Goal: Task Accomplishment & Management: Complete application form

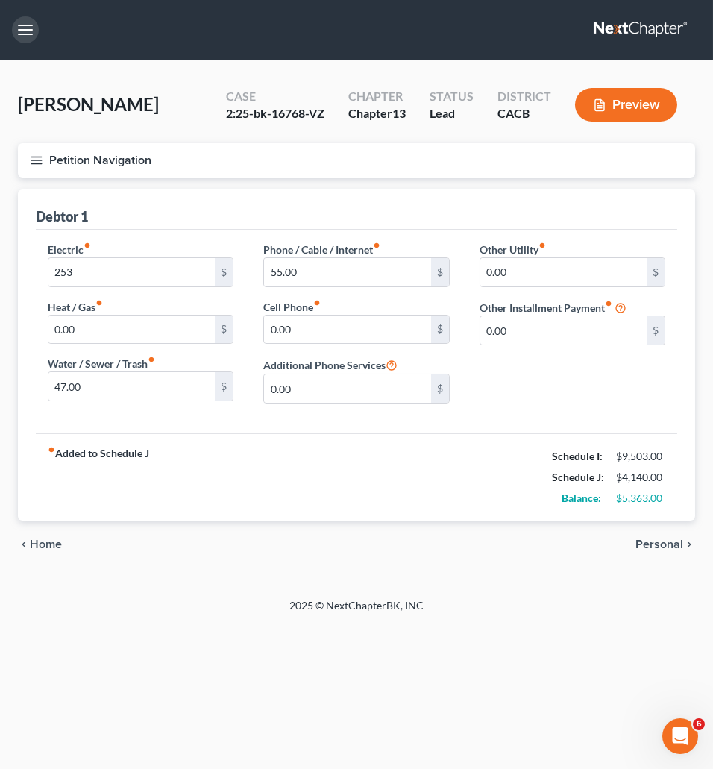
click at [22, 25] on button "button" at bounding box center [25, 29] width 27 height 27
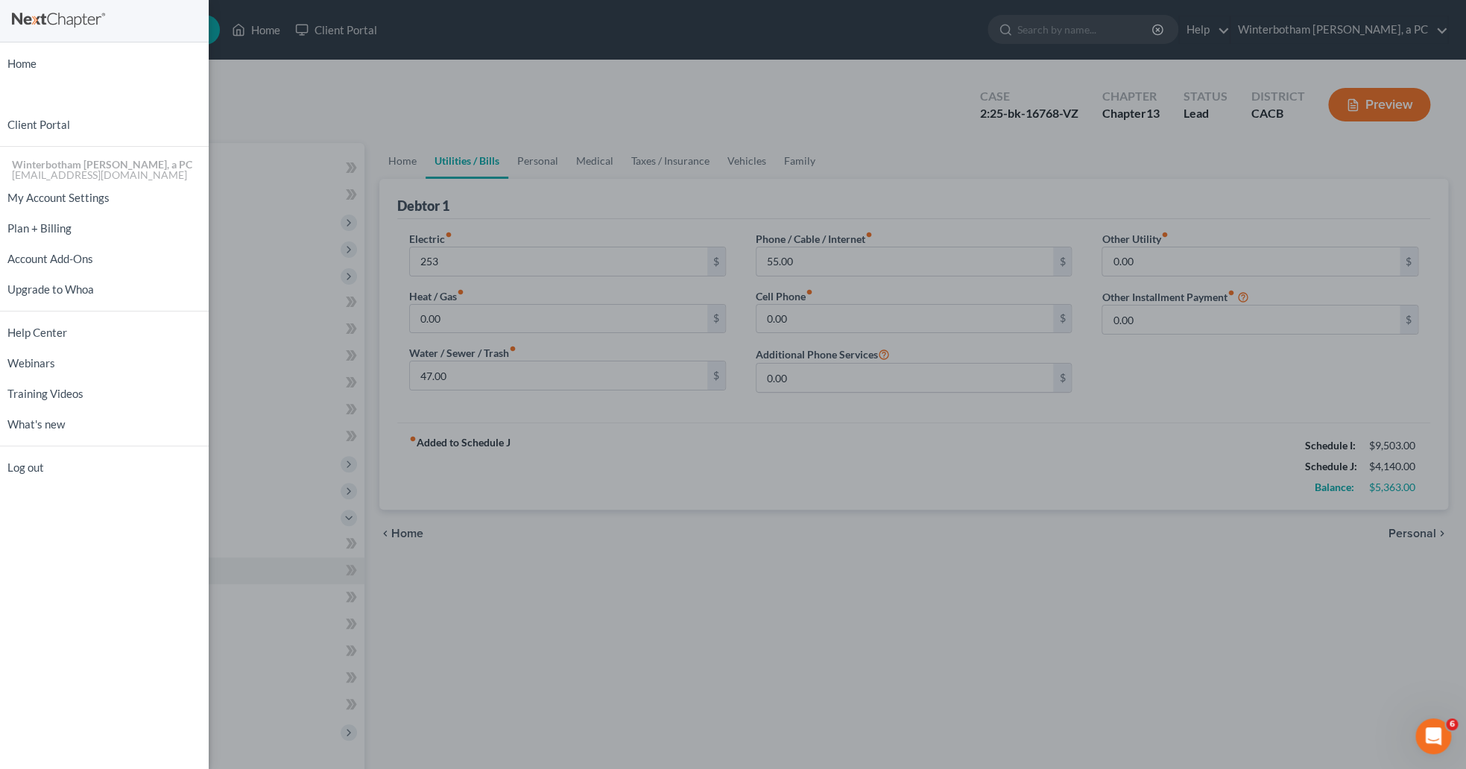
click at [303, 81] on div "Home New Case Client Portal Winterbotham Parham Teeple, a PC jessicas@4bankrupt…" at bounding box center [733, 384] width 1466 height 769
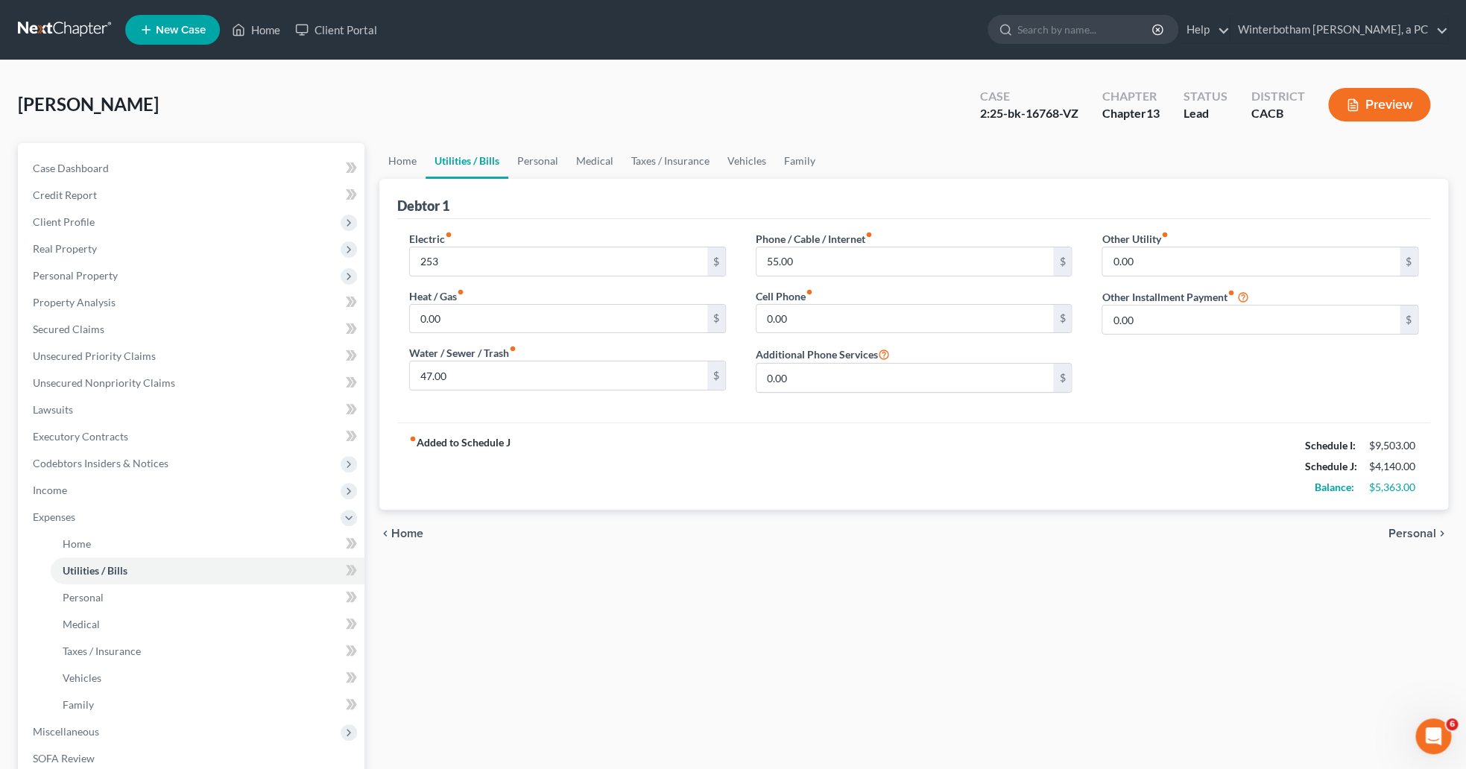
click at [165, 25] on span "New Case" at bounding box center [181, 30] width 50 height 11
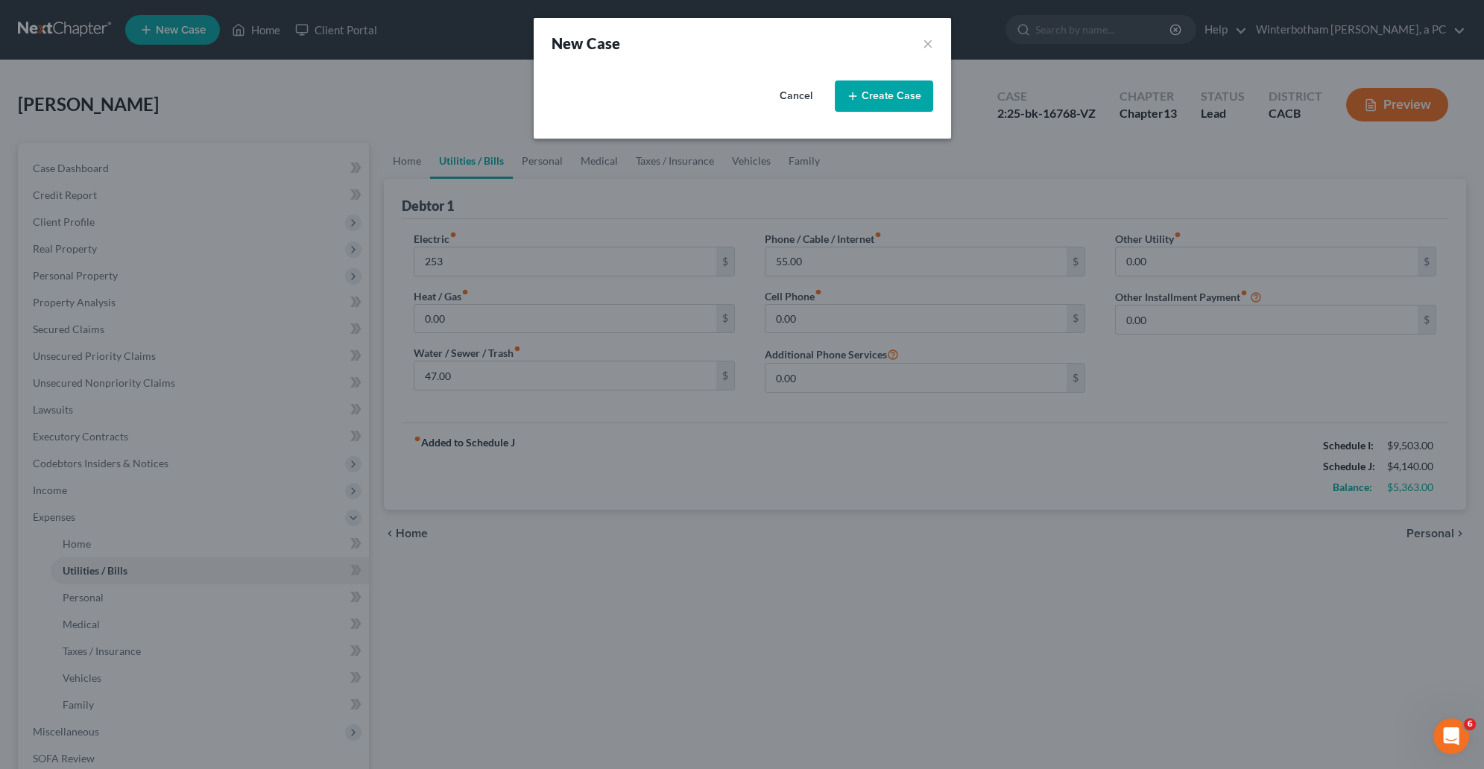
select select "7"
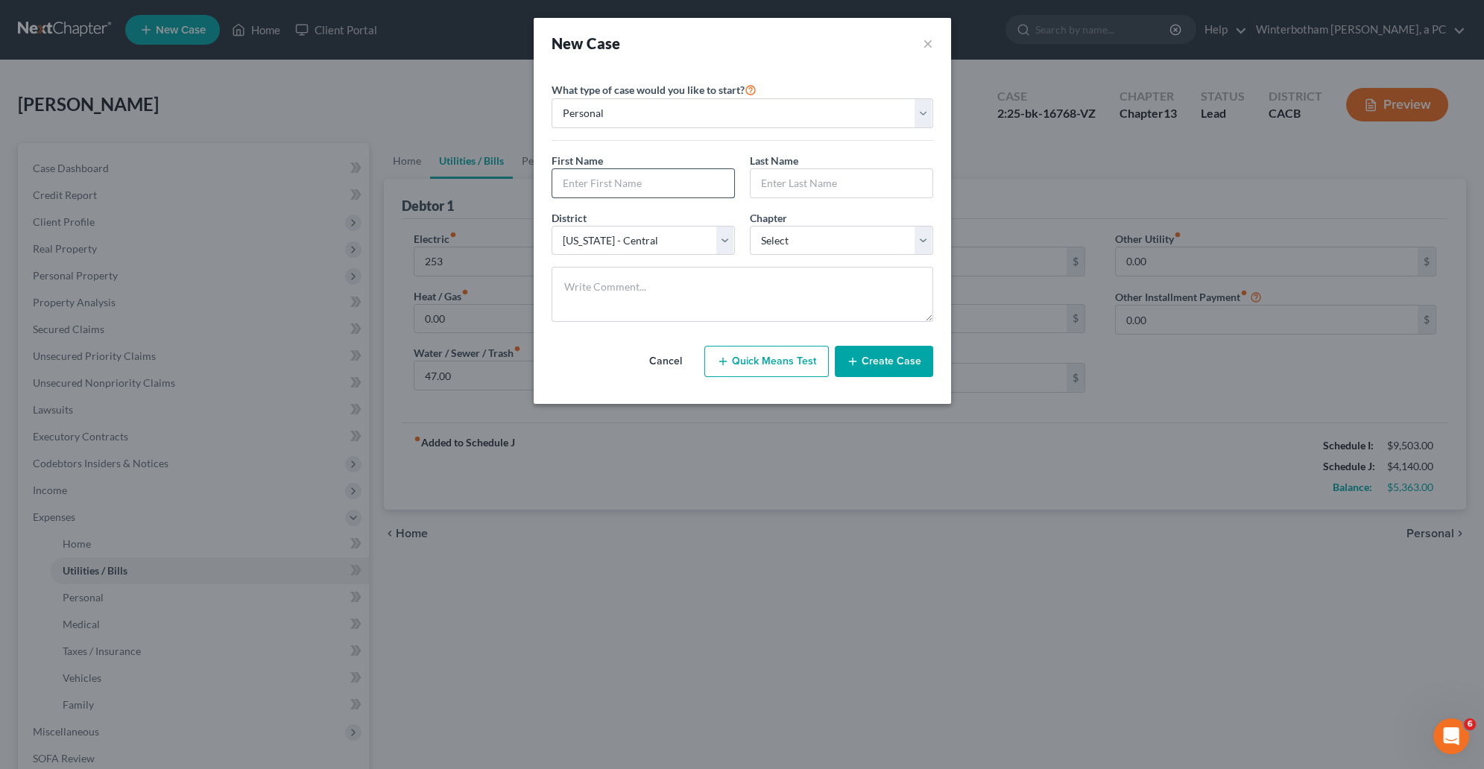
click at [638, 184] on input "text" at bounding box center [643, 183] width 182 height 28
type input "[PERSON_NAME]"
type input "Conejo"
select select "3"
click option "13" at bounding box center [0, 0] width 0 height 0
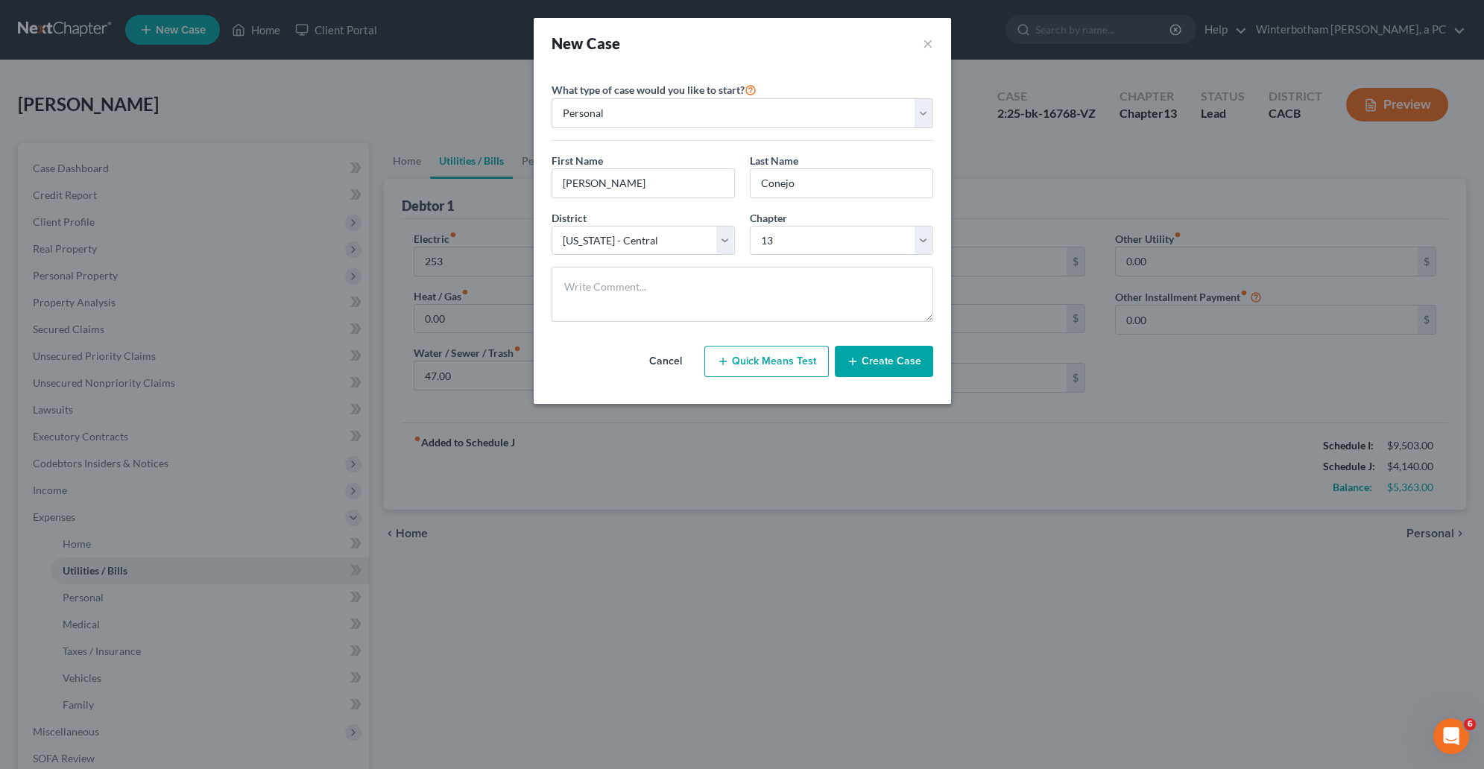
click at [712, 370] on button "Create Case" at bounding box center [884, 361] width 98 height 31
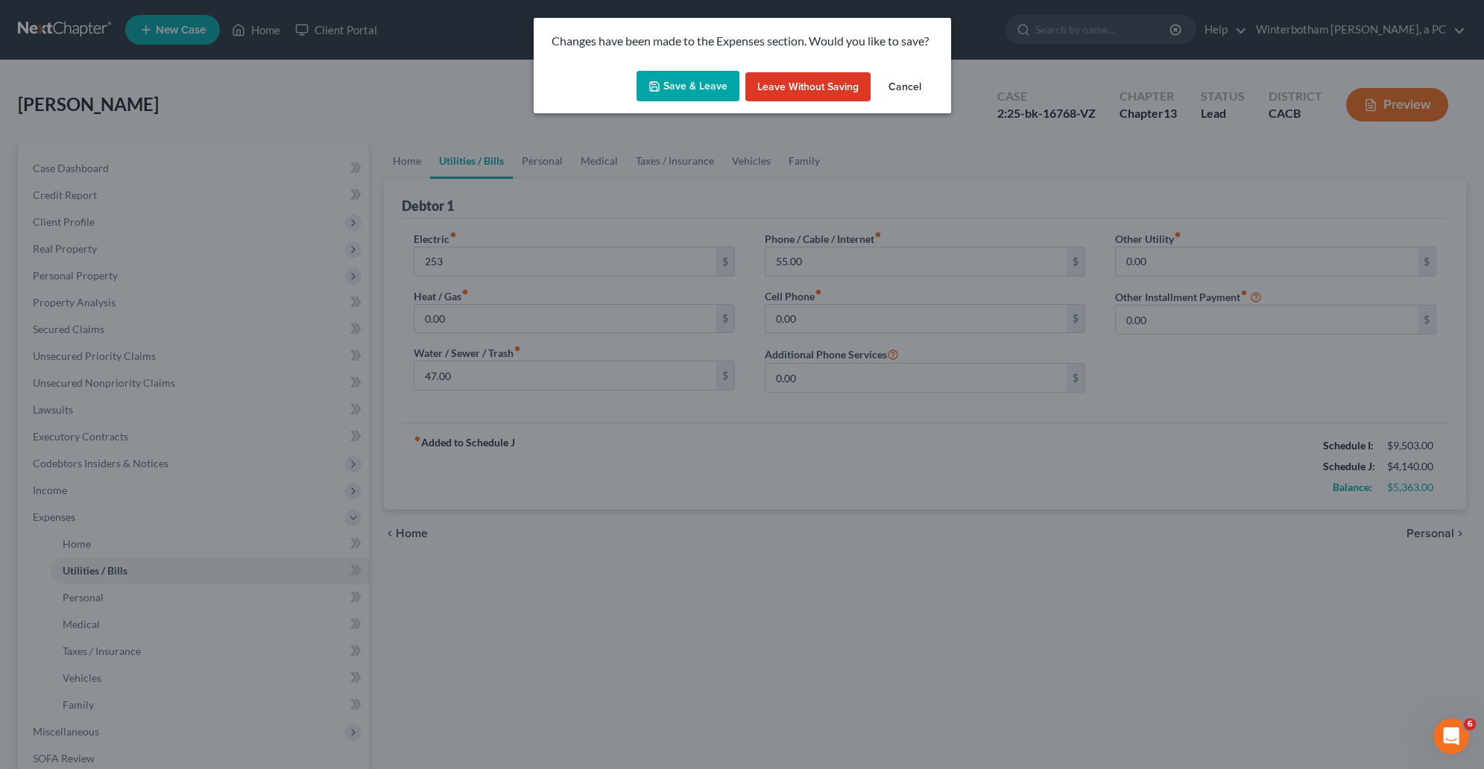
click at [707, 77] on button "Save & Leave" at bounding box center [688, 86] width 103 height 31
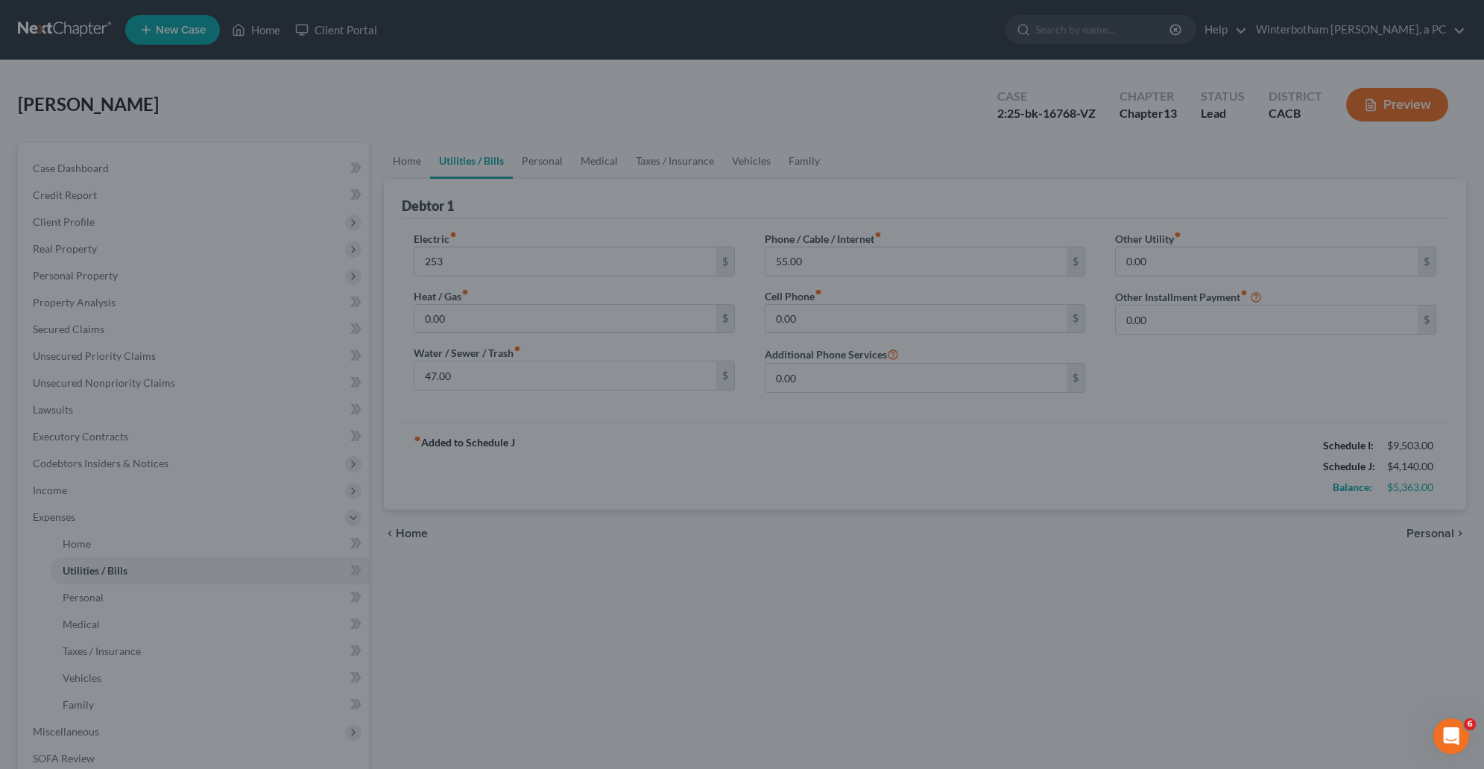
type input "253.00"
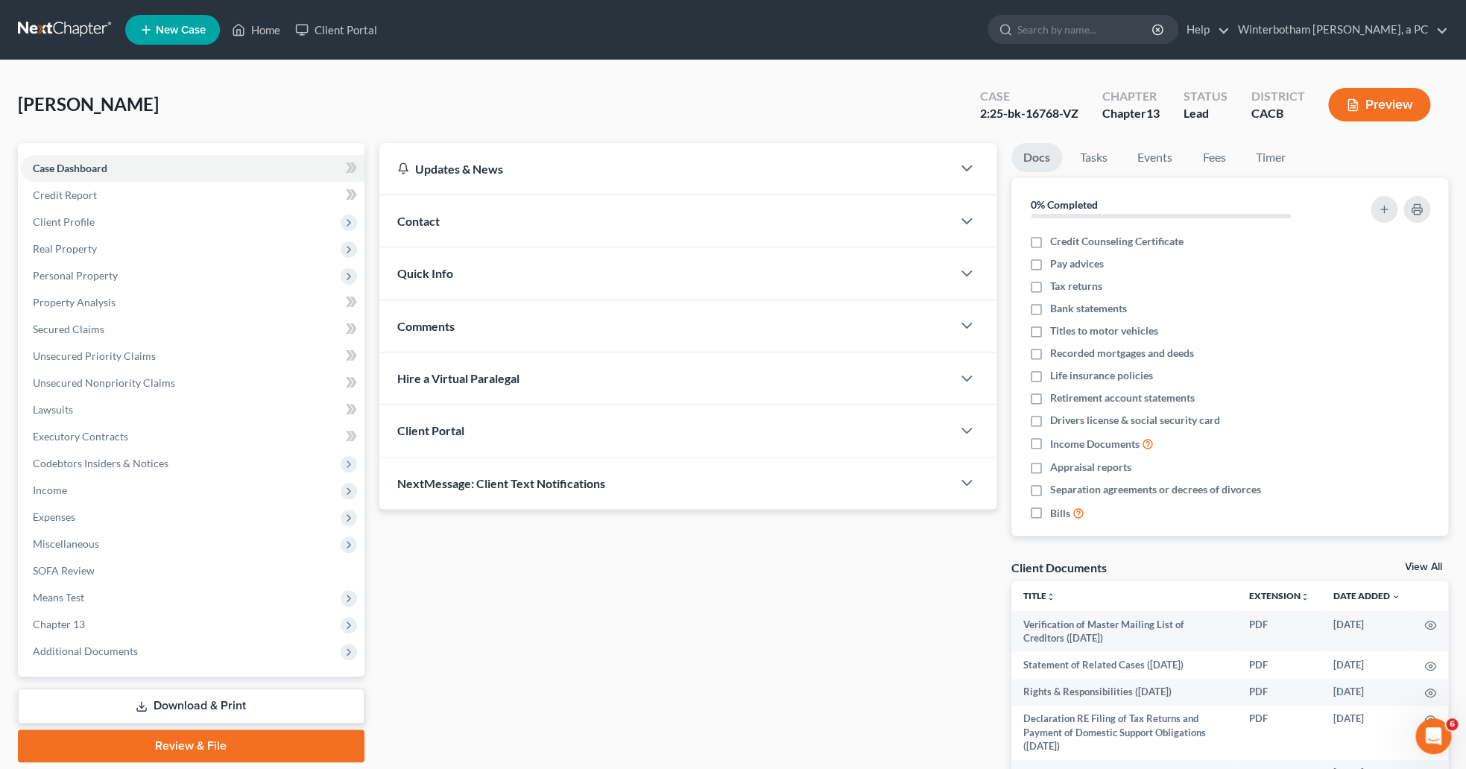
click at [81, 28] on link at bounding box center [65, 29] width 95 height 27
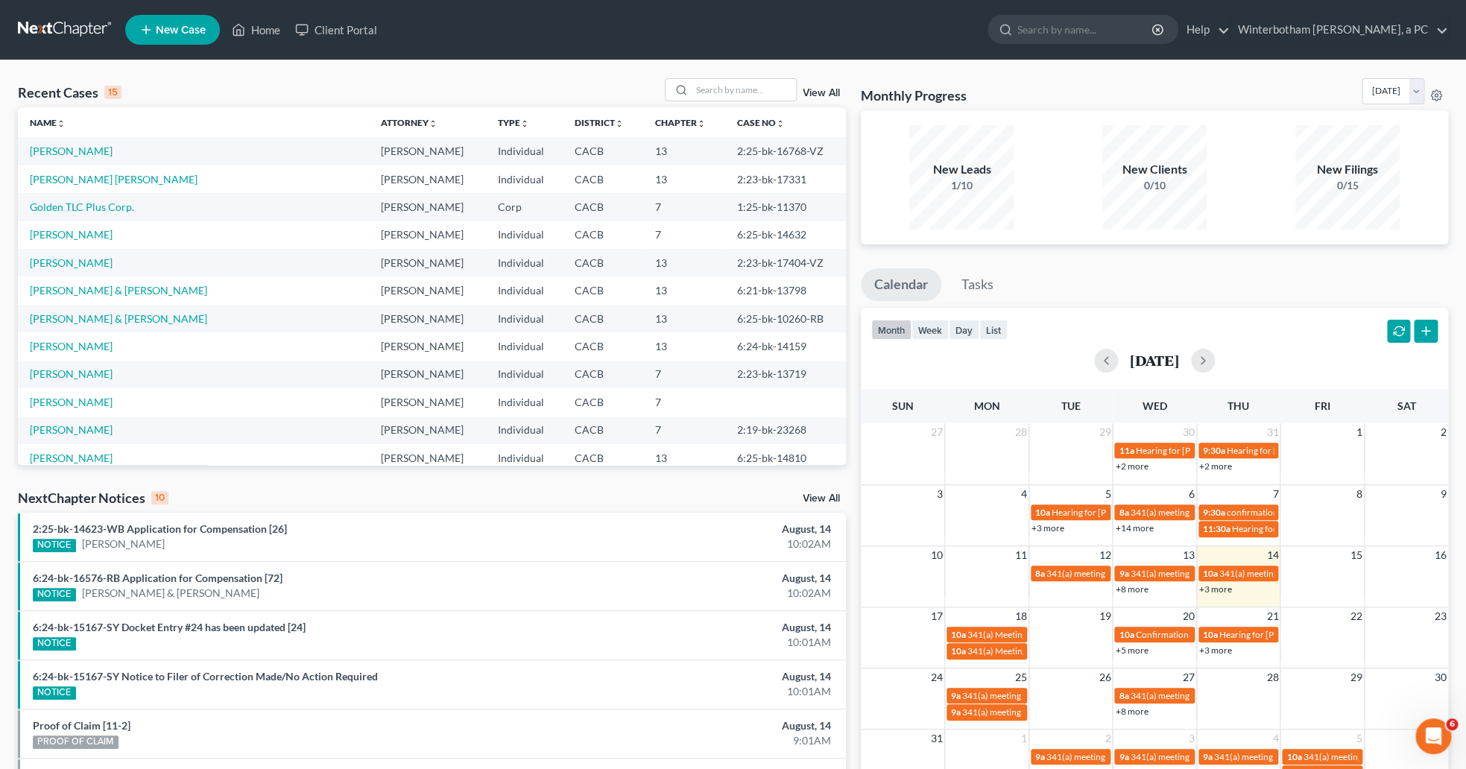
click at [151, 31] on icon at bounding box center [145, 30] width 13 height 18
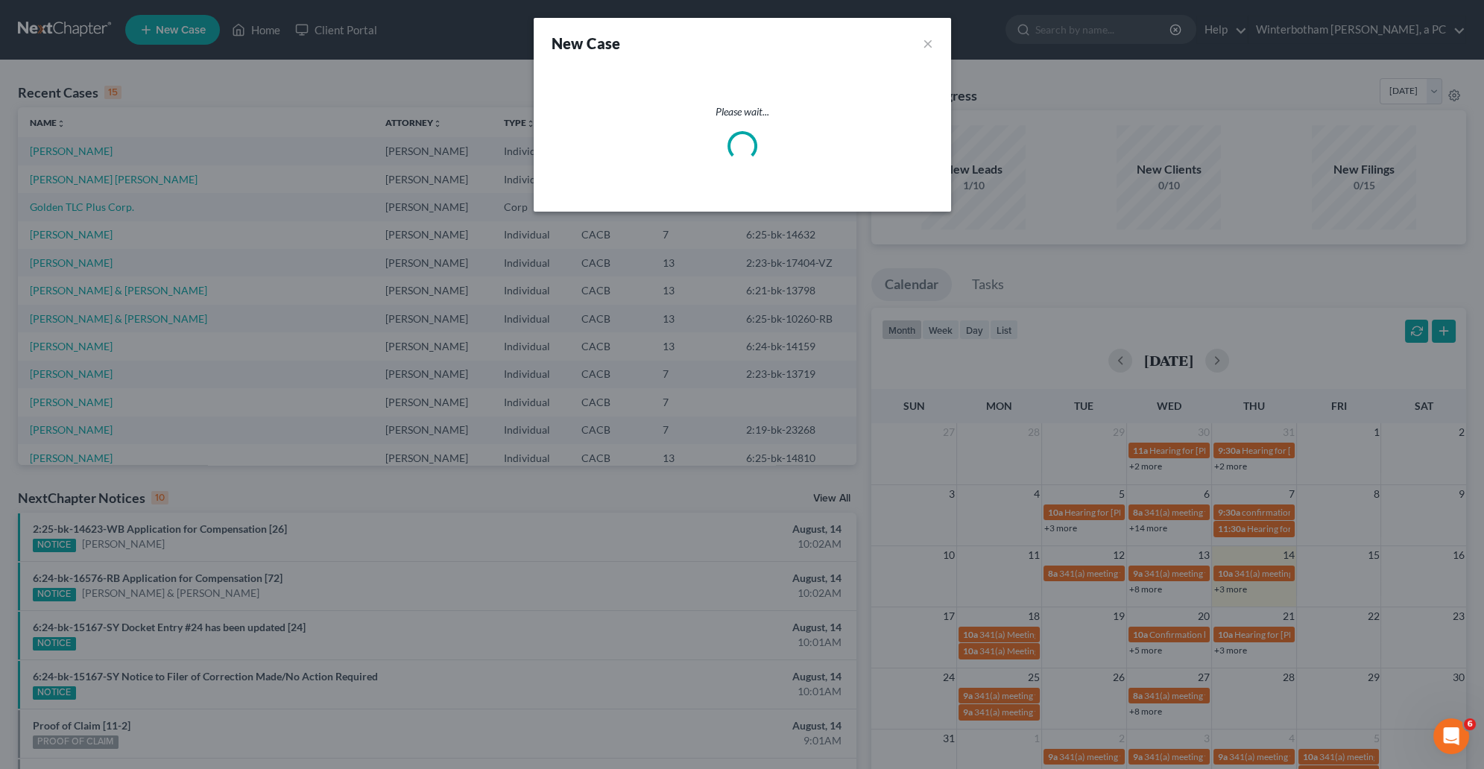
select select "7"
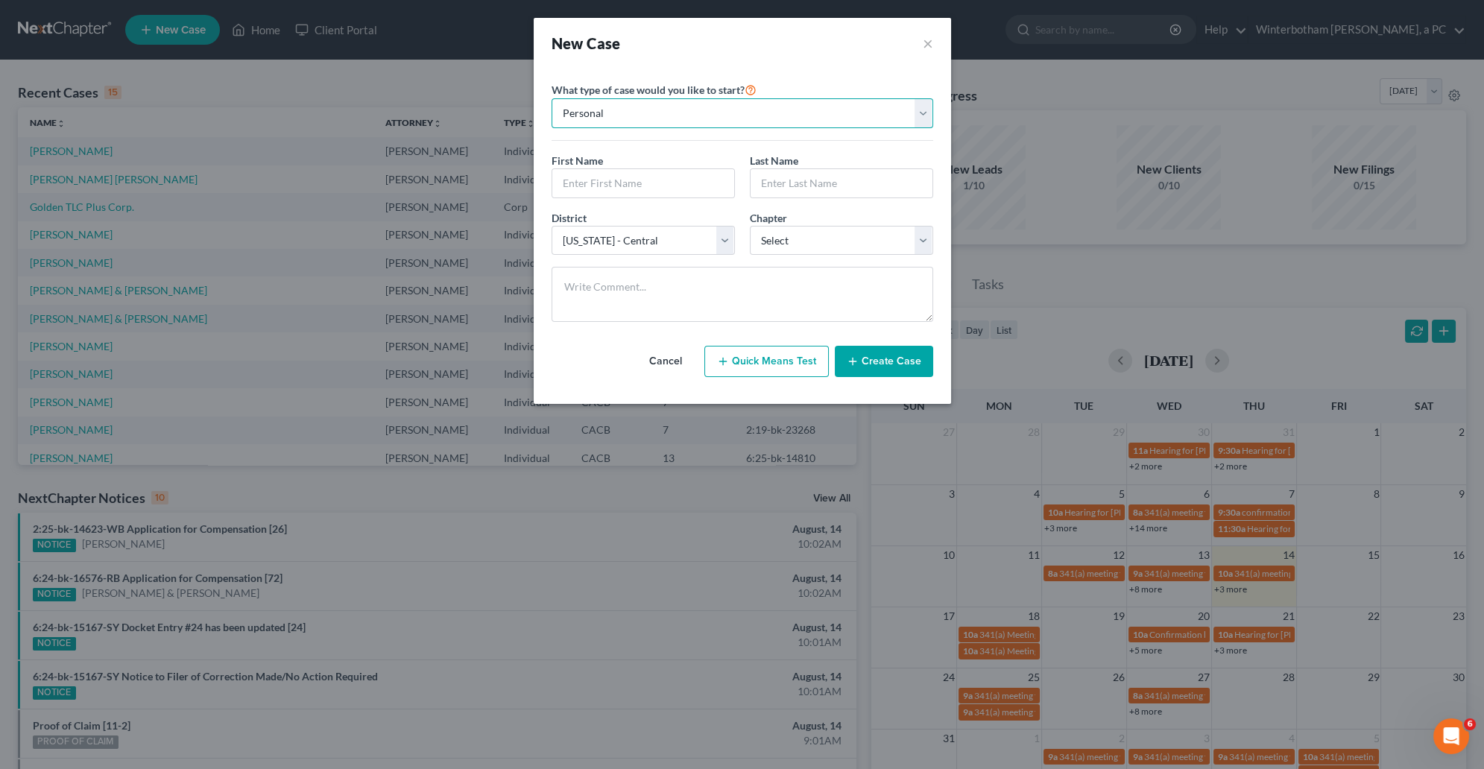
click at [552, 98] on select "Personal Business" at bounding box center [743, 113] width 382 height 30
click option "Personal" at bounding box center [0, 0] width 0 height 0
click at [595, 184] on input "text" at bounding box center [643, 183] width 182 height 28
type input "[PERSON_NAME]"
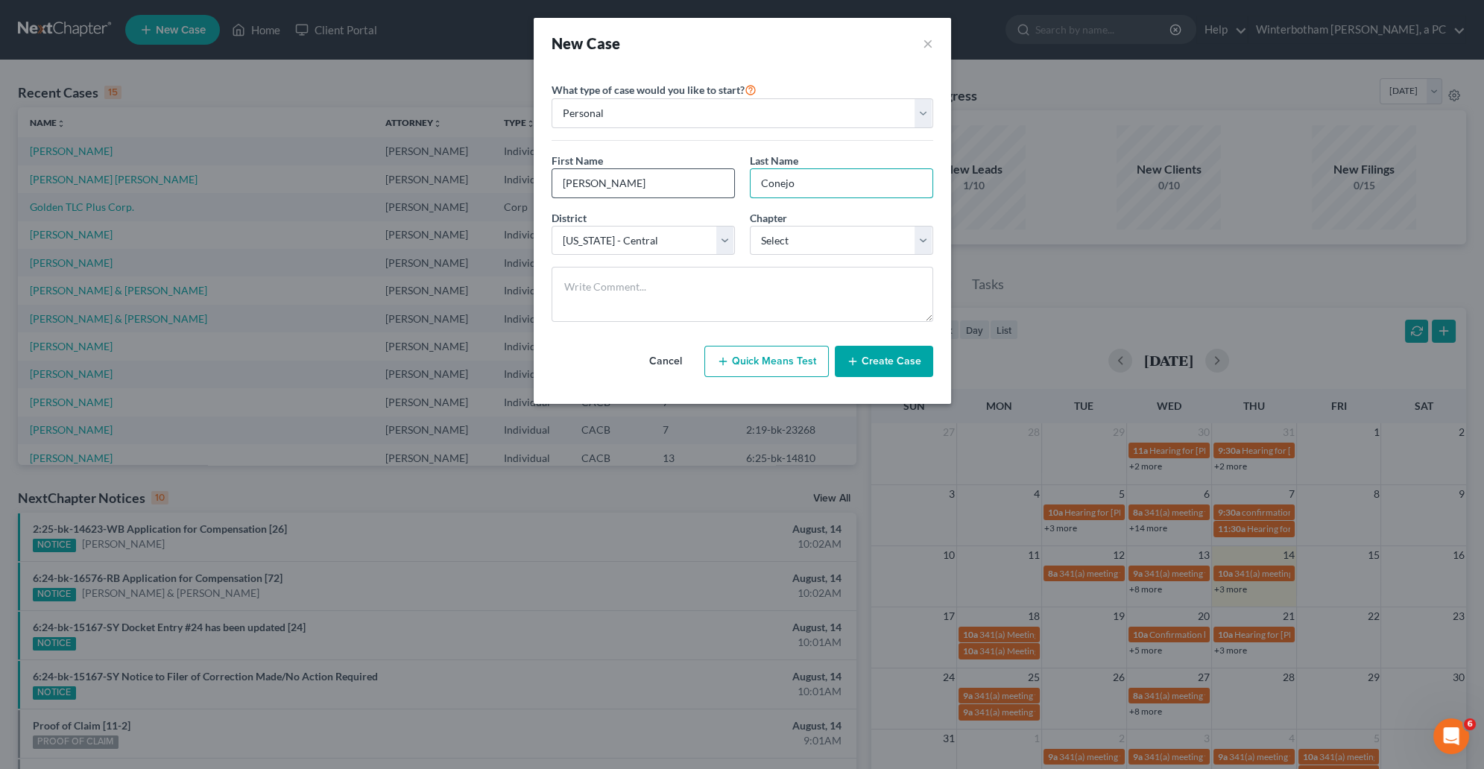
type input "Conejo"
select select "3"
click at [890, 365] on button "Create Case" at bounding box center [884, 361] width 98 height 31
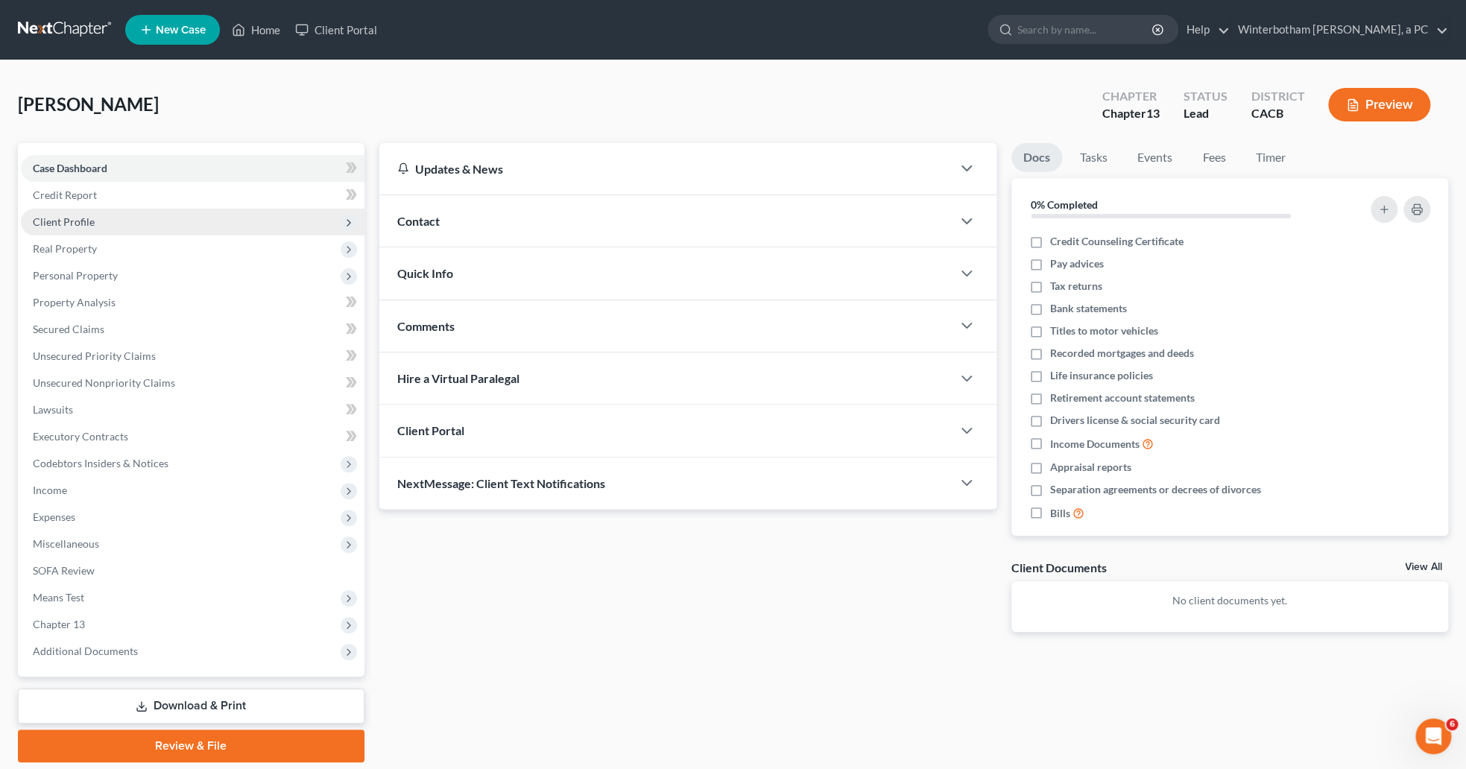
click at [52, 220] on span "Client Profile" at bounding box center [64, 221] width 62 height 13
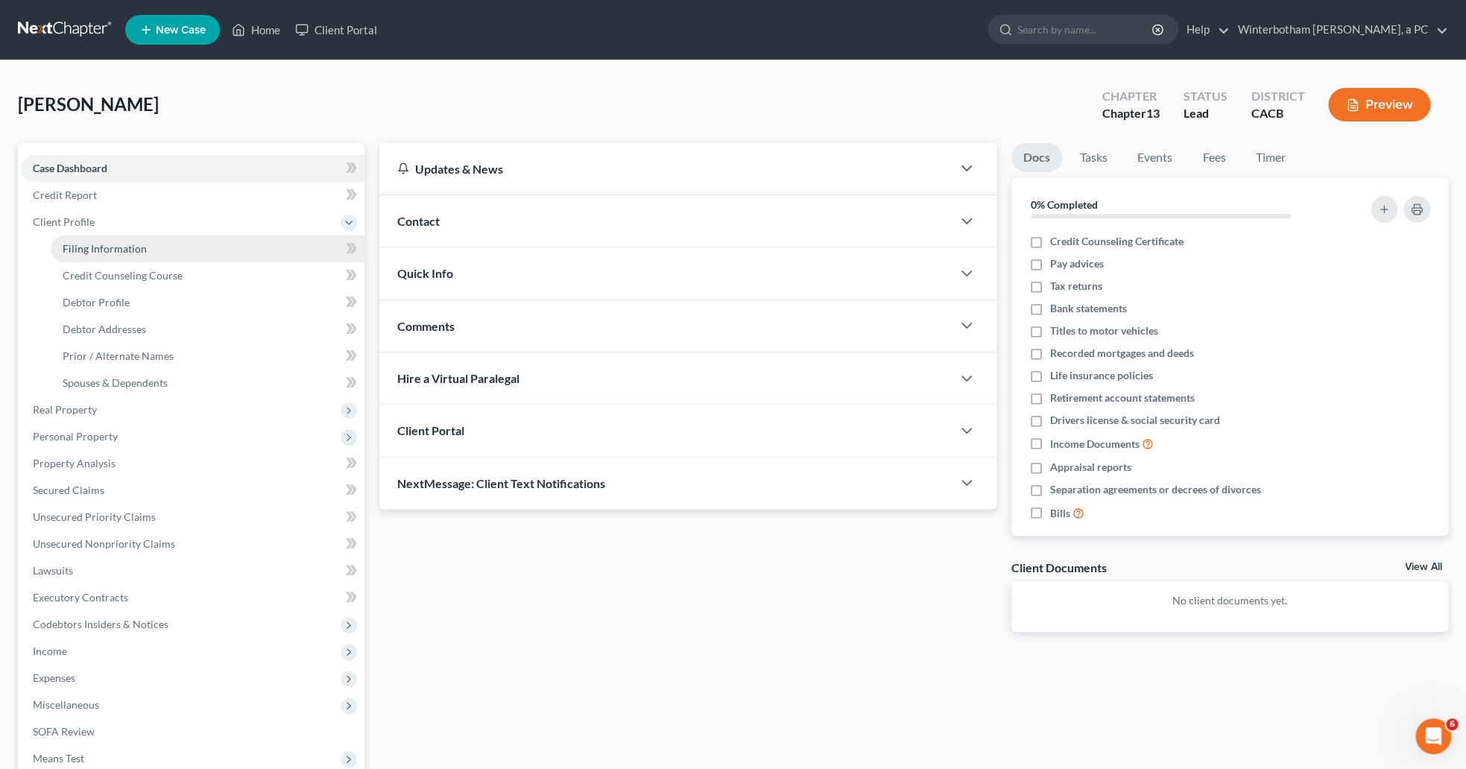
click at [65, 242] on span "Filing Information" at bounding box center [105, 248] width 84 height 13
select select "1"
select select "0"
select select "3"
select select "7"
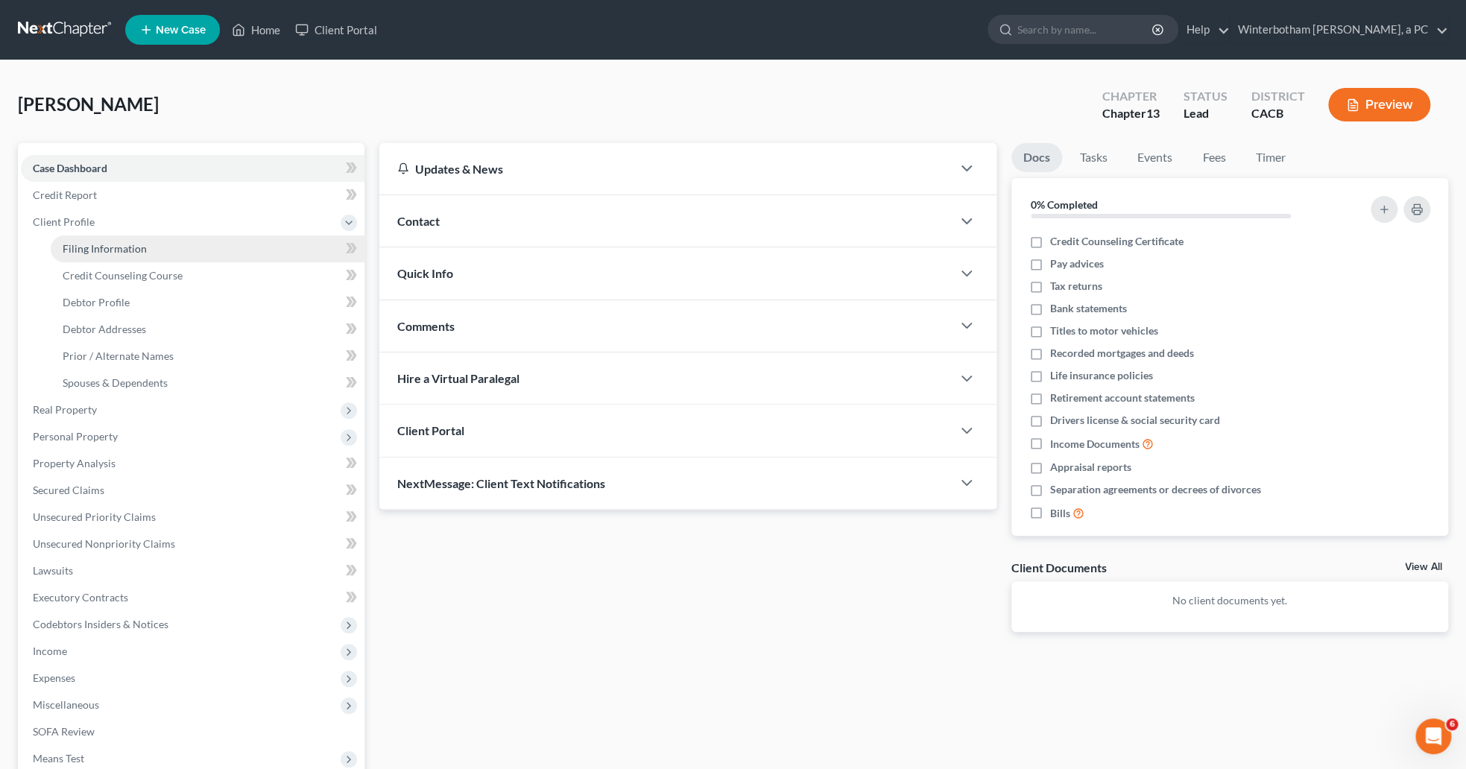
select select "4"
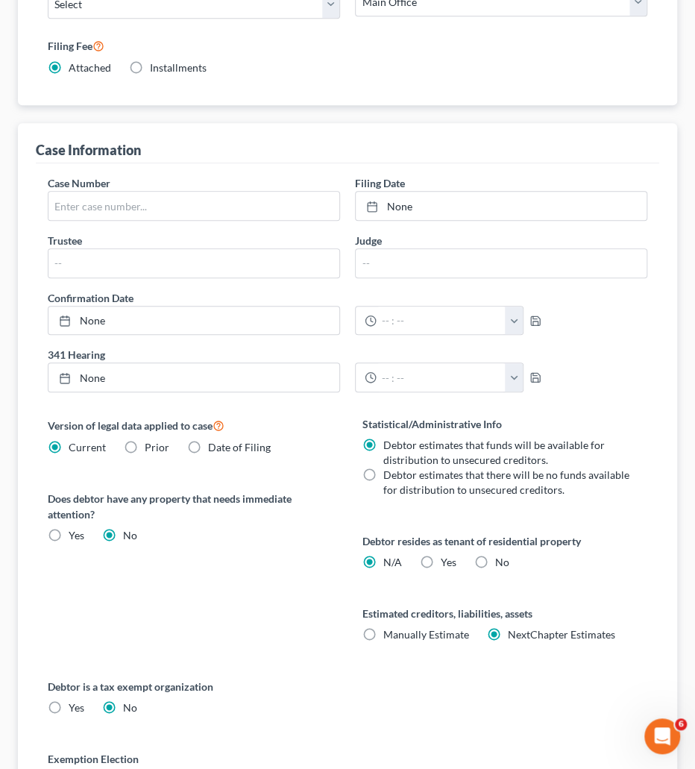
scroll to position [663, 0]
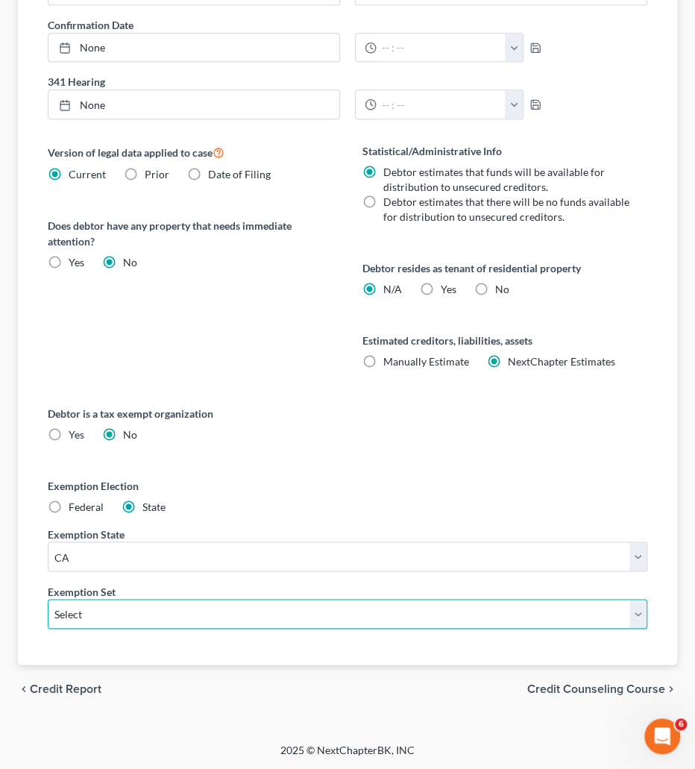
click at [48, 599] on select "Select 703 704" at bounding box center [347, 614] width 599 height 30
select select "1"
click option "704" at bounding box center [0, 0] width 0 height 0
click at [152, 686] on div "chevron_left Credit Report Credit Counseling Course chevron_right" at bounding box center [347, 688] width 659 height 48
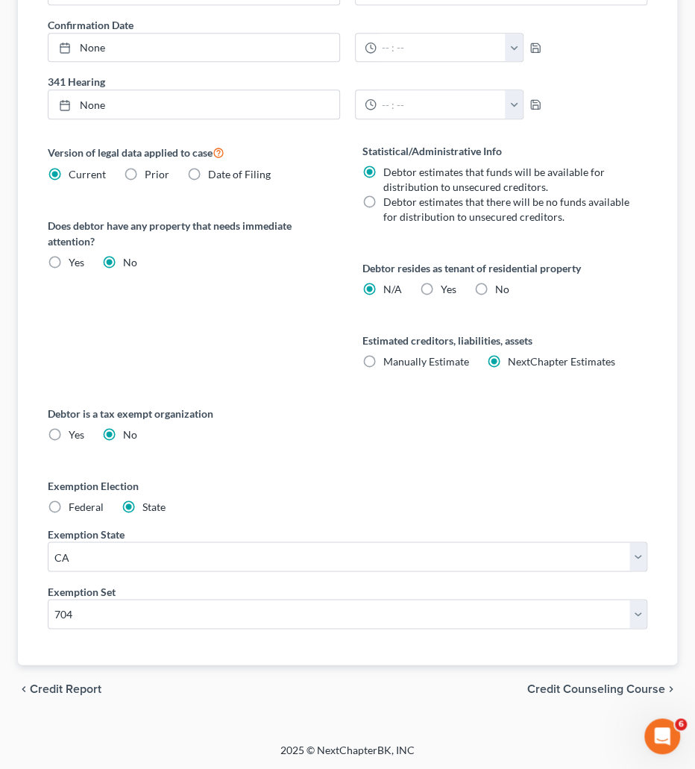
click at [589, 689] on span "Credit Counseling Course" at bounding box center [596, 688] width 138 height 12
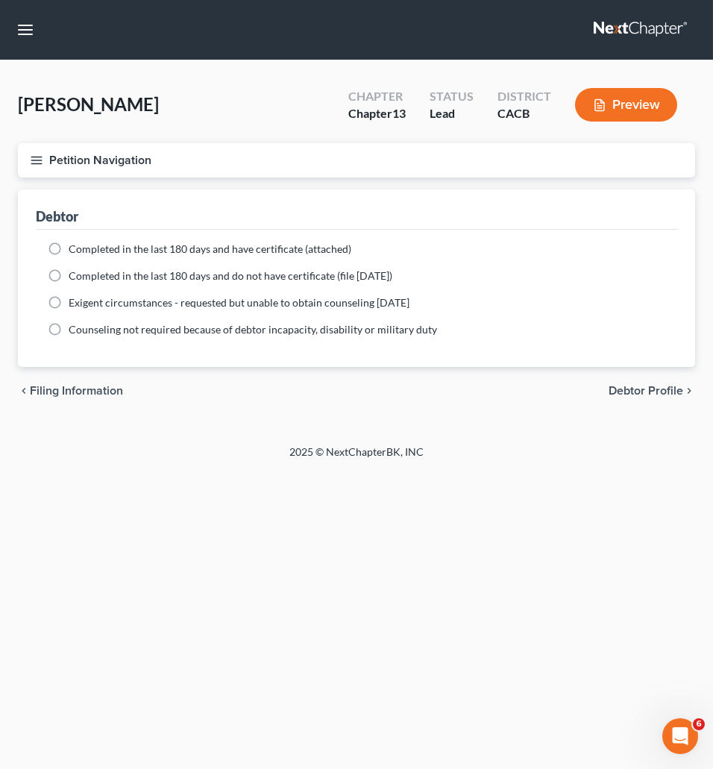
click at [69, 242] on label "Completed in the last 180 days and have certificate (attached)" at bounding box center [210, 249] width 283 height 15
click at [75, 242] on input "Completed in the last 180 days and have certificate (attached)" at bounding box center [80, 247] width 10 height 10
radio input "true"
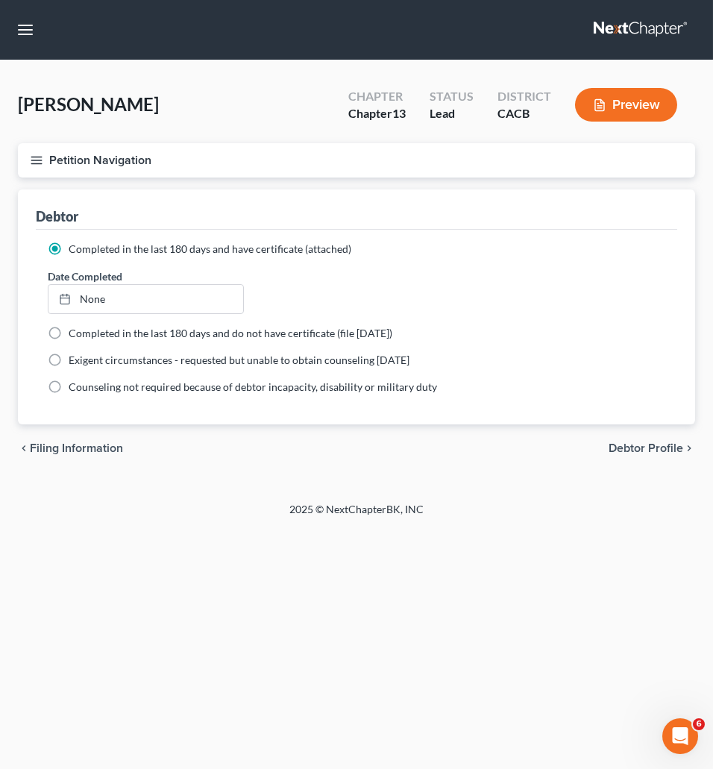
click at [672, 448] on span "Debtor Profile" at bounding box center [645, 448] width 75 height 12
select select "0"
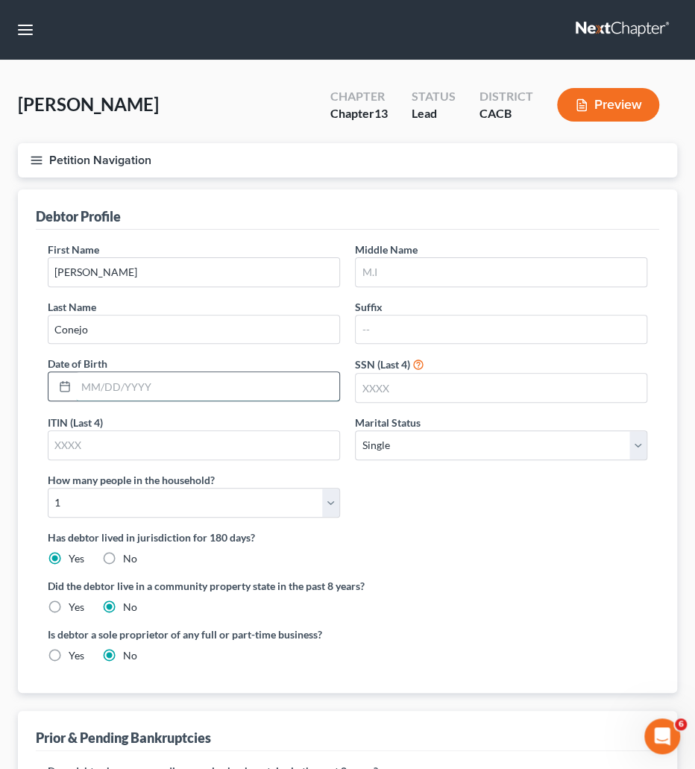
click at [86, 385] on input "text" at bounding box center [207, 386] width 263 height 28
click at [92, 388] on input "06221965" at bounding box center [207, 386] width 263 height 28
click at [108, 389] on input "06/221965" at bounding box center [207, 386] width 263 height 28
type input "[DATE]"
click at [120, 409] on div "First Name [PERSON_NAME] Middle Name Last Name Conejo Suffix Date of Birth [DEM…" at bounding box center [347, 386] width 614 height 288
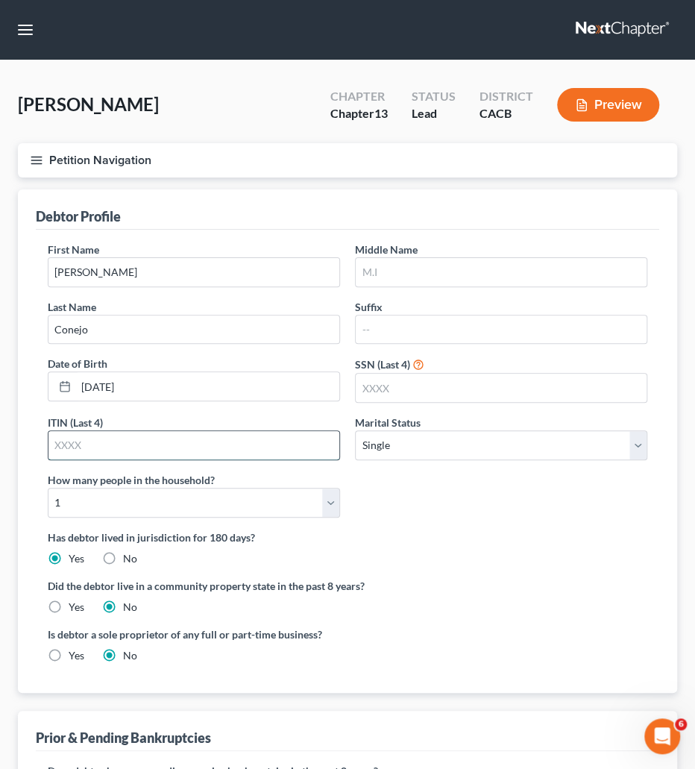
click at [96, 455] on input "text" at bounding box center [193, 445] width 291 height 28
click at [404, 390] on input "text" at bounding box center [501, 387] width 291 height 28
click at [394, 393] on input "text" at bounding box center [501, 387] width 291 height 28
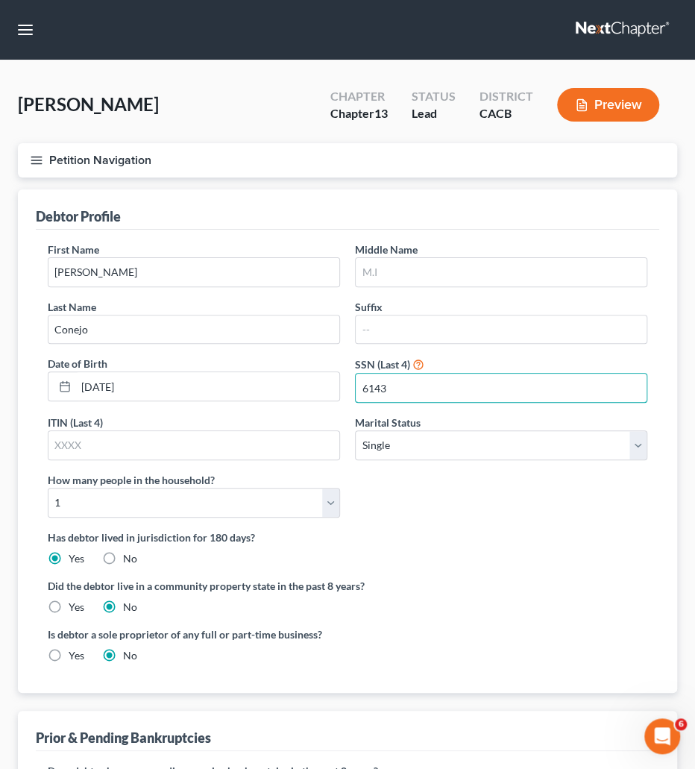
type input "6143"
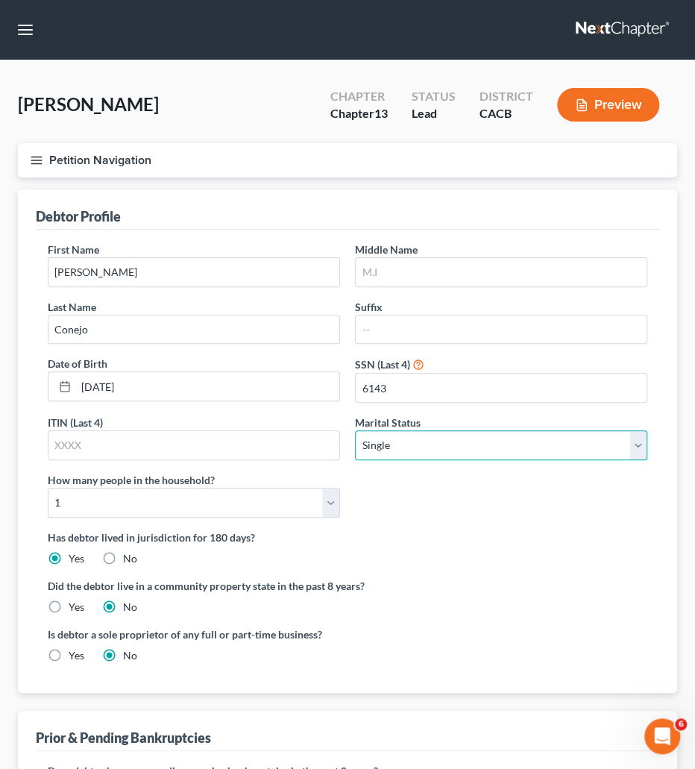
select select "4"
click option "Widowed" at bounding box center [0, 0] width 0 height 0
click at [468, 510] on div "First Name [PERSON_NAME] Middle Name Last Name Conejo Suffix Date of Birth [DEM…" at bounding box center [347, 386] width 614 height 288
click at [69, 608] on label "Yes" at bounding box center [77, 606] width 16 height 15
click at [75, 608] on input "Yes" at bounding box center [80, 604] width 10 height 10
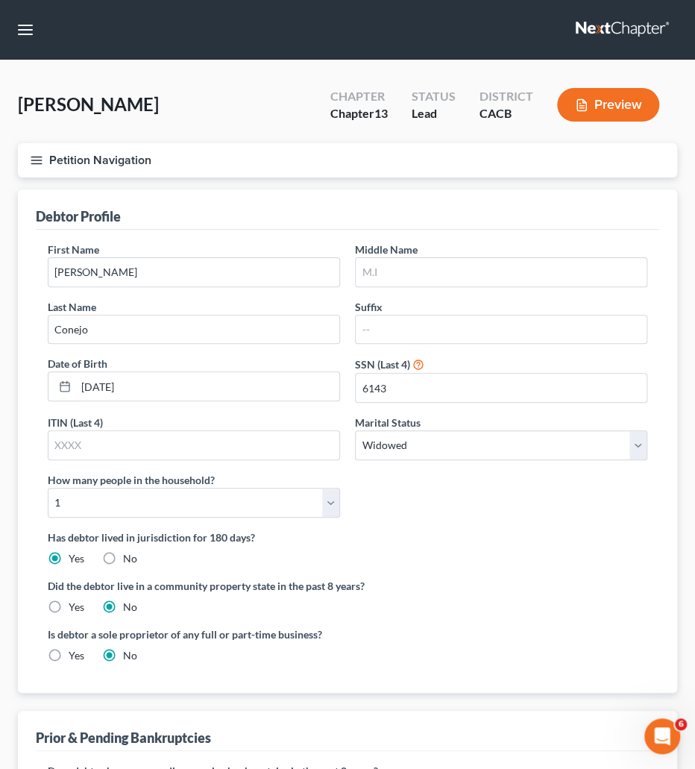
radio input "true"
radio input "false"
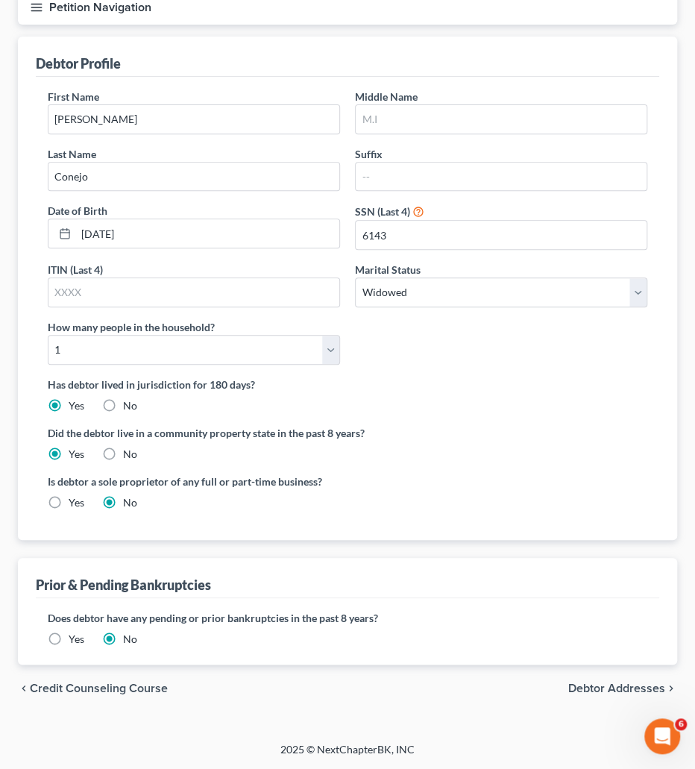
drag, startPoint x: 659, startPoint y: 689, endPoint x: 486, endPoint y: 690, distance: 172.9
click at [486, 690] on div "chevron_left Credit Counseling Course Debtor Addresses chevron_right" at bounding box center [347, 688] width 659 height 48
click at [663, 680] on div "chevron_left Credit Counseling Course Debtor Addresses chevron_right" at bounding box center [347, 688] width 659 height 48
click at [602, 684] on span "Debtor Addresses" at bounding box center [616, 688] width 97 height 12
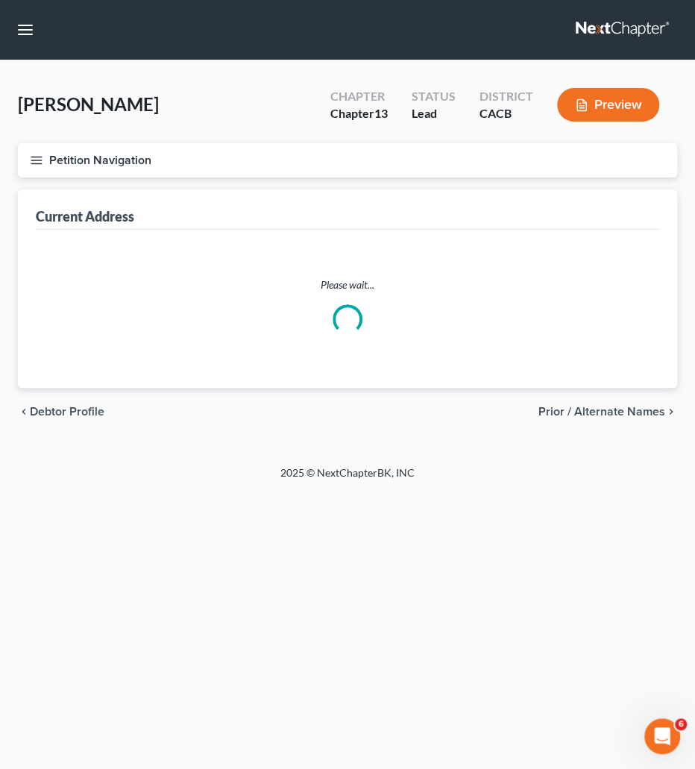
select select "0"
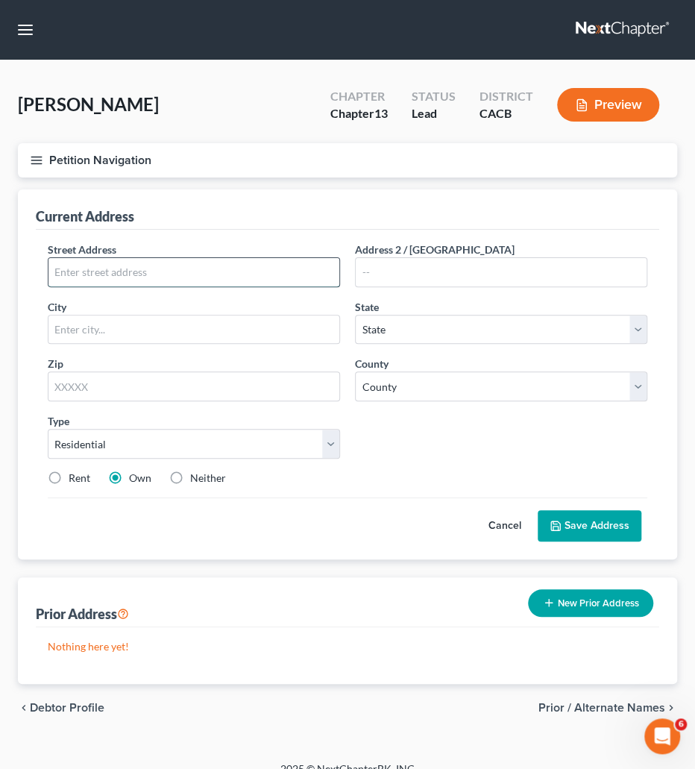
click at [96, 278] on input "text" at bounding box center [193, 272] width 291 height 28
click at [123, 271] on input "text" at bounding box center [193, 272] width 291 height 28
paste input "[STREET_ADDRESS]"
type input "[STREET_ADDRESS]"
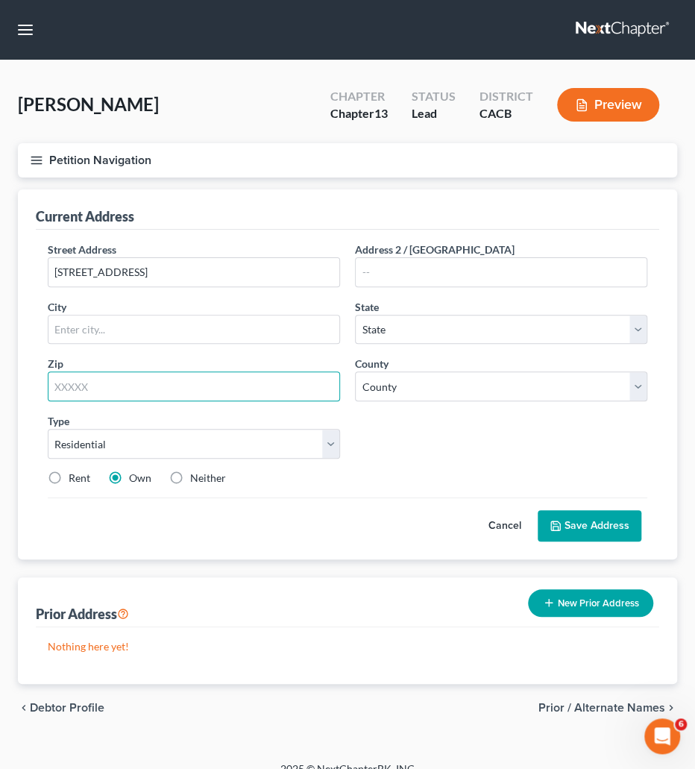
click at [101, 391] on input "text" at bounding box center [194, 386] width 292 height 30
type input "92345"
type input "Hesperia"
select select "4"
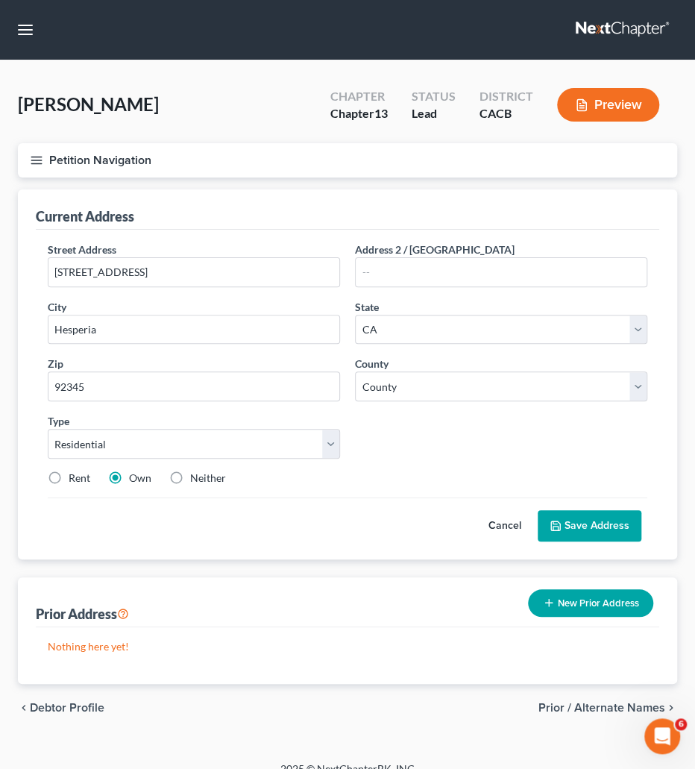
drag, startPoint x: 608, startPoint y: 520, endPoint x: 604, endPoint y: 542, distance: 22.8
click at [604, 541] on button "Save Address" at bounding box center [589, 525] width 104 height 31
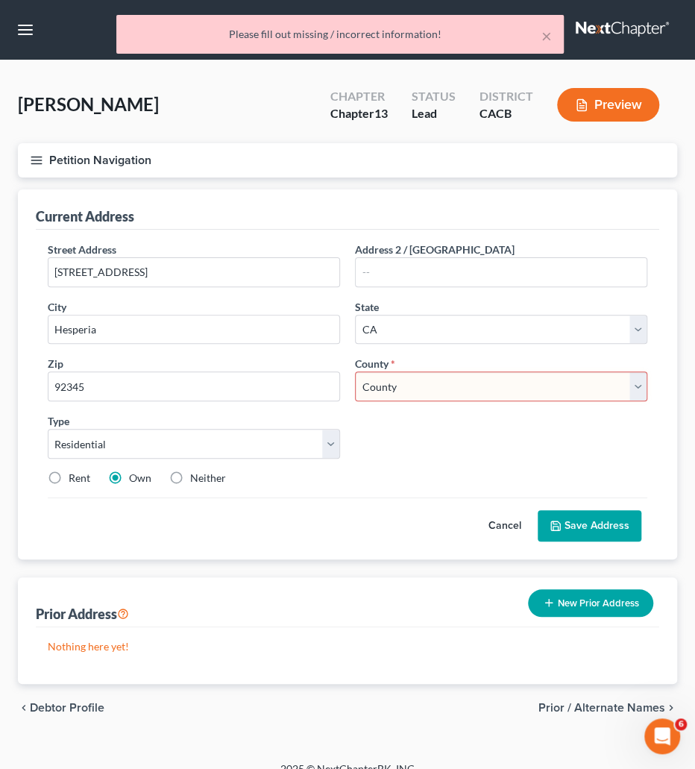
click at [602, 531] on button "Save Address" at bounding box center [589, 525] width 104 height 31
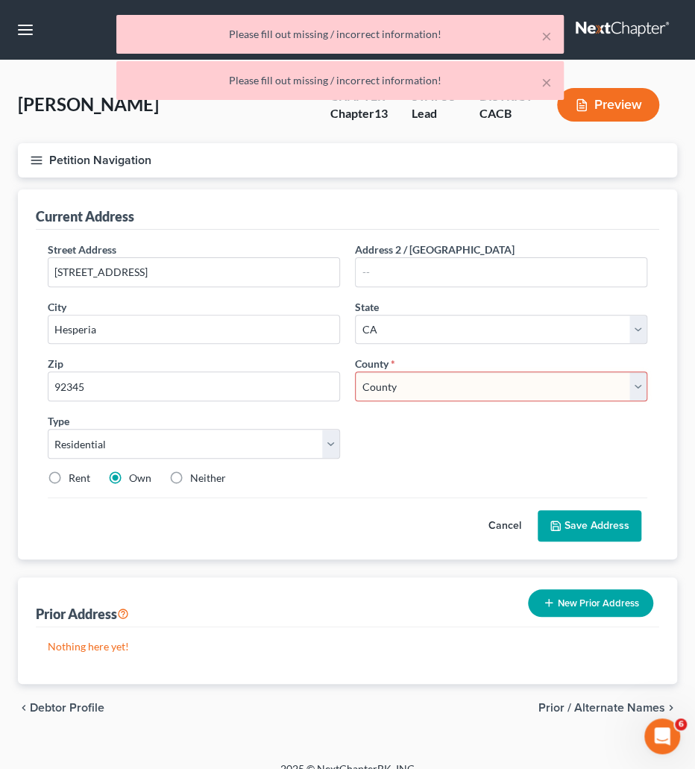
click at [355, 371] on select "County [GEOGRAPHIC_DATA] [GEOGRAPHIC_DATA] [GEOGRAPHIC_DATA] [GEOGRAPHIC_DATA] …" at bounding box center [501, 386] width 292 height 30
select select "35"
click option "[GEOGRAPHIC_DATA]" at bounding box center [0, 0] width 0 height 0
click at [377, 382] on select "County [GEOGRAPHIC_DATA] [GEOGRAPHIC_DATA] [GEOGRAPHIC_DATA] [GEOGRAPHIC_DATA] …" at bounding box center [501, 386] width 292 height 30
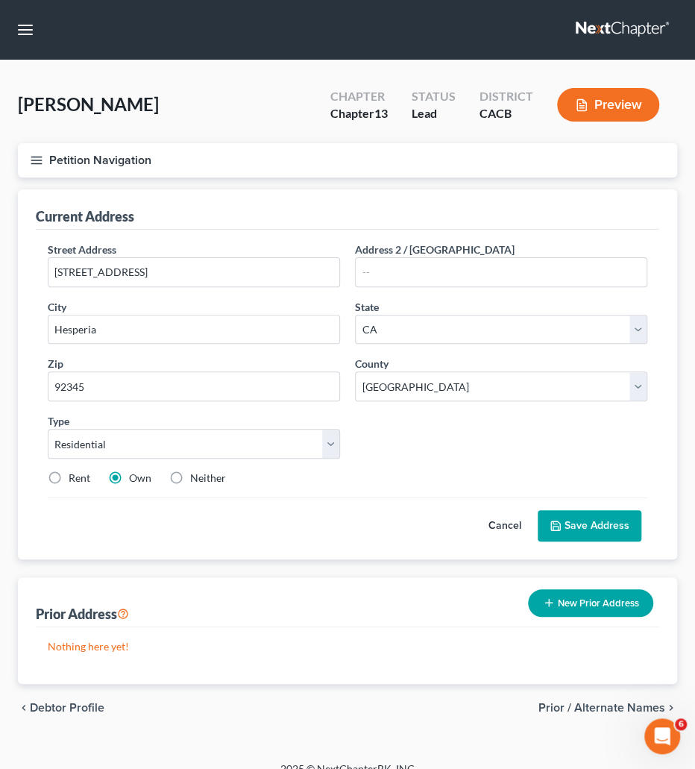
click at [594, 534] on button "Save Address" at bounding box center [589, 525] width 104 height 31
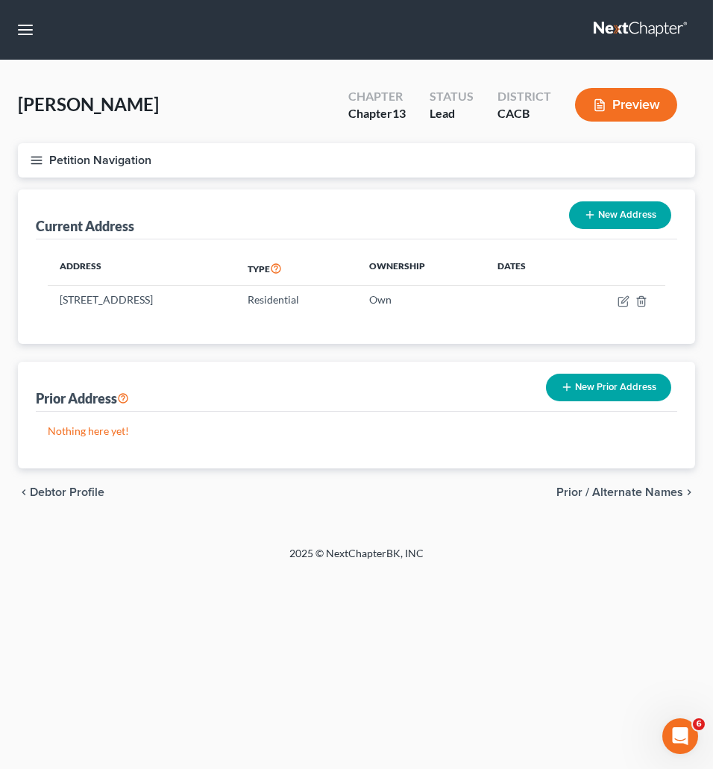
click at [637, 497] on span "Prior / Alternate Names" at bounding box center [619, 492] width 127 height 12
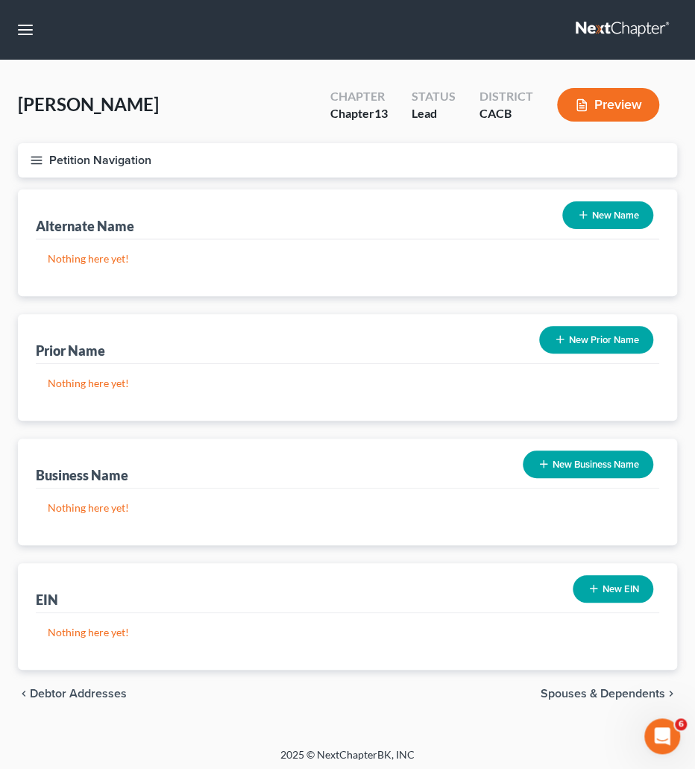
click at [611, 217] on button "New Name" at bounding box center [607, 215] width 91 height 28
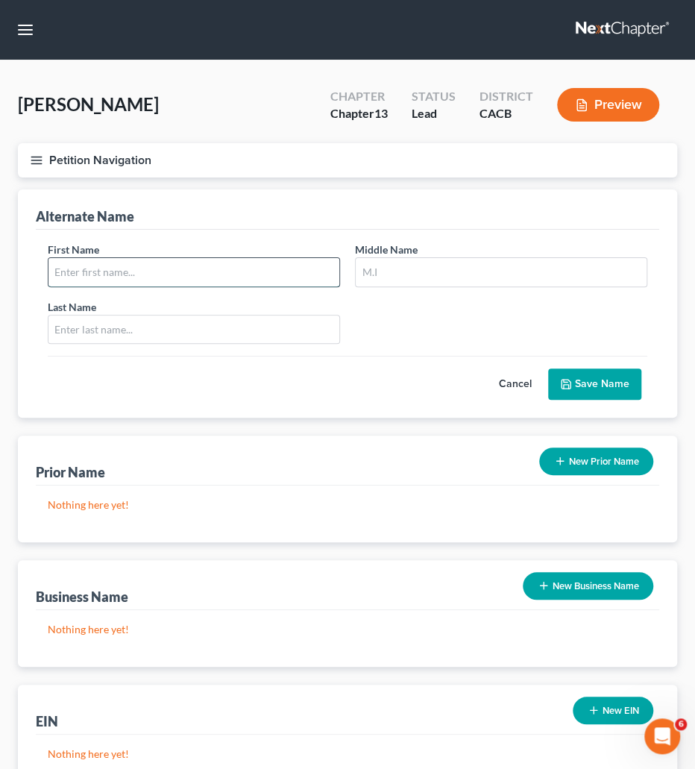
click at [74, 274] on input "text" at bounding box center [193, 272] width 291 height 28
type input "[PERSON_NAME]"
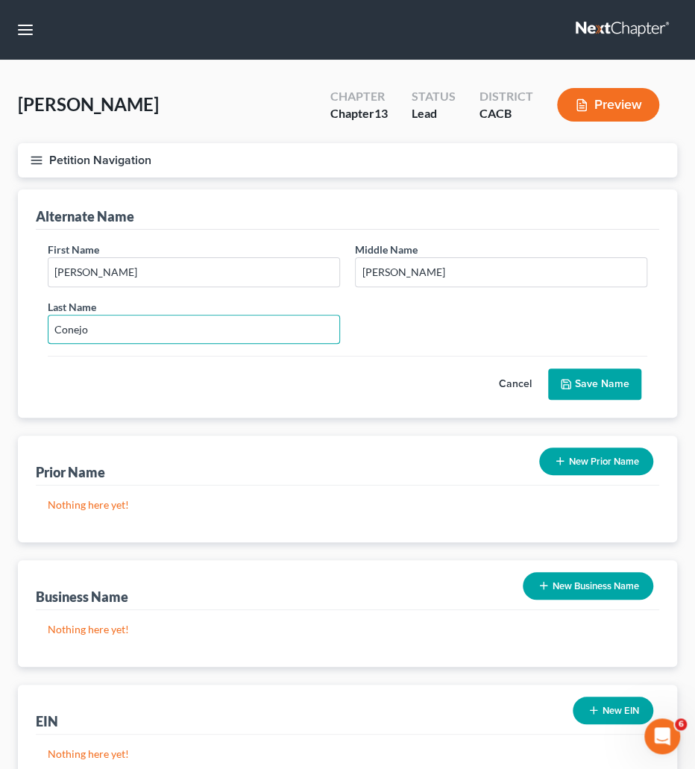
type input "Conejo"
click at [599, 385] on button "Save Name" at bounding box center [594, 383] width 93 height 31
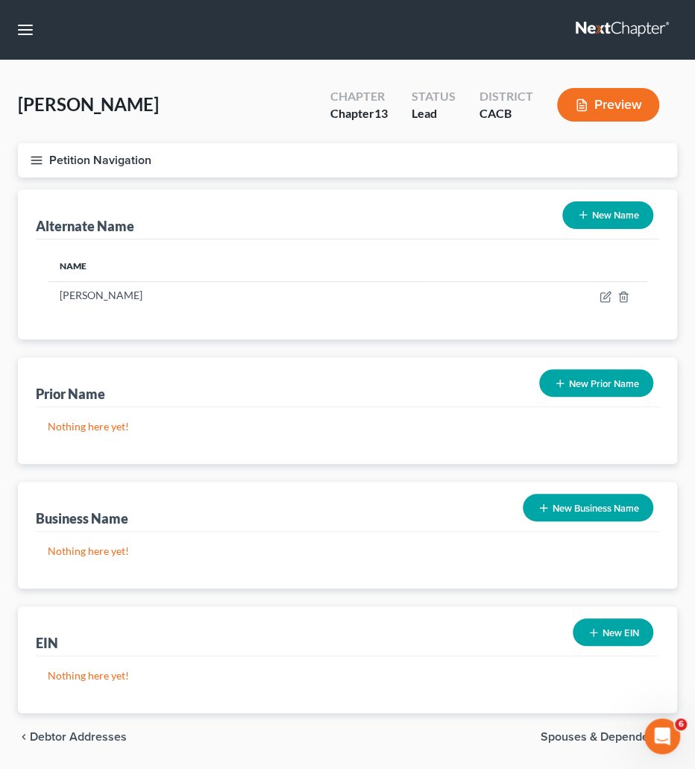
click at [605, 212] on button "New Name" at bounding box center [607, 215] width 91 height 28
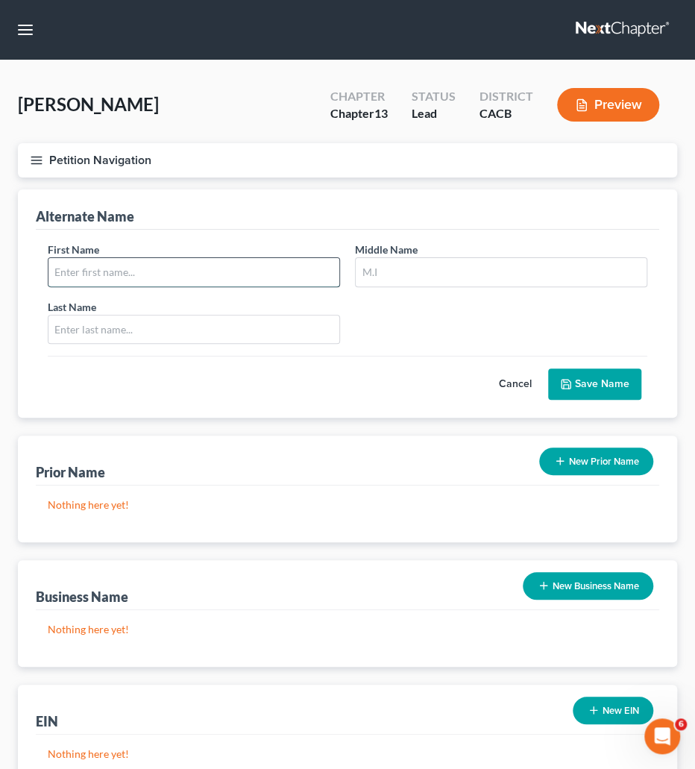
click at [123, 268] on input "text" at bounding box center [193, 272] width 291 height 28
type input "[PERSON_NAME]"
type input "C"
type input "A."
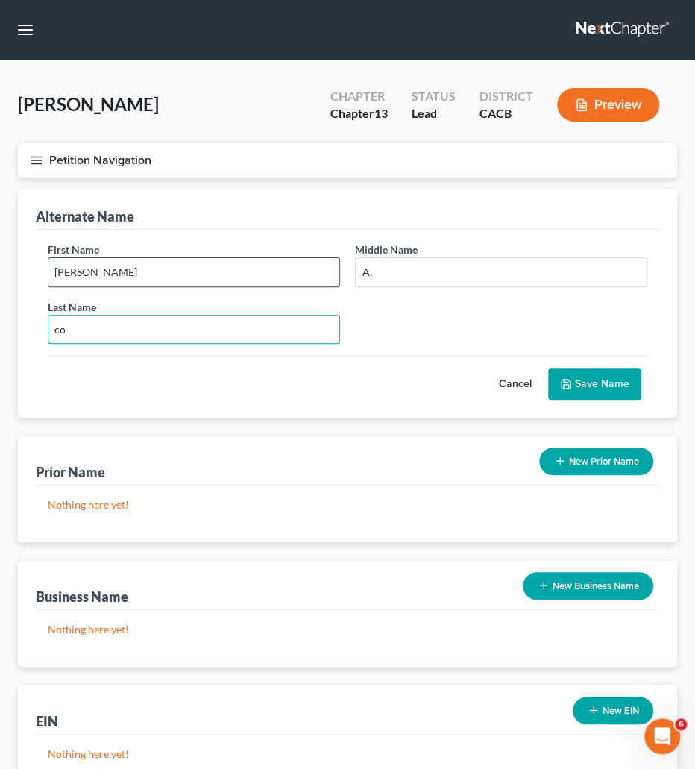
type input "c"
type input "Conejo"
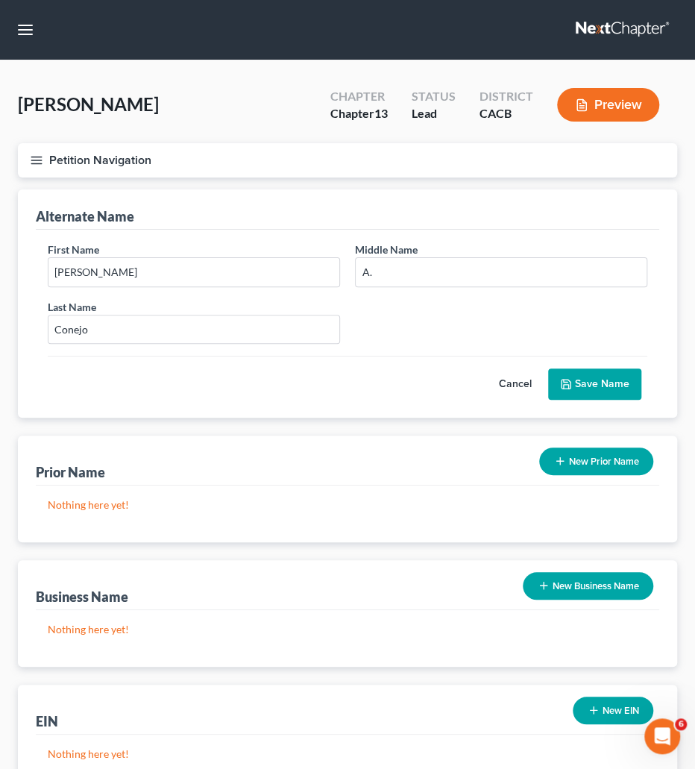
click at [631, 382] on button "Save Name" at bounding box center [594, 383] width 93 height 31
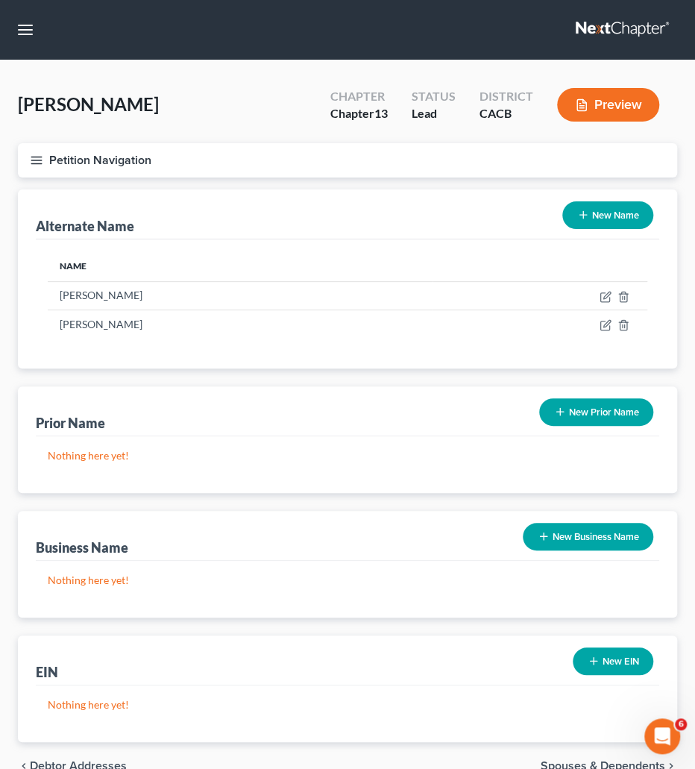
click at [585, 210] on icon "button" at bounding box center [583, 215] width 12 height 12
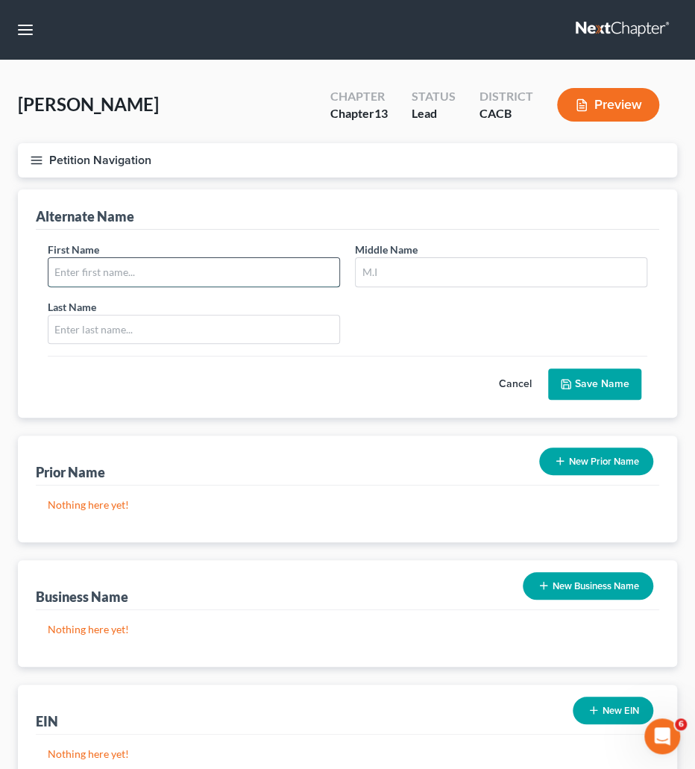
click at [131, 274] on input "text" at bounding box center [193, 272] width 291 height 28
type input "M."
type input "A."
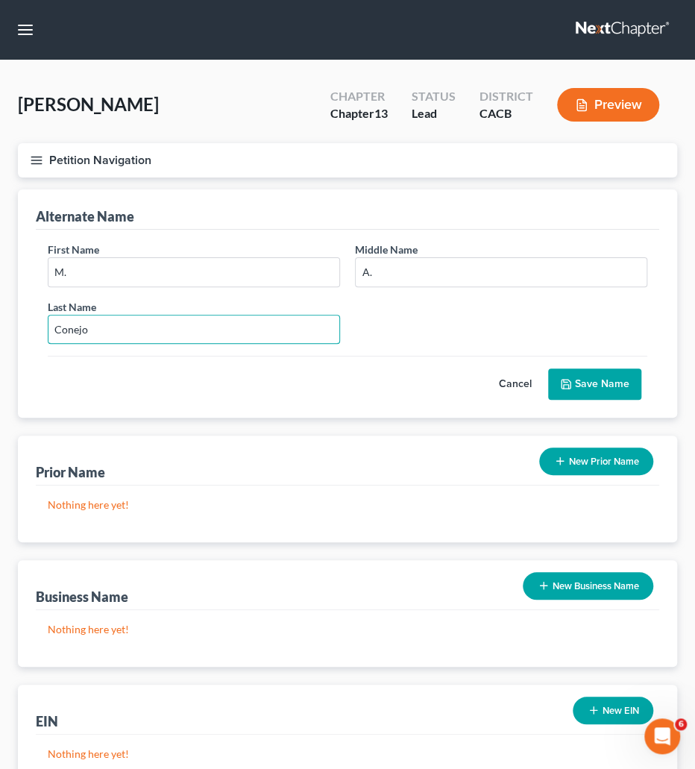
type input "Conejo"
click at [589, 387] on button "Save Name" at bounding box center [594, 383] width 93 height 31
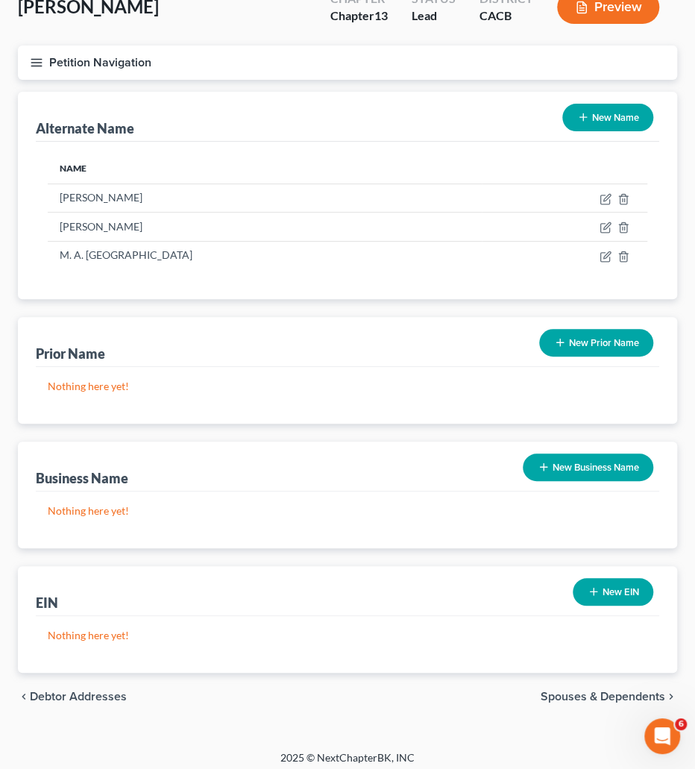
scroll to position [109, 0]
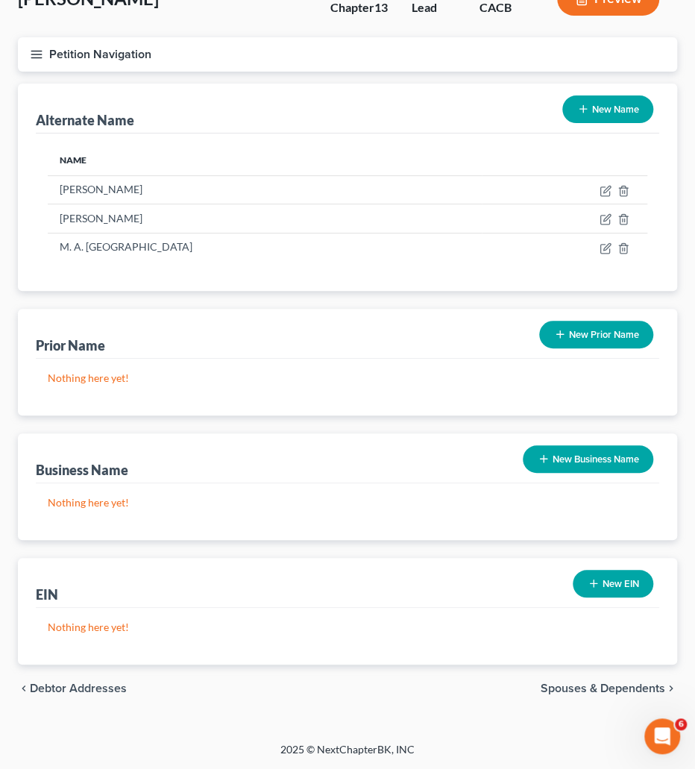
click at [614, 690] on span "Spouses & Dependents" at bounding box center [602, 688] width 124 height 12
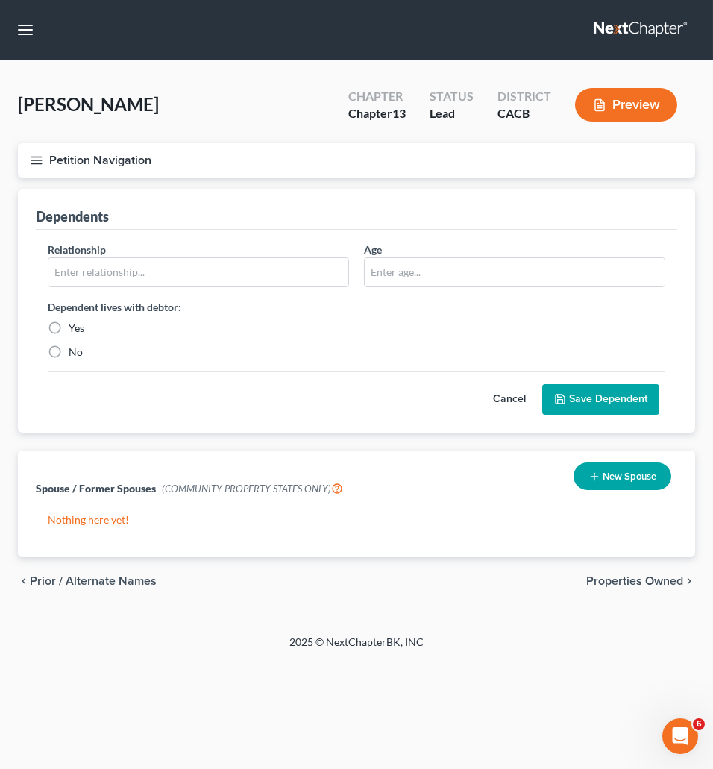
drag, startPoint x: 625, startPoint y: 485, endPoint x: 607, endPoint y: 512, distance: 32.7
click at [607, 512] on div "Spouse / Former Spouses (COMMUNITY PROPERTY STATES ONLY) New Spouse Nothing her…" at bounding box center [356, 503] width 677 height 107
click at [608, 478] on button "New Spouse" at bounding box center [622, 476] width 98 height 28
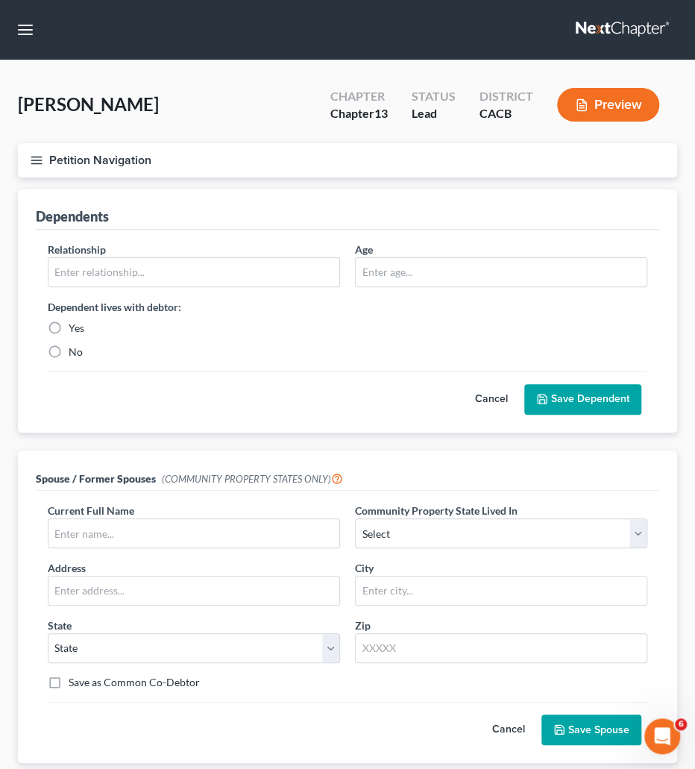
scroll to position [77, 0]
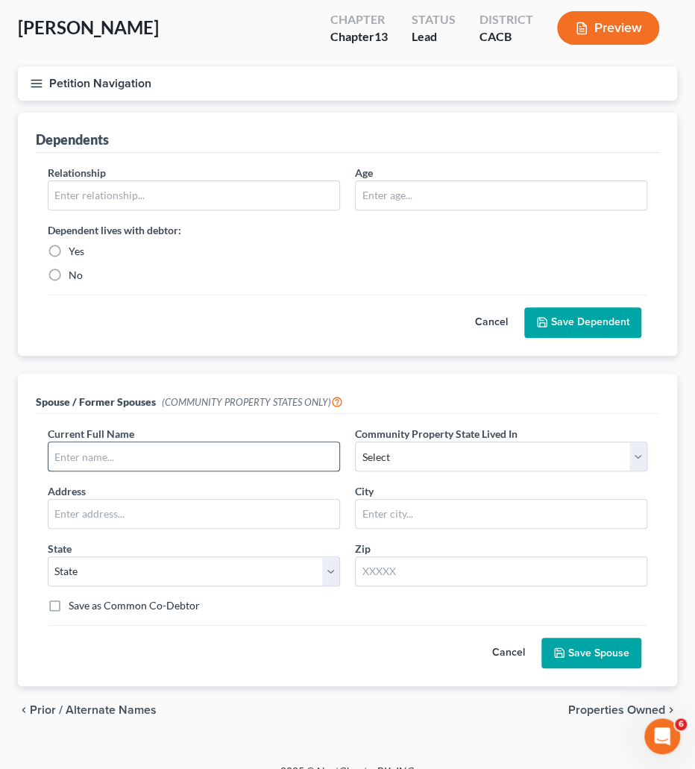
click at [92, 449] on input "text" at bounding box center [193, 456] width 291 height 28
type input "[PERSON_NAME] (Deceased)"
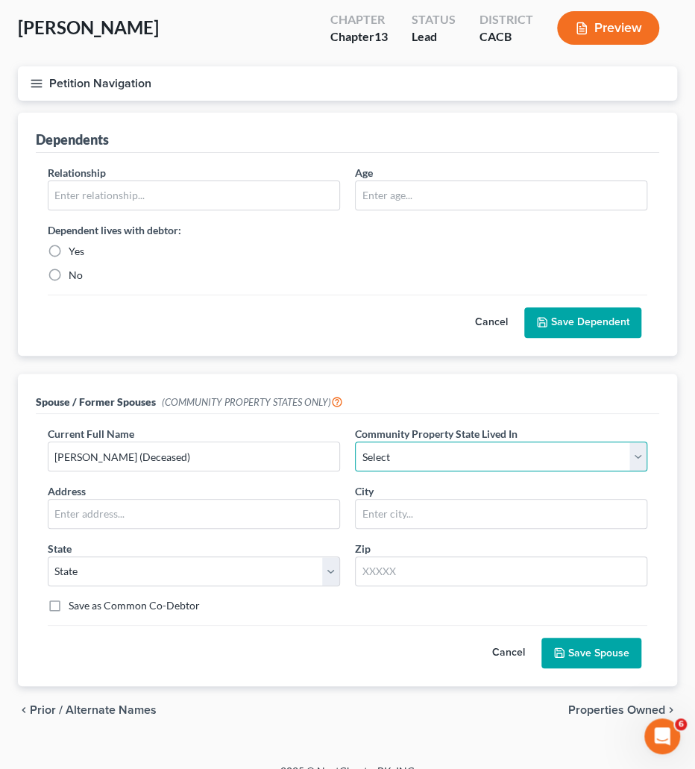
click at [355, 441] on select "Select AZ CA GU ID LA NV NM PR [GEOGRAPHIC_DATA] [GEOGRAPHIC_DATA] [GEOGRAPHIC_…" at bounding box center [501, 456] width 292 height 30
select select "1"
click option "CA" at bounding box center [0, 0] width 0 height 0
click at [301, 637] on div "Cancel Save Spouse" at bounding box center [347, 647] width 599 height 44
click at [602, 656] on button "Save Spouse" at bounding box center [591, 652] width 100 height 31
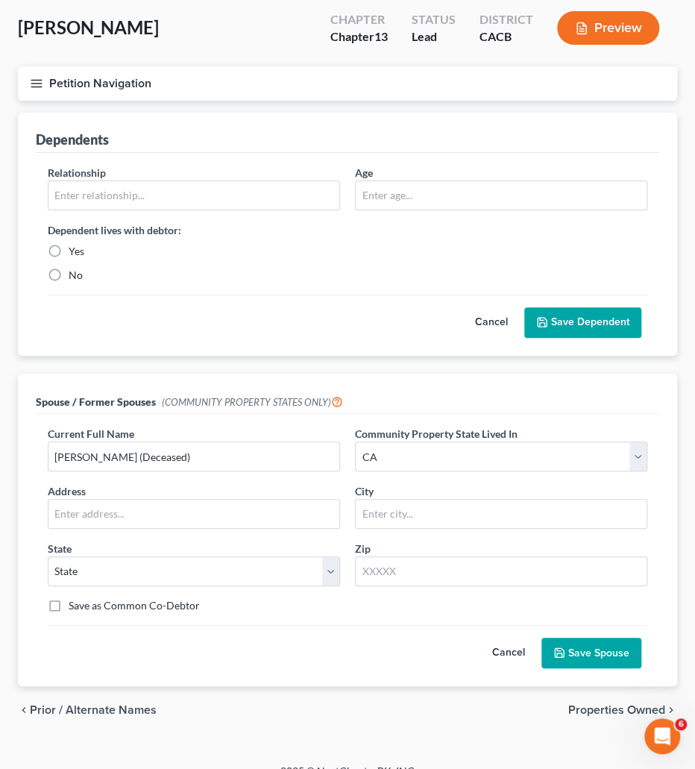
scroll to position [0, 0]
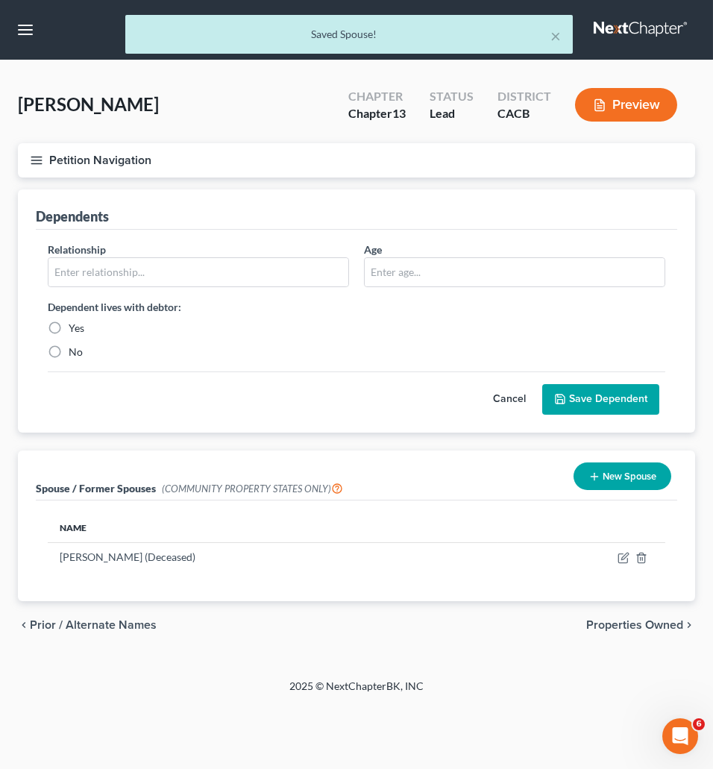
click at [643, 628] on span "Properties Owned" at bounding box center [634, 625] width 97 height 12
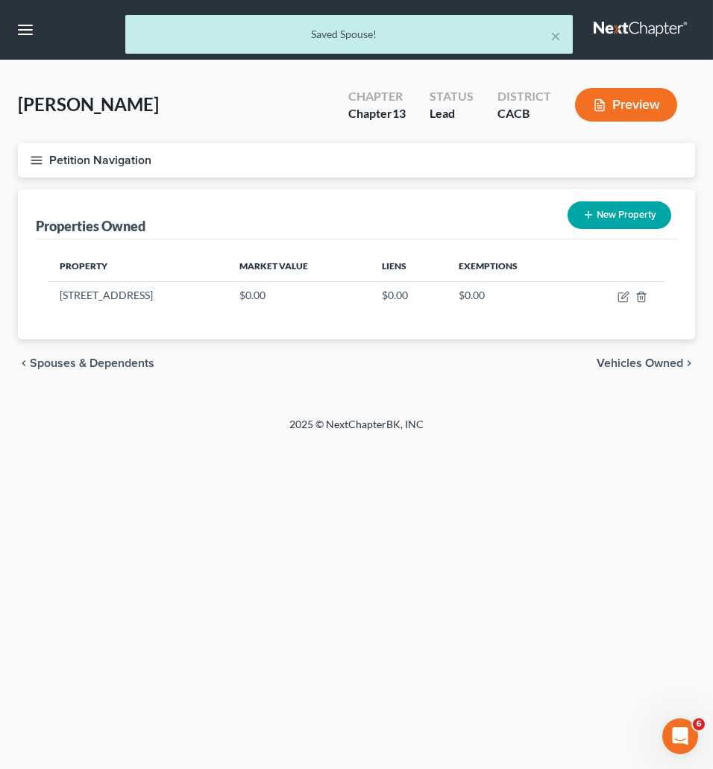
click at [639, 367] on span "Vehicles Owned" at bounding box center [639, 363] width 86 height 12
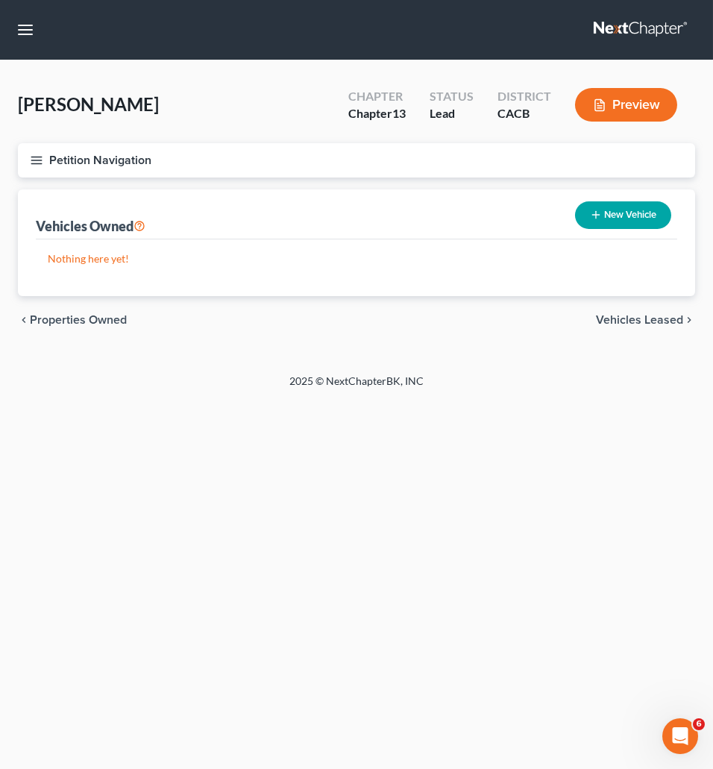
click at [646, 203] on button "New Vehicle" at bounding box center [623, 215] width 96 height 28
select select "0"
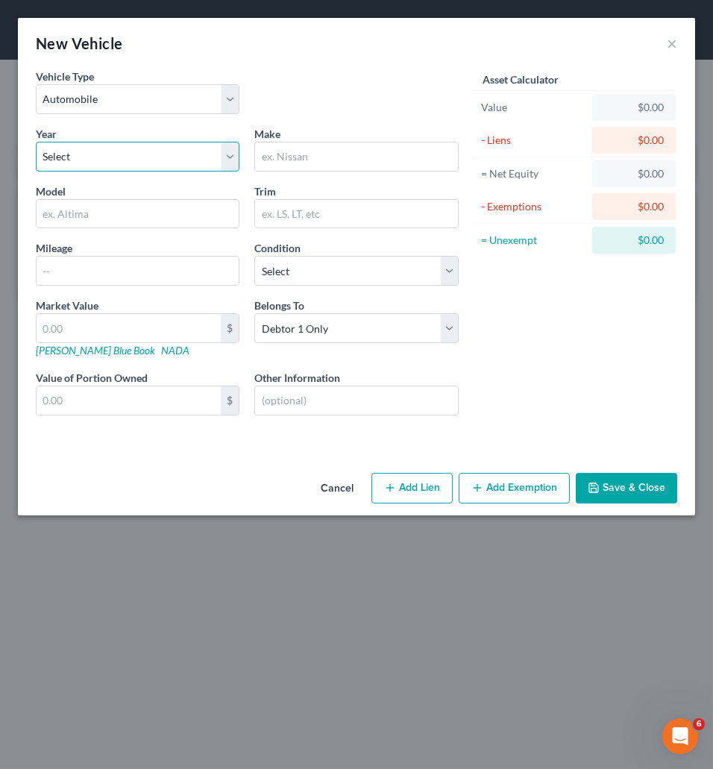
click at [36, 142] on select "Select 2026 2025 2024 2023 2022 2021 2020 2019 2018 2017 2016 2015 2014 2013 20…" at bounding box center [137, 157] width 203 height 30
select select "7"
click option "2019" at bounding box center [0, 0] width 0 height 0
click at [318, 160] on input "text" at bounding box center [356, 156] width 202 height 28
type input "Nissan"
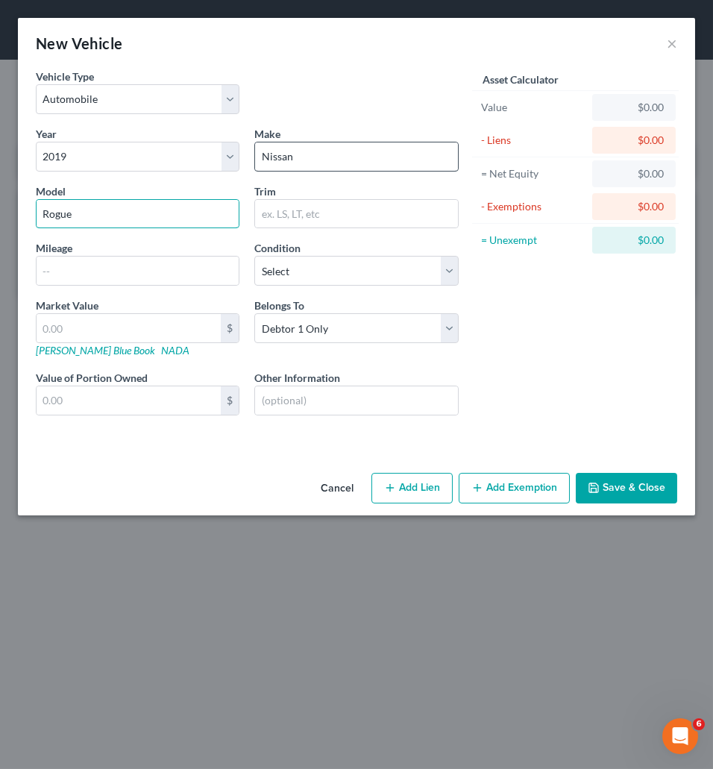
type input "Rogue"
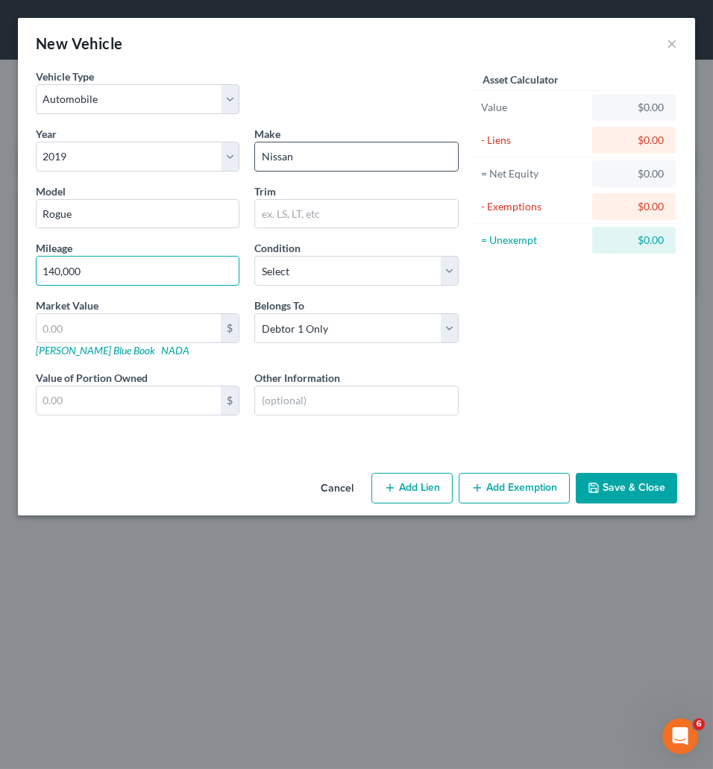
type input "140,000"
select select "3"
click at [658, 491] on button "Save & Close" at bounding box center [625, 488] width 101 height 31
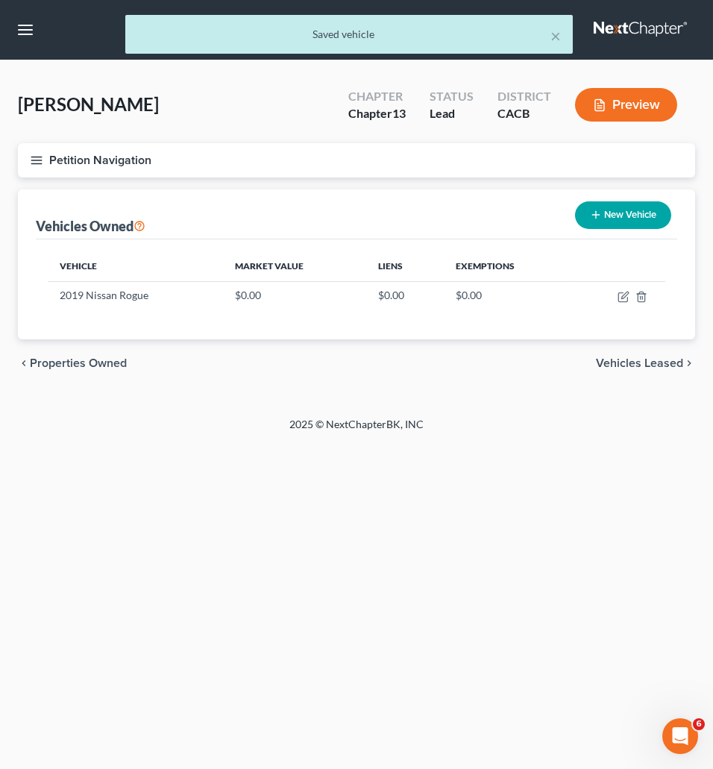
click at [616, 212] on button "New Vehicle" at bounding box center [623, 215] width 96 height 28
select select "0"
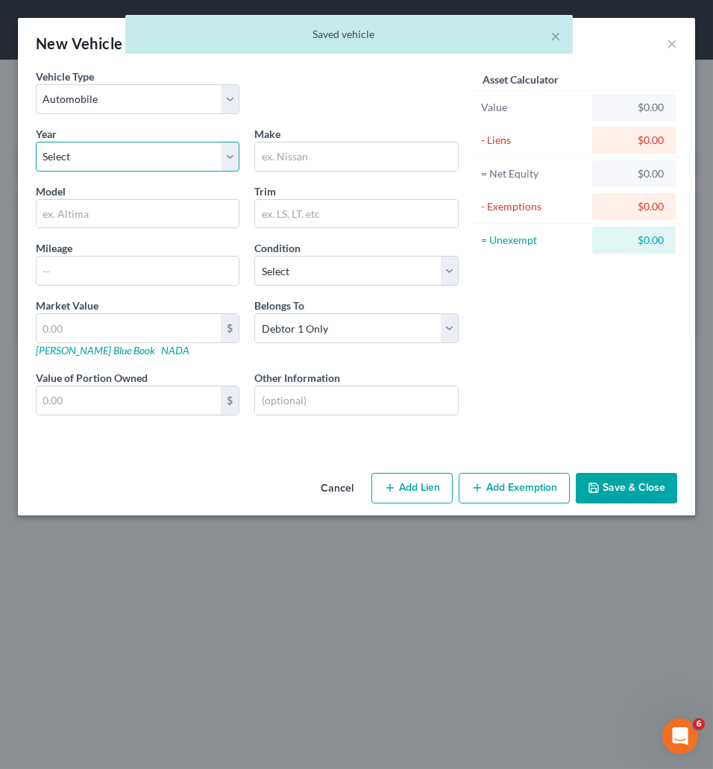
click at [36, 142] on select "Select 2026 2025 2024 2023 2022 2021 2020 2019 2018 2017 2016 2015 2014 2013 20…" at bounding box center [137, 157] width 203 height 30
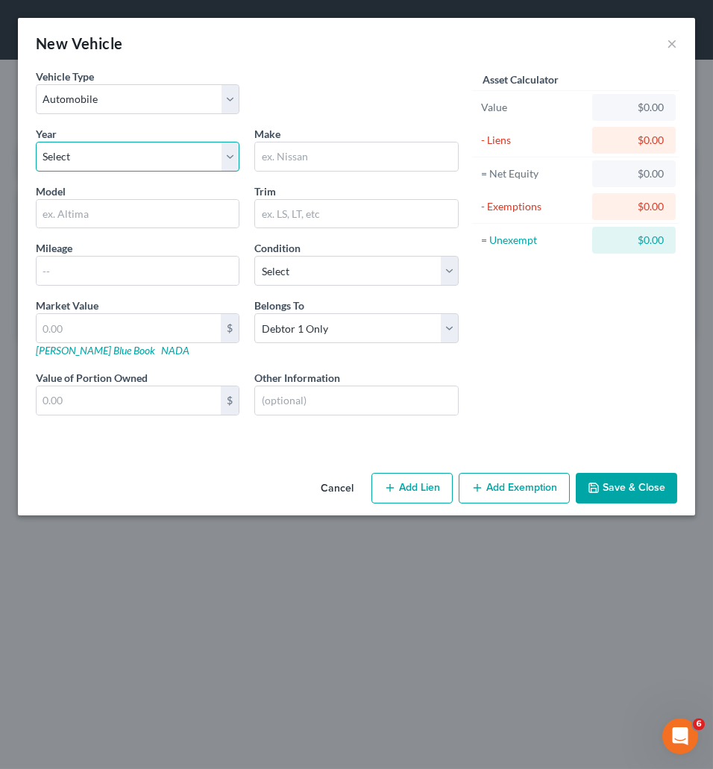
select select "13"
click option "2013" at bounding box center [0, 0] width 0 height 0
click at [122, 274] on input "text" at bounding box center [138, 270] width 202 height 28
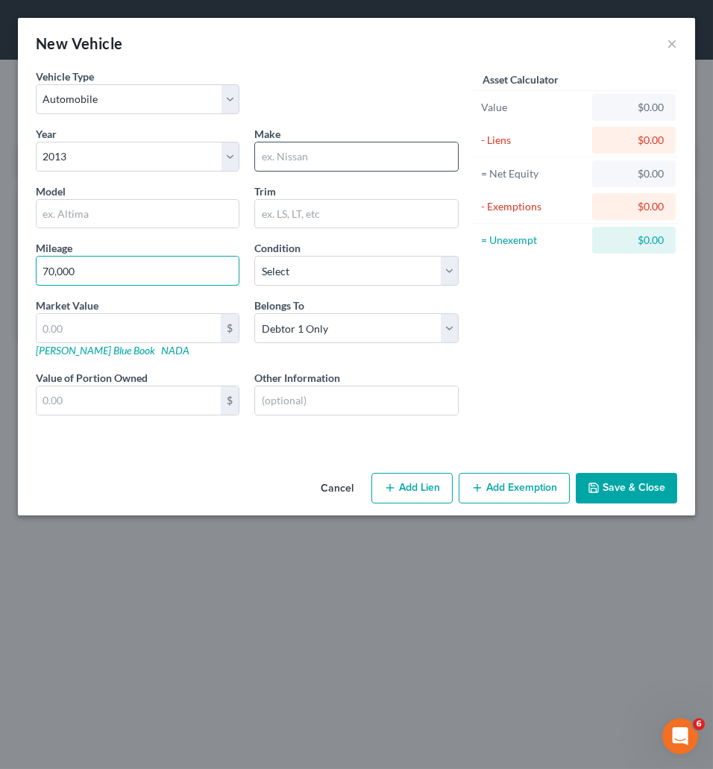
type input "70,000"
click at [320, 150] on input "text" at bounding box center [356, 156] width 202 height 28
type input "Mercedes"
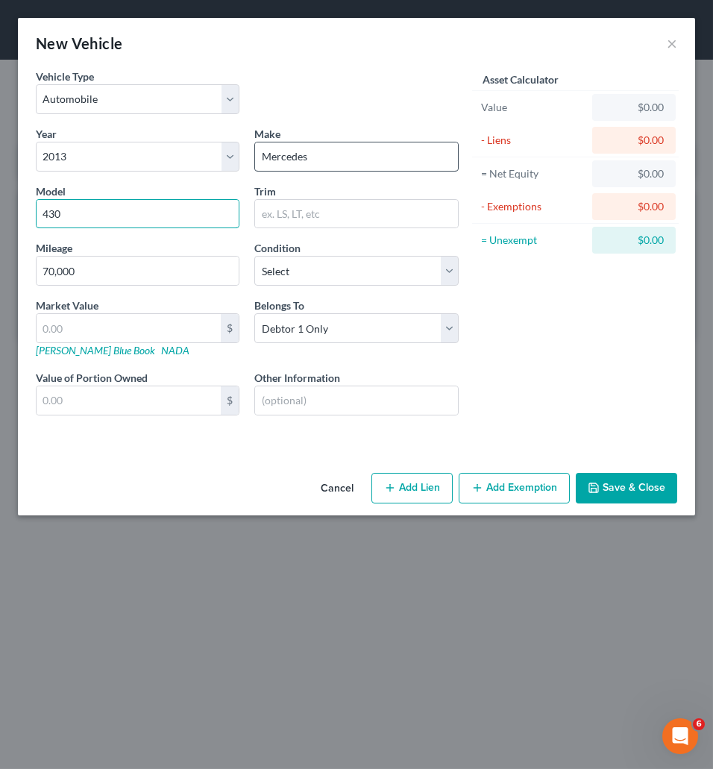
type input "430"
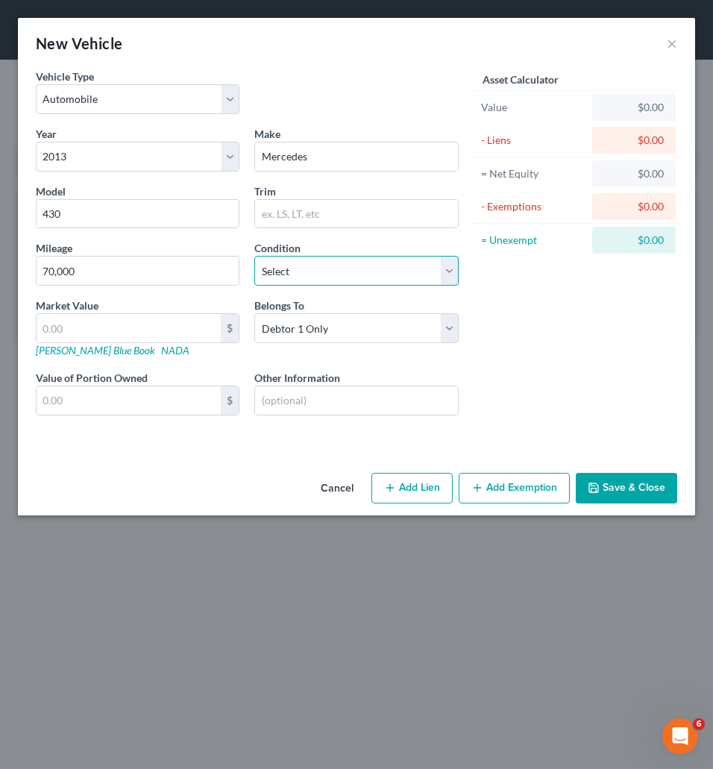
click at [254, 256] on select "Select Excellent Very Good Good Fair Poor" at bounding box center [355, 271] width 203 height 30
select select "2"
click option "Good" at bounding box center [0, 0] width 0 height 0
click at [646, 501] on button "Save & Close" at bounding box center [625, 488] width 101 height 31
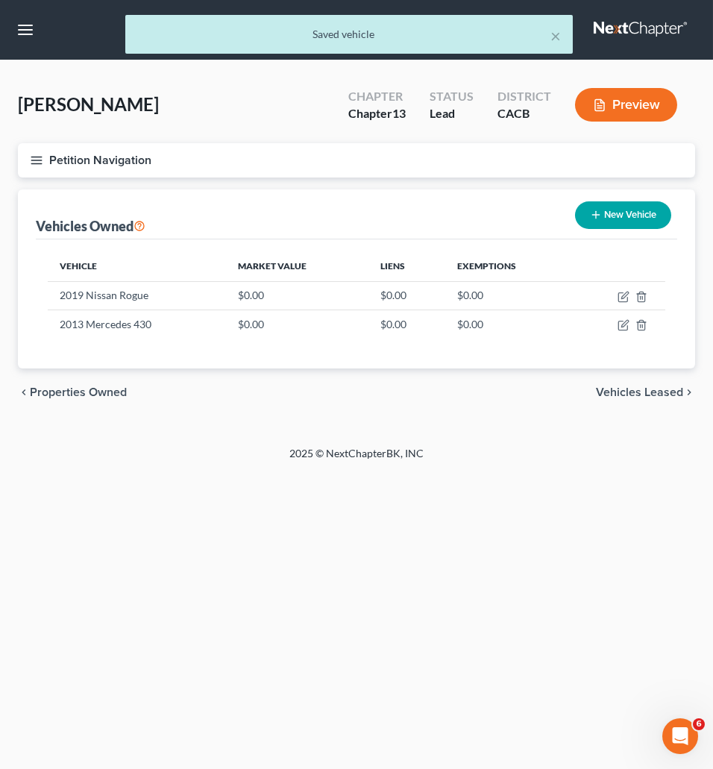
click at [609, 209] on button "New Vehicle" at bounding box center [623, 215] width 96 height 28
select select "0"
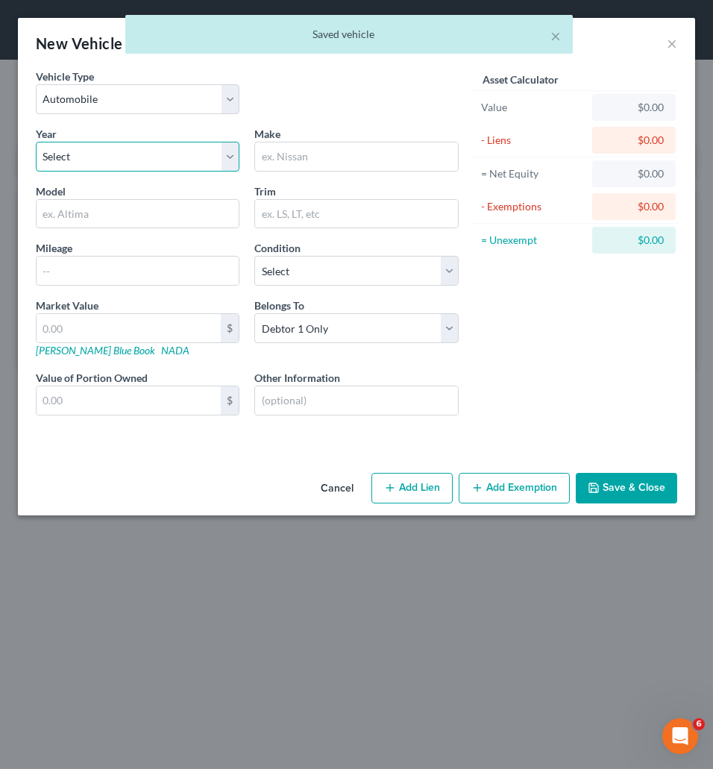
click at [36, 142] on select "Select 2026 2025 2024 2023 2022 2021 2020 2019 2018 2017 2016 2015 2014 2013 20…" at bounding box center [137, 157] width 203 height 30
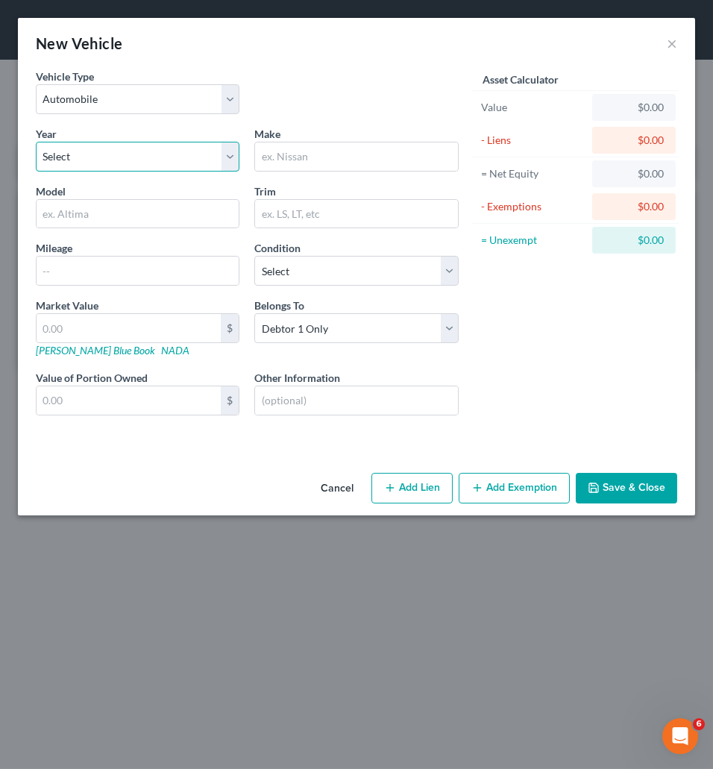
select select "13"
click option "2013" at bounding box center [0, 0] width 0 height 0
click at [329, 155] on input "text" at bounding box center [356, 156] width 202 height 28
type input "Nissan"
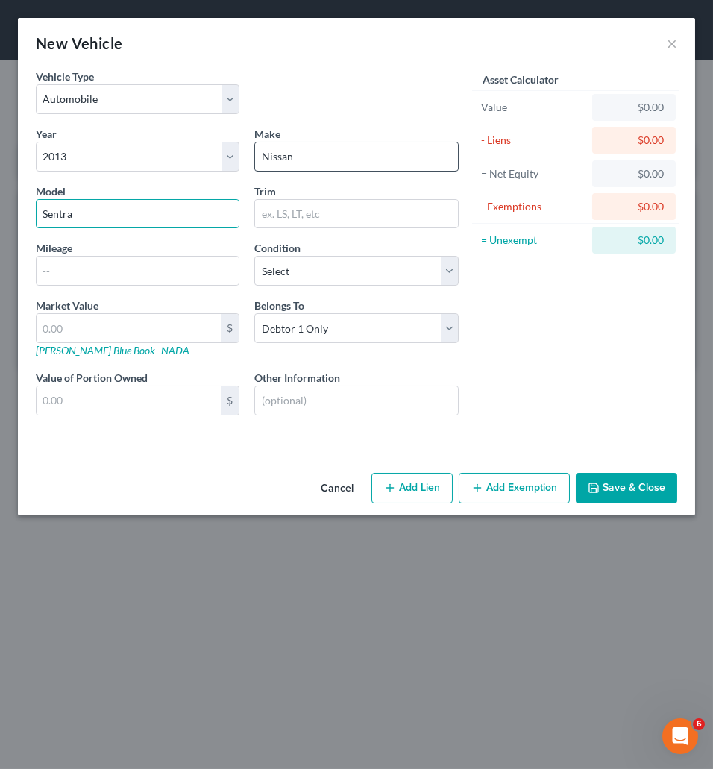
type input "Sentra"
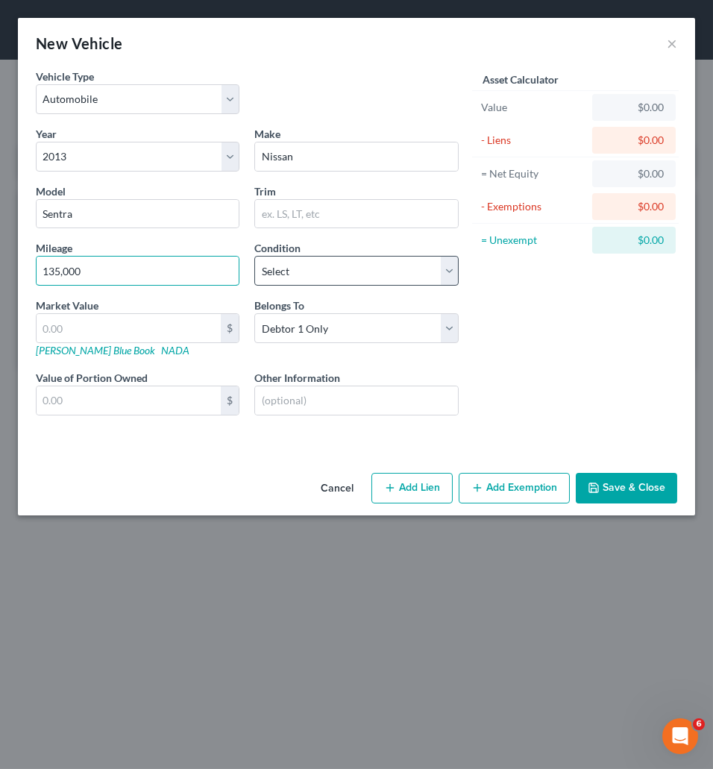
type input "135,000"
click at [254, 256] on select "Select Excellent Very Good Good Fair Poor" at bounding box center [355, 271] width 203 height 30
select select "3"
click option "Fair" at bounding box center [0, 0] width 0 height 0
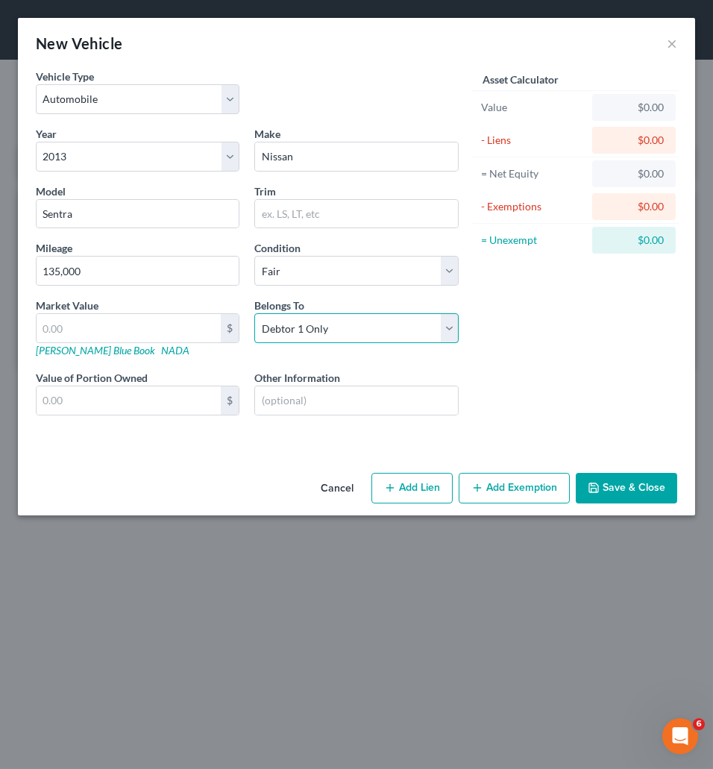
click at [254, 313] on select "Select Debtor 1 Only Debtor 2 Only Debtor 1 And Debtor 2 Only At Least One Of T…" at bounding box center [355, 328] width 203 height 30
select select "3"
click option "At Least One Of The Debtors And Another" at bounding box center [0, 0] width 0 height 0
click at [621, 493] on button "Save & Close" at bounding box center [625, 488] width 101 height 31
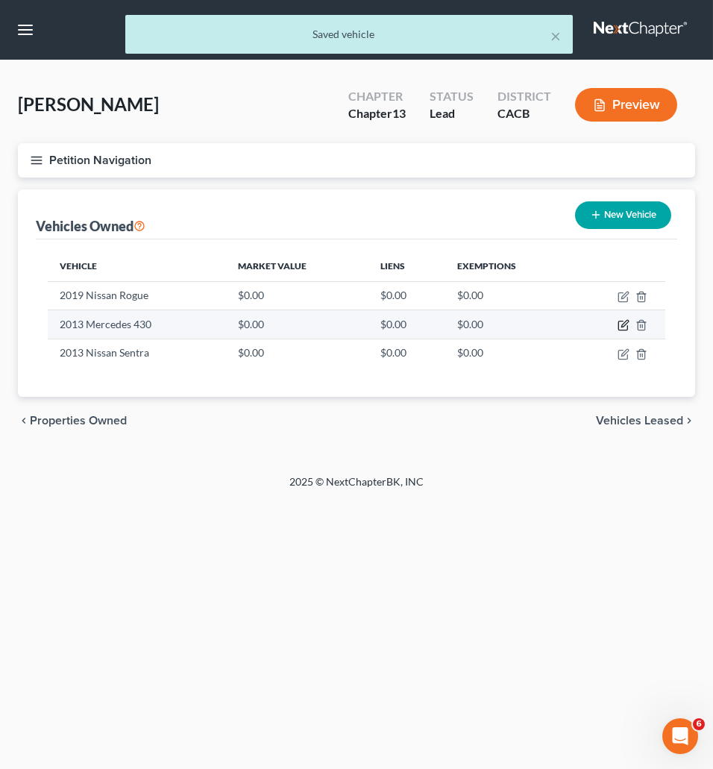
click at [619, 326] on icon "button" at bounding box center [622, 325] width 9 height 9
select select "0"
select select "13"
select select "2"
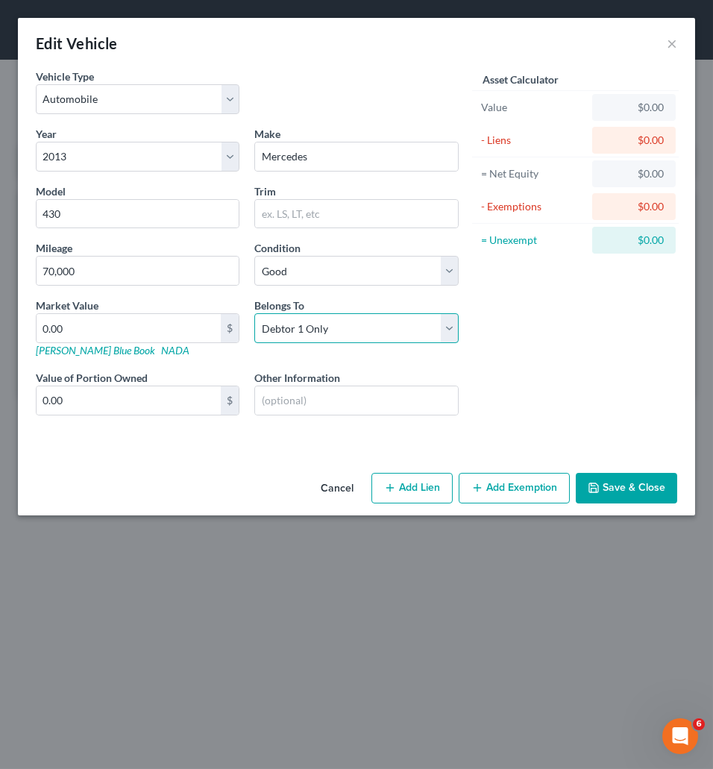
select select "3"
click option "At Least One Of The Debtors And Another" at bounding box center [0, 0] width 0 height 0
click at [614, 491] on button "Save & Close" at bounding box center [625, 488] width 101 height 31
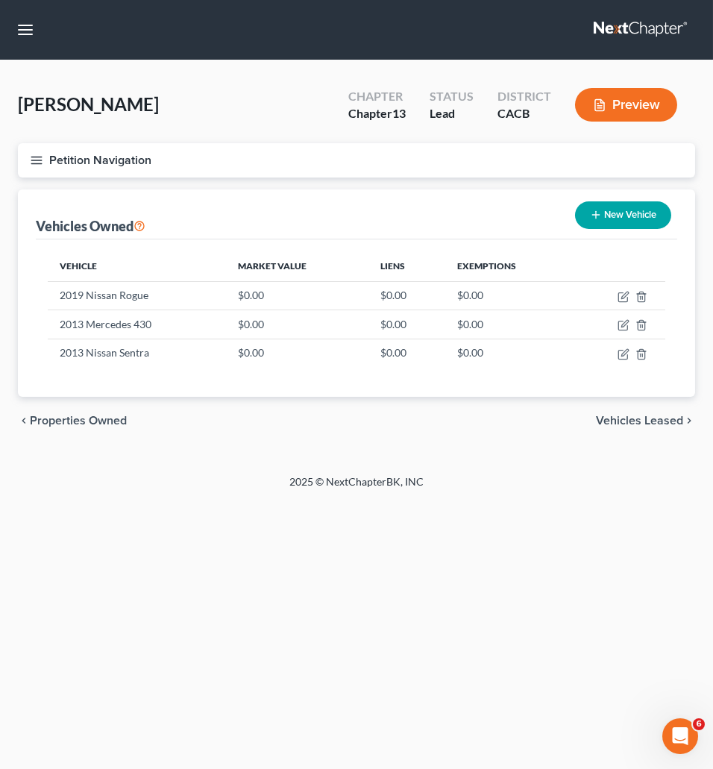
click at [625, 419] on span "Vehicles Leased" at bounding box center [639, 420] width 87 height 12
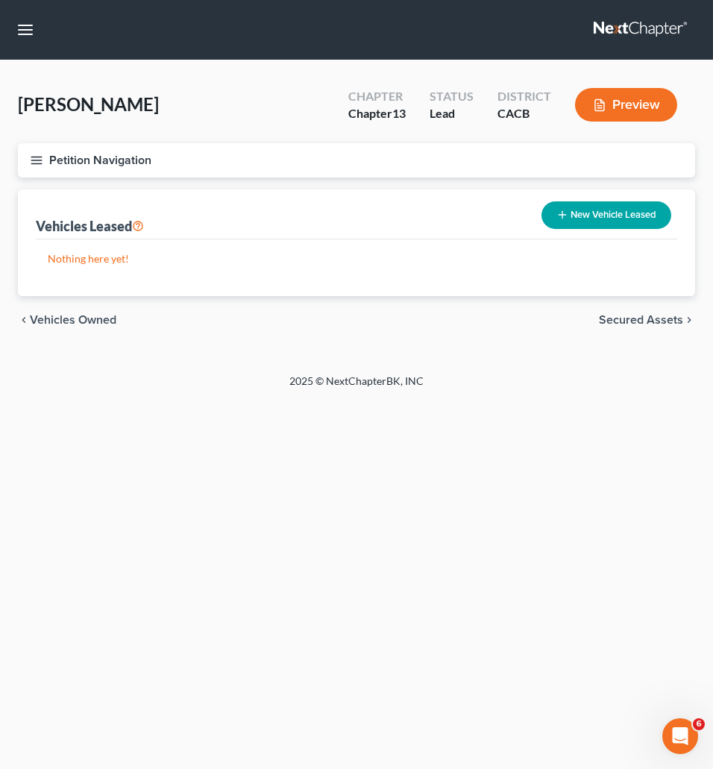
click at [644, 316] on span "Secured Assets" at bounding box center [641, 320] width 84 height 12
click at [644, 316] on span "Personal Items" at bounding box center [643, 320] width 80 height 12
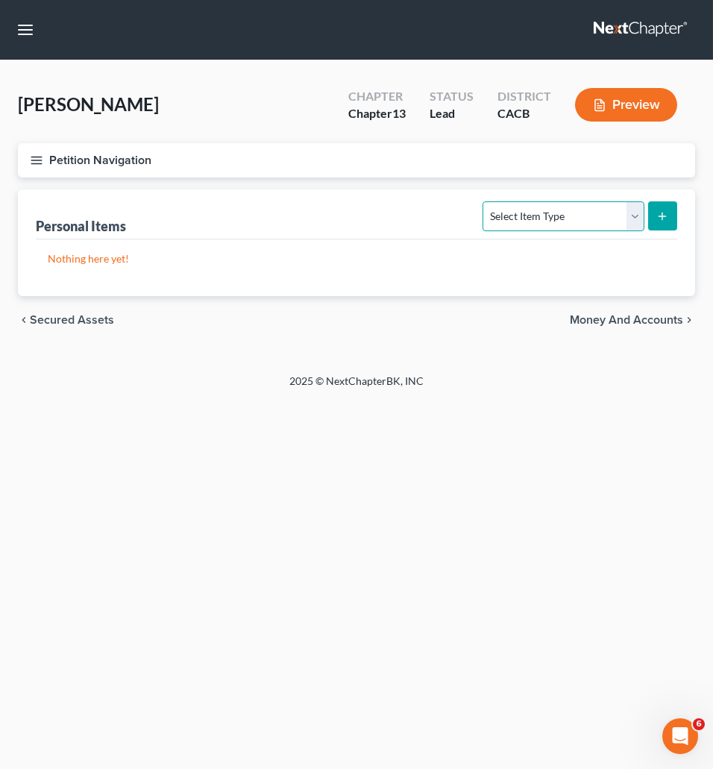
click at [482, 201] on select "Select Item Type Clothing Collectibles Of Value Electronics Firearms Household …" at bounding box center [562, 216] width 161 height 30
select select "clothing"
click option "Clothing" at bounding box center [0, 0] width 0 height 0
click at [655, 216] on button "submit" at bounding box center [662, 215] width 29 height 29
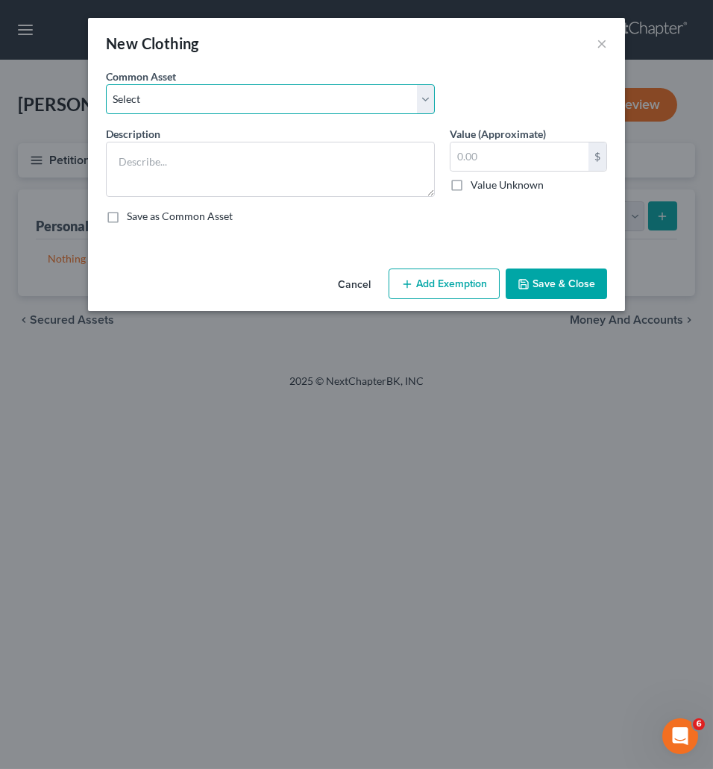
select select "0"
click option "Clothing" at bounding box center [0, 0] width 0 height 0
type textarea "Clothing"
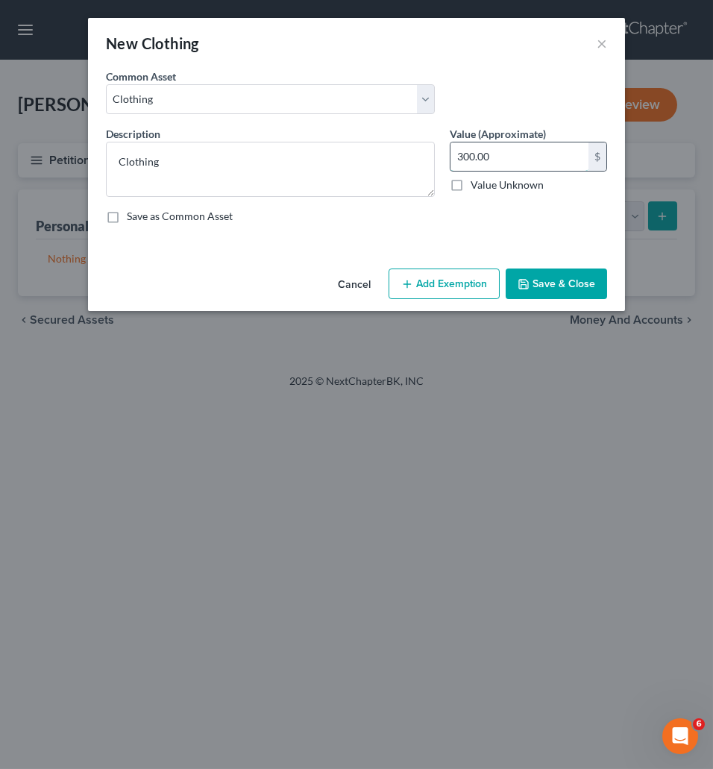
click at [497, 154] on input "300.00" at bounding box center [519, 156] width 138 height 28
type input "150"
click at [569, 291] on button "Save & Close" at bounding box center [555, 283] width 101 height 31
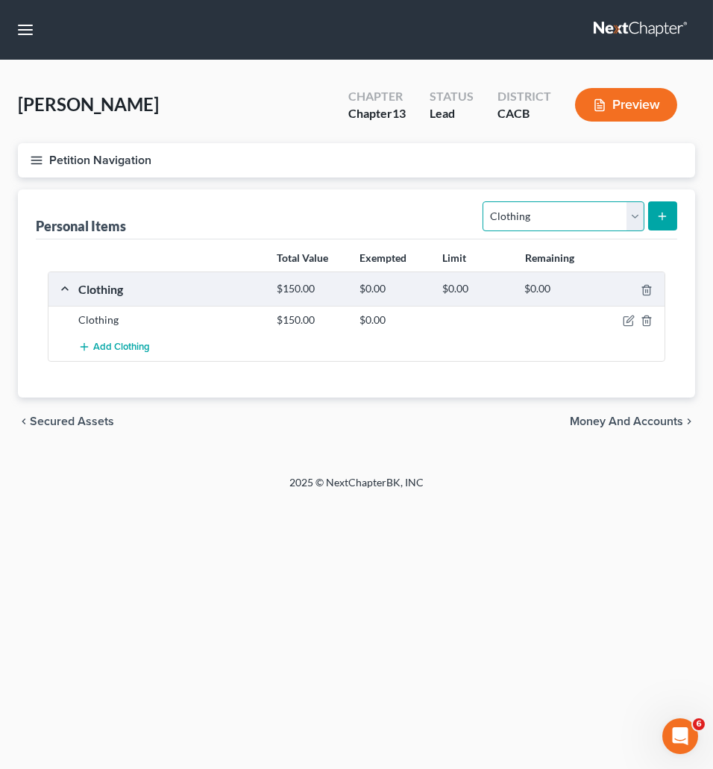
select select "electronics"
click option "Electronics" at bounding box center [0, 0] width 0 height 0
click at [663, 221] on icon "submit" at bounding box center [662, 216] width 12 height 12
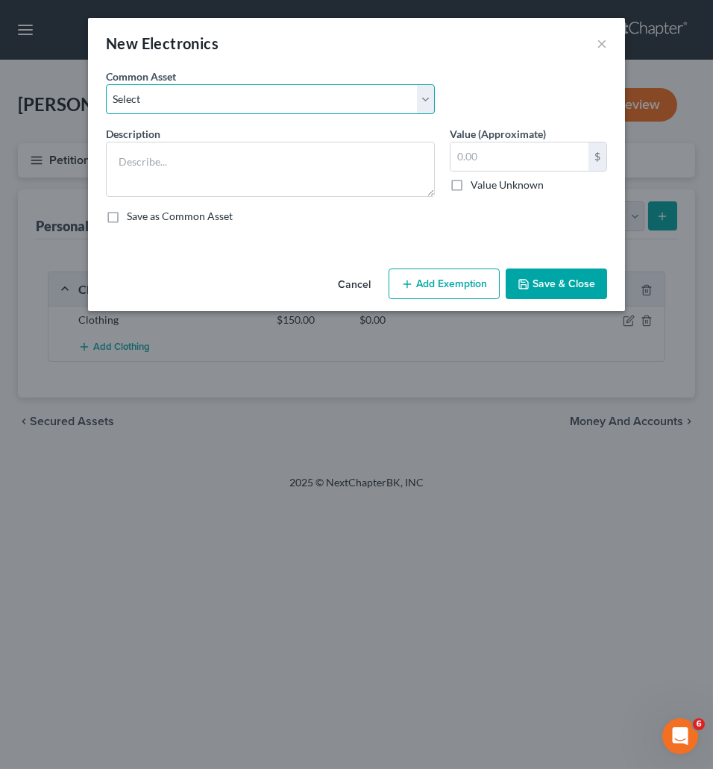
click at [106, 84] on select "Select Misc Electronic and Computer Equipment" at bounding box center [270, 99] width 329 height 30
select select "0"
click option "Misc Electronic and Computer Equipment" at bounding box center [0, 0] width 0 height 0
type textarea "Misc Electronic and Computer Equipment"
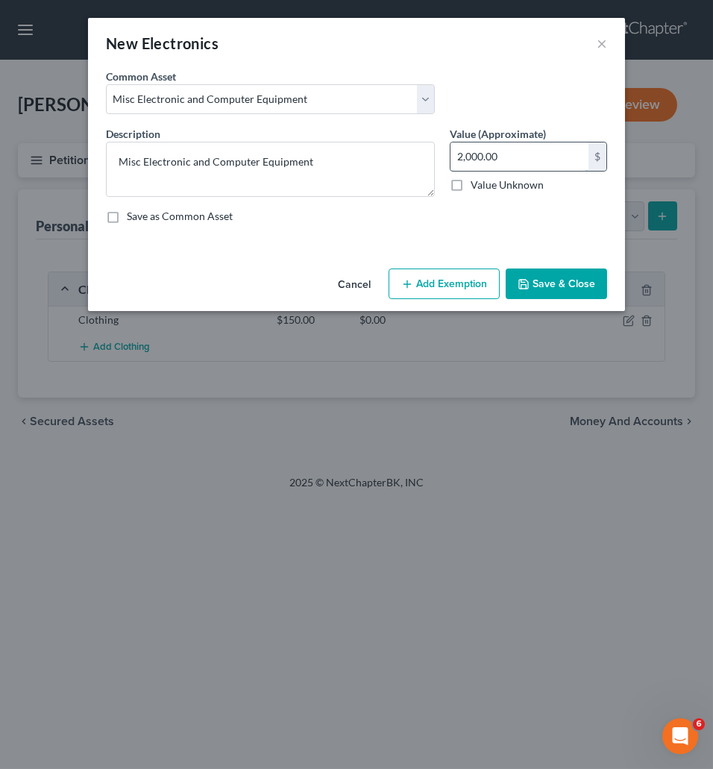
drag, startPoint x: 521, startPoint y: 165, endPoint x: 528, endPoint y: 161, distance: 8.1
click at [528, 161] on input "2,000.00" at bounding box center [519, 156] width 138 height 28
type input "3"
click at [505, 160] on input "3" at bounding box center [519, 156] width 138 height 28
type input "900"
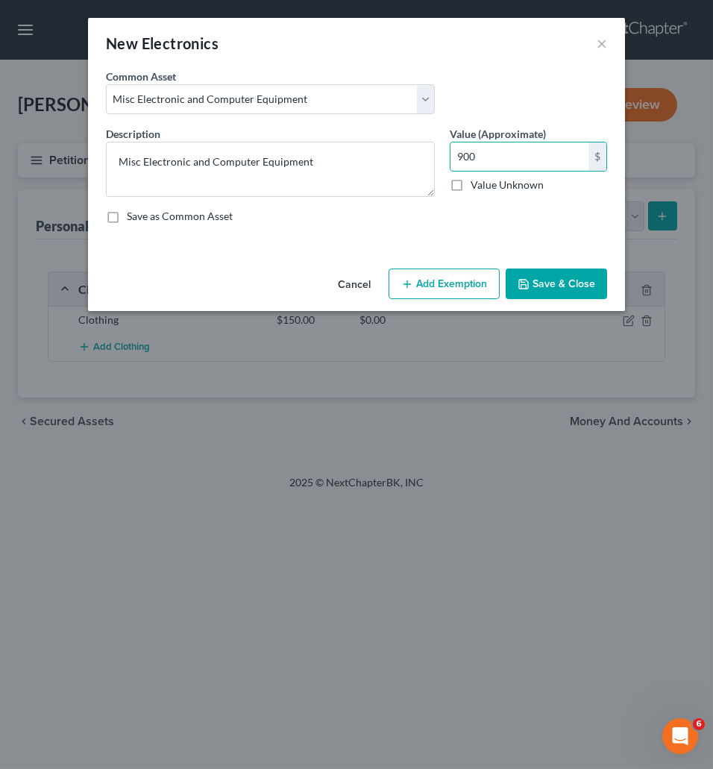
click at [561, 280] on button "Save & Close" at bounding box center [555, 283] width 101 height 31
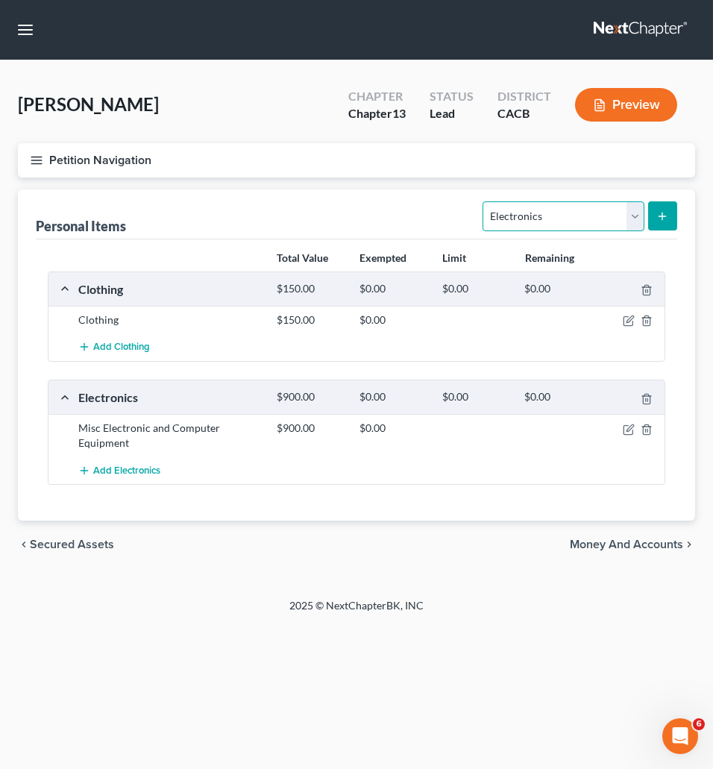
click at [482, 201] on select "Select Item Type Clothing Collectibles Of Value Electronics Firearms Household …" at bounding box center [562, 216] width 161 height 30
select select "household_goods"
click option "Household Goods" at bounding box center [0, 0] width 0 height 0
click at [670, 203] on button "submit" at bounding box center [662, 215] width 29 height 29
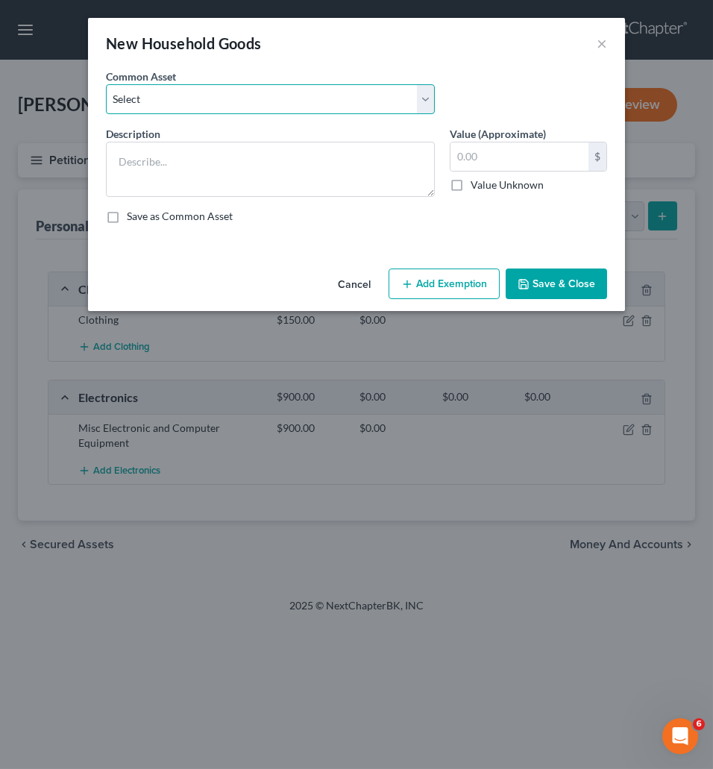
select select "0"
click option "Misc Household Goods" at bounding box center [0, 0] width 0 height 0
type textarea "Misc Household Goods"
type input "1,200.00"
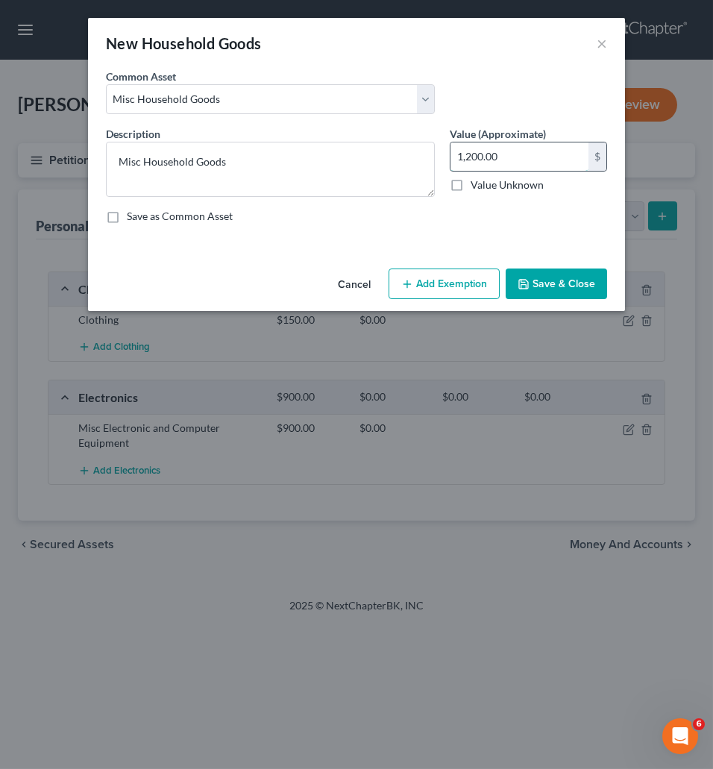
click at [515, 158] on input "1,200.00" at bounding box center [519, 156] width 138 height 28
click at [549, 285] on button "Save & Close" at bounding box center [555, 283] width 101 height 31
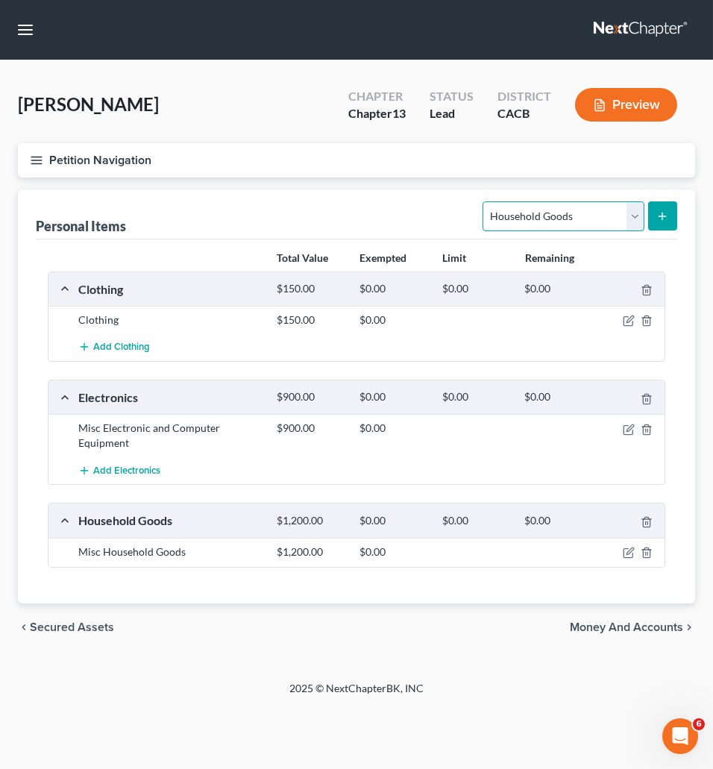
click at [482, 201] on select "Select Item Type Clothing Collectibles Of Value Electronics Firearms Household …" at bounding box center [562, 216] width 161 height 30
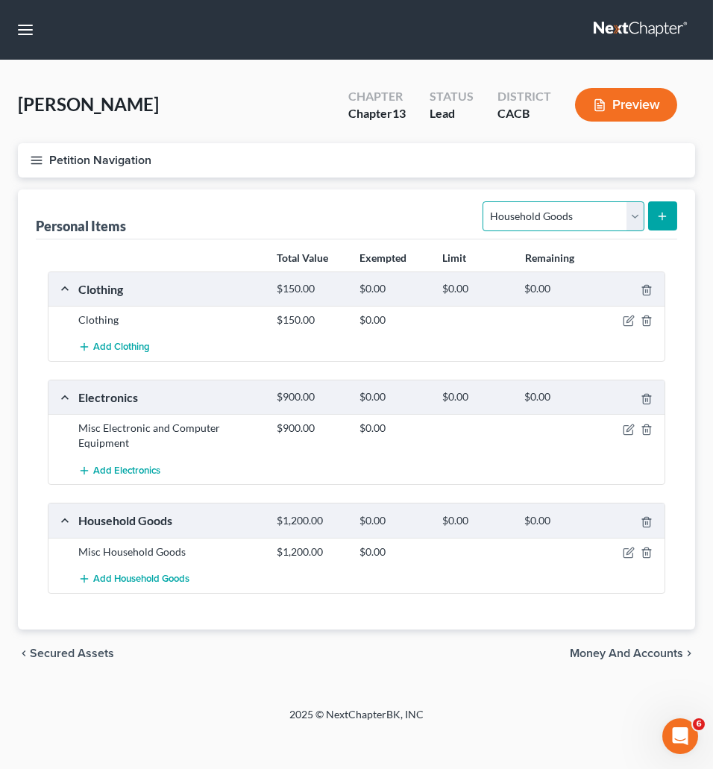
select select "jewelry"
click option "Jewelry" at bounding box center [0, 0] width 0 height 0
click at [660, 222] on button "submit" at bounding box center [662, 215] width 29 height 29
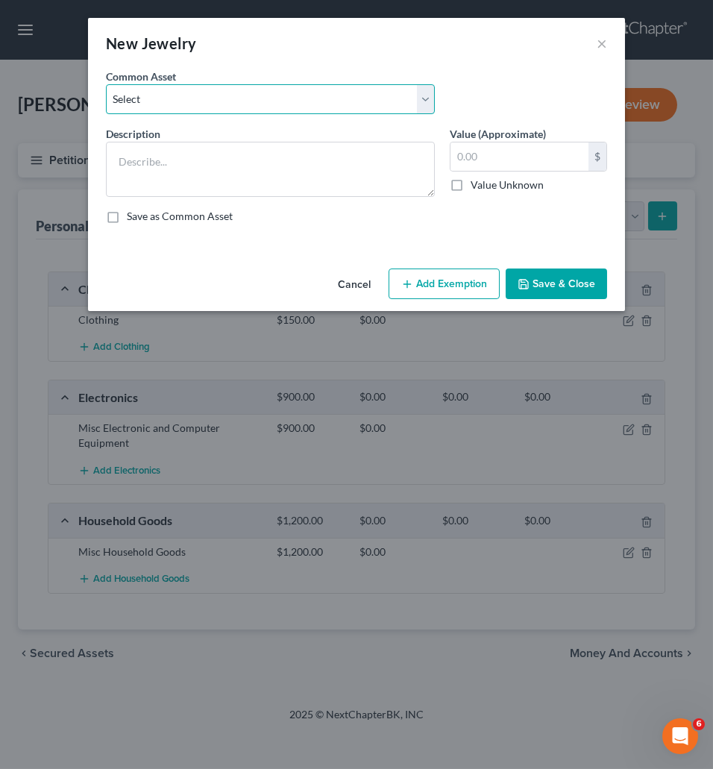
click at [106, 84] on select "Select Jewelry" at bounding box center [270, 99] width 329 height 30
select select "0"
click option "Jewelry" at bounding box center [0, 0] width 0 height 0
type textarea "Jewelry"
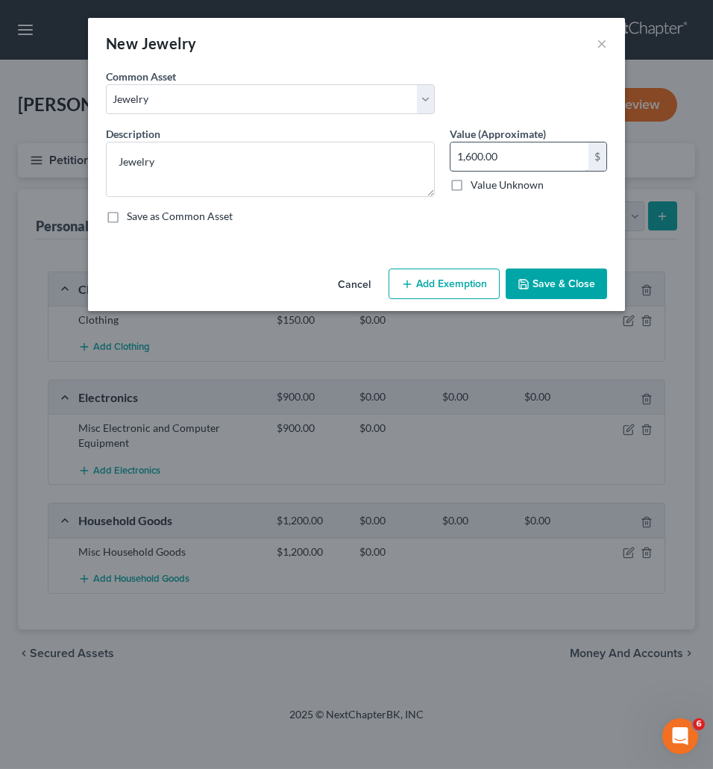
click at [495, 168] on input "1,600.00" at bounding box center [519, 156] width 138 height 28
type input "50"
click at [560, 294] on button "Save & Close" at bounding box center [555, 283] width 101 height 31
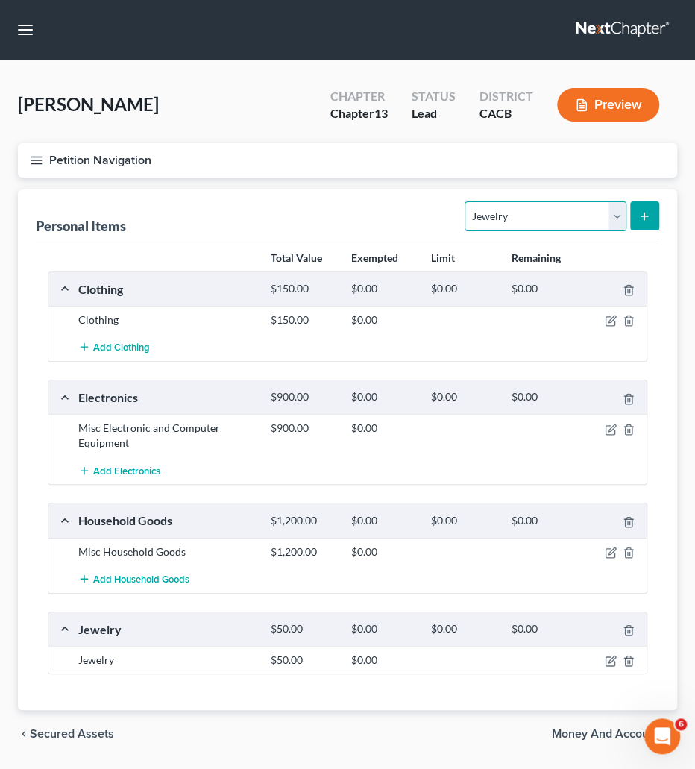
click at [464, 201] on select "Select Item Type Clothing Collectibles Of Value Electronics Firearms Household …" at bounding box center [544, 216] width 161 height 30
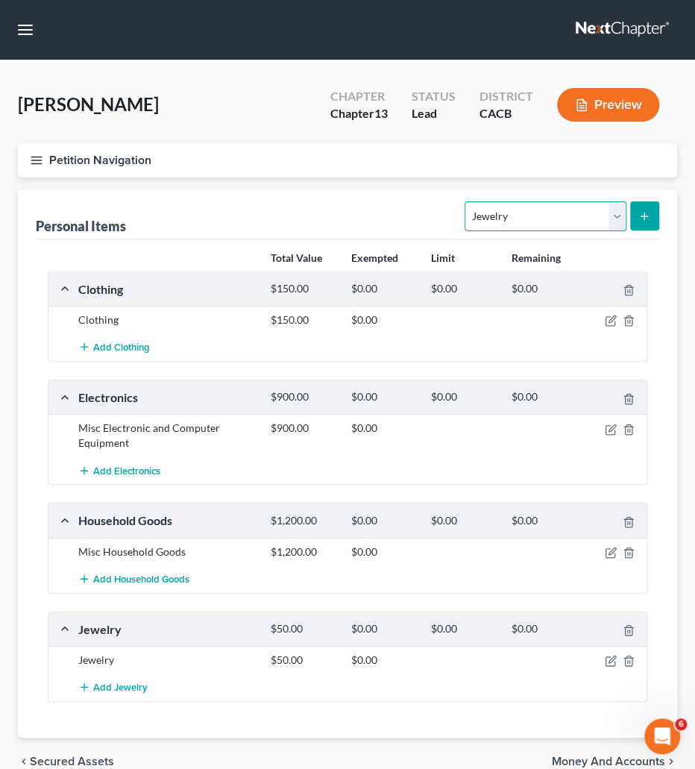
click at [616, 210] on select "Select Item Type Clothing Collectibles Of Value Electronics Firearms Household …" at bounding box center [544, 216] width 161 height 30
click at [244, 220] on div "Personal Items Select Item Type Clothing Collectibles Of Value Electronics Fire…" at bounding box center [347, 214] width 623 height 50
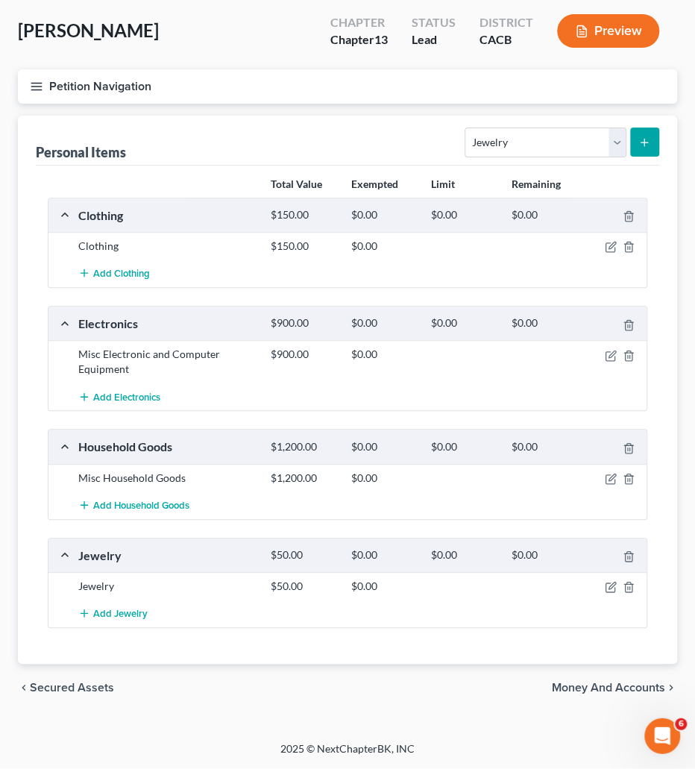
scroll to position [79, 0]
click at [619, 682] on span "Money and Accounts" at bounding box center [608, 688] width 113 height 12
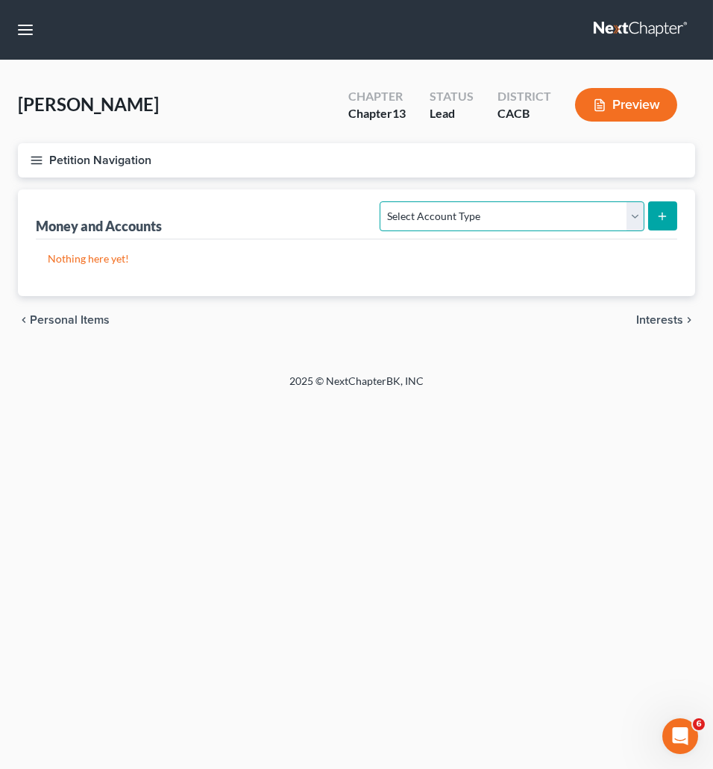
click at [379, 201] on select "Select Account Type Brokerage Cash on Hand Certificates of Deposit Checking Acc…" at bounding box center [511, 216] width 264 height 30
select select "checking"
click option "Checking Account" at bounding box center [0, 0] width 0 height 0
click at [655, 218] on button "submit" at bounding box center [662, 215] width 29 height 29
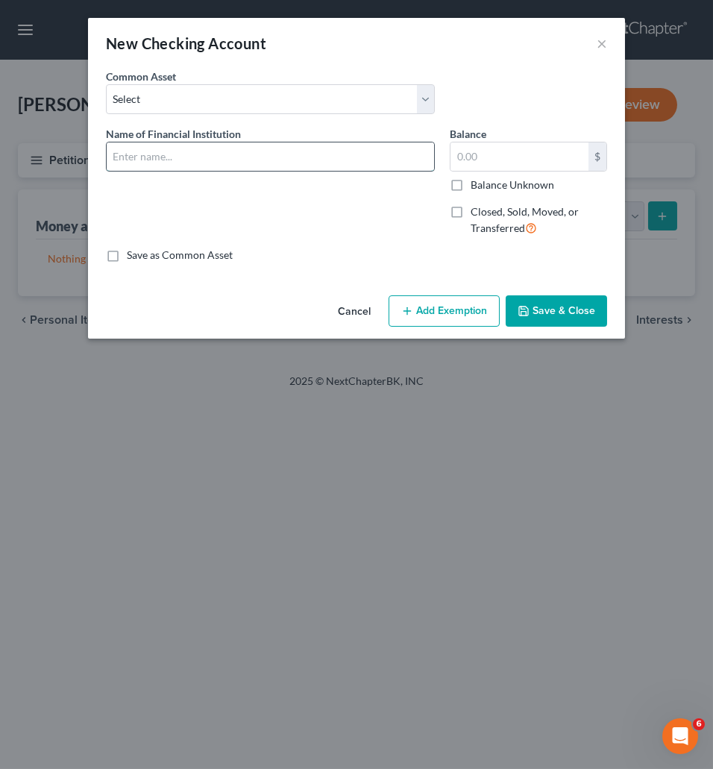
click at [268, 150] on input "text" at bounding box center [270, 156] width 327 height 28
type input "Chase #"
click at [572, 308] on button "Save & Close" at bounding box center [555, 310] width 101 height 31
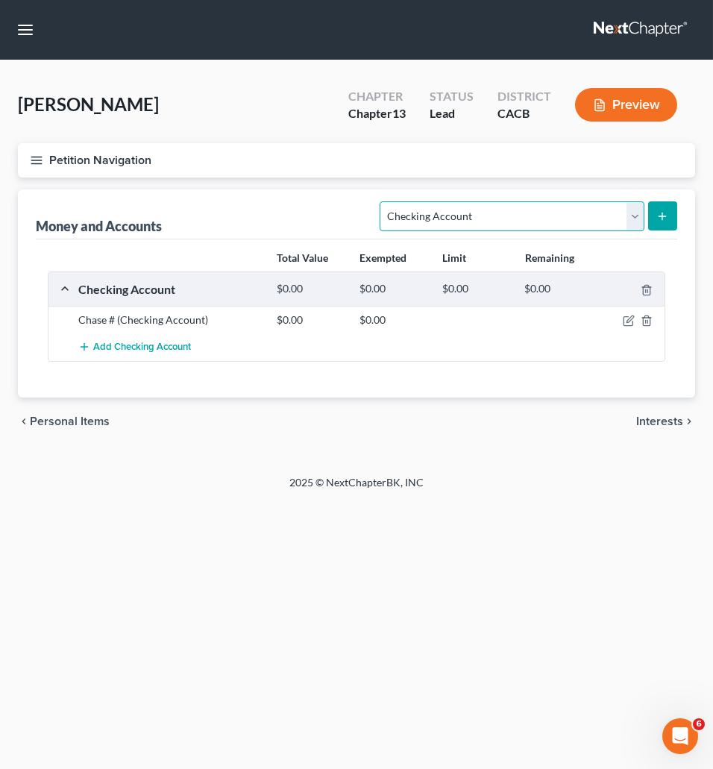
click at [379, 201] on select "Select Account Type Brokerage Cash on Hand Certificates of Deposit Checking Acc…" at bounding box center [511, 216] width 264 height 30
click option "Checking Account" at bounding box center [0, 0] width 0 height 0
click at [668, 215] on icon "submit" at bounding box center [662, 216] width 12 height 12
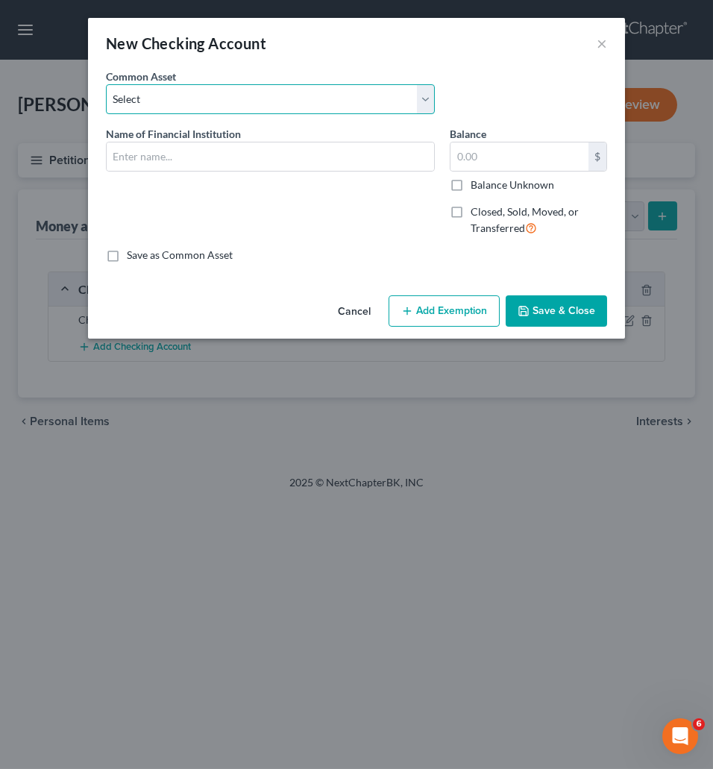
click at [106, 84] on select "Select [PERSON_NAME] Fargo Bank Chase Provident Bank Schools First Federal Cred…" at bounding box center [270, 99] width 329 height 30
click at [174, 96] on select "Select [PERSON_NAME] Fargo Bank Chase Provident Bank Schools First Federal Cred…" at bounding box center [270, 99] width 329 height 30
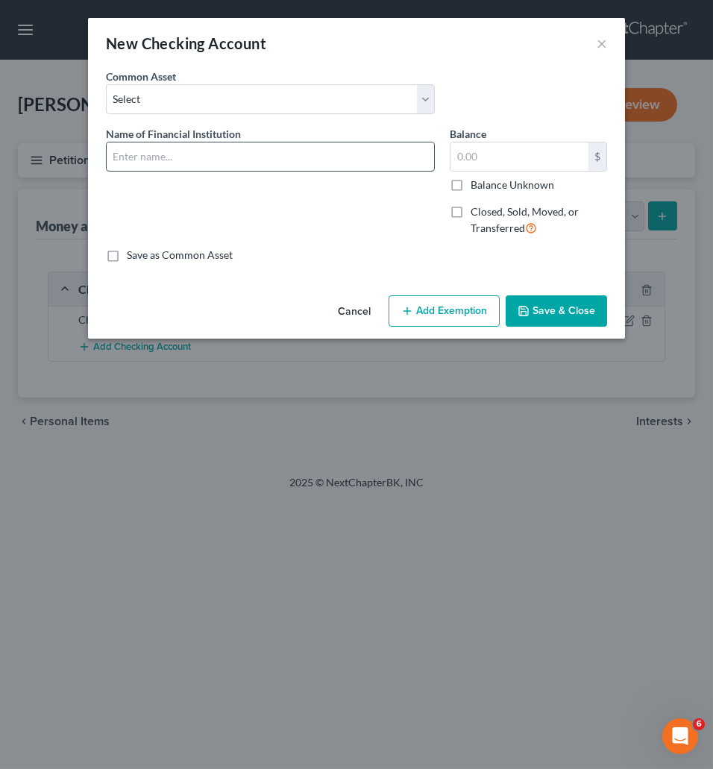
click at [173, 145] on input "text" at bounding box center [270, 156] width 327 height 28
drag, startPoint x: 148, startPoint y: 153, endPoint x: 20, endPoint y: 140, distance: 128.8
click at [107, 142] on input "P" at bounding box center [270, 156] width 327 height 28
type input "Uber Business Debit"
click at [555, 303] on button "Save & Close" at bounding box center [555, 310] width 101 height 31
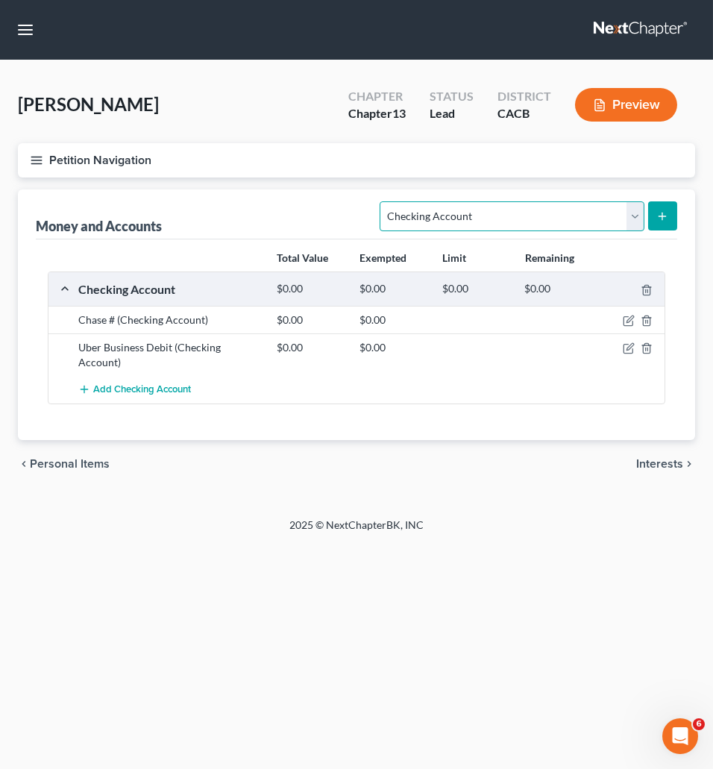
click at [379, 201] on select "Select Account Type Brokerage Cash on Hand Certificates of Deposit Checking Acc…" at bounding box center [511, 216] width 264 height 30
drag, startPoint x: 461, startPoint y: 224, endPoint x: 663, endPoint y: 479, distance: 325.3
click at [616, 481] on div "chevron_left Personal Items Interests chevron_right" at bounding box center [356, 464] width 677 height 48
click at [675, 464] on span "Interests" at bounding box center [659, 464] width 47 height 12
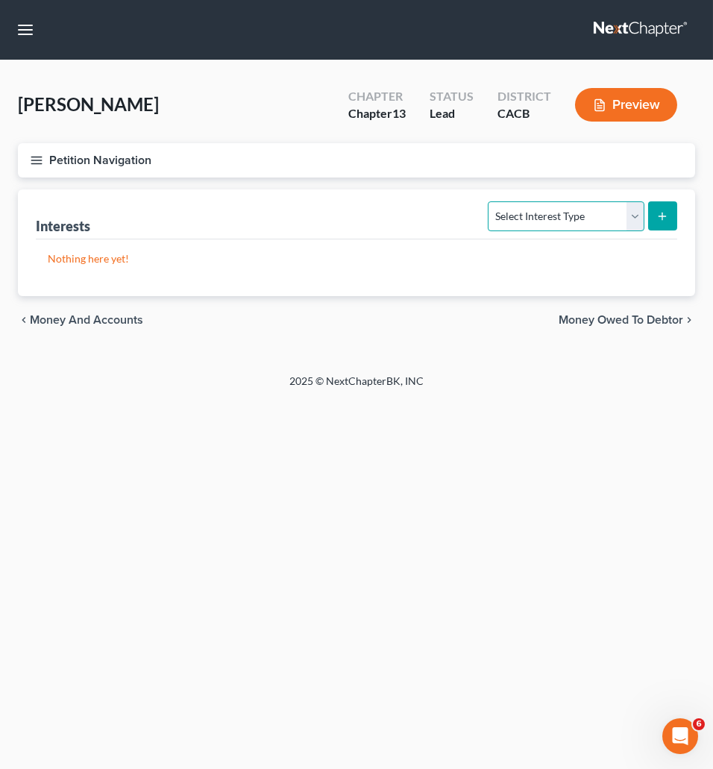
click at [487, 201] on select "Select Interest Type 401K Annuity Bond Education IRA Government Bond Government…" at bounding box center [565, 216] width 156 height 30
select select "pension_plan"
click option "Pension Plan" at bounding box center [0, 0] width 0 height 0
click at [663, 209] on button "submit" at bounding box center [662, 215] width 29 height 29
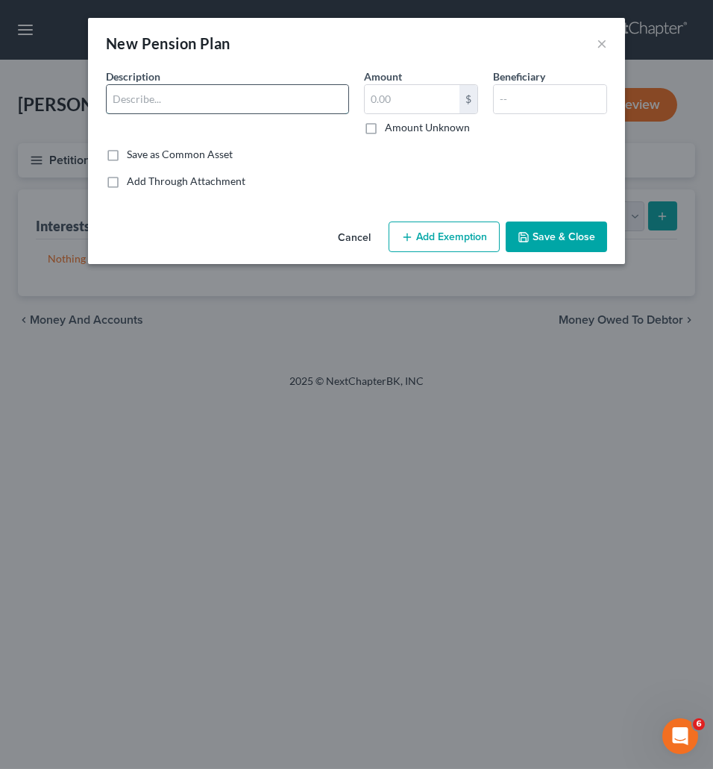
click at [182, 103] on input "text" at bounding box center [228, 99] width 242 height 28
type input "S"
type input "Union and Drug Employers Pension Fund (monthly at age [DEMOGRAPHIC_DATA])"
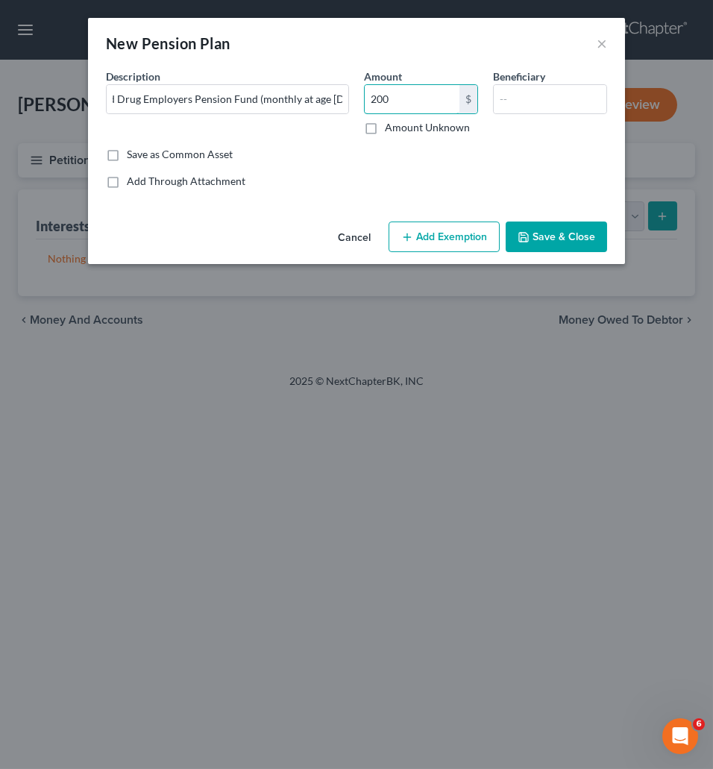
type input "200"
click at [544, 234] on button "Save & Close" at bounding box center [555, 236] width 101 height 31
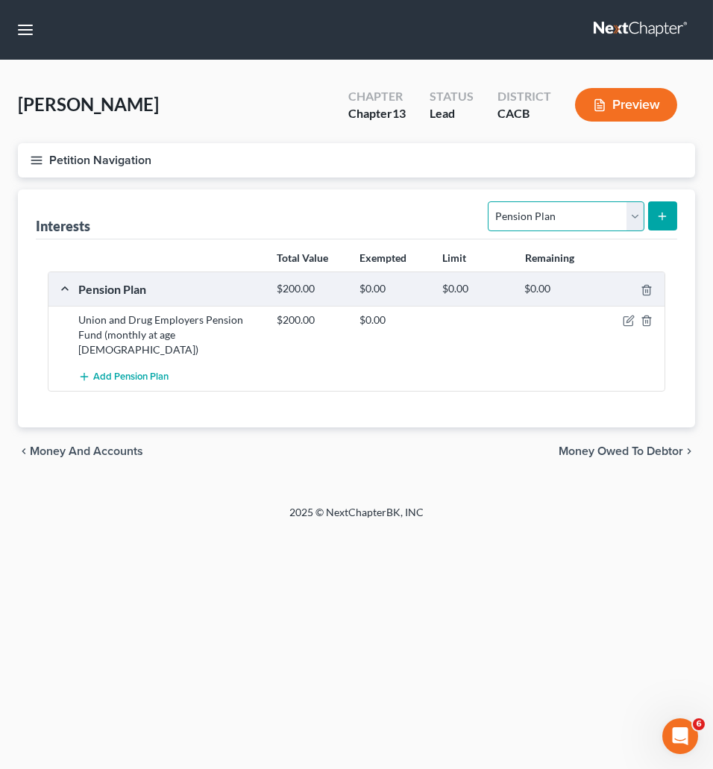
click at [487, 201] on select "Select Interest Type 401K Annuity Bond Education IRA Government Bond Government…" at bounding box center [565, 216] width 156 height 30
click at [537, 224] on select "Select Interest Type 401K Annuity Bond Education IRA Government Bond Government…" at bounding box center [565, 216] width 156 height 30
click at [487, 201] on select "Select Interest Type 401K Annuity Bond Education IRA Government Bond Government…" at bounding box center [565, 216] width 156 height 30
click at [584, 207] on select "Select Interest Type 401K Annuity Bond Education IRA Government Bond Government…" at bounding box center [565, 216] width 156 height 30
click at [619, 445] on span "Money Owed to Debtor" at bounding box center [620, 451] width 124 height 12
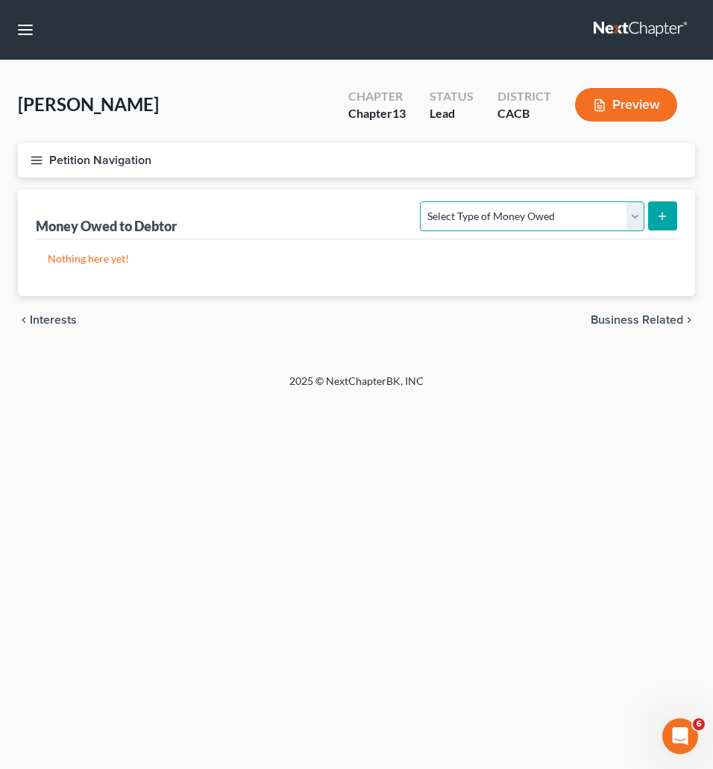
click at [420, 201] on select "Select Type of Money Owed Accounts Receivable Alimony Child Support Claims Agai…" at bounding box center [532, 216] width 224 height 30
select select "social_security_benefits"
click option "Social Security Benefits" at bounding box center [0, 0] width 0 height 0
click at [666, 212] on icon "submit" at bounding box center [662, 216] width 12 height 12
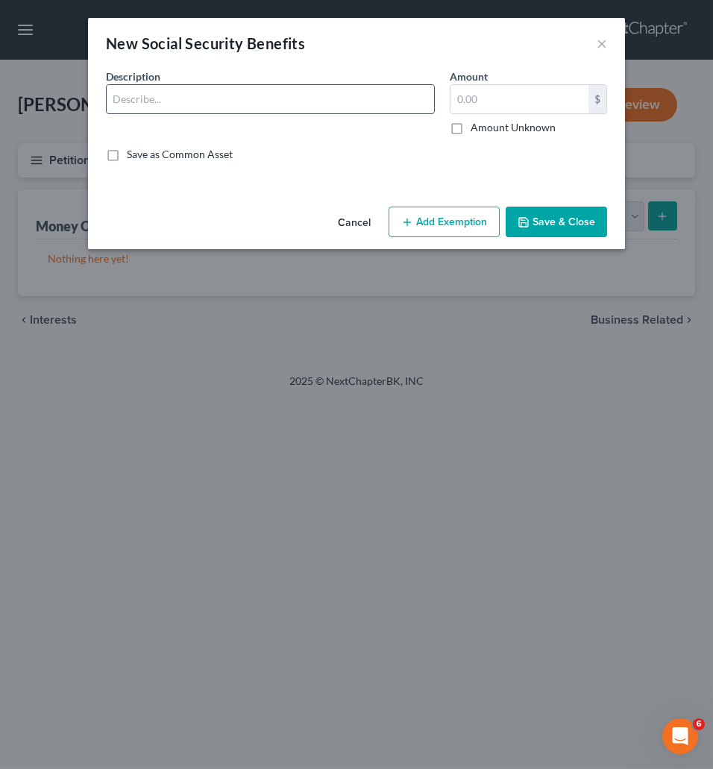
click at [177, 96] on input "text" at bounding box center [270, 99] width 327 height 28
type input "Social Security ($910/mo)"
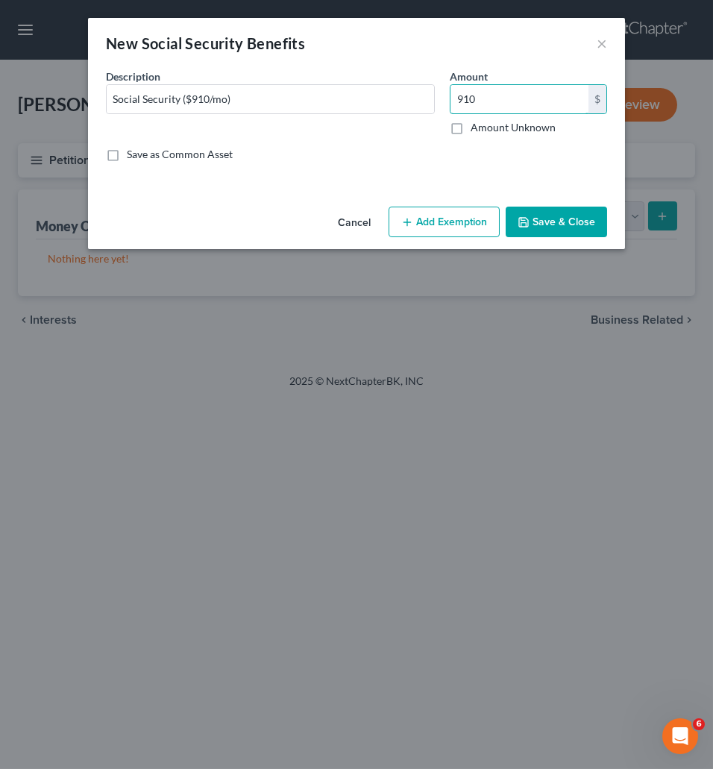
type input "910"
click at [579, 214] on button "Save & Close" at bounding box center [555, 221] width 101 height 31
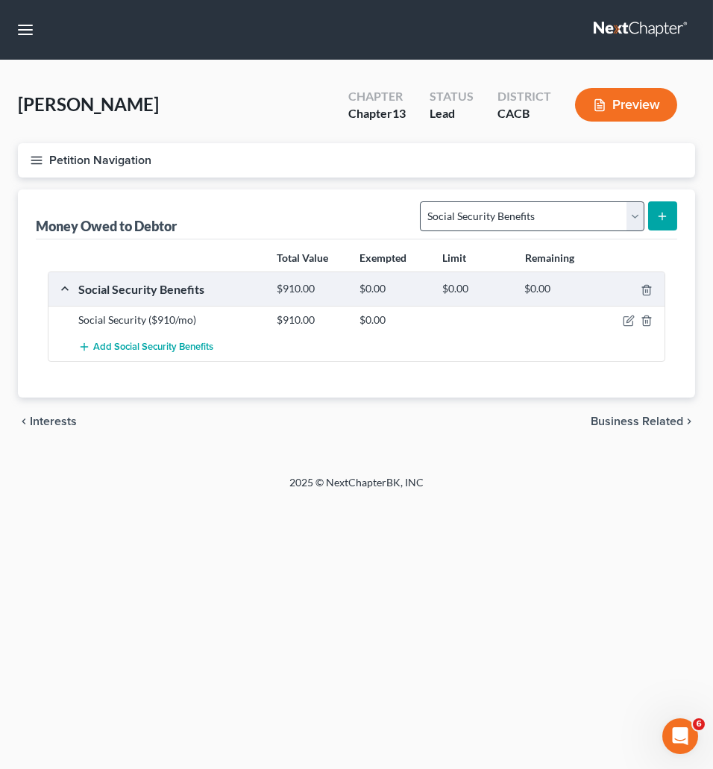
click at [174, 636] on div "Home New Case Client Portal Winterbotham [PERSON_NAME], a PC [EMAIL_ADDRESS][DO…" at bounding box center [356, 384] width 713 height 769
click at [655, 424] on span "Business Related" at bounding box center [636, 421] width 92 height 12
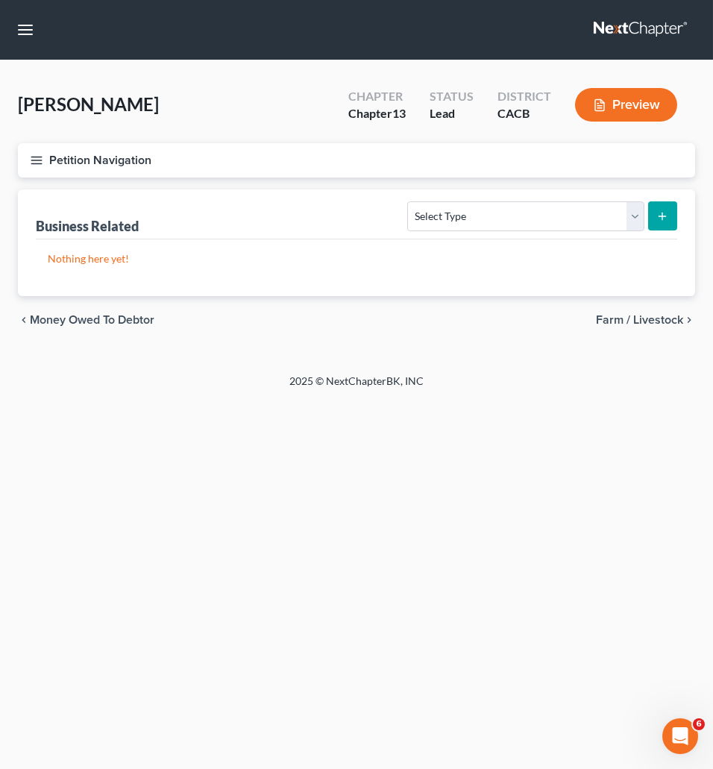
click at [651, 352] on div "Petition Navigation Case Dashboard Payments Invoices Payments Payments Credit R…" at bounding box center [356, 249] width 677 height 212
click at [648, 324] on span "Farm / Livestock" at bounding box center [639, 320] width 87 height 12
click at [472, 201] on select "Select Type Animals & Livestock Crops: Growing or Harvested Farming Equipment F…" at bounding box center [557, 216] width 171 height 30
click at [576, 202] on select "Select Type Animals & Livestock Crops: Growing or Harvested Farming Equipment F…" at bounding box center [557, 216] width 171 height 30
click at [540, 485] on div "Home New Case Client Portal Winterbotham [PERSON_NAME], a PC [EMAIL_ADDRESS][DO…" at bounding box center [356, 384] width 713 height 769
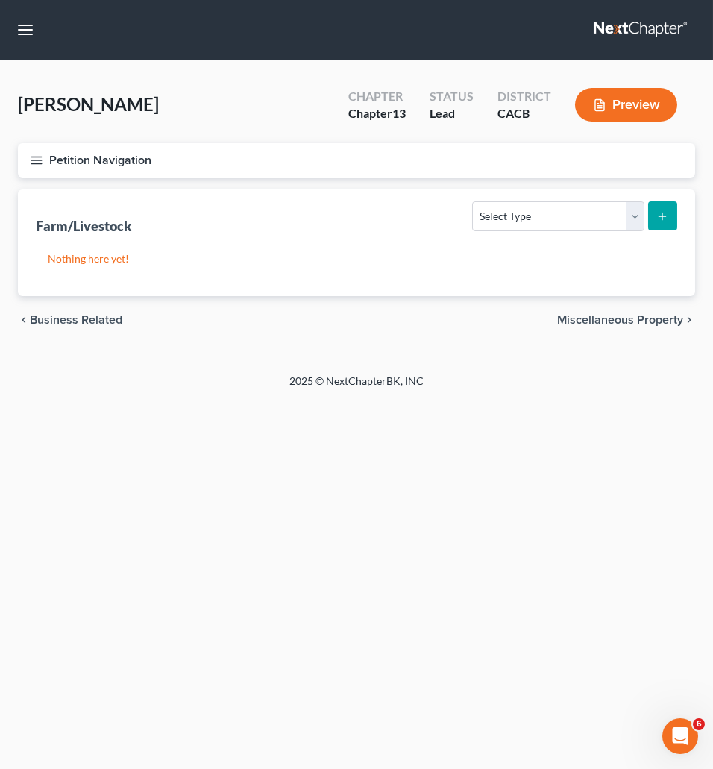
click at [40, 160] on icon "button" at bounding box center [36, 160] width 13 height 13
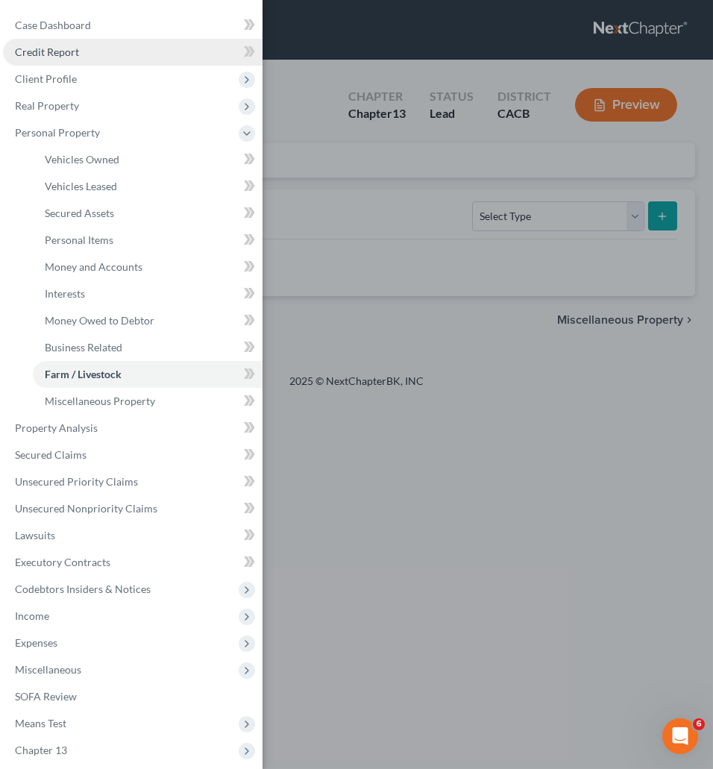
click at [75, 40] on link "Credit Report" at bounding box center [132, 52] width 259 height 27
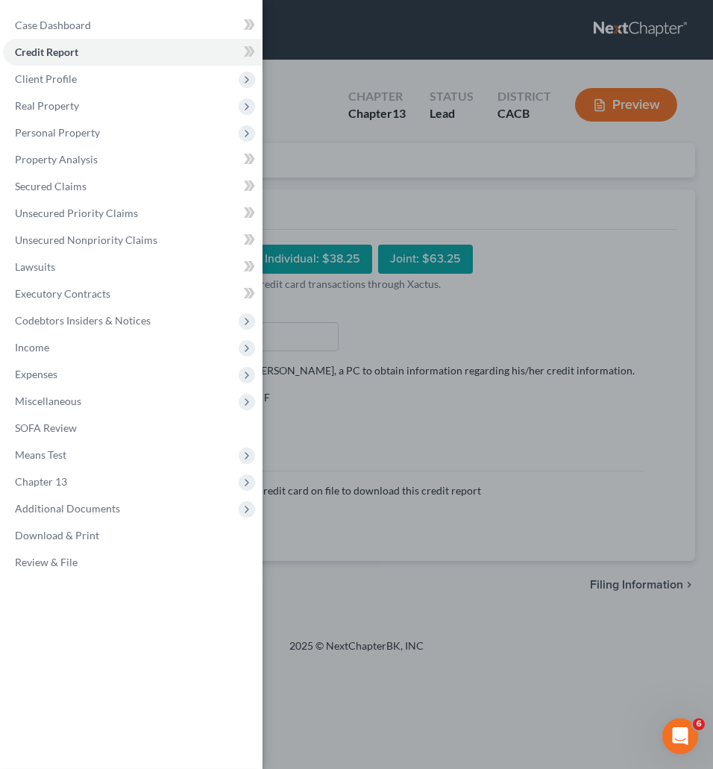
click at [320, 139] on div "Case Dashboard Payments Invoices Payments Payments Credit Report Client Profile" at bounding box center [356, 384] width 713 height 769
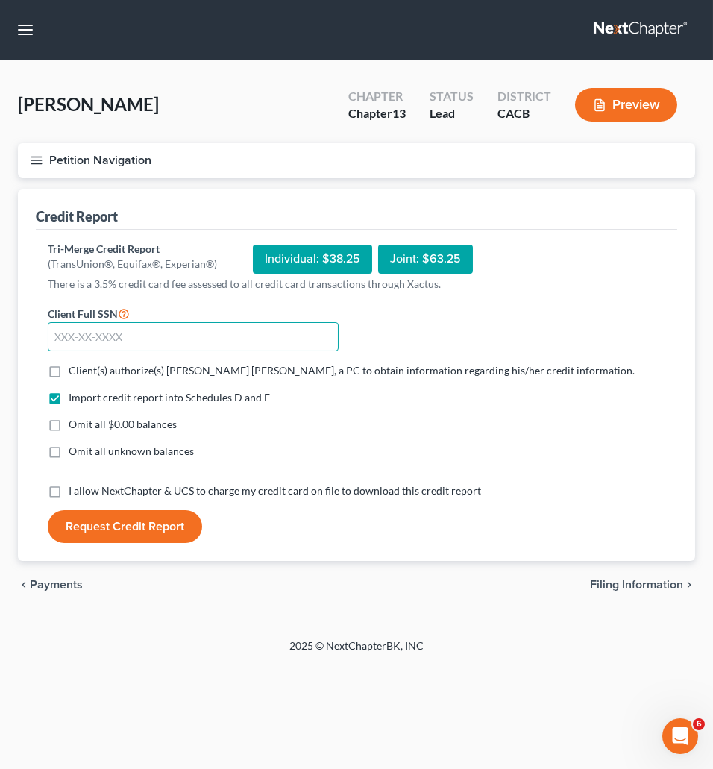
click at [77, 332] on input "text" at bounding box center [193, 337] width 291 height 30
type input "551-93-6143"
click at [69, 373] on label "Client(s) authorize(s) [PERSON_NAME] [PERSON_NAME], a PC to obtain information …" at bounding box center [352, 370] width 566 height 15
click at [75, 373] on input "Client(s) authorize(s) [PERSON_NAME] [PERSON_NAME], a PC to obtain information …" at bounding box center [80, 368] width 10 height 10
checkbox input "true"
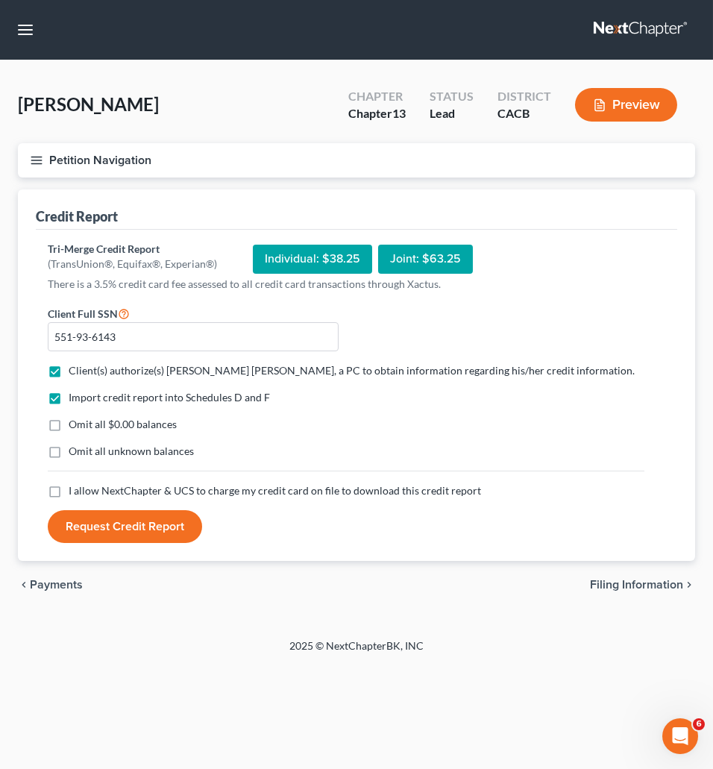
click at [69, 486] on label "I allow NextChapter & UCS to charge my credit card on file to download this cre…" at bounding box center [275, 490] width 412 height 15
click at [75, 486] on input "I allow NextChapter & UCS to charge my credit card on file to download this cre…" at bounding box center [80, 488] width 10 height 10
checkbox input "true"
click at [74, 532] on button "Request Credit Report" at bounding box center [125, 526] width 154 height 33
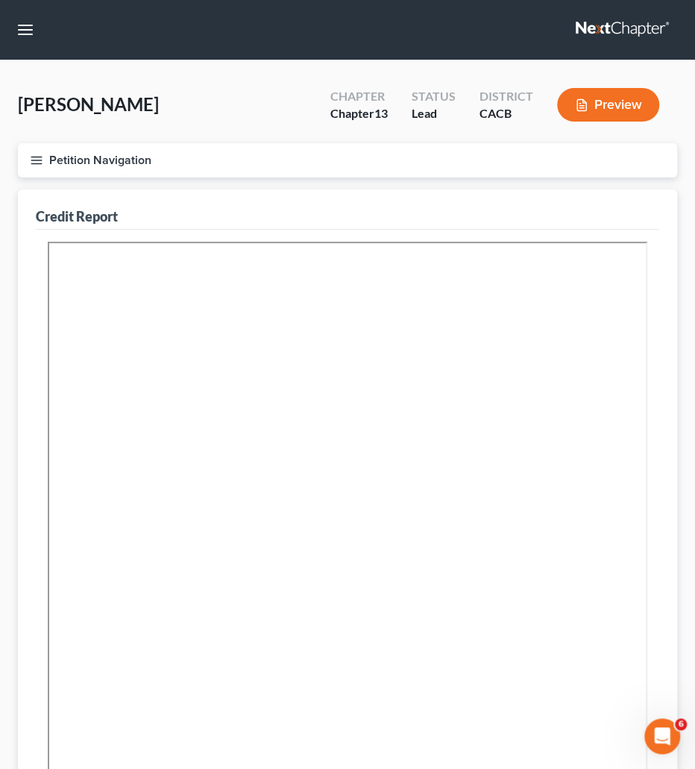
click at [40, 172] on button "Petition Navigation" at bounding box center [347, 160] width 659 height 34
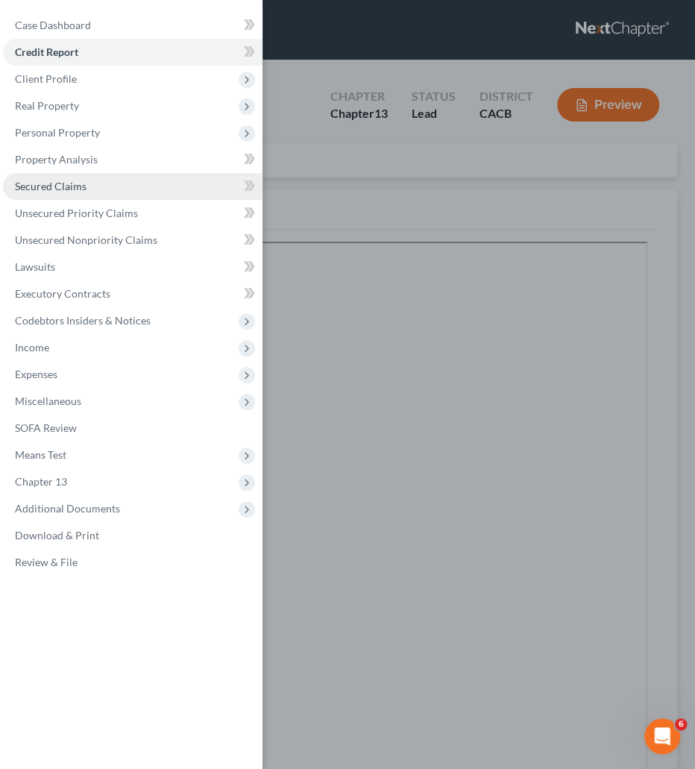
click at [54, 180] on span "Secured Claims" at bounding box center [51, 186] width 72 height 13
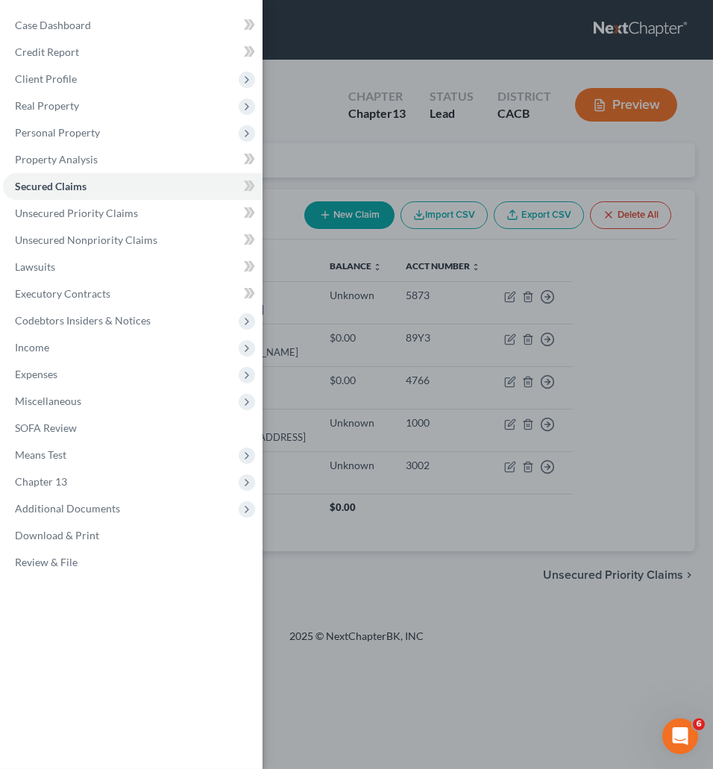
click at [384, 168] on div "Case Dashboard Payments Invoices Payments Payments Credit Report Client Profile" at bounding box center [356, 384] width 713 height 769
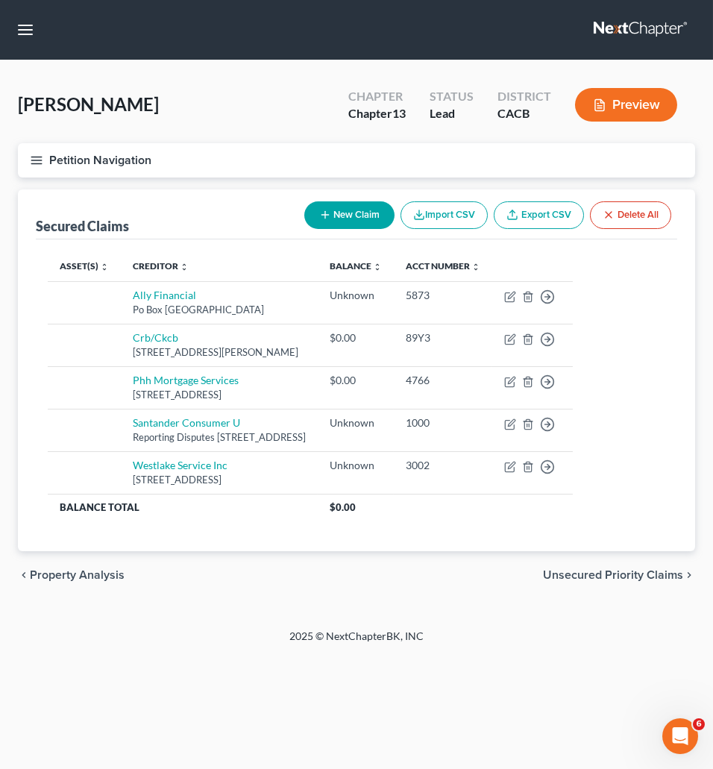
click at [656, 579] on span "Unsecured Priority Claims" at bounding box center [613, 575] width 140 height 12
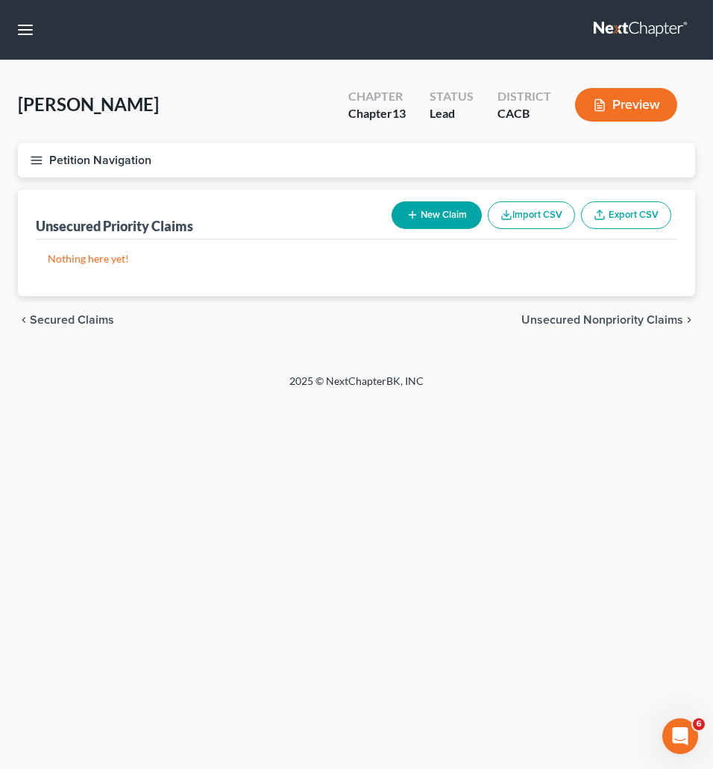
click at [587, 318] on span "Unsecured Nonpriority Claims" at bounding box center [602, 320] width 162 height 12
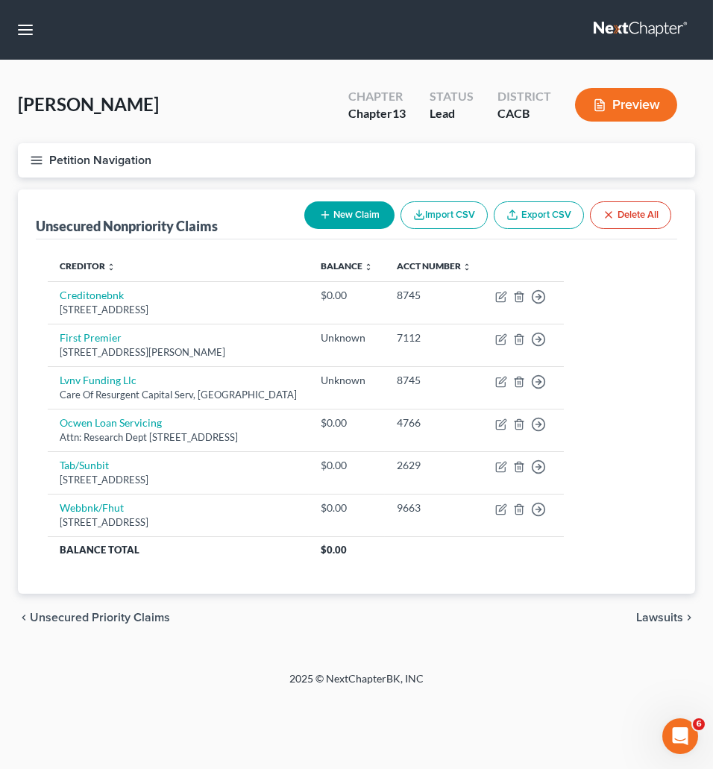
click at [82, 619] on span "Unsecured Priority Claims" at bounding box center [100, 617] width 140 height 12
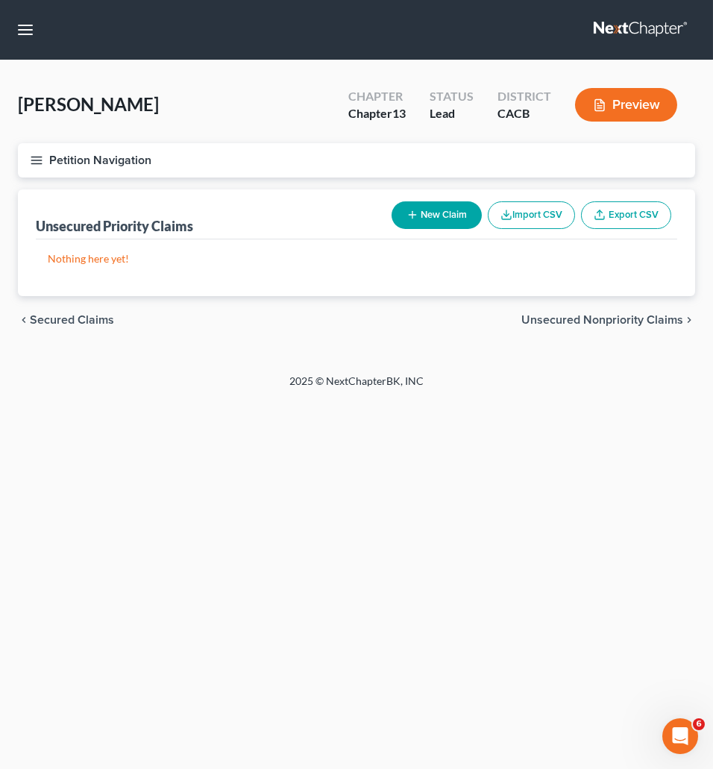
click at [61, 318] on span "Secured Claims" at bounding box center [72, 320] width 84 height 12
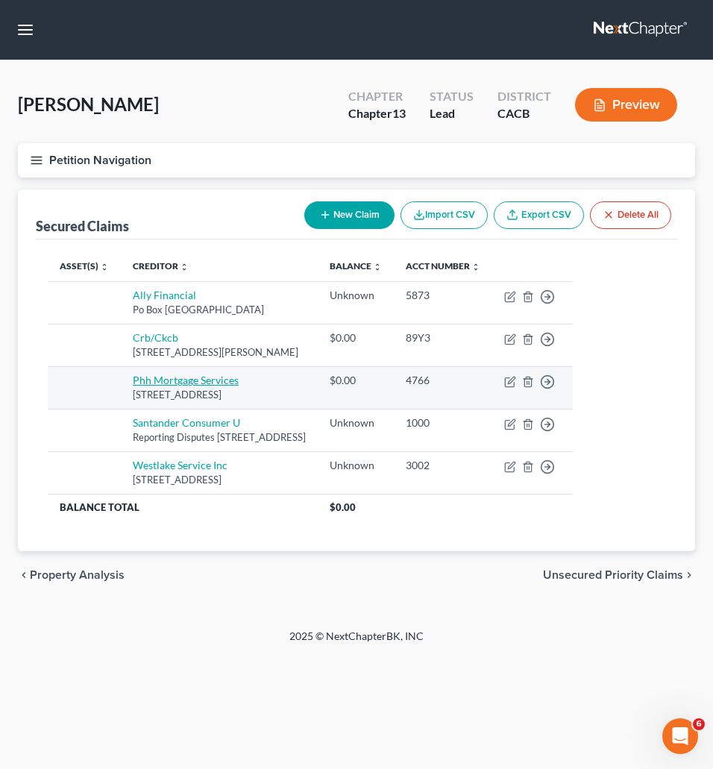
click at [183, 386] on link "Phh Mortgage Services" at bounding box center [186, 379] width 106 height 13
select select "33"
select select "0"
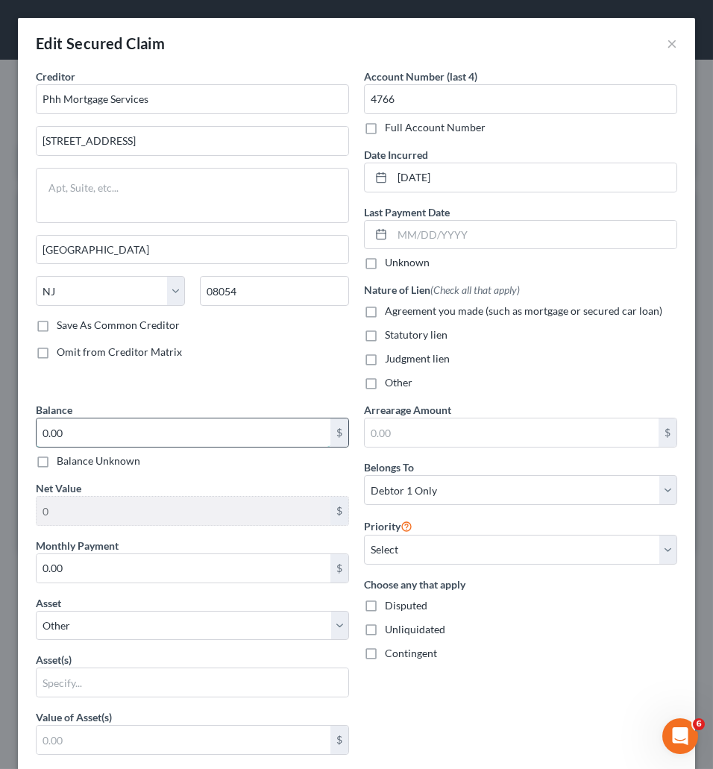
drag, startPoint x: 140, startPoint y: 433, endPoint x: 126, endPoint y: 435, distance: 14.2
click at [126, 435] on input "0.00" at bounding box center [184, 432] width 294 height 28
type input "211,000"
click at [393, 429] on input "text" at bounding box center [512, 432] width 294 height 28
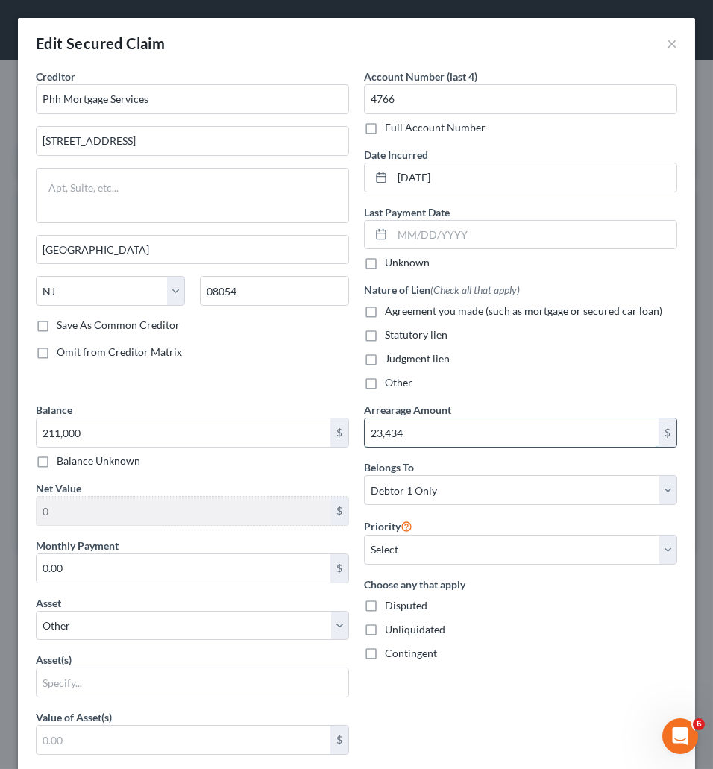
drag, startPoint x: 422, startPoint y: 434, endPoint x: 327, endPoint y: 437, distance: 94.7
click at [365, 437] on input "23,434" at bounding box center [512, 432] width 294 height 28
type input "27,000"
click at [296, 461] on div "Balance Unknown" at bounding box center [192, 460] width 313 height 15
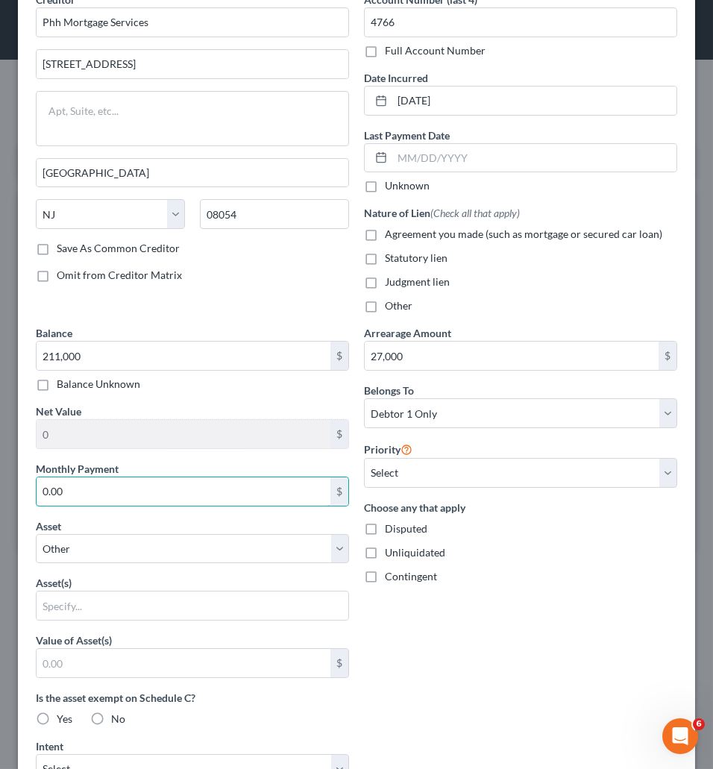
click at [265, 493] on input "0.00" at bounding box center [184, 491] width 294 height 28
type input "1,408"
click at [273, 527] on div "Asset * Select Other Multiple Assets 2019 Nissan Rogue - $0.0 2013 Nissan Sentr…" at bounding box center [192, 540] width 313 height 45
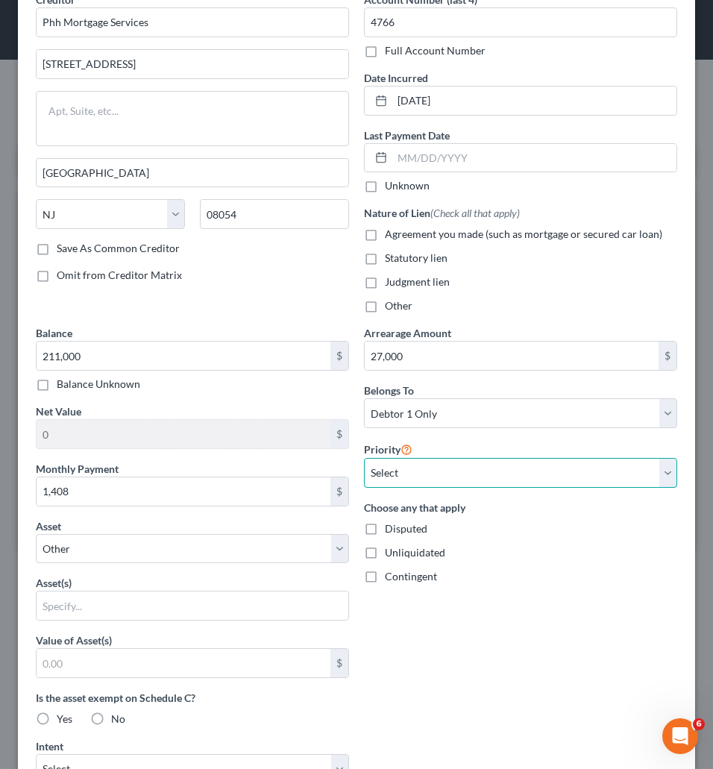
click at [364, 458] on select "Select 1st 2nd 3rd 4th 5th 6th 7th 8th 9th 10th 11th 12th 13th 14th 15th 16th 1…" at bounding box center [520, 473] width 313 height 30
select select "0"
click option "1st" at bounding box center [0, 0] width 0 height 0
click at [295, 470] on div "Monthly Payment 1,408 $" at bounding box center [192, 483] width 313 height 45
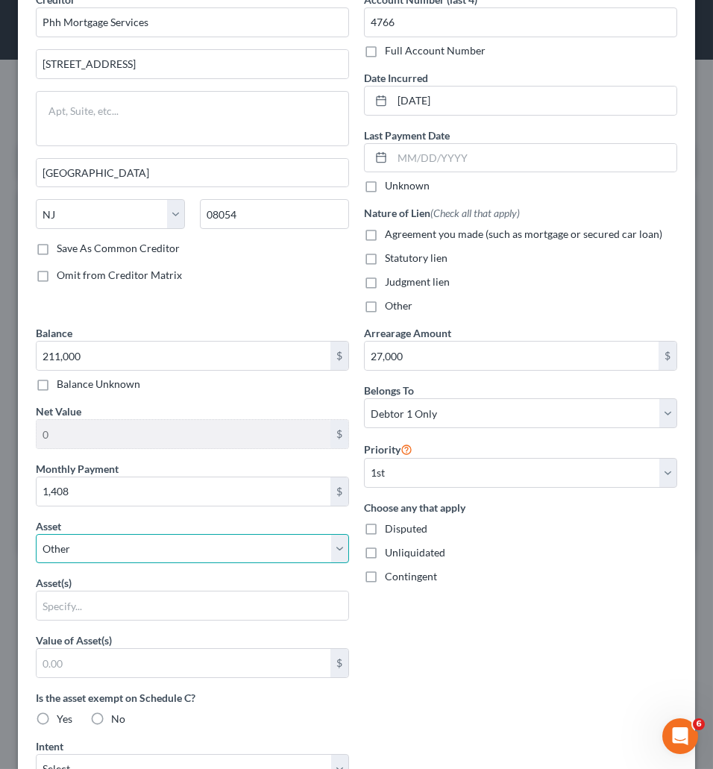
click at [36, 534] on select "Select Other Multiple Assets 2019 Nissan Rogue - $0.0 2013 Nissan Sentra - $0.0…" at bounding box center [192, 549] width 313 height 30
click at [104, 548] on select "Select Other Multiple Assets 2019 Nissan Rogue - $0.0 2013 Nissan Sentra - $0.0…" at bounding box center [192, 549] width 313 height 30
click at [36, 534] on select "Select Other Multiple Assets 2019 Nissan Rogue - $0.0 2013 Nissan Sentra - $0.0…" at bounding box center [192, 549] width 313 height 30
select select "8"
click option "[STREET_ADDRESS] - $0.0" at bounding box center [0, 0] width 0 height 0
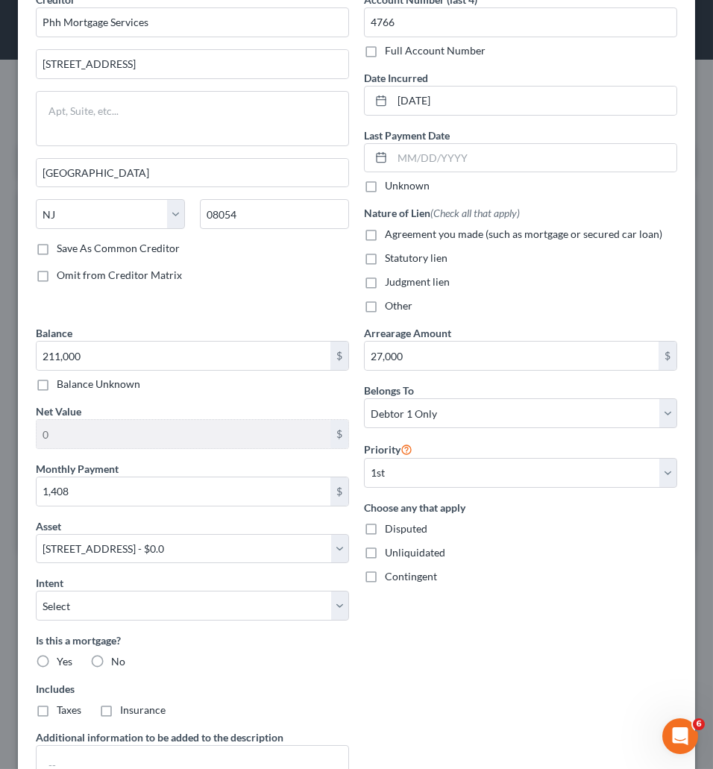
click at [470, 631] on div "Arrearage Amount 27,000 $ Belongs To * Select Debtor 1 Only Debtor 2 Only Debto…" at bounding box center [520, 568] width 328 height 487
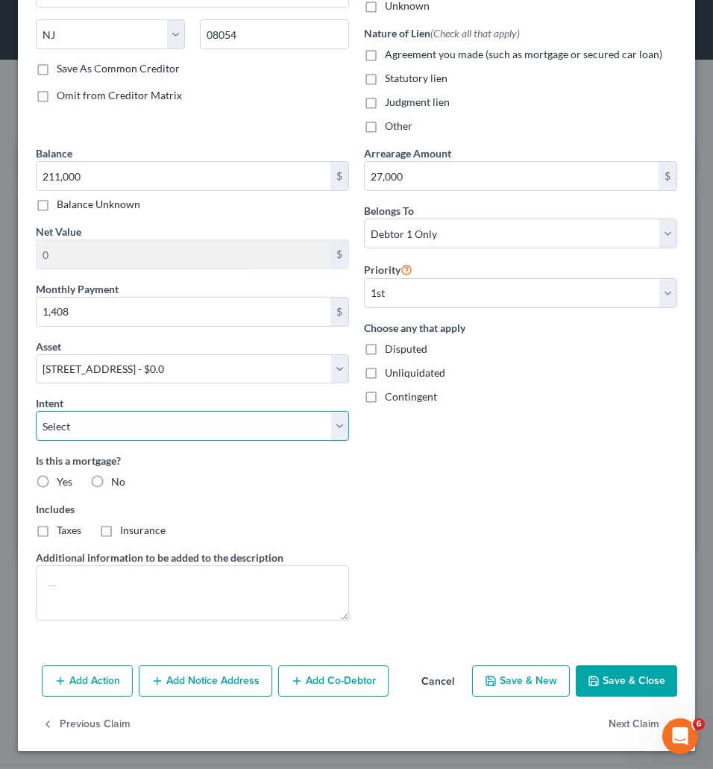
click at [36, 411] on select "Select Surrender Redeem Reaffirm Avoid Other" at bounding box center [192, 426] width 313 height 30
select select "2"
click option "Reaffirm" at bounding box center [0, 0] width 0 height 0
click at [57, 531] on label "Taxes" at bounding box center [69, 530] width 25 height 15
click at [63, 531] on input "Taxes" at bounding box center [68, 528] width 10 height 10
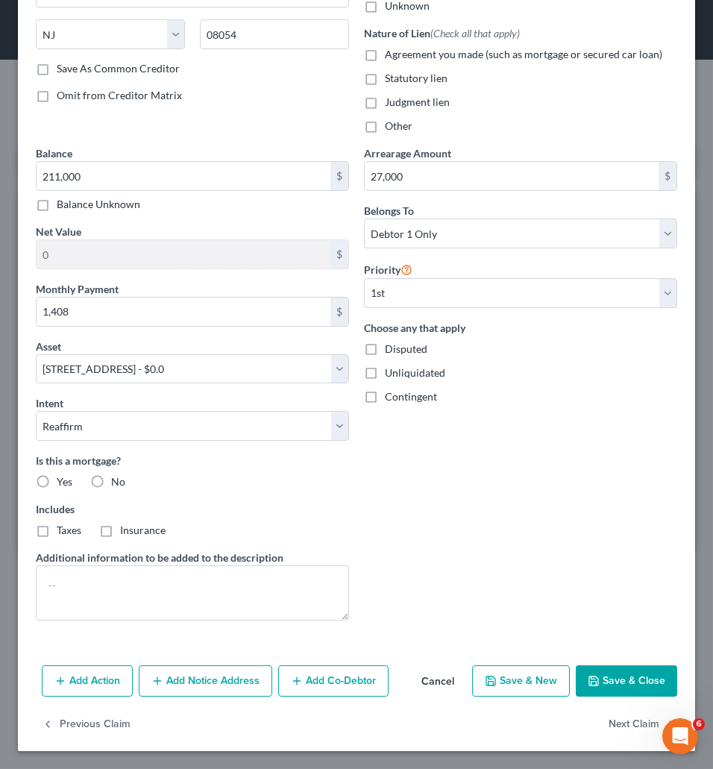
checkbox input "true"
click at [120, 526] on label "Insurance" at bounding box center [142, 530] width 45 height 15
click at [126, 526] on input "Insurance" at bounding box center [131, 528] width 10 height 10
checkbox input "true"
click at [57, 478] on label "Yes" at bounding box center [65, 481] width 16 height 15
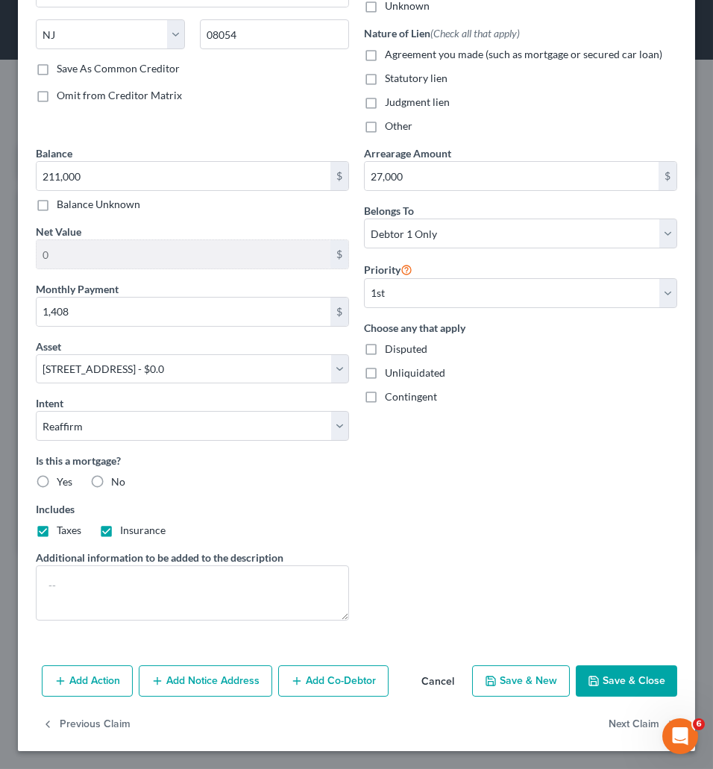
click at [63, 478] on input "Yes" at bounding box center [68, 479] width 10 height 10
radio input "true"
click at [59, 565] on textarea at bounding box center [192, 592] width 313 height 55
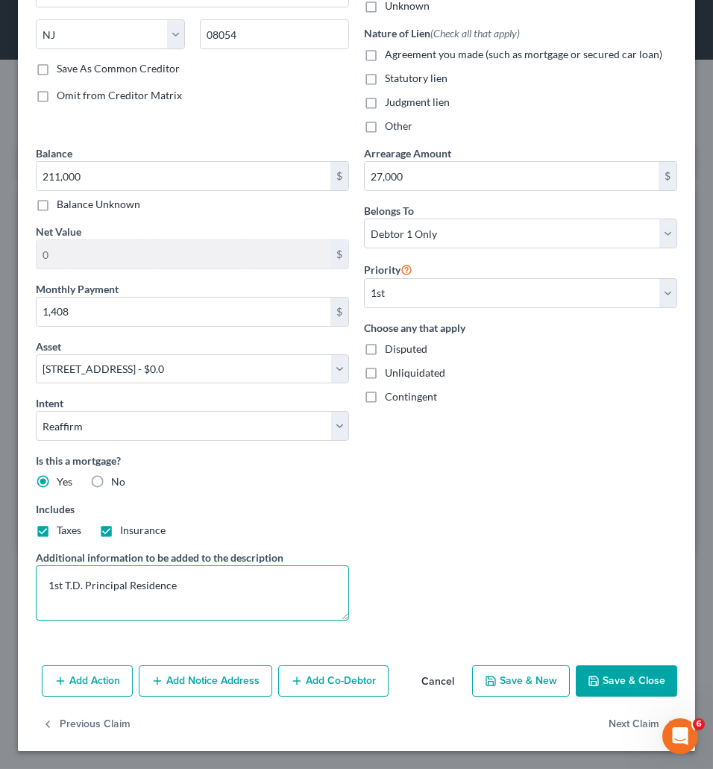
type textarea "1st T.D. Principal Residence"
click at [599, 666] on button "Save & Close" at bounding box center [625, 680] width 101 height 31
select select
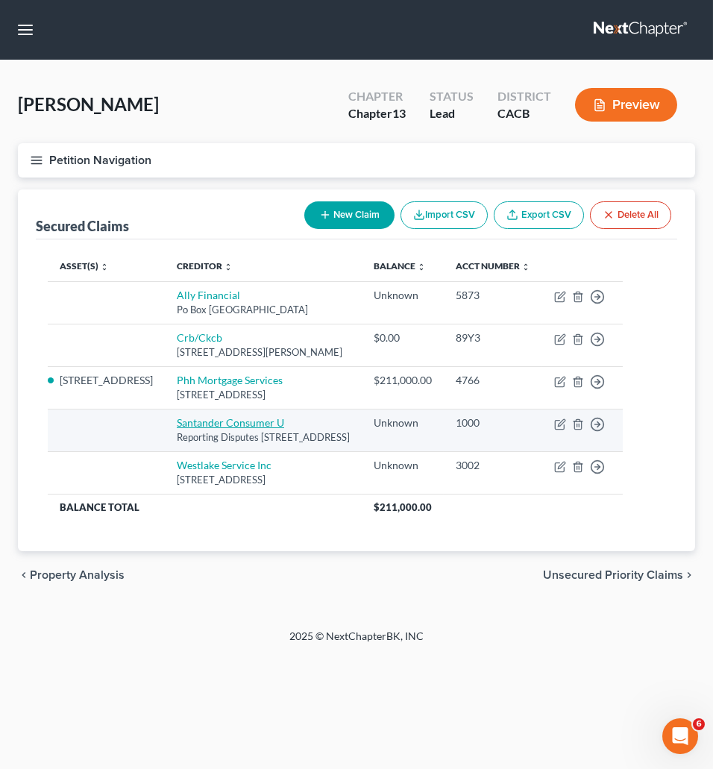
click at [217, 425] on link "Santander Consumer U" at bounding box center [230, 422] width 107 height 13
select select "45"
select select "0"
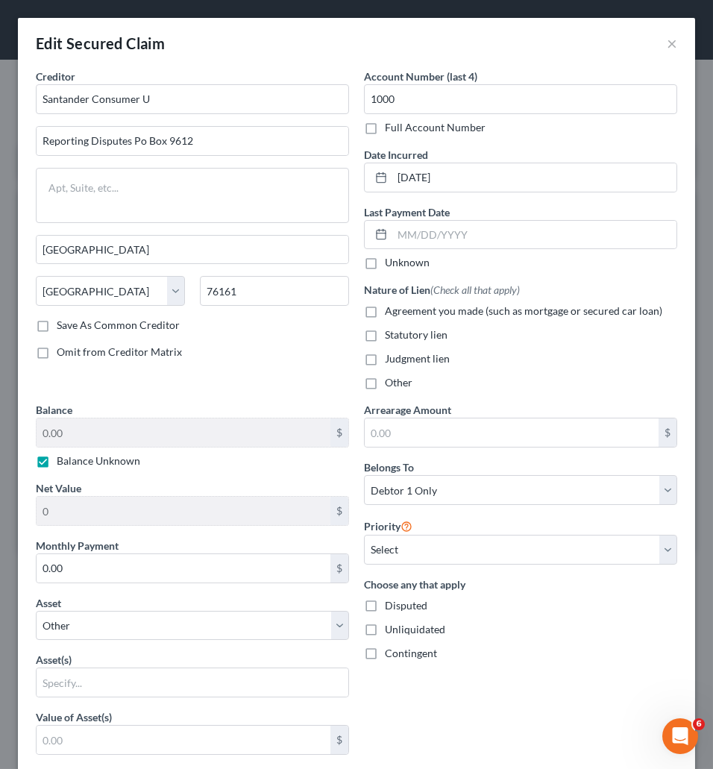
click at [57, 466] on label "Balance Unknown" at bounding box center [98, 460] width 83 height 15
click at [63, 463] on input "Balance Unknown" at bounding box center [68, 458] width 10 height 10
checkbox input "false"
click at [66, 429] on input "0.00" at bounding box center [184, 432] width 294 height 28
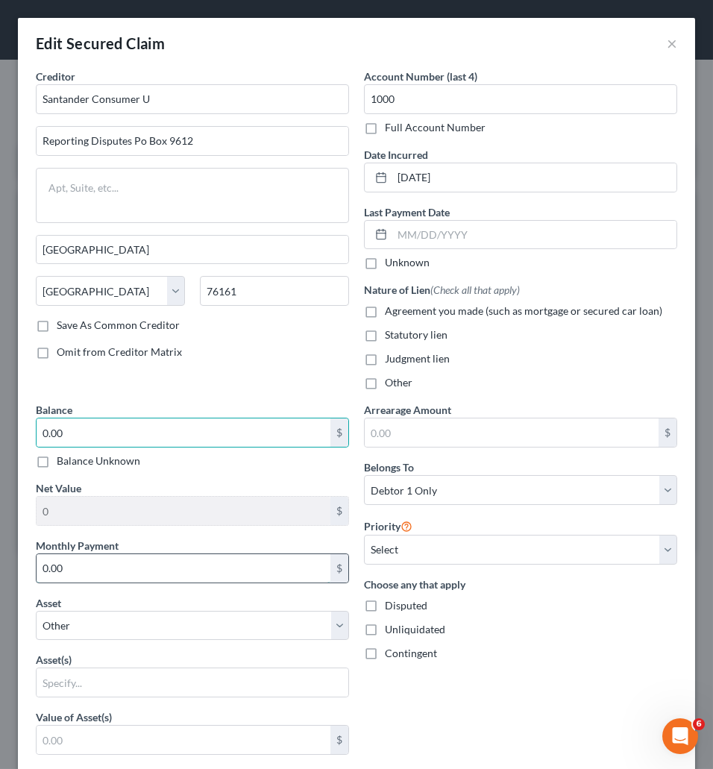
click at [121, 564] on input "0.00" at bounding box center [184, 568] width 294 height 28
type input "388"
click at [65, 441] on input "0.00" at bounding box center [184, 432] width 294 height 28
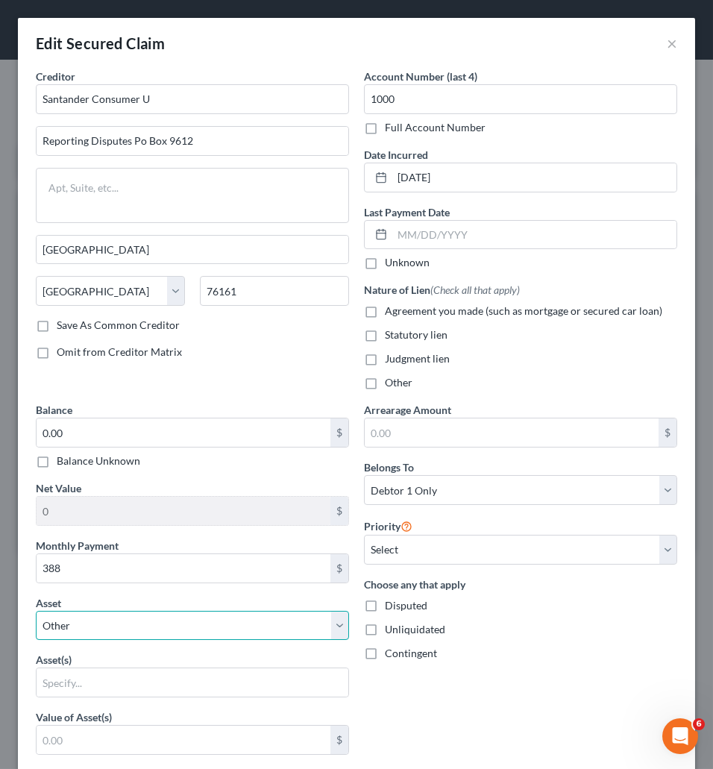
click at [36, 610] on select "Select Other Multiple Assets 2019 Nissan Rogue - $0.0 2013 Nissan Sentra - $0.0…" at bounding box center [192, 625] width 313 height 30
select select "2"
click option "2019 Nissan Rogue - $0.0" at bounding box center [0, 0] width 0 height 0
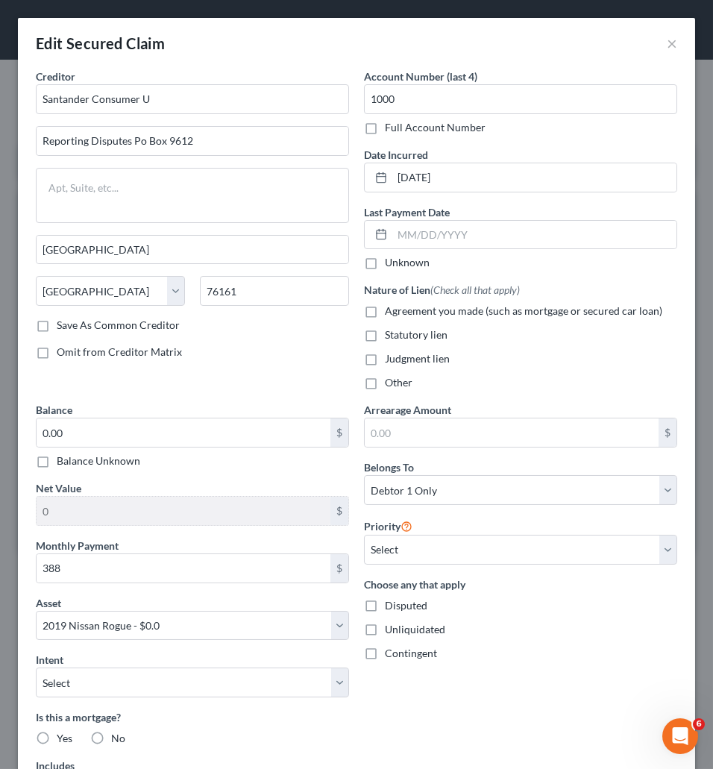
click at [190, 389] on div "Creditor * Santander Consumer U Reporting Disputes Po Box 9612 [GEOGRAPHIC_DATA…" at bounding box center [192, 235] width 328 height 333
click at [113, 434] on input "0.00" at bounding box center [184, 432] width 294 height 28
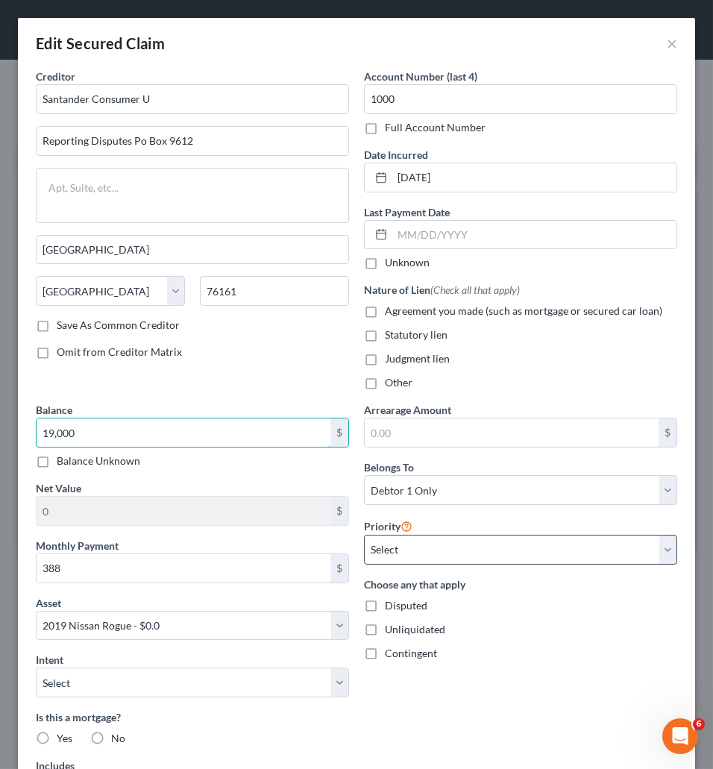
type input "19,000"
click at [364, 534] on select "Select 1st 2nd 3rd 4th 5th 6th 7th 8th 9th 10th 11th 12th 13th 14th 15th 16th 1…" at bounding box center [520, 549] width 313 height 30
select select "0"
click option "1st" at bounding box center [0, 0] width 0 height 0
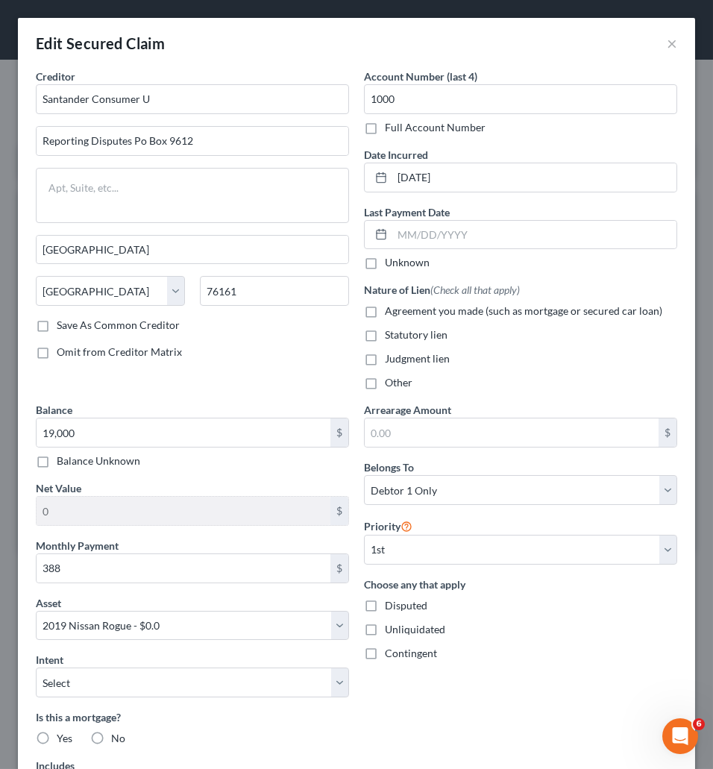
click at [506, 604] on div "Disputed" at bounding box center [520, 605] width 313 height 15
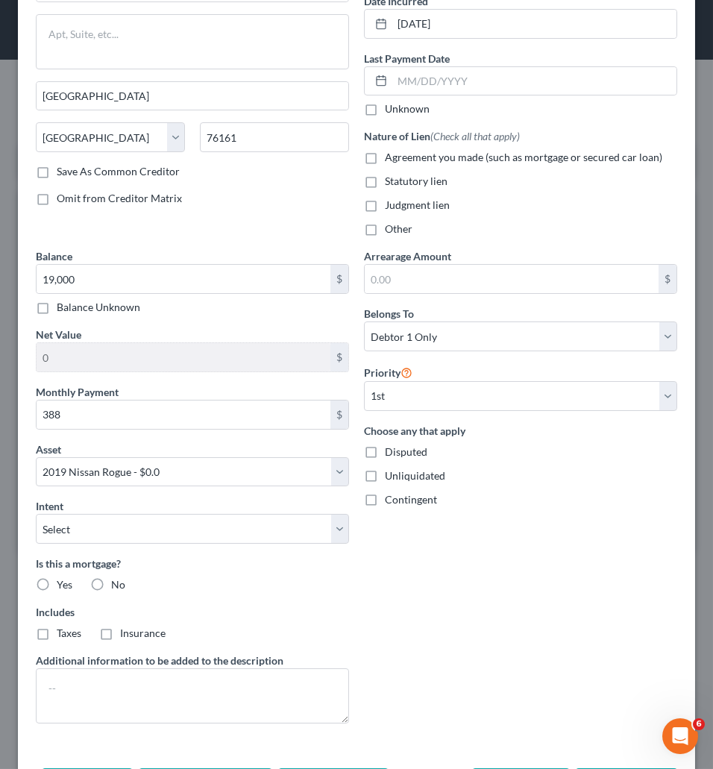
scroll to position [230, 0]
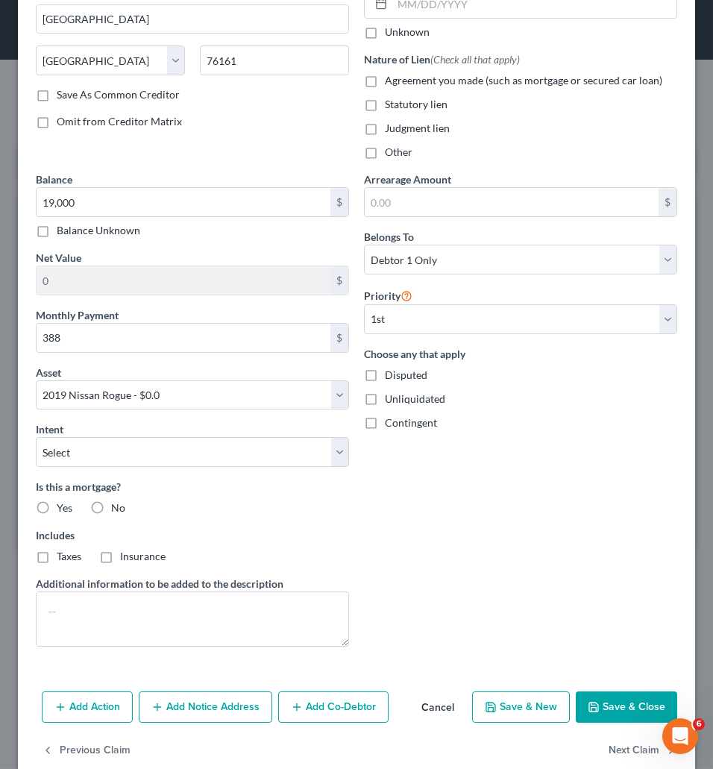
click at [111, 514] on label "No" at bounding box center [118, 507] width 14 height 15
click at [117, 510] on input "No" at bounding box center [122, 505] width 10 height 10
radio input "true"
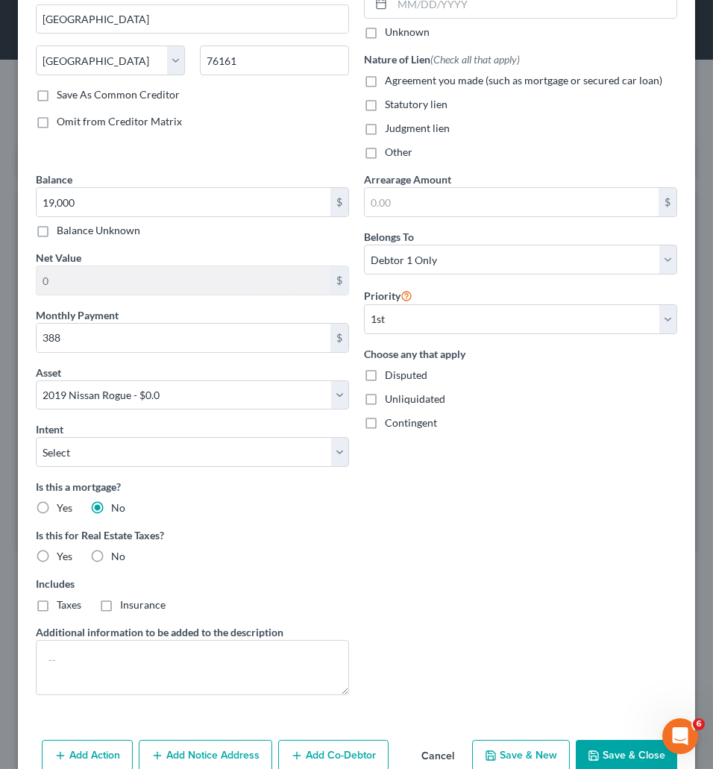
click at [111, 562] on label "No" at bounding box center [118, 556] width 14 height 15
click at [117, 558] on input "No" at bounding box center [122, 554] width 10 height 10
radio input "true"
click at [616, 750] on button "Save & Close" at bounding box center [625, 754] width 101 height 31
select select
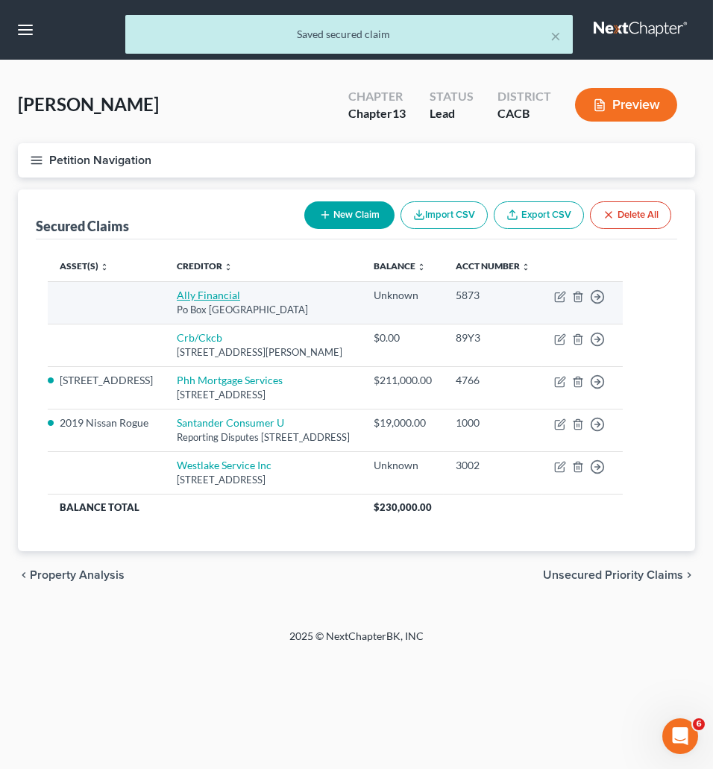
click at [209, 301] on link "Ally Financial" at bounding box center [208, 294] width 63 height 13
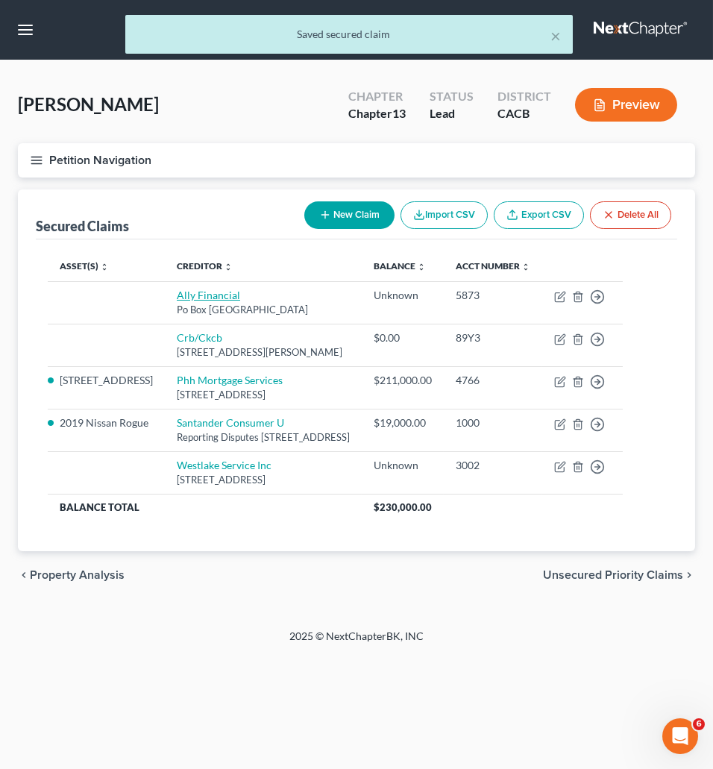
select select "24"
select select "0"
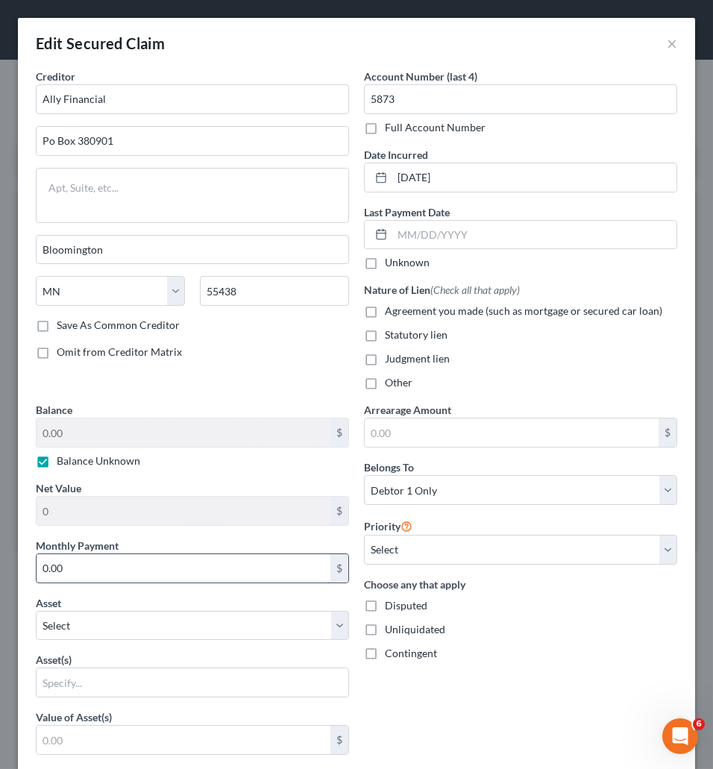
drag, startPoint x: 145, startPoint y: 572, endPoint x: 116, endPoint y: 578, distance: 30.4
click at [116, 578] on input "0.00" at bounding box center [184, 568] width 294 height 28
type input "380"
click at [57, 466] on label "Balance Unknown" at bounding box center [98, 460] width 83 height 15
click at [63, 463] on input "Balance Unknown" at bounding box center [68, 458] width 10 height 10
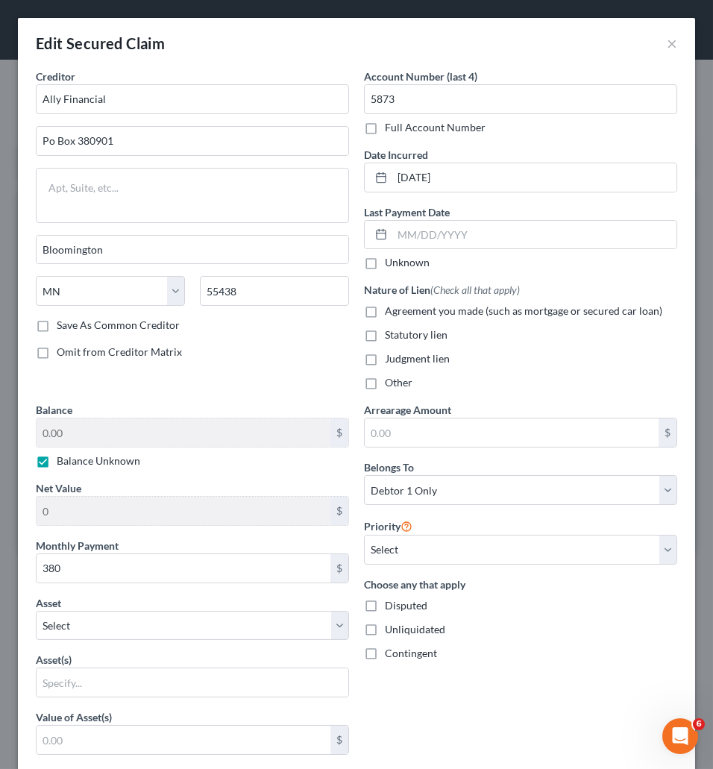
checkbox input "false"
click at [54, 438] on input "0.00" at bounding box center [184, 432] width 294 height 28
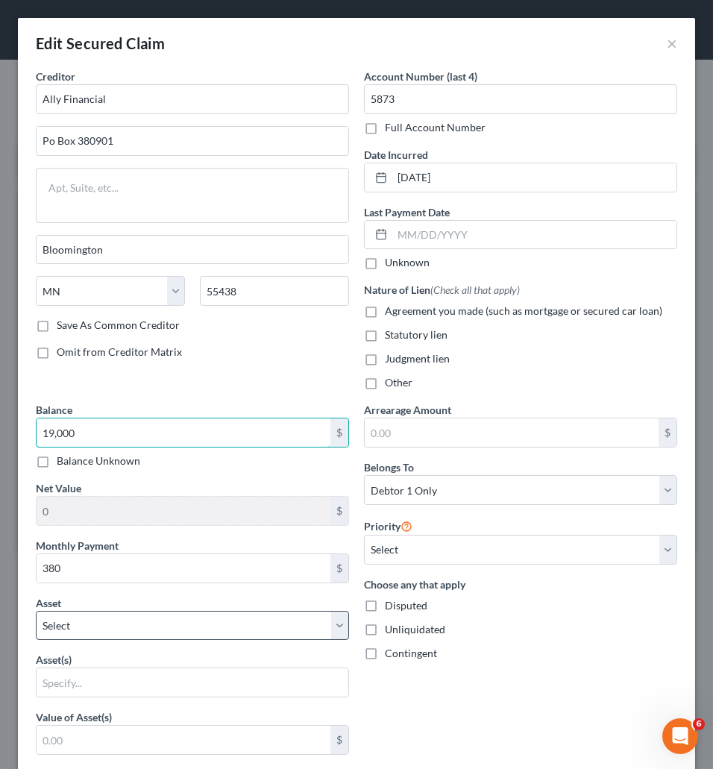
type input "19,000"
click at [36, 610] on select "Select Other Multiple Assets 2019 Nissan Rogue - $0.0 2013 Nissan Sentra - $0.0…" at bounding box center [192, 625] width 313 height 30
select select "9"
click option "2013 Mercedes 430 - $0.0" at bounding box center [0, 0] width 0 height 0
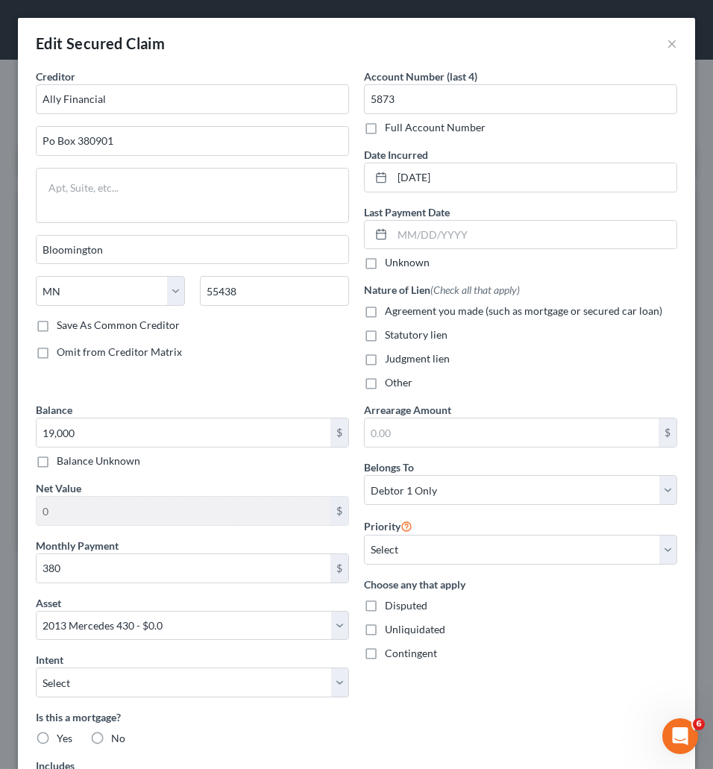
click at [500, 675] on div "Arrearage Amount $ Belongs To * Select Debtor 1 Only Debtor 2 Only Debtor 1 And…" at bounding box center [520, 645] width 328 height 487
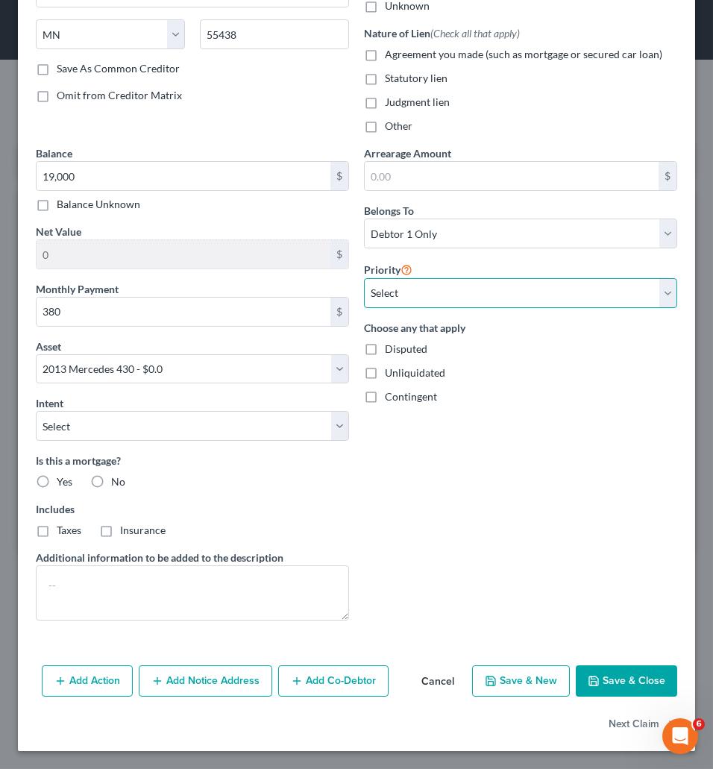
click at [364, 278] on select "Select 1st 2nd 3rd 4th 5th 6th 7th 8th 9th 10th 11th 12th 13th 14th 15th 16th 1…" at bounding box center [520, 293] width 313 height 30
select select "0"
click option "1st" at bounding box center [0, 0] width 0 height 0
click at [540, 409] on div "Arrearage Amount $ Belongs To * Select Debtor 1 Only Debtor 2 Only Debtor 1 And…" at bounding box center [520, 388] width 328 height 487
click at [587, 675] on icon "button" at bounding box center [593, 681] width 12 height 12
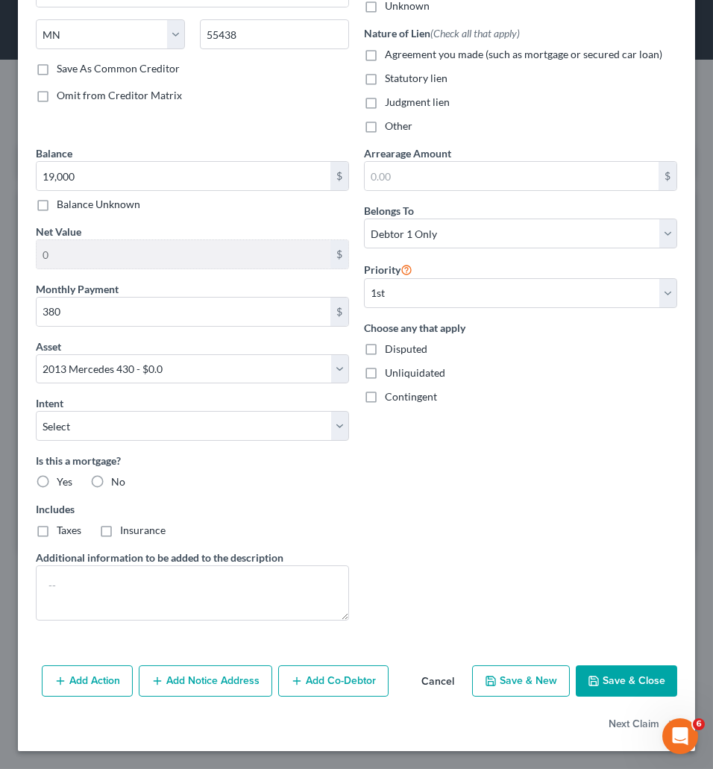
select select
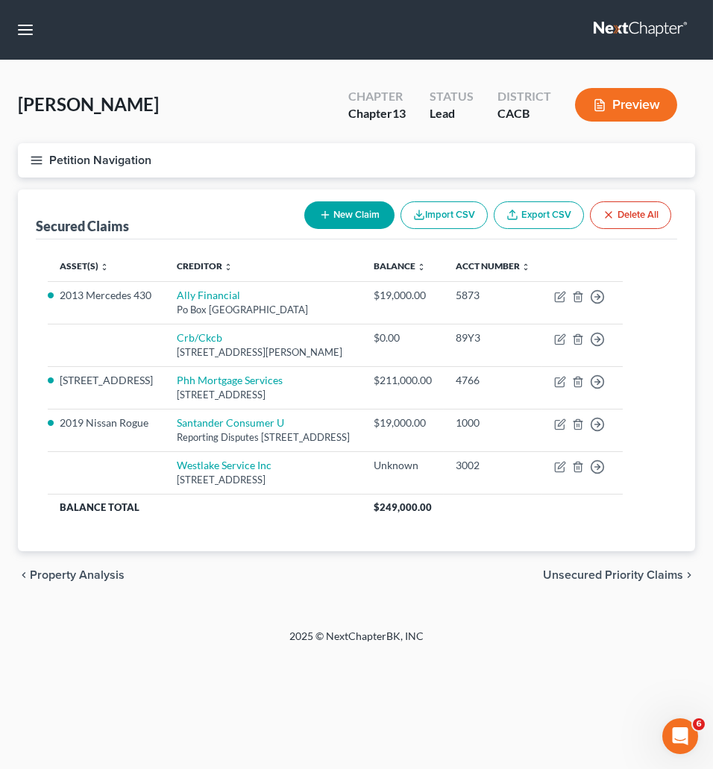
click at [613, 581] on span "Unsecured Priority Claims" at bounding box center [613, 575] width 140 height 12
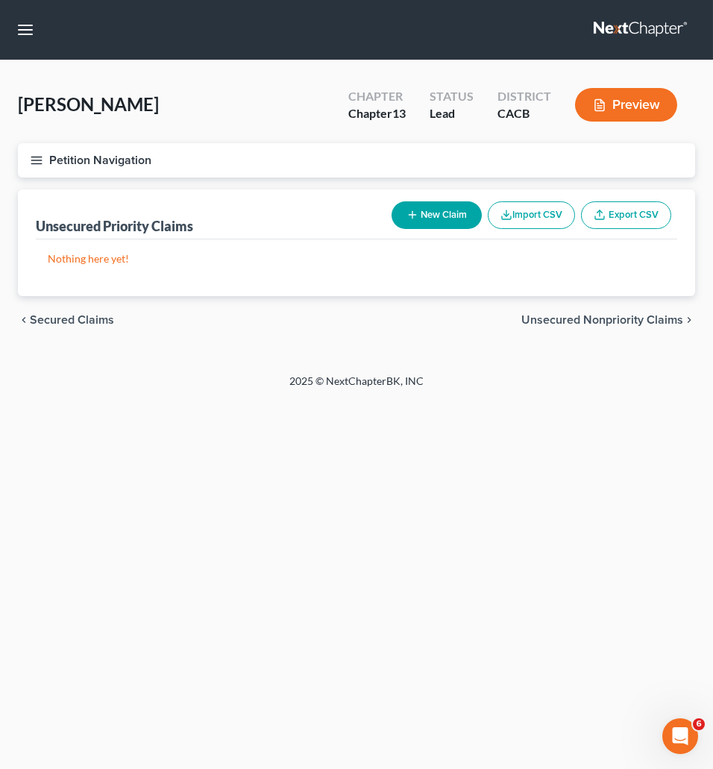
click at [663, 316] on span "Unsecured Nonpriority Claims" at bounding box center [602, 320] width 162 height 12
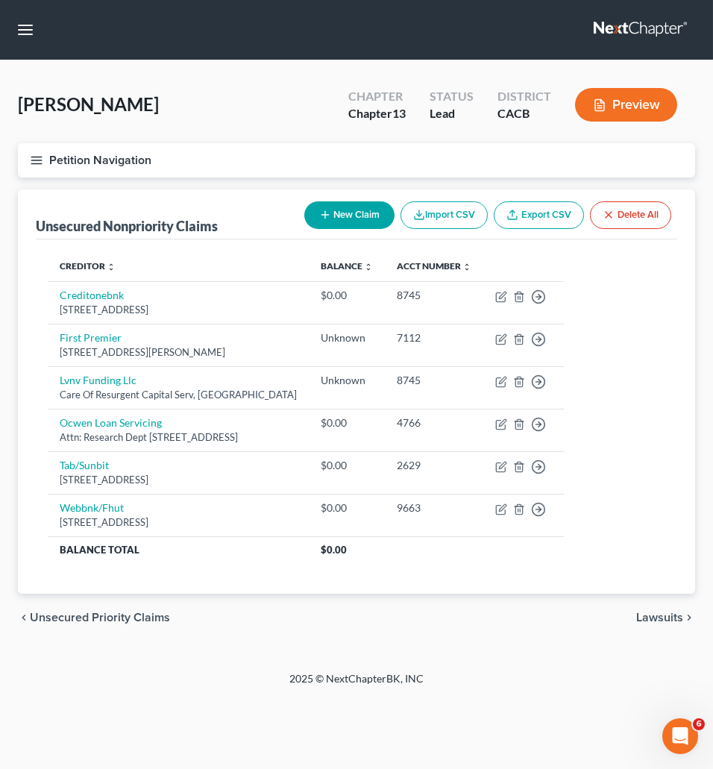
click at [86, 617] on span "Unsecured Priority Claims" at bounding box center [100, 617] width 140 height 12
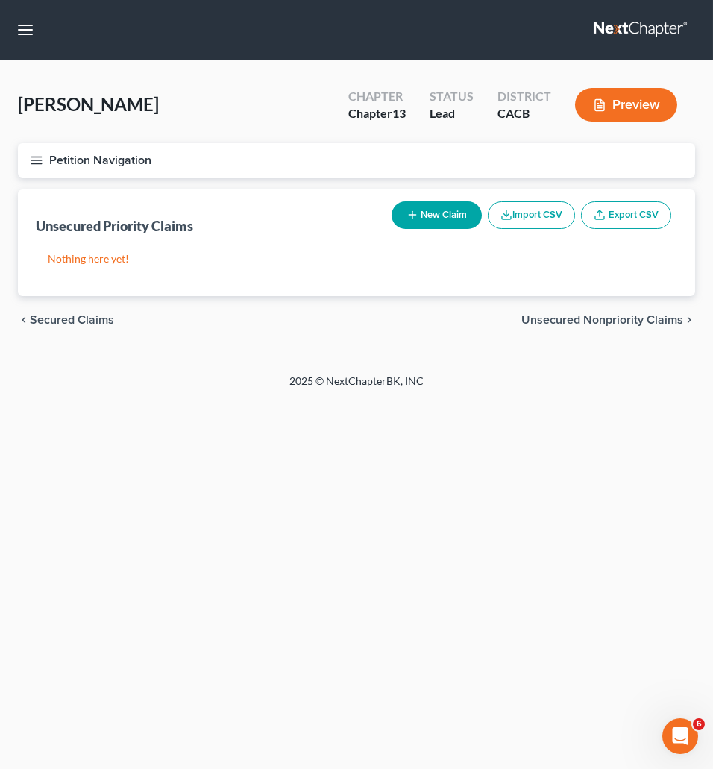
click at [69, 323] on span "Secured Claims" at bounding box center [72, 320] width 84 height 12
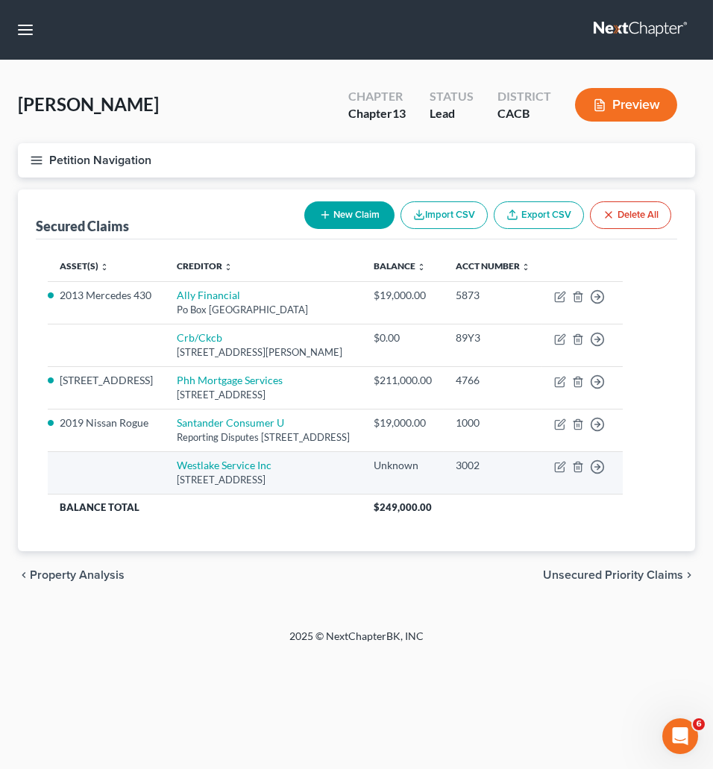
click at [205, 493] on td "Westlake Service Inc [STREET_ADDRESS]" at bounding box center [263, 472] width 197 height 42
click at [204, 471] on link "Westlake Service Inc" at bounding box center [224, 464] width 95 height 13
select select "4"
select select "0"
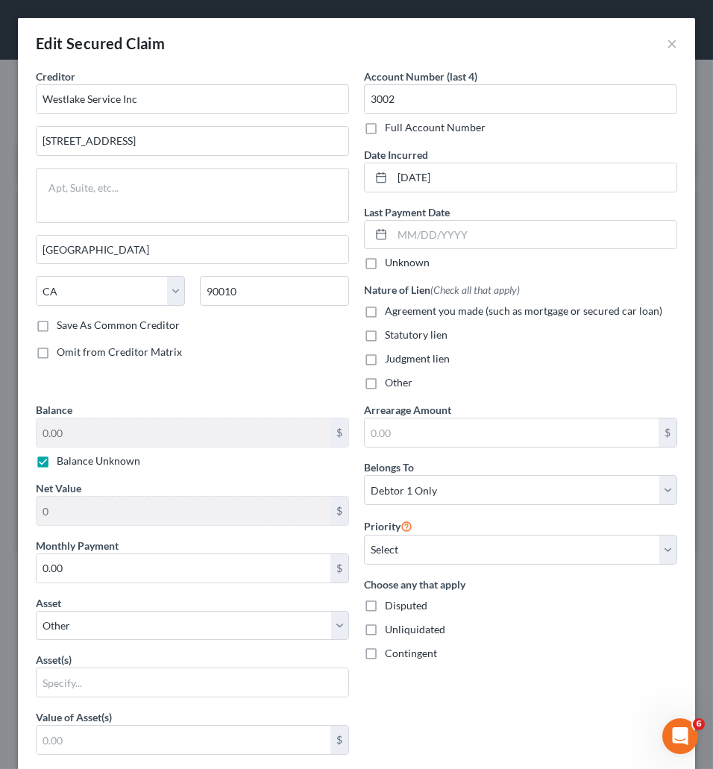
click at [57, 459] on label "Balance Unknown" at bounding box center [98, 460] width 83 height 15
click at [63, 459] on input "Balance Unknown" at bounding box center [68, 458] width 10 height 10
checkbox input "false"
click at [45, 432] on input "0.00" at bounding box center [184, 432] width 294 height 28
type input "3,000"
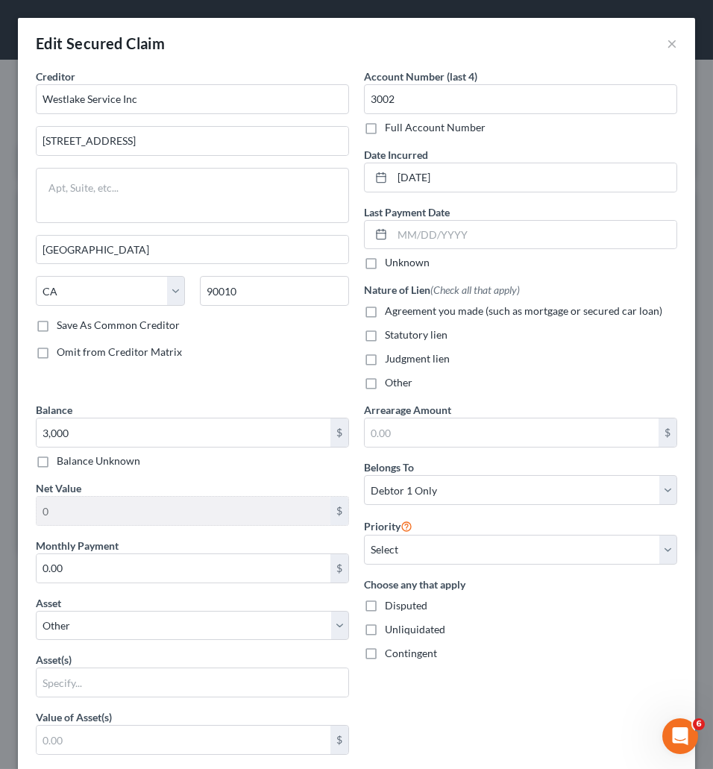
click at [96, 377] on div "Creditor * Westlake Service Inc [STREET_ADDRESS][GEOGRAPHIC_DATA] [US_STATE][GE…" at bounding box center [192, 235] width 328 height 333
drag, startPoint x: 95, startPoint y: 569, endPoint x: 114, endPoint y: 567, distance: 18.9
click at [114, 567] on input "0.00" at bounding box center [184, 568] width 294 height 28
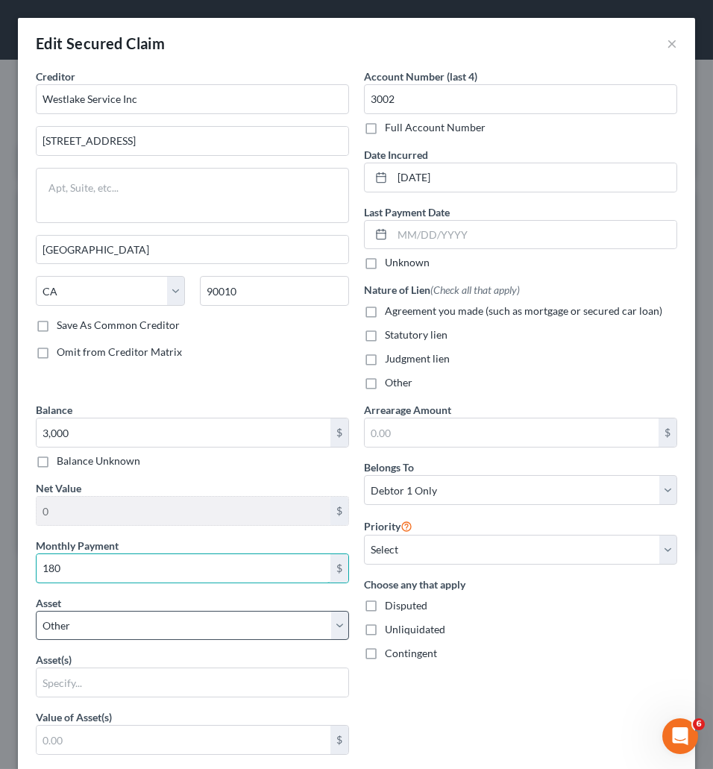
type input "180"
click at [36, 610] on select "Select Other Multiple Assets 2019 Nissan Rogue - $0.0 2013 Nissan Sentra - $0.0…" at bounding box center [192, 625] width 313 height 30
select select "3"
click option "2013 Nissan Sentra - $0.0" at bounding box center [0, 0] width 0 height 0
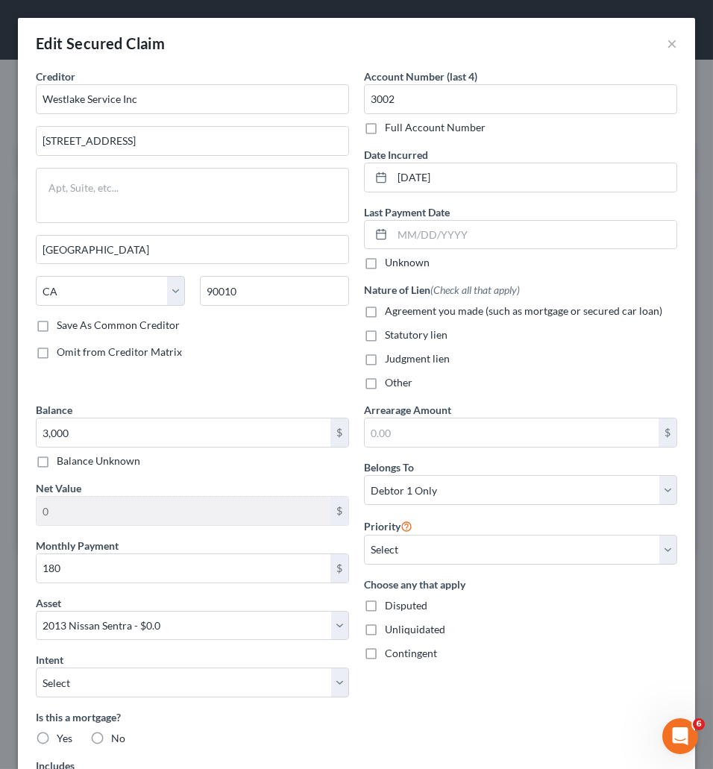
click at [537, 634] on div "Unliquidated" at bounding box center [520, 629] width 313 height 15
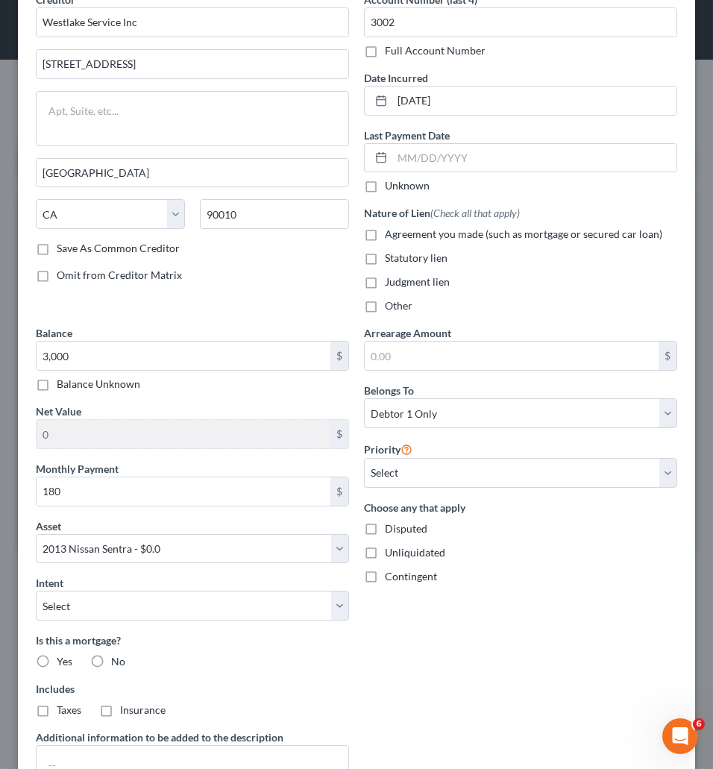
click at [111, 669] on label "No" at bounding box center [118, 661] width 14 height 15
click at [117, 663] on input "No" at bounding box center [122, 659] width 10 height 10
radio input "true"
click at [111, 712] on label "No" at bounding box center [118, 709] width 14 height 15
click at [117, 712] on input "No" at bounding box center [122, 707] width 10 height 10
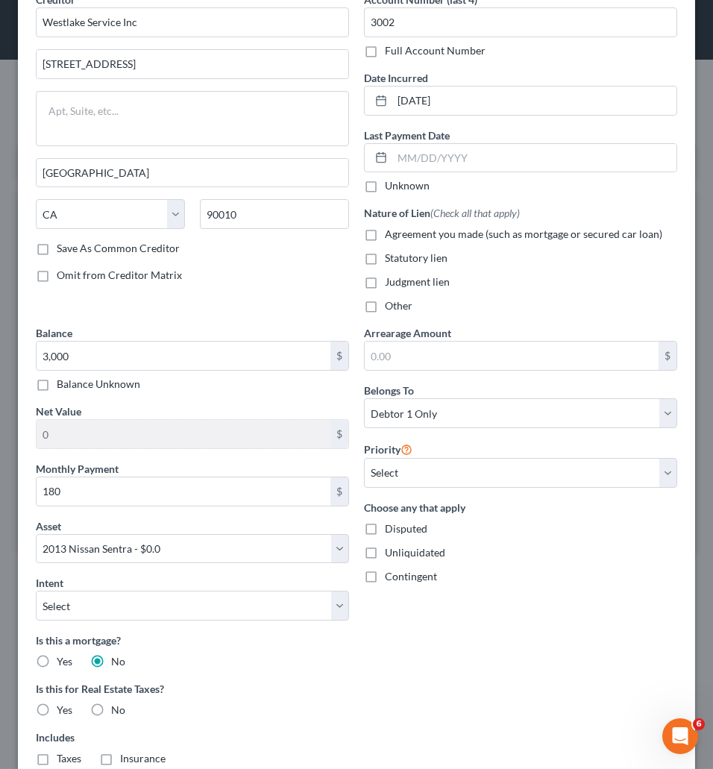
radio input "true"
click at [324, 659] on div "Is this a mortgage? Yes No" at bounding box center [192, 650] width 313 height 37
click at [385, 235] on label "Agreement you made (such as mortgage or secured car loan)" at bounding box center [523, 234] width 277 height 15
click at [391, 235] on input "Agreement you made (such as mortgage or secured car loan)" at bounding box center [396, 232] width 10 height 10
checkbox input "true"
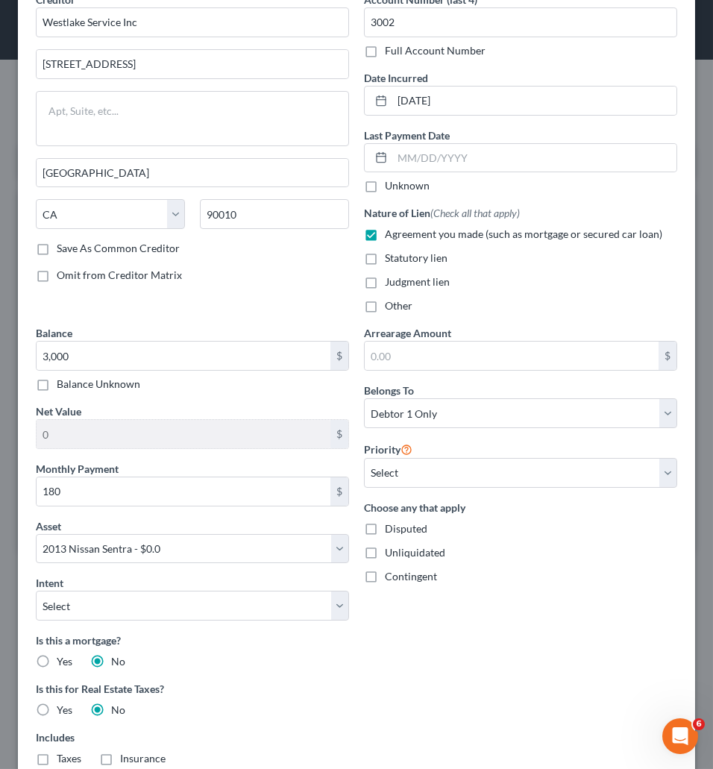
click at [301, 288] on div "Creditor * Westlake Service Inc [STREET_ADDRESS][GEOGRAPHIC_DATA] [US_STATE][GE…" at bounding box center [192, 158] width 328 height 333
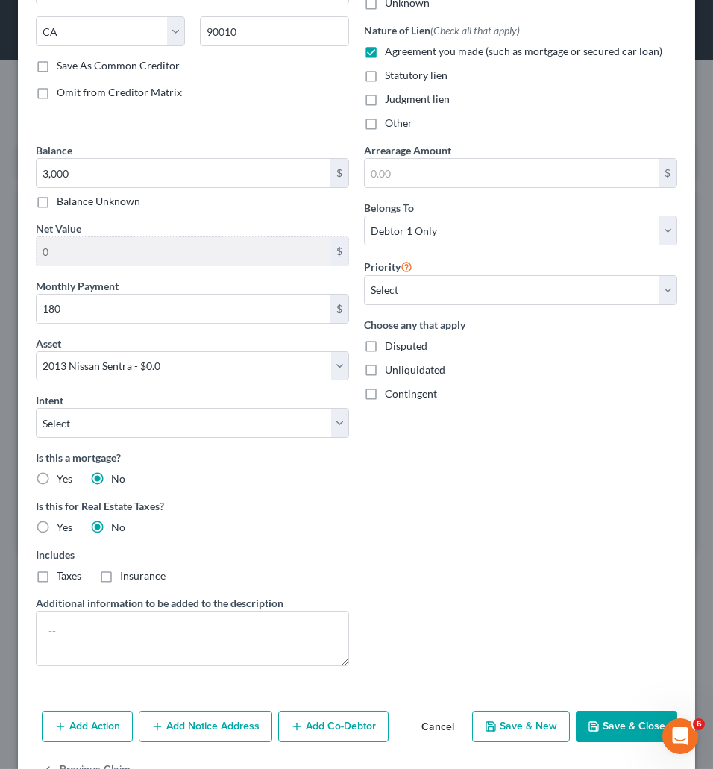
scroll to position [307, 0]
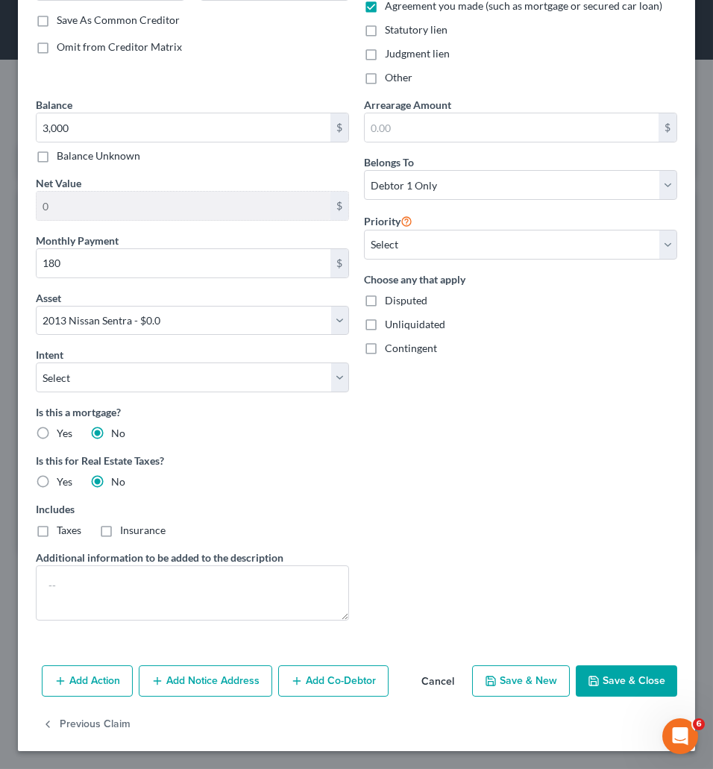
click at [606, 692] on button "Save & Close" at bounding box center [625, 680] width 101 height 31
select select
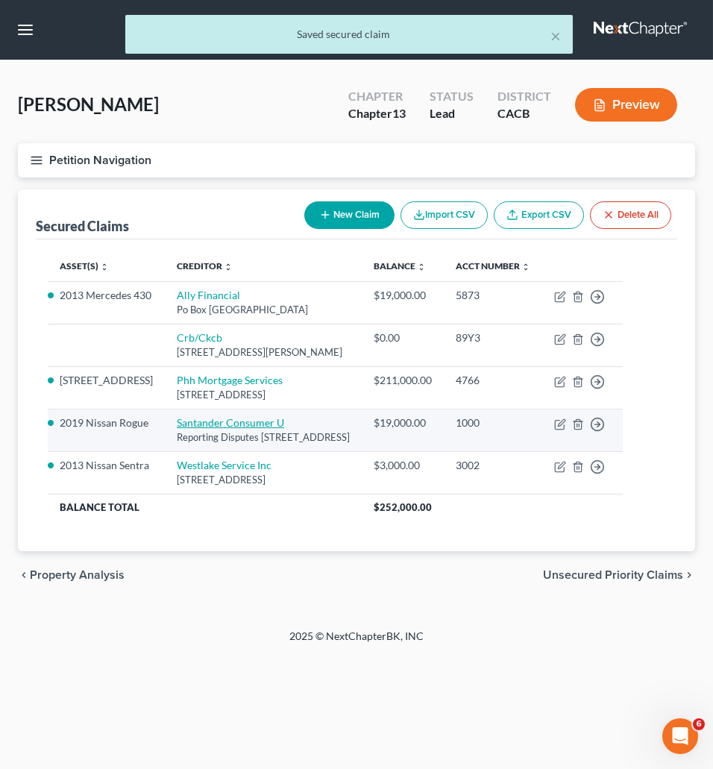
click at [192, 429] on link "Santander Consumer U" at bounding box center [230, 422] width 107 height 13
select select "45"
select select "2"
select select "0"
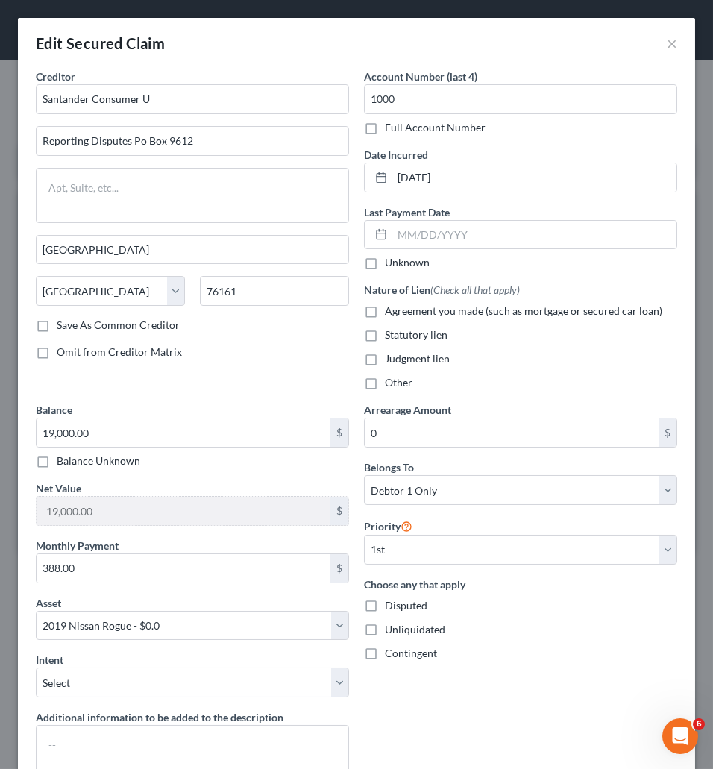
click at [385, 318] on label "Agreement you made (such as mortgage or secured car loan)" at bounding box center [523, 310] width 277 height 15
click at [391, 313] on input "Agreement you made (such as mortgage or secured car loan)" at bounding box center [396, 308] width 10 height 10
checkbox input "true"
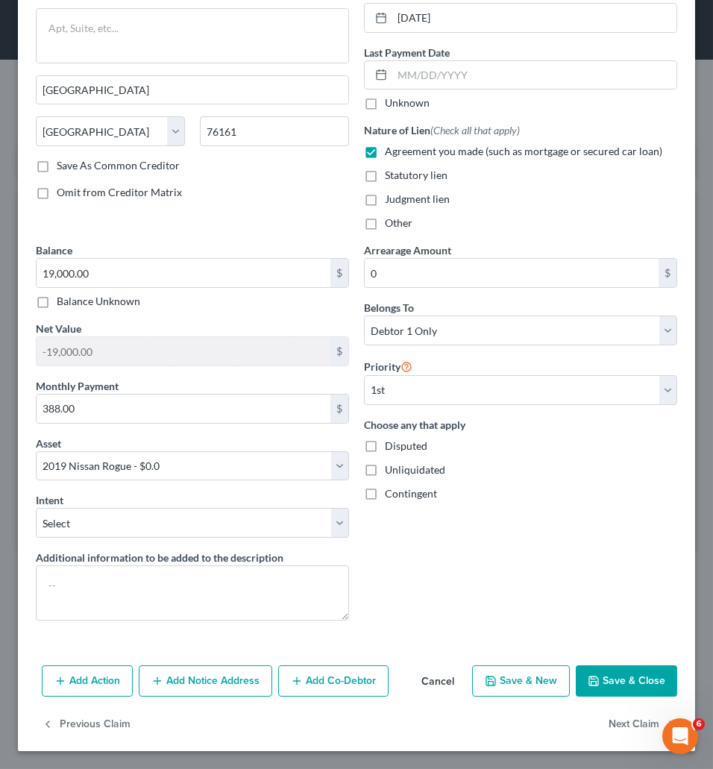
click at [602, 675] on button "Save & Close" at bounding box center [625, 680] width 101 height 31
select select
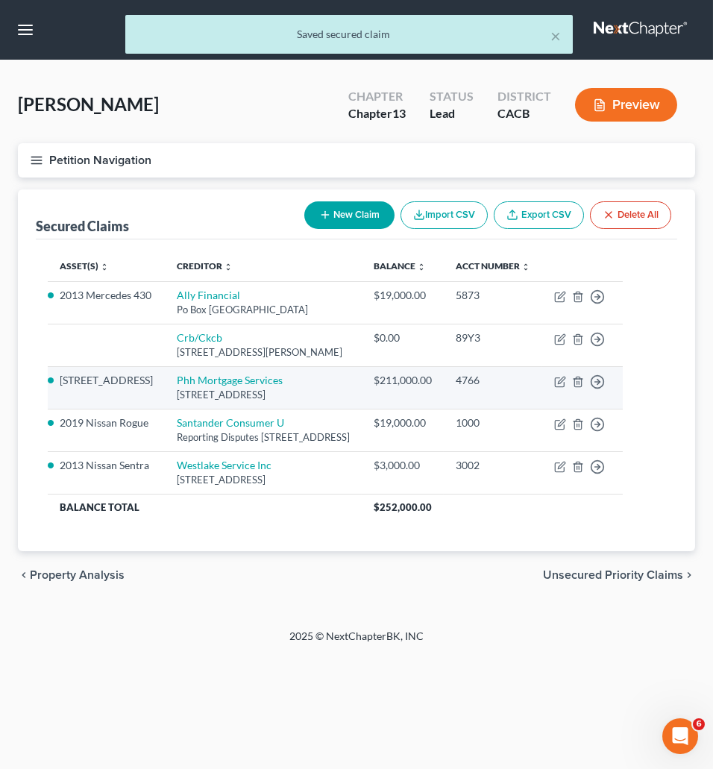
click at [195, 402] on div "[STREET_ADDRESS]" at bounding box center [263, 395] width 173 height 14
click at [195, 386] on link "Phh Mortgage Services" at bounding box center [230, 379] width 106 height 13
select select "33"
select select "8"
select select "2"
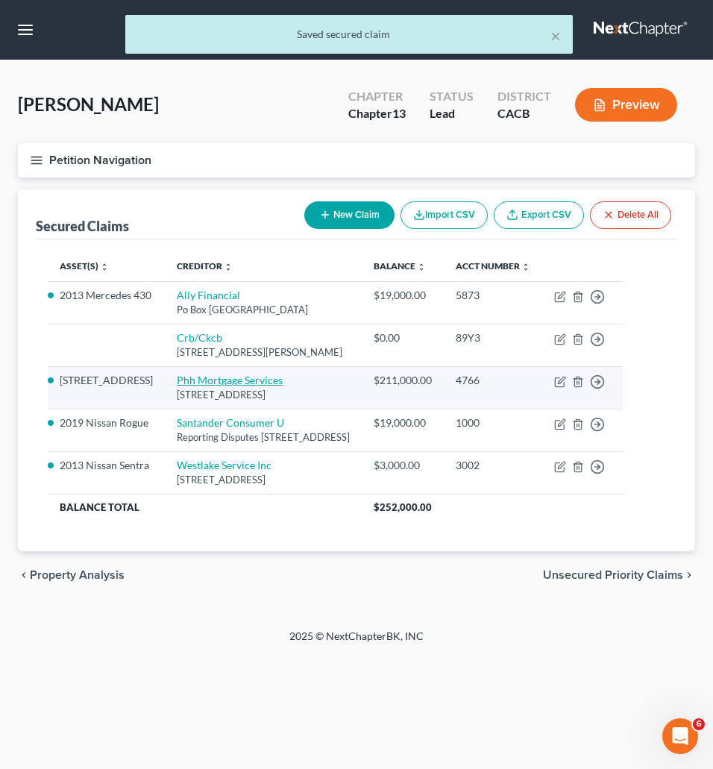
select select "0"
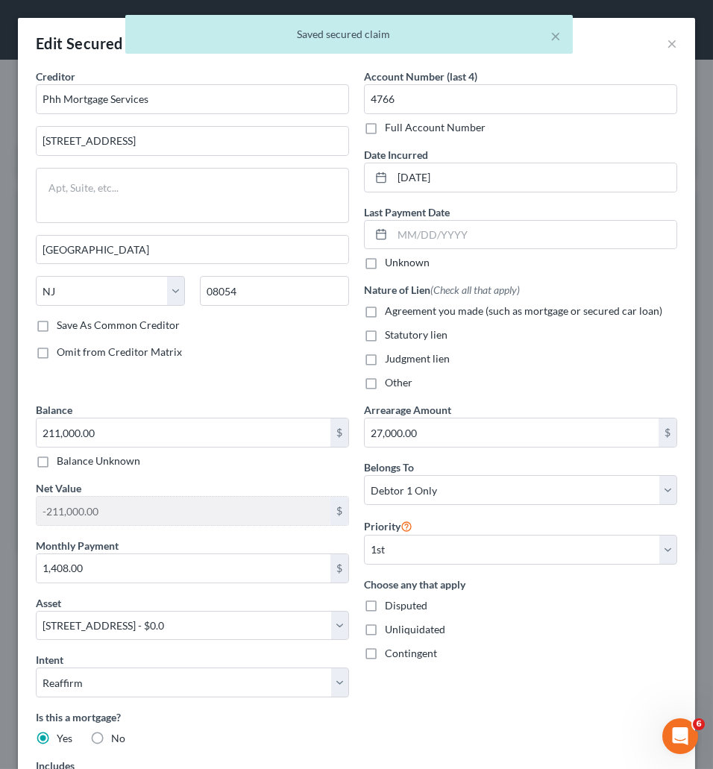
click at [385, 316] on label "Agreement you made (such as mortgage or secured car loan)" at bounding box center [523, 310] width 277 height 15
click at [391, 313] on input "Agreement you made (such as mortgage or secured car loan)" at bounding box center [396, 308] width 10 height 10
checkbox input "true"
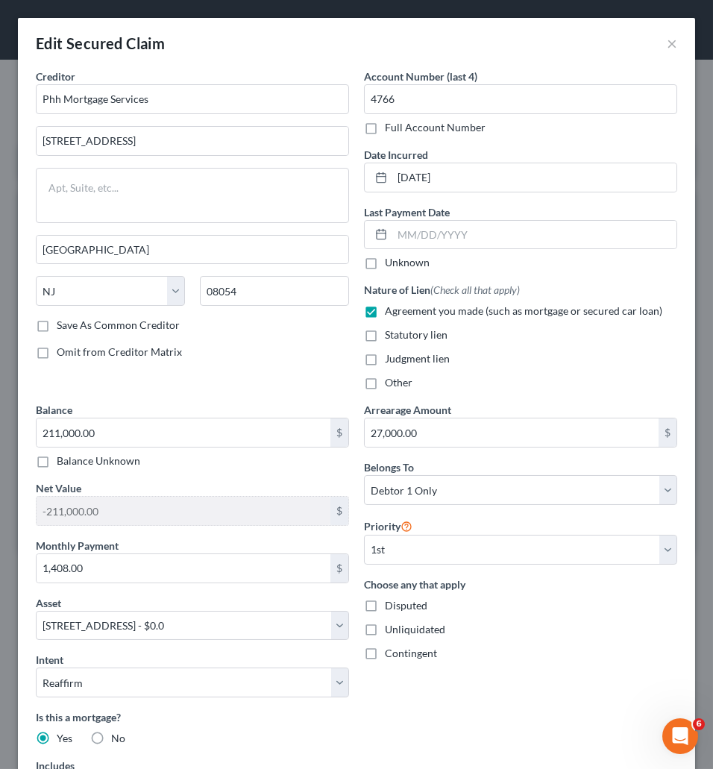
click at [532, 681] on div "Arrearage Amount 27,000.00 $ Belongs To * Select Debtor 1 Only Debtor 2 Only De…" at bounding box center [520, 645] width 328 height 487
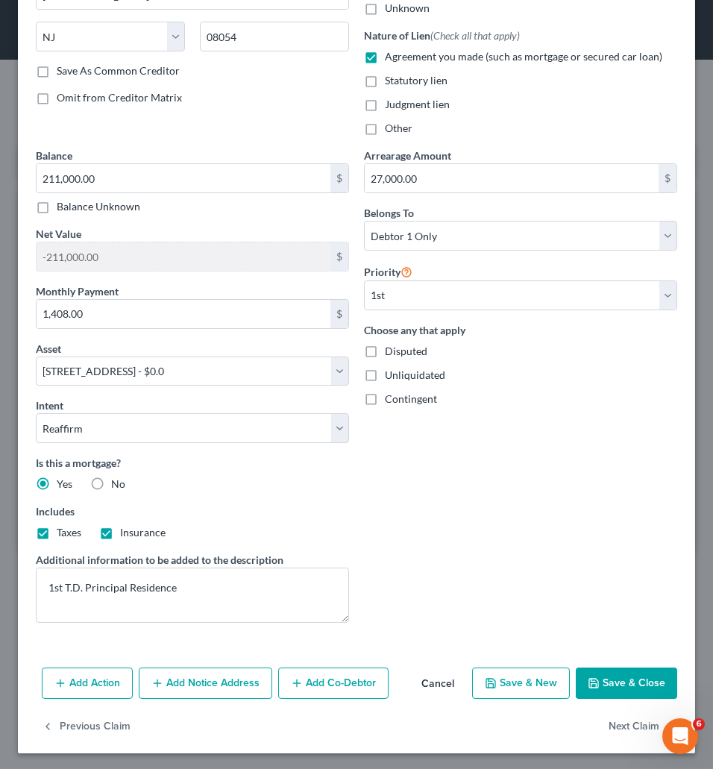
scroll to position [264, 0]
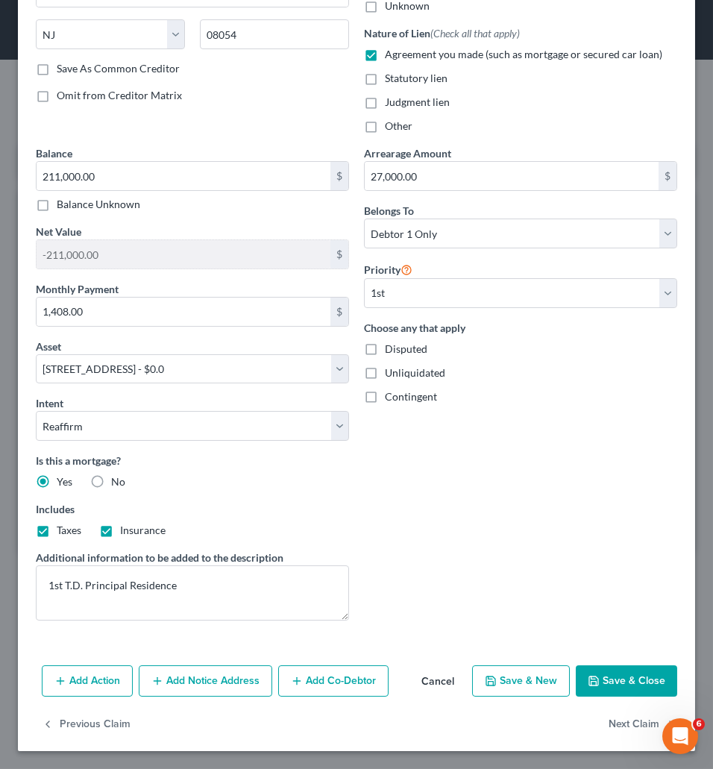
click at [623, 684] on button "Save & Close" at bounding box center [625, 680] width 101 height 31
select select
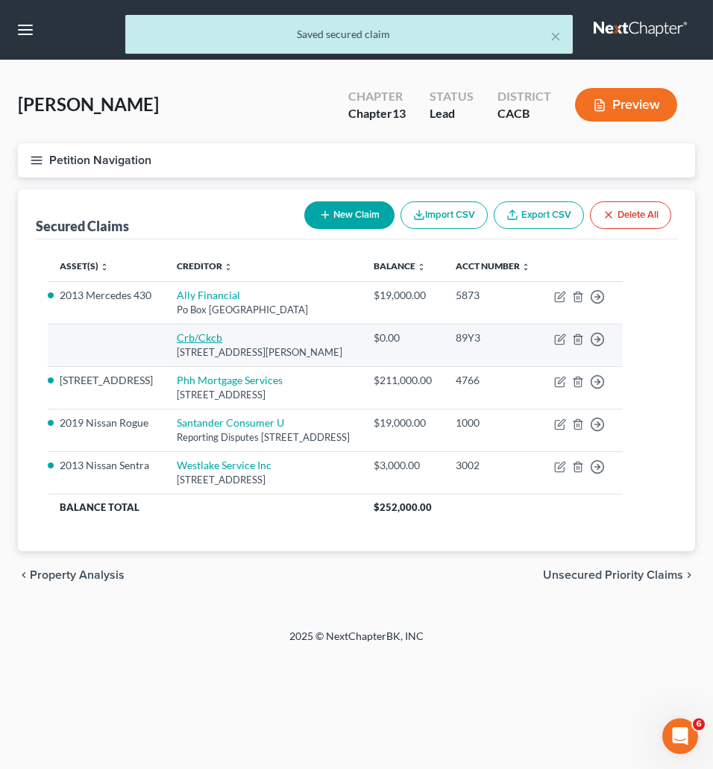
click at [198, 344] on link "Crb/Ckcb" at bounding box center [199, 337] width 45 height 13
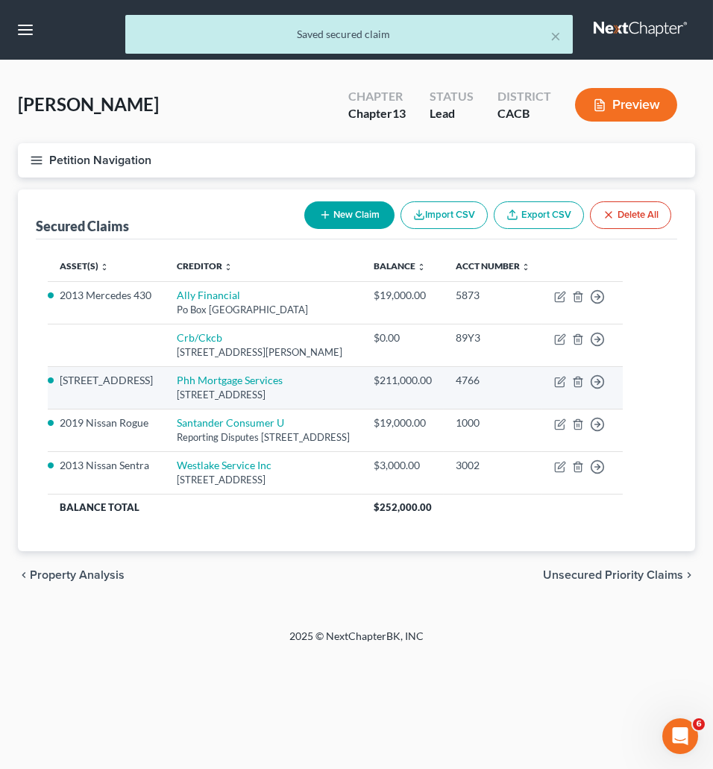
select select "4"
select select "0"
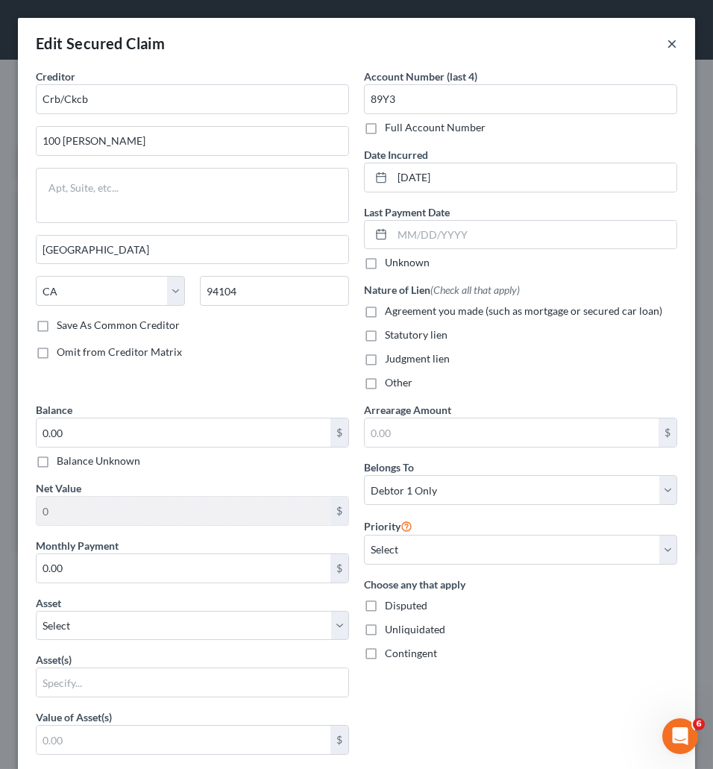
click at [666, 39] on button "×" at bounding box center [671, 43] width 10 height 18
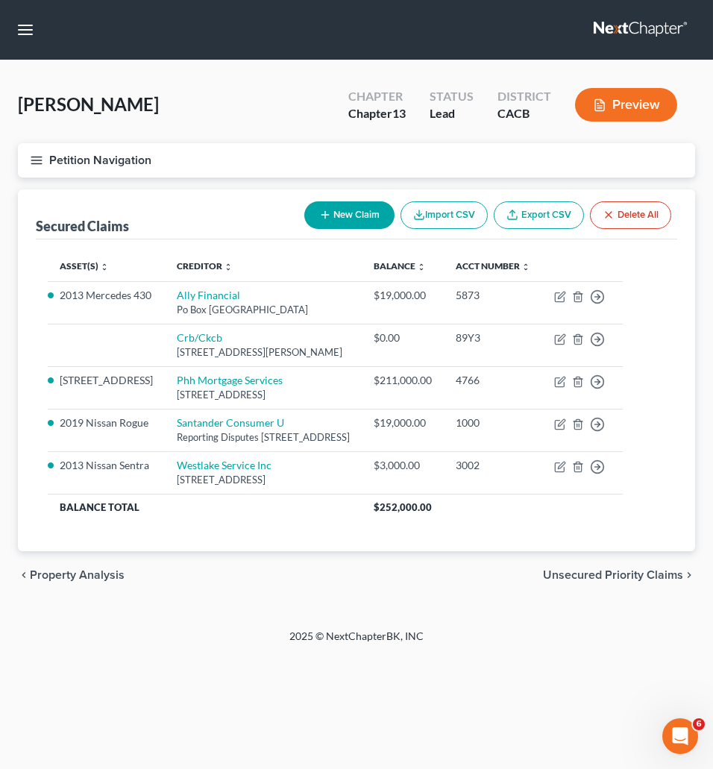
click at [335, 218] on button "New Claim" at bounding box center [349, 215] width 90 height 28
select select "0"
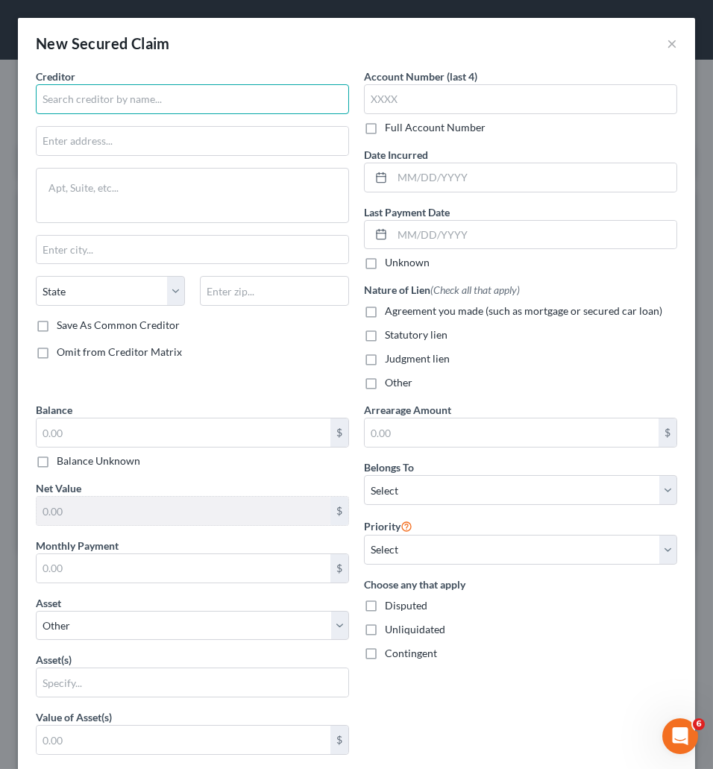
click at [109, 104] on input "text" at bounding box center [192, 99] width 313 height 30
drag, startPoint x: 75, startPoint y: 103, endPoint x: 27, endPoint y: 104, distance: 47.7
click at [36, 104] on input "Realtime Resolutions" at bounding box center [192, 99] width 313 height 30
type input "Realtime Resolutions"
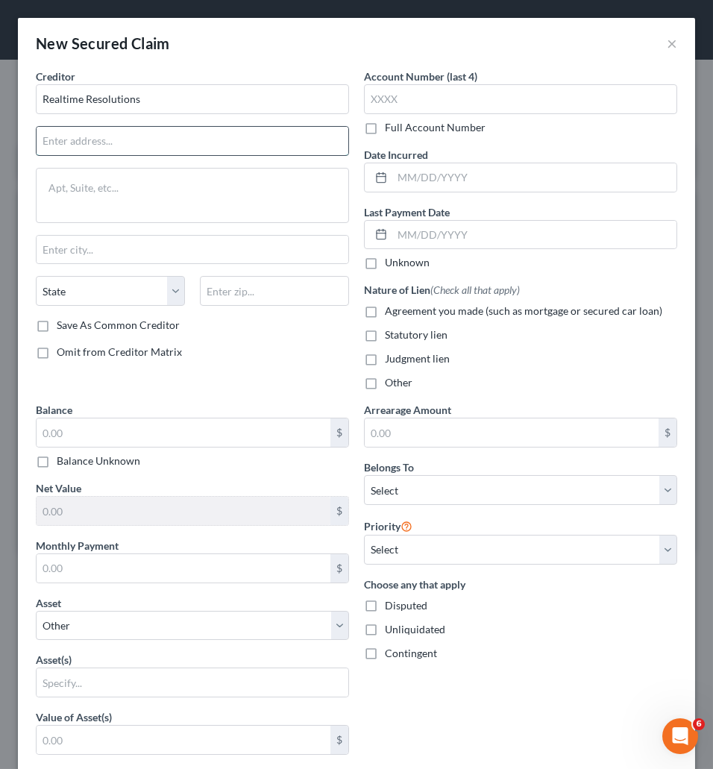
click at [113, 150] on input "text" at bounding box center [193, 141] width 312 height 28
paste input "[STREET_ADDRESS]"
type input "[STREET_ADDRESS]"
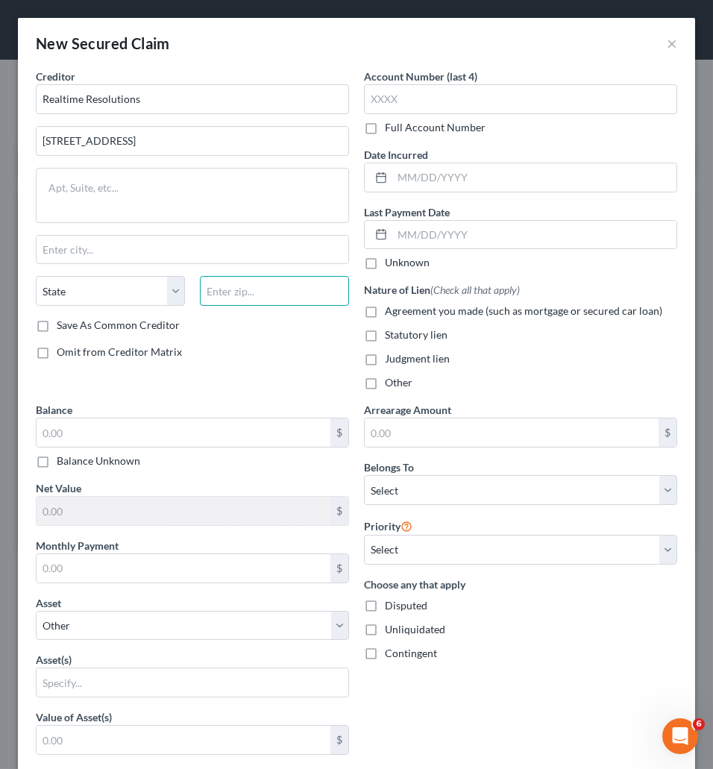
click at [267, 301] on input "text" at bounding box center [274, 291] width 149 height 30
type input "72547"
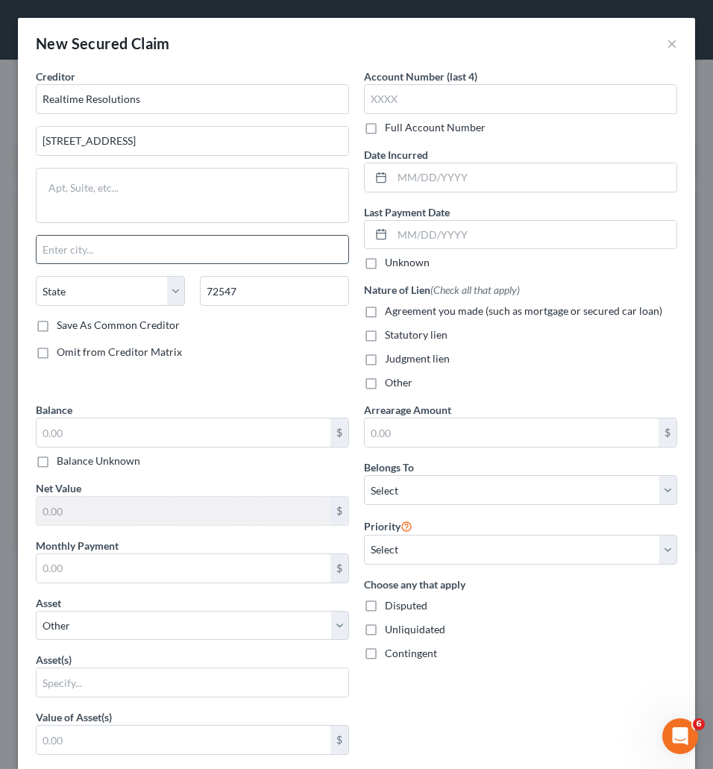
click at [92, 248] on input "text" at bounding box center [193, 250] width 312 height 28
type input "[GEOGRAPHIC_DATA]"
select select "45"
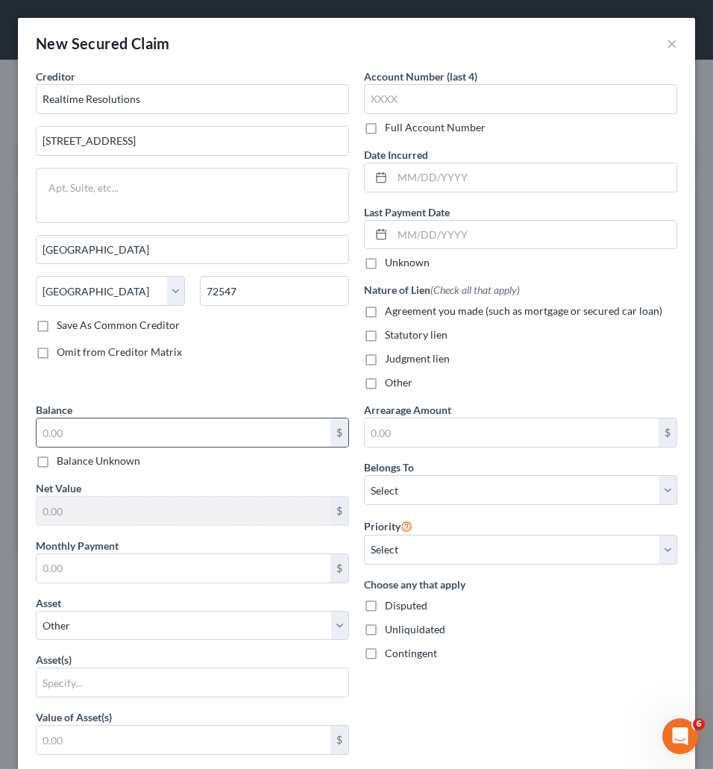
click at [173, 420] on div "$" at bounding box center [192, 432] width 313 height 30
click at [173, 431] on input "text" at bounding box center [184, 432] width 294 height 28
type input "29,563"
click at [264, 389] on div "Creditor * Realtime Resolutions [STREET_ADDRESS][GEOGRAPHIC_DATA] [US_STATE] AK…" at bounding box center [192, 235] width 328 height 333
click at [278, 476] on div "Balance 29,563.00 $ Balance Unknown Balance Undetermined 29,563 $ Balance Unkno…" at bounding box center [192, 726] width 328 height 649
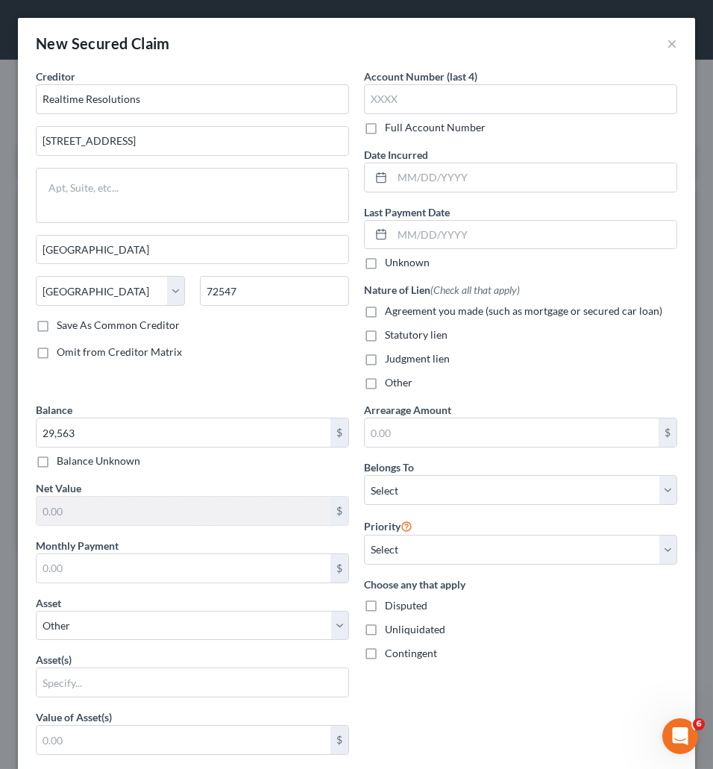
click at [274, 611] on div "Asset * Select Other Multiple Assets 2019 Nissan Rogue - $0.0 2013 Nissan Sentr…" at bounding box center [192, 617] width 313 height 45
click at [36, 610] on select "Select Other Multiple Assets 2019 Nissan Rogue - $0.0 2013 Nissan Sentra - $0.0…" at bounding box center [192, 625] width 313 height 30
select select "8"
click option "[STREET_ADDRESS] - $0.0" at bounding box center [0, 0] width 0 height 0
click at [582, 651] on div "Contingent" at bounding box center [520, 653] width 313 height 15
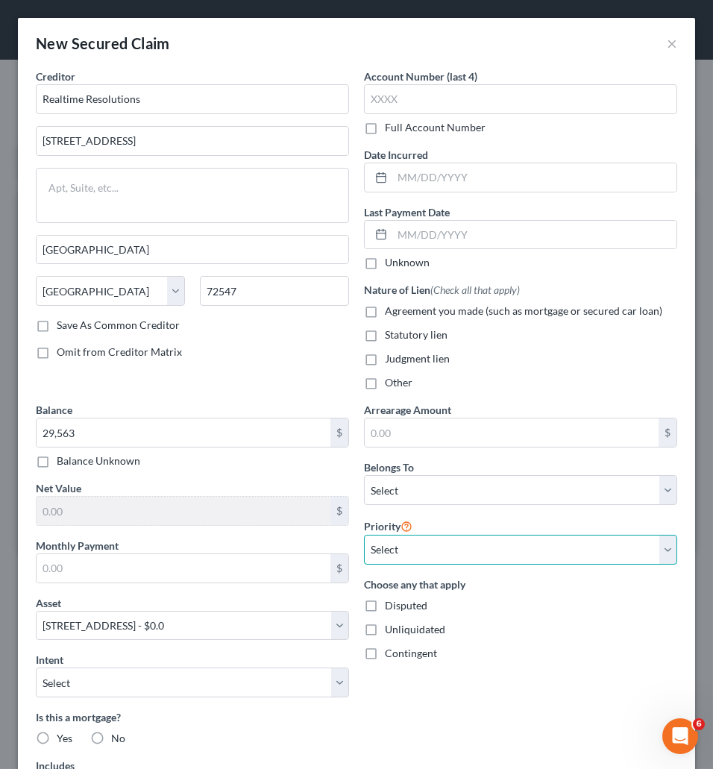
click at [364, 534] on select "Select 2nd 3rd 4th 5th 6th 7th 8th 9th 10th 11th 12th 13th 14th 15th 16th 17th …" at bounding box center [520, 549] width 313 height 30
select select "0"
click option "2nd" at bounding box center [0, 0] width 0 height 0
click at [558, 678] on div "Arrearage Amount $ Belongs To * Select Debtor 1 Only Debtor 2 Only Debtor 1 And…" at bounding box center [520, 645] width 328 height 487
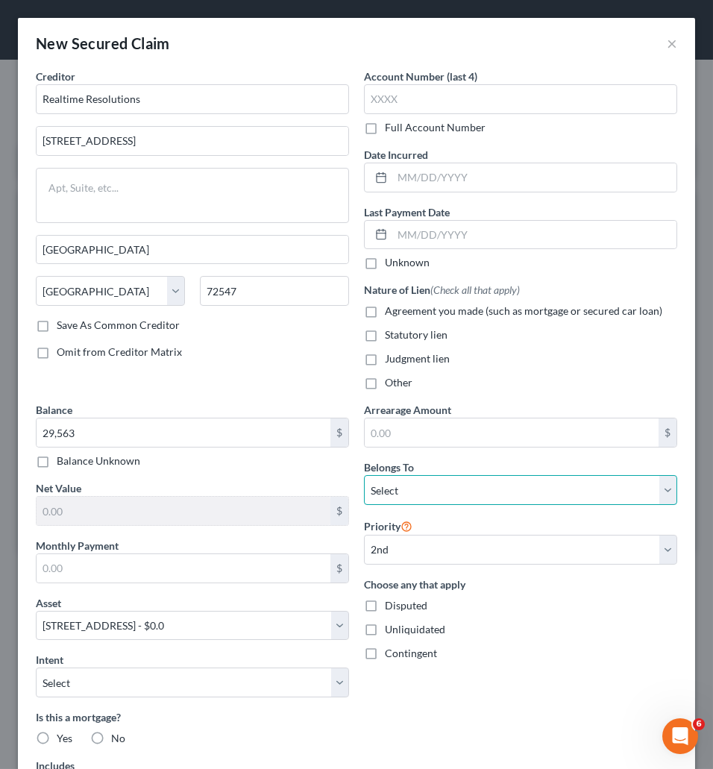
click at [364, 475] on select "Select Debtor 1 Only Debtor 2 Only Debtor 1 And Debtor 2 Only At Least One Of T…" at bounding box center [520, 490] width 313 height 30
select select "0"
click option "Debtor 1 Only" at bounding box center [0, 0] width 0 height 0
click at [496, 659] on div "Contingent" at bounding box center [520, 653] width 313 height 15
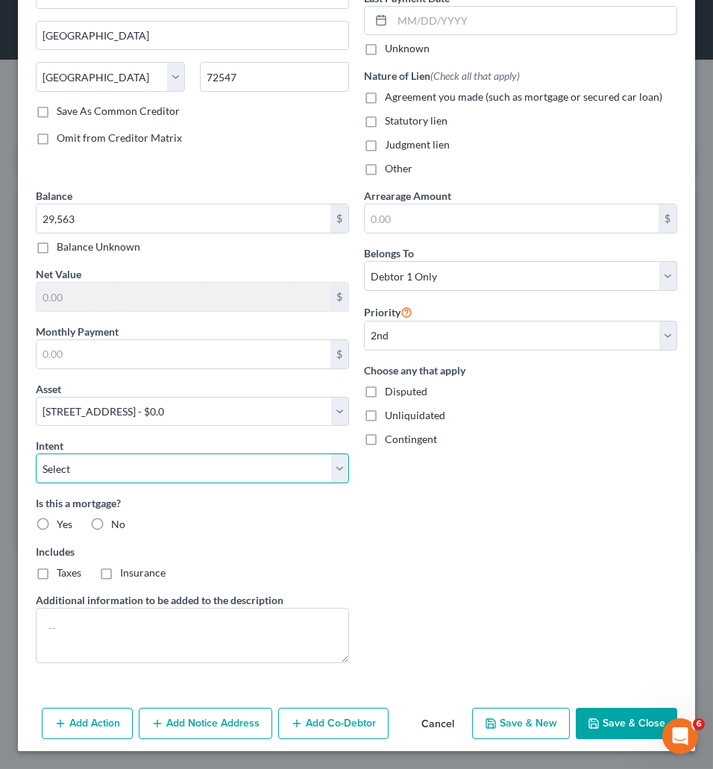
click at [36, 453] on select "Select Surrender Redeem Reaffirm Avoid Other" at bounding box center [192, 468] width 313 height 30
select select "2"
click option "Reaffirm" at bounding box center [0, 0] width 0 height 0
click at [369, 538] on div "Arrearage Amount $ Belongs To * Select Debtor 1 Only Debtor 2 Only Debtor 1 And…" at bounding box center [520, 431] width 328 height 487
click at [57, 523] on label "Yes" at bounding box center [65, 524] width 16 height 15
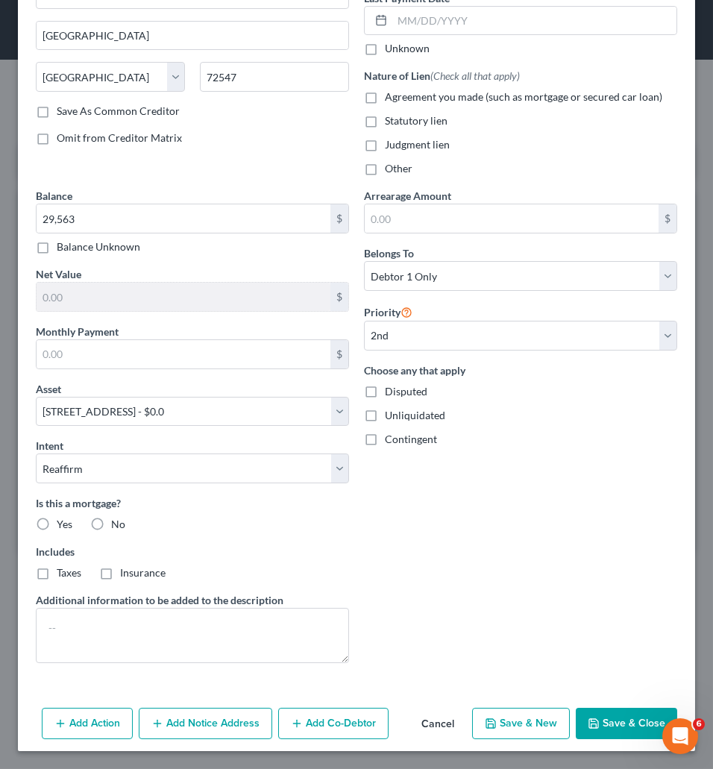
click at [63, 523] on input "Yes" at bounding box center [68, 522] width 10 height 10
radio input "true"
click at [57, 570] on label "Taxes" at bounding box center [69, 572] width 25 height 15
click at [63, 570] on input "Taxes" at bounding box center [68, 570] width 10 height 10
checkbox input "true"
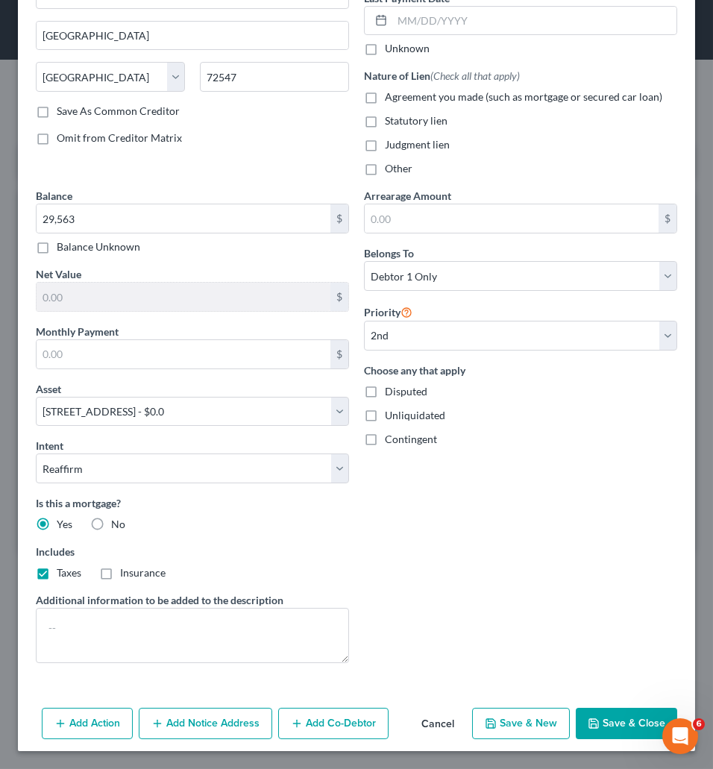
click at [120, 575] on label "Insurance" at bounding box center [142, 572] width 45 height 15
click at [126, 575] on input "Insurance" at bounding box center [131, 570] width 10 height 10
checkbox input "true"
click at [324, 552] on label "Includes" at bounding box center [192, 551] width 313 height 16
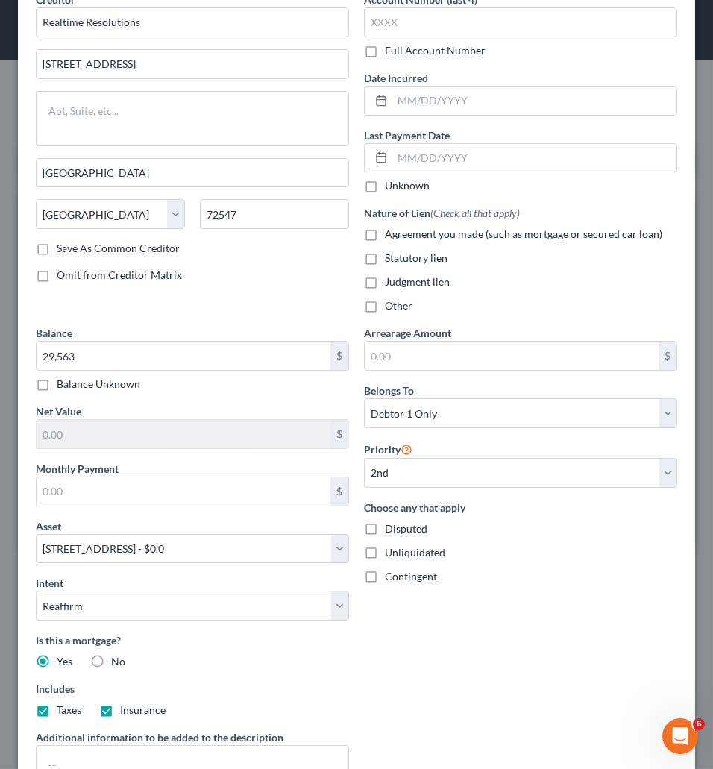
scroll to position [0, 0]
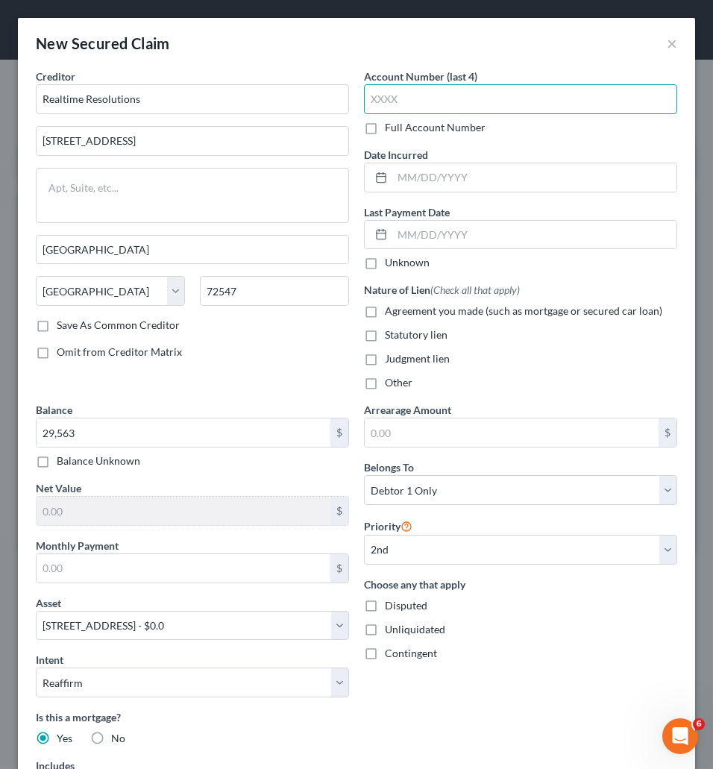
click at [397, 91] on input "text" at bounding box center [520, 99] width 313 height 30
click at [385, 309] on label "Agreement you made (such as mortgage or secured car loan)" at bounding box center [523, 310] width 277 height 15
click at [391, 309] on input "Agreement you made (such as mortgage or secured car loan)" at bounding box center [396, 308] width 10 height 10
checkbox input "true"
click at [301, 370] on div "Creditor * Realtime Resolutions [STREET_ADDRESS][GEOGRAPHIC_DATA] [US_STATE] AK…" at bounding box center [192, 235] width 328 height 333
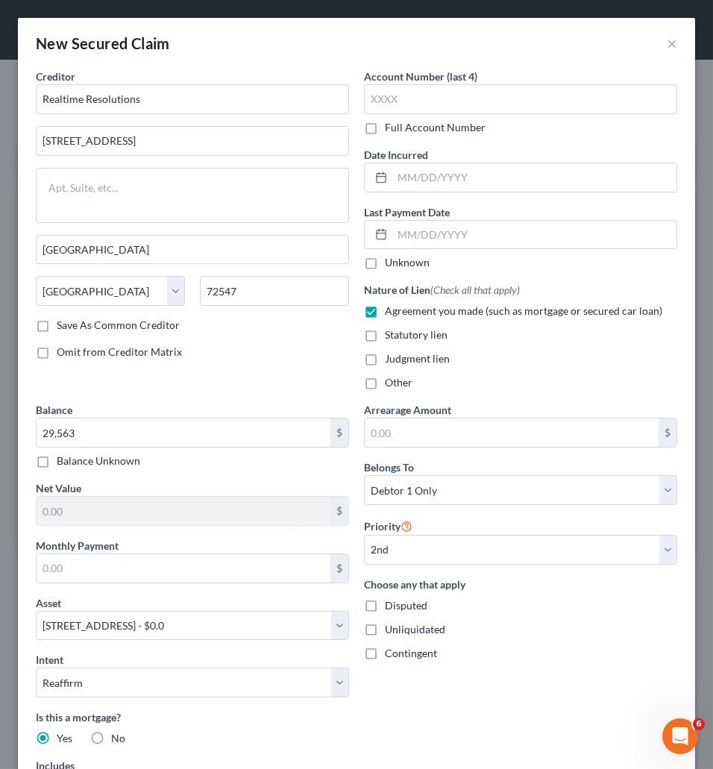
scroll to position [221, 0]
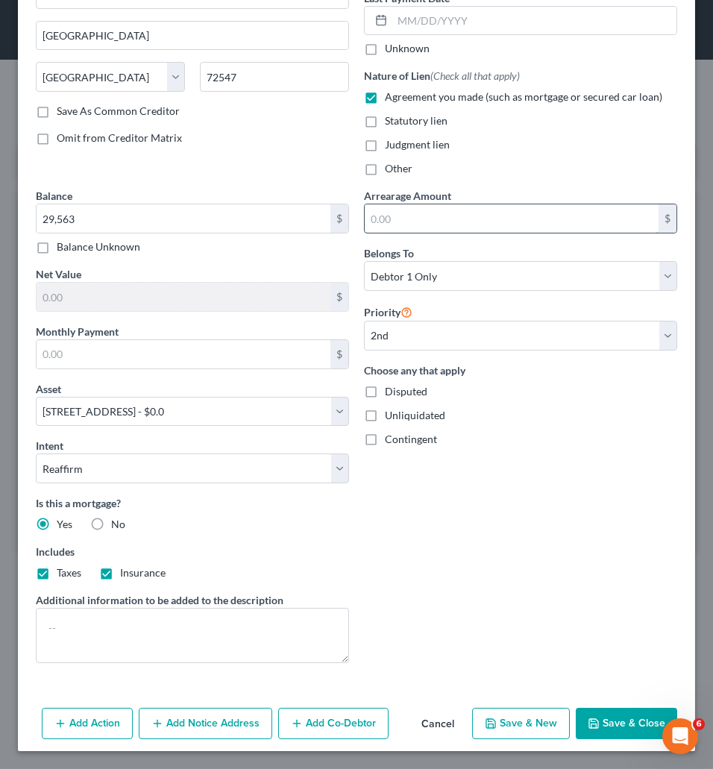
click at [411, 220] on input "text" at bounding box center [512, 218] width 294 height 28
type input "5,000"
click at [616, 545] on div "Arrearage Amount 5,000 $ Belongs To * Select Debtor 1 Only Debtor 2 Only Debtor…" at bounding box center [520, 431] width 328 height 487
click at [614, 716] on button "Save & Close" at bounding box center [625, 722] width 101 height 31
select select
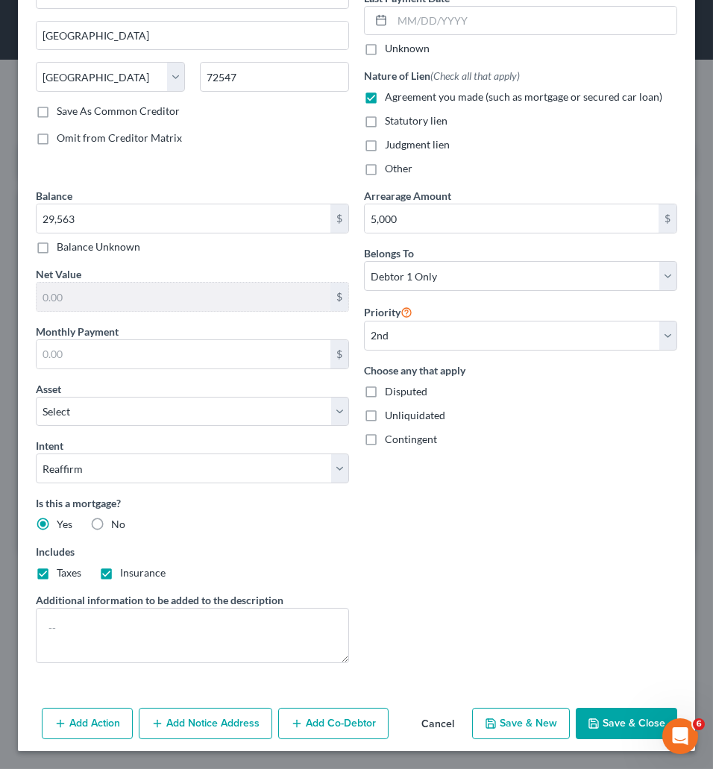
select select "1"
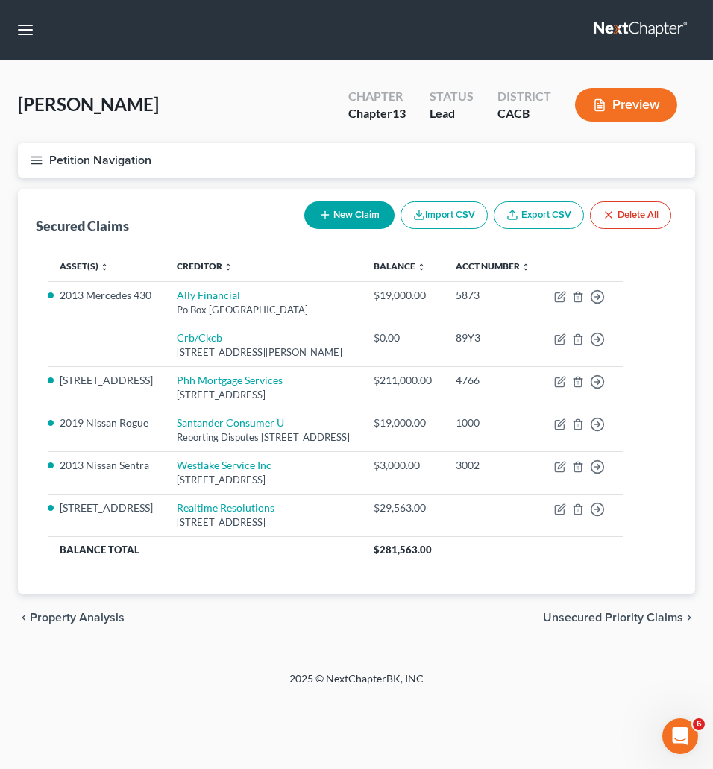
click at [619, 623] on span "Unsecured Priority Claims" at bounding box center [613, 617] width 140 height 12
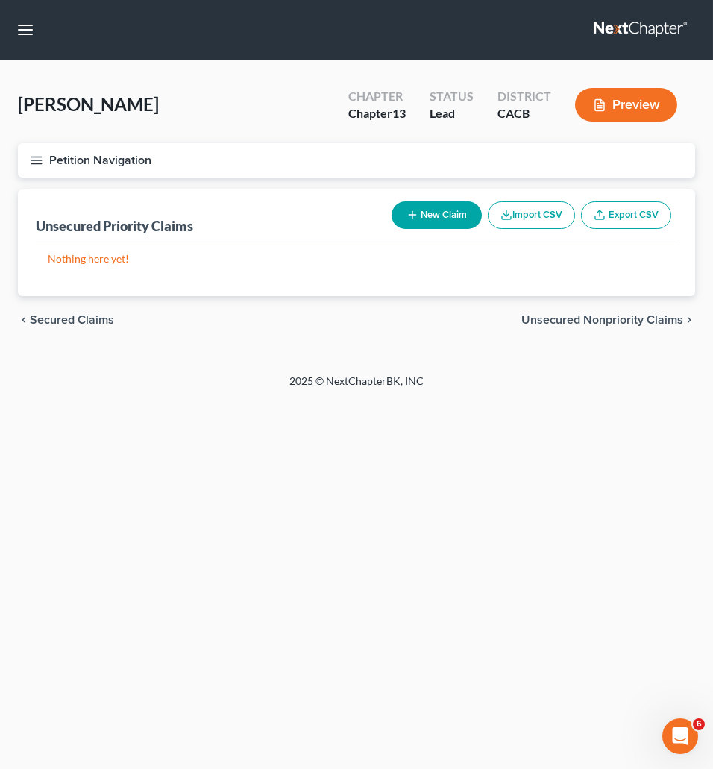
click at [444, 212] on button "New Claim" at bounding box center [436, 215] width 90 height 28
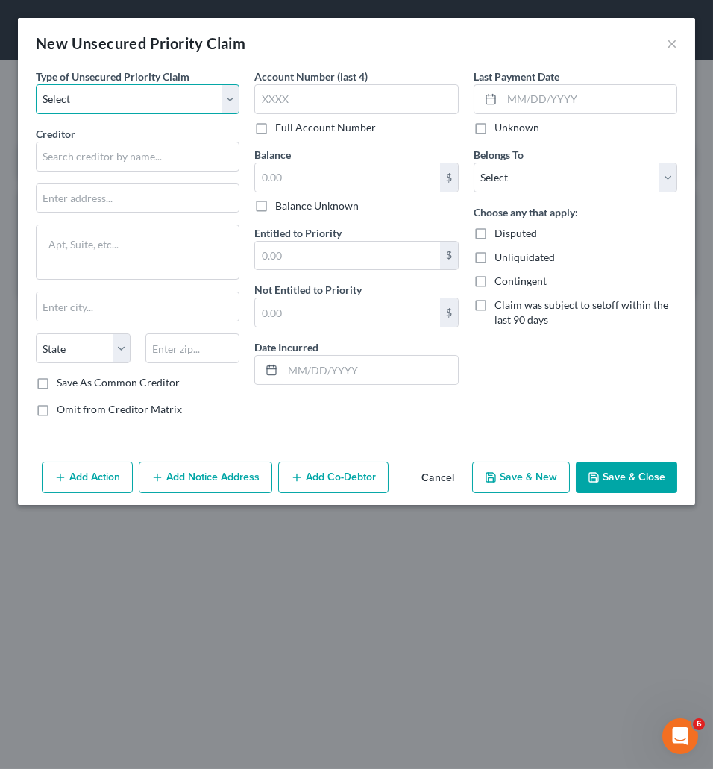
click at [36, 84] on select "Select Taxes & Other Government Units Domestic Support Obligations Extensions o…" at bounding box center [137, 99] width 203 height 30
select select "0"
click option "Taxes & Other Government Units" at bounding box center [0, 0] width 0 height 0
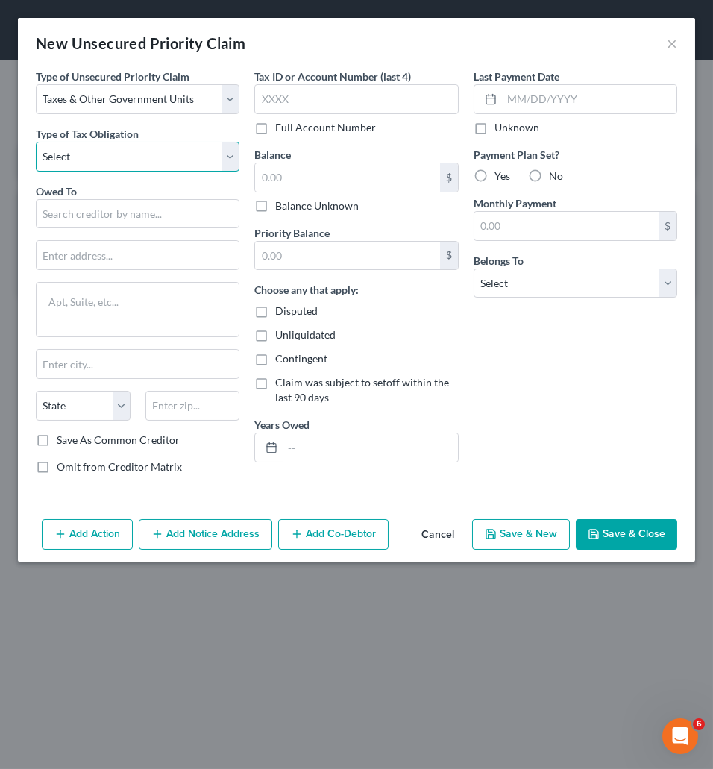
click at [36, 142] on select "Select Federal City State Franchise Tax Board Other" at bounding box center [137, 157] width 203 height 30
select select "0"
click option "Federal" at bounding box center [0, 0] width 0 height 0
click at [101, 212] on input "text" at bounding box center [137, 214] width 203 height 30
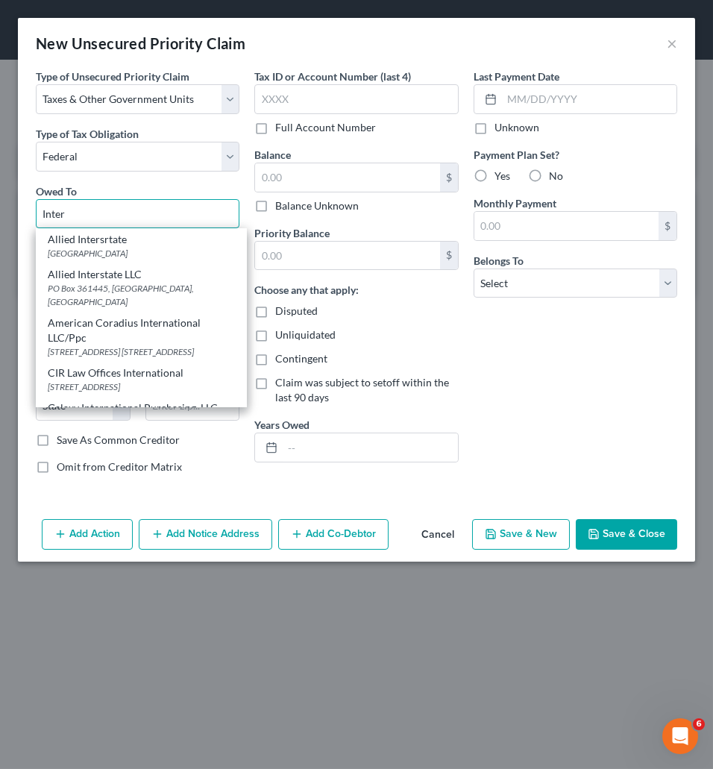
drag, startPoint x: 135, startPoint y: 205, endPoint x: -54, endPoint y: 207, distance: 189.3
click at [36, 207] on input "Inter" at bounding box center [137, 214] width 203 height 30
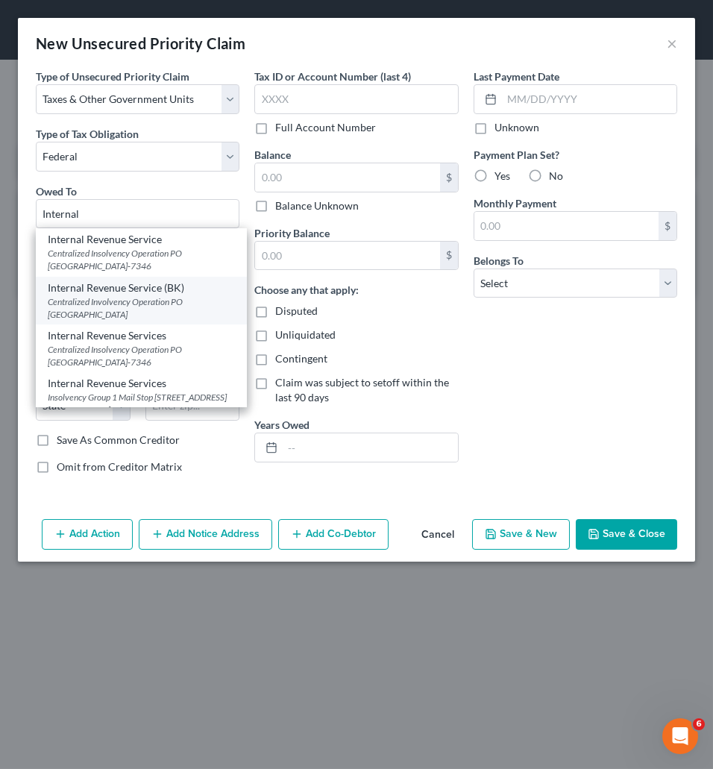
click at [122, 310] on div "Centralized Involvency Operation PO [GEOGRAPHIC_DATA]" at bounding box center [141, 307] width 187 height 25
type input "Internal Revenue Service (BK)"
type input "Centralized Involvency Operation"
type textarea "PO Box 7346"
type input "[GEOGRAPHIC_DATA]"
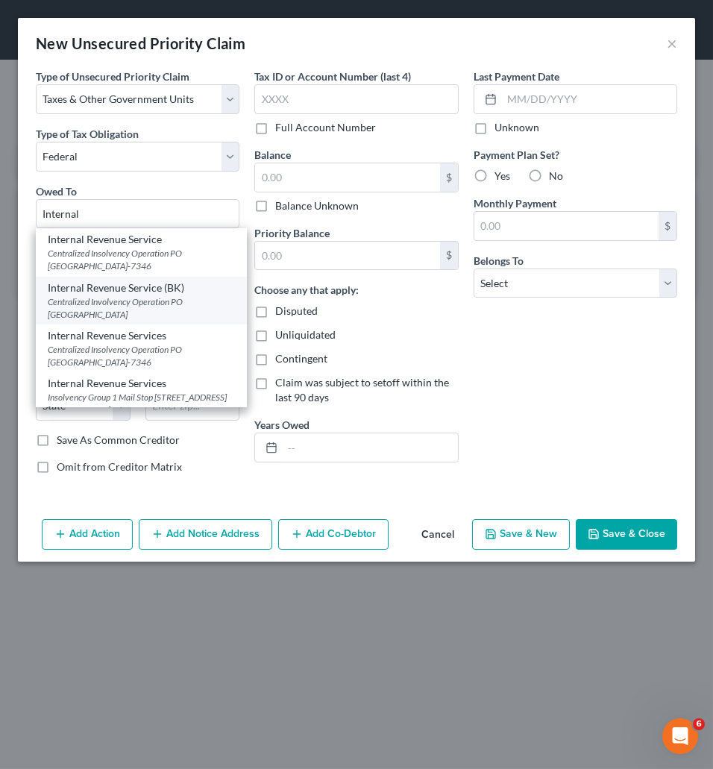
select select "39"
type input "19101"
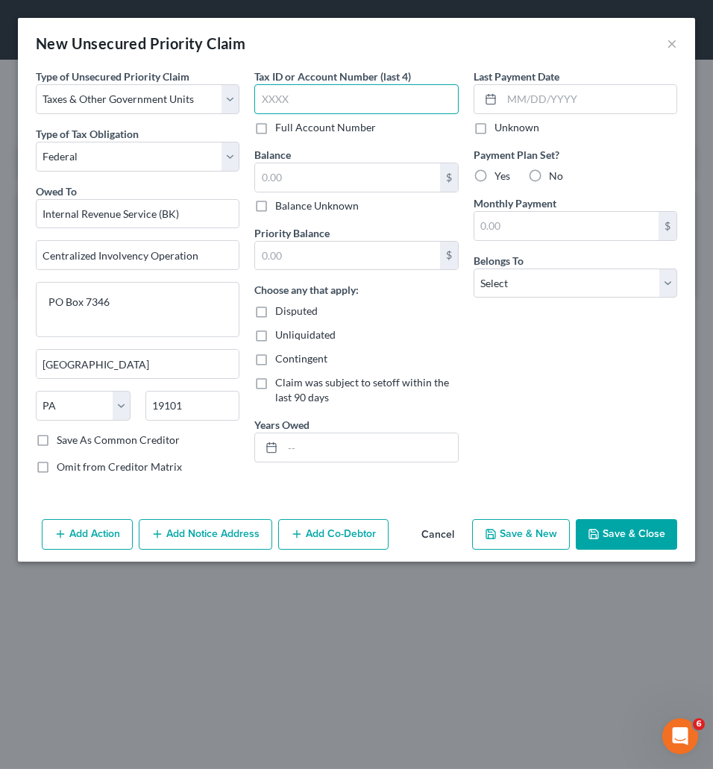
click at [316, 104] on input "text" at bounding box center [355, 99] width 203 height 30
click at [316, 167] on input "text" at bounding box center [347, 177] width 184 height 28
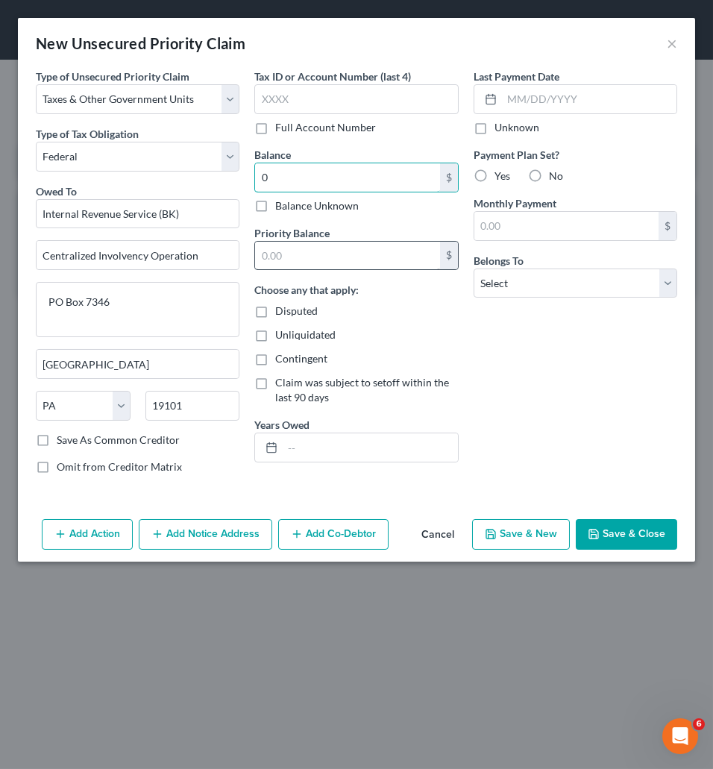
type input "0"
click at [324, 266] on input "text" at bounding box center [347, 256] width 184 height 28
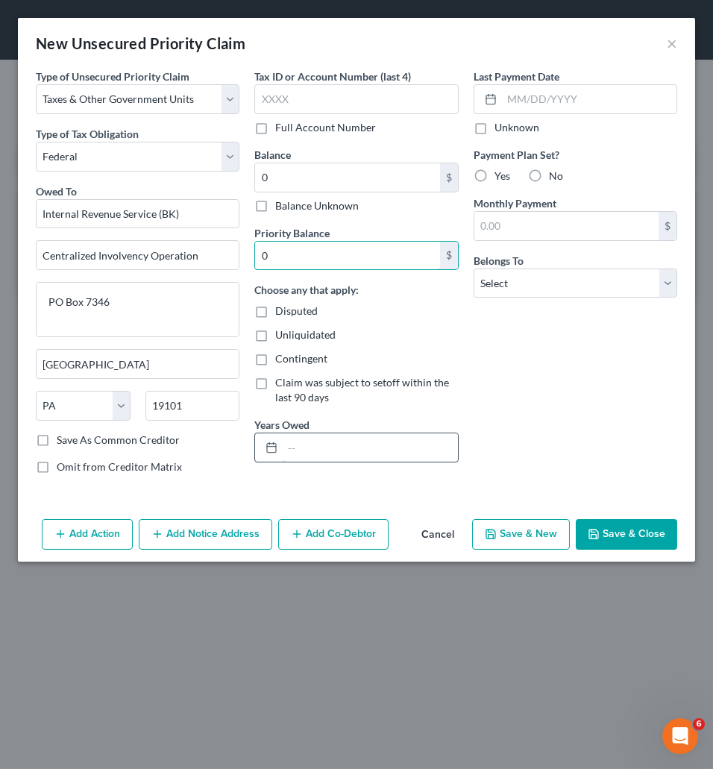
type input "0"
drag, startPoint x: 288, startPoint y: 438, endPoint x: 295, endPoint y: 444, distance: 8.5
click at [291, 441] on input "text" at bounding box center [370, 447] width 174 height 28
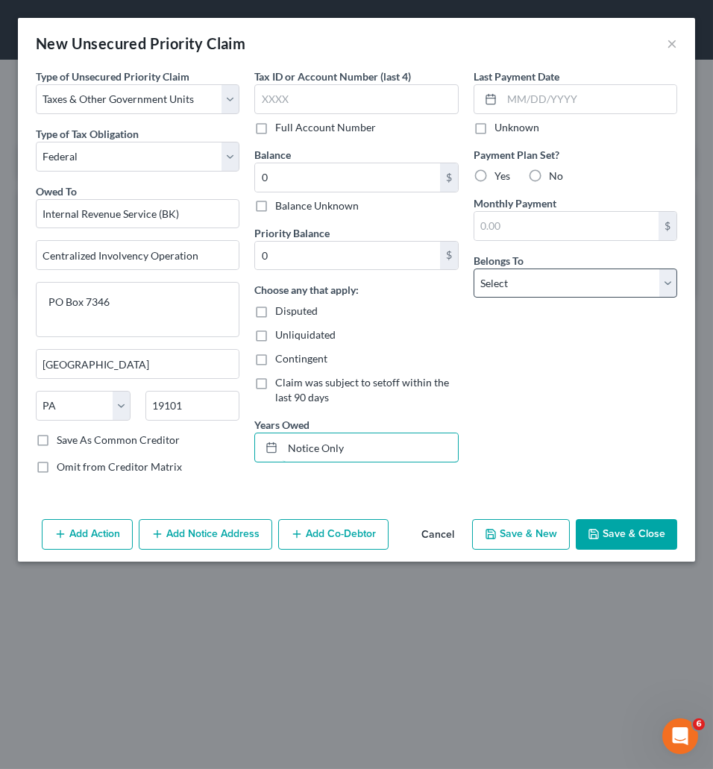
type input "Notice Only"
click at [473, 268] on select "Select Debtor 1 Only Debtor 2 Only Debtor 1 And Debtor 2 Only At Least One Of T…" at bounding box center [574, 283] width 203 height 30
select select "0"
click option "Debtor 1 Only" at bounding box center [0, 0] width 0 height 0
click at [622, 531] on button "Save & Close" at bounding box center [625, 534] width 101 height 31
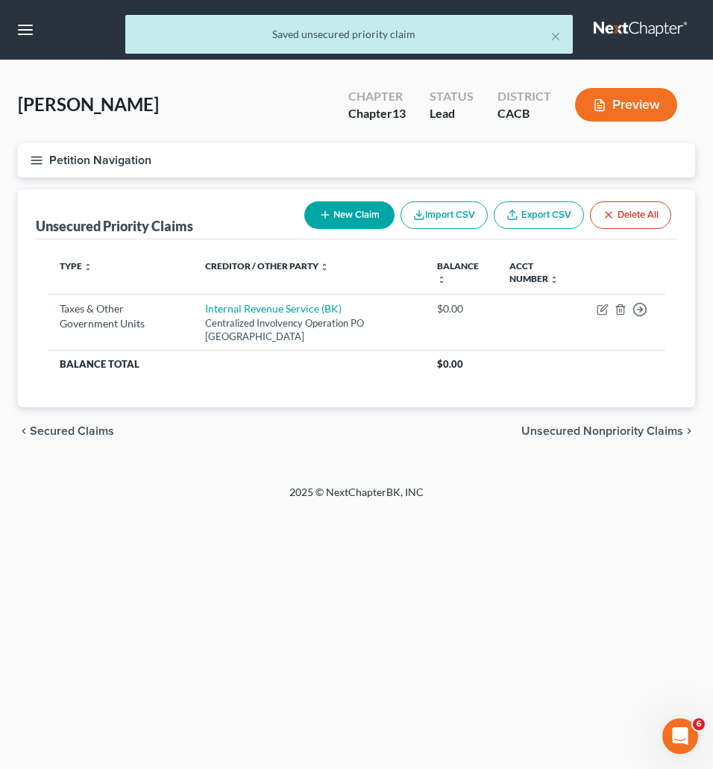
click at [318, 227] on button "New Claim" at bounding box center [349, 215] width 90 height 28
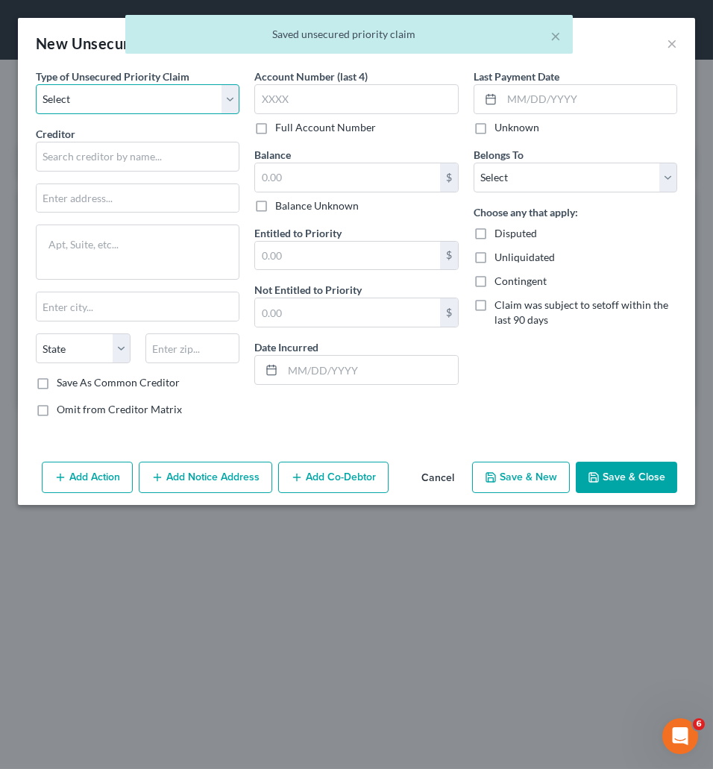
click at [36, 84] on select "Select Taxes & Other Government Units Domestic Support Obligations Extensions o…" at bounding box center [137, 99] width 203 height 30
select select "0"
click option "Taxes & Other Government Units" at bounding box center [0, 0] width 0 height 0
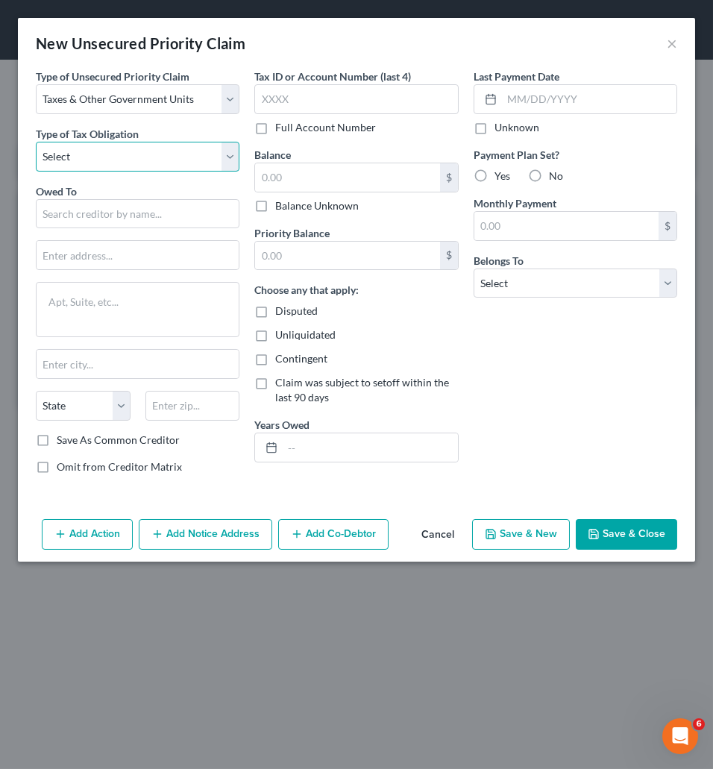
select select "2"
click option "State" at bounding box center [0, 0] width 0 height 0
click at [138, 222] on input "text" at bounding box center [137, 214] width 203 height 30
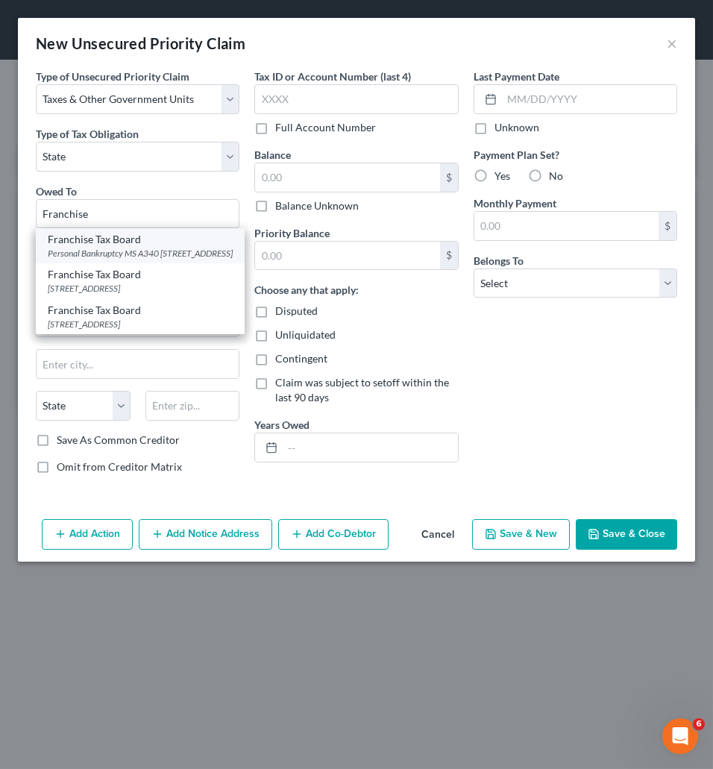
click at [124, 254] on div "Personal Bankruptcy MS A340 [STREET_ADDRESS]" at bounding box center [140, 253] width 185 height 13
type input "Franchise Tax Board"
type input "Personal Bankruptcy MS A340"
type textarea "PO Box 2952"
type input "[GEOGRAPHIC_DATA]"
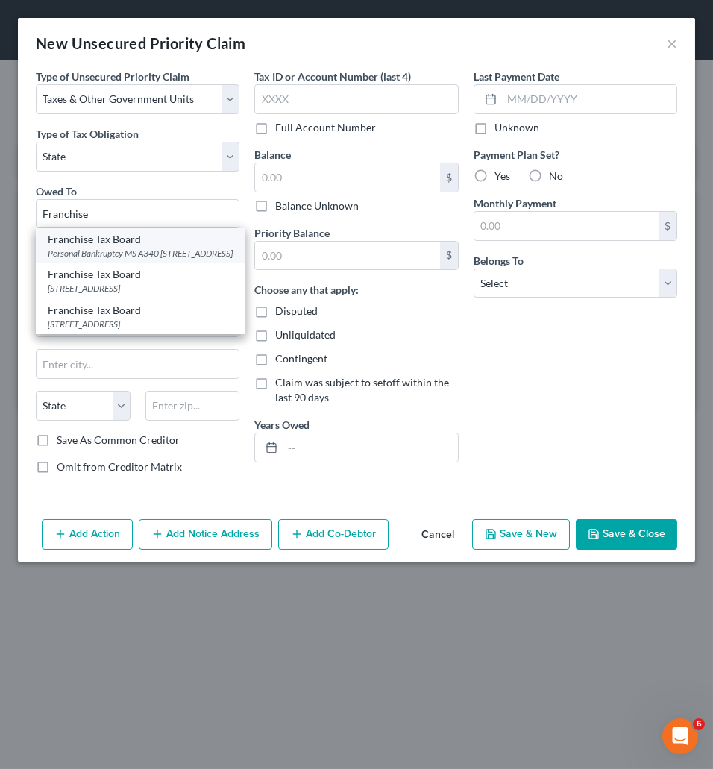
select select "4"
type input "95812"
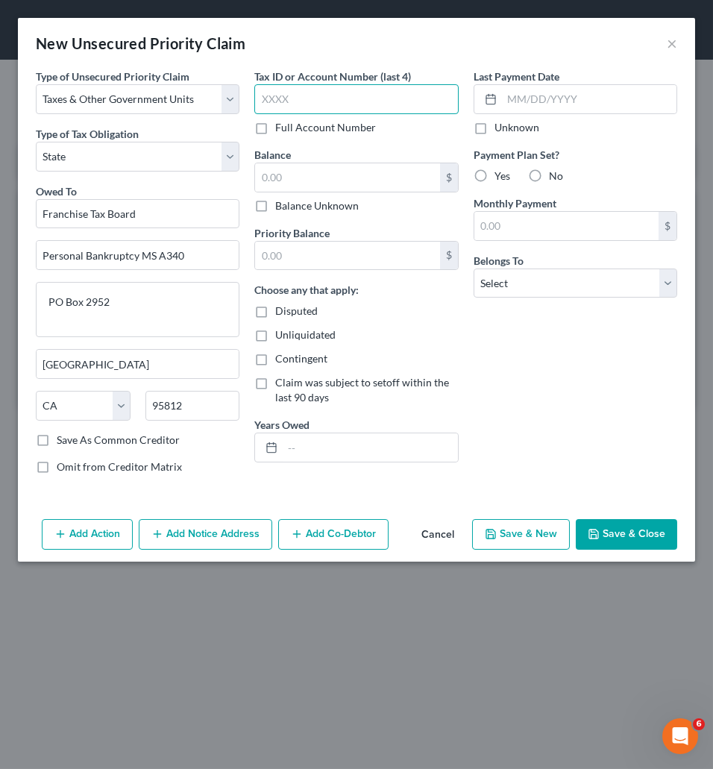
click at [293, 103] on input "text" at bounding box center [355, 99] width 203 height 30
click at [296, 168] on input "text" at bounding box center [347, 177] width 184 height 28
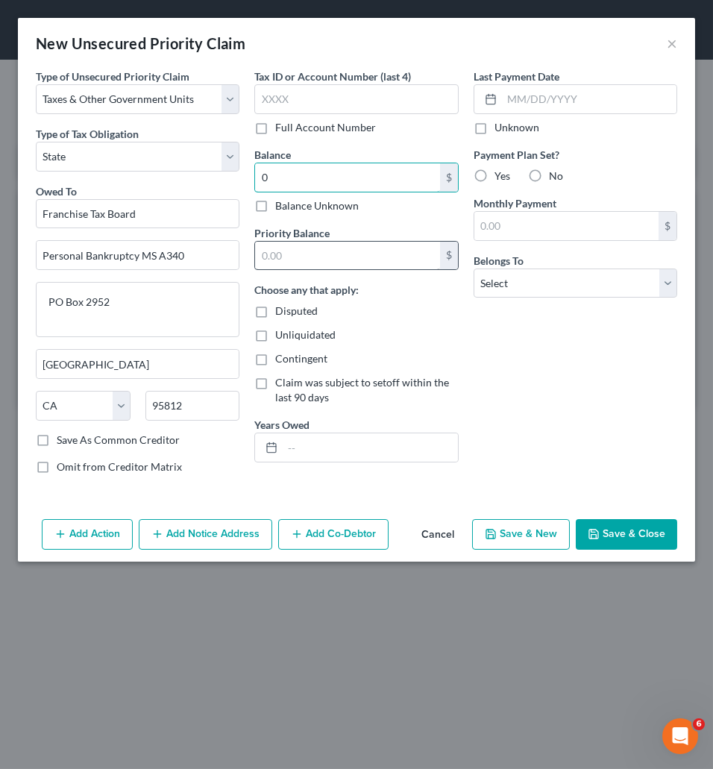
type input "0"
click at [303, 261] on input "text" at bounding box center [347, 256] width 184 height 28
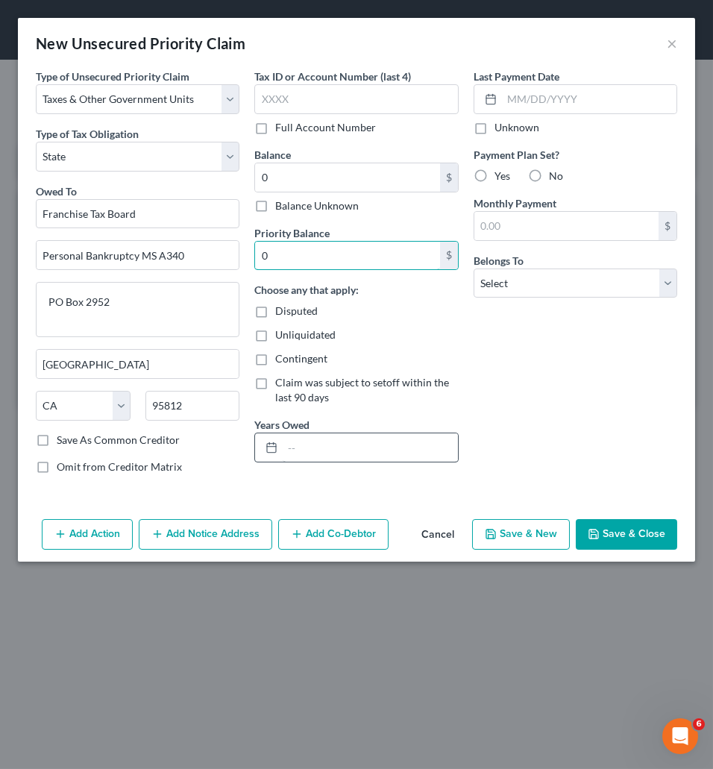
type input "0"
click at [303, 458] on input "text" at bounding box center [370, 447] width 174 height 28
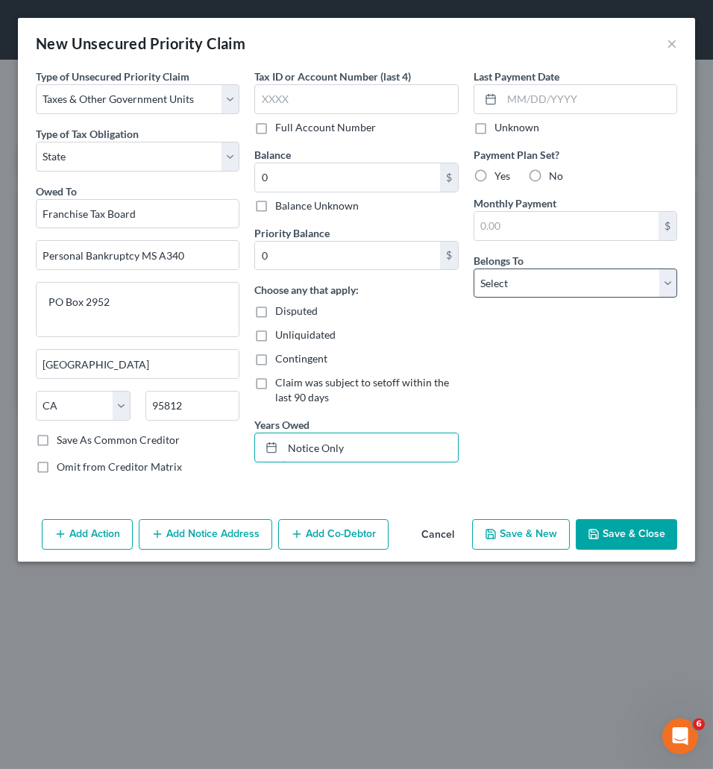
type input "Notice Only"
click at [473, 268] on select "Select Debtor 1 Only Debtor 2 Only Debtor 1 And Debtor 2 Only At Least One Of T…" at bounding box center [574, 283] width 203 height 30
select select "0"
click option "Debtor 1 Only" at bounding box center [0, 0] width 0 height 0
click at [643, 528] on button "Save & Close" at bounding box center [625, 534] width 101 height 31
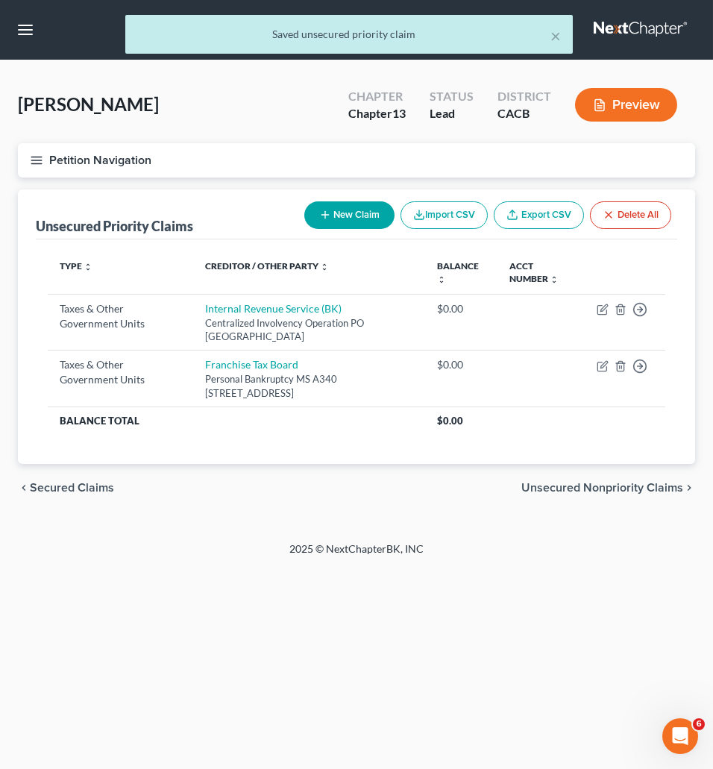
click at [599, 493] on span "Unsecured Nonpriority Claims" at bounding box center [602, 488] width 162 height 12
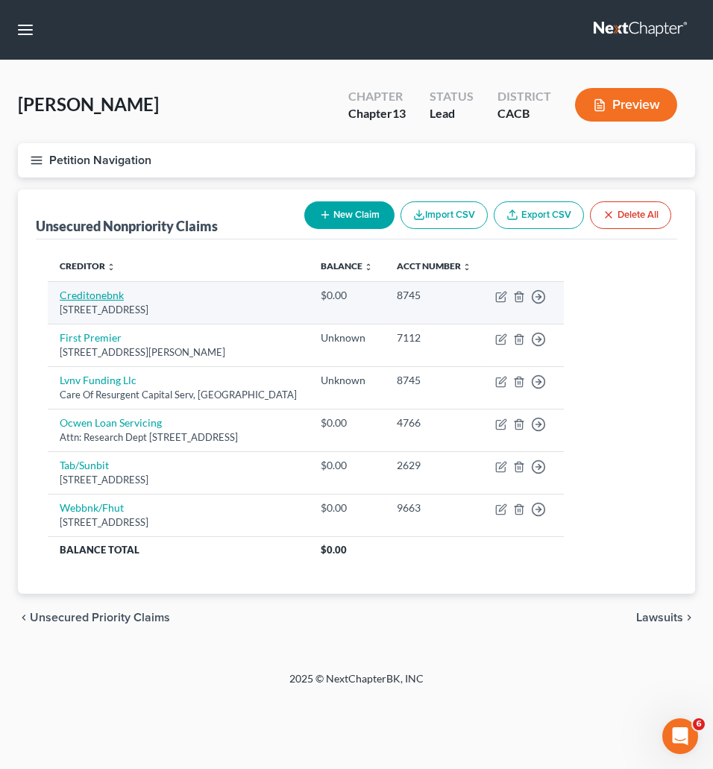
click at [101, 297] on link "Creditonebnk" at bounding box center [92, 294] width 64 height 13
select select "31"
select select "2"
select select "0"
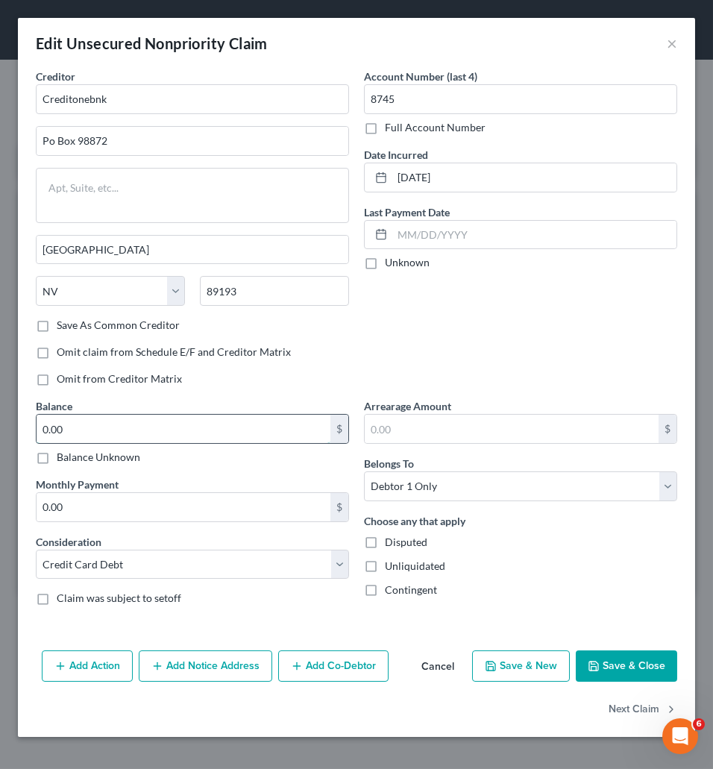
click at [150, 422] on input "0.00" at bounding box center [184, 428] width 294 height 28
type input "600"
click at [604, 669] on button "Save & Close" at bounding box center [625, 665] width 101 height 31
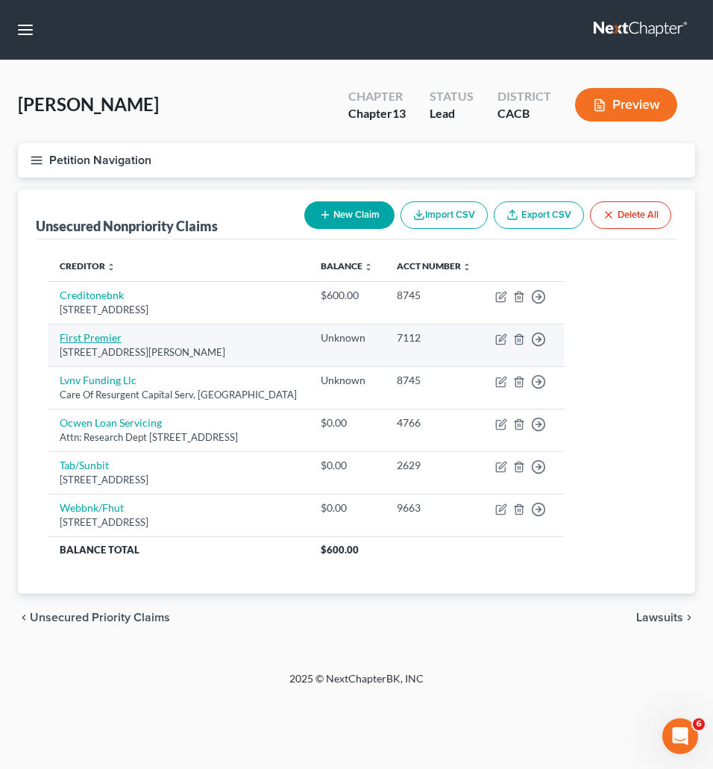
click at [104, 343] on link "First Premier" at bounding box center [91, 337] width 62 height 13
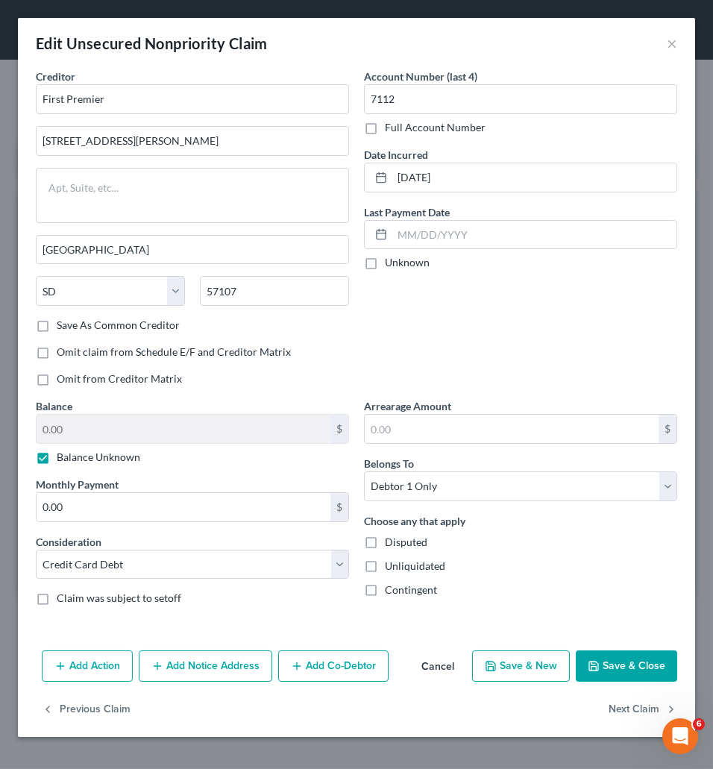
click at [57, 461] on label "Balance Unknown" at bounding box center [98, 456] width 83 height 15
click at [63, 459] on input "Balance Unknown" at bounding box center [68, 454] width 10 height 10
click at [75, 436] on input "0.00" at bounding box center [184, 428] width 294 height 28
click at [633, 666] on button "Save & Close" at bounding box center [625, 665] width 101 height 31
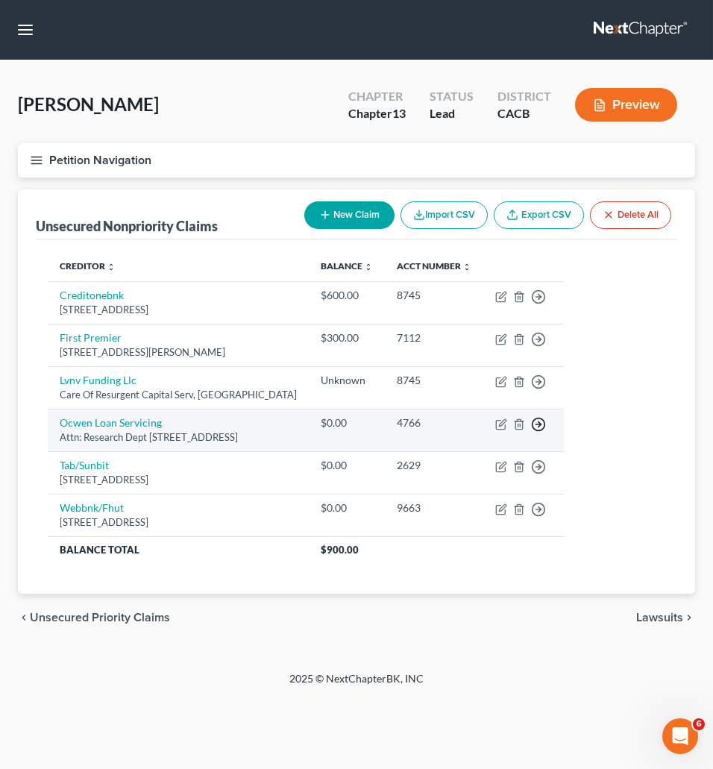
click at [546, 304] on icon "button" at bounding box center [538, 296] width 15 height 15
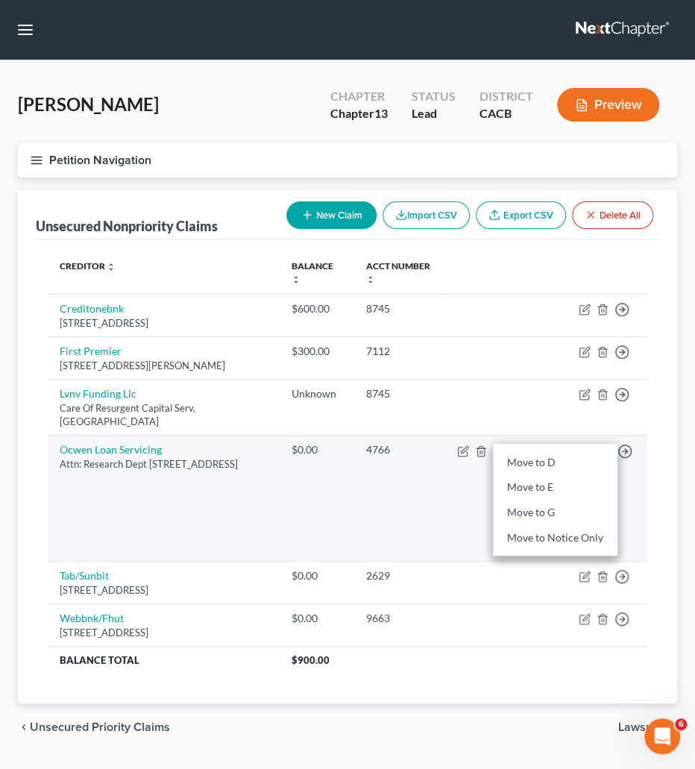
click at [277, 486] on td "Ocwen Loan Servicing Attn: Research Dept [STREET_ADDRESS]" at bounding box center [164, 498] width 232 height 126
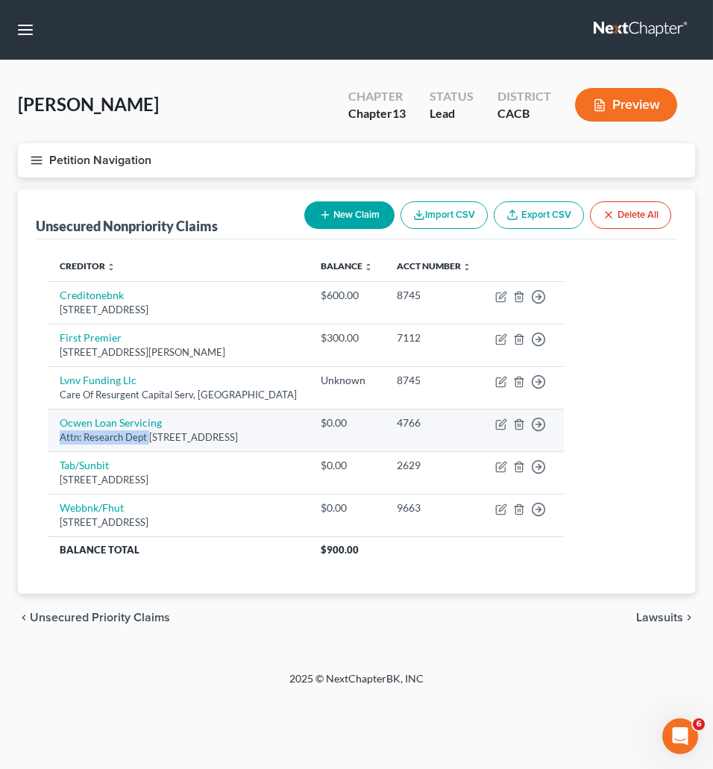
drag, startPoint x: 60, startPoint y: 441, endPoint x: 148, endPoint y: 441, distance: 88.0
click at [148, 441] on div "Attn: Research Dept [STREET_ADDRESS]" at bounding box center [178, 437] width 237 height 14
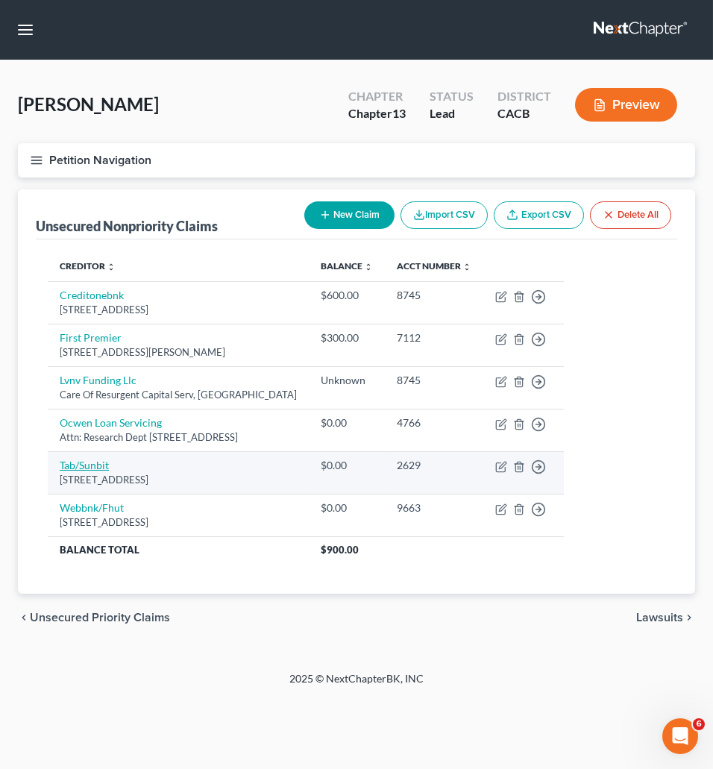
click at [104, 466] on link "Tab/Sunbit" at bounding box center [84, 464] width 49 height 13
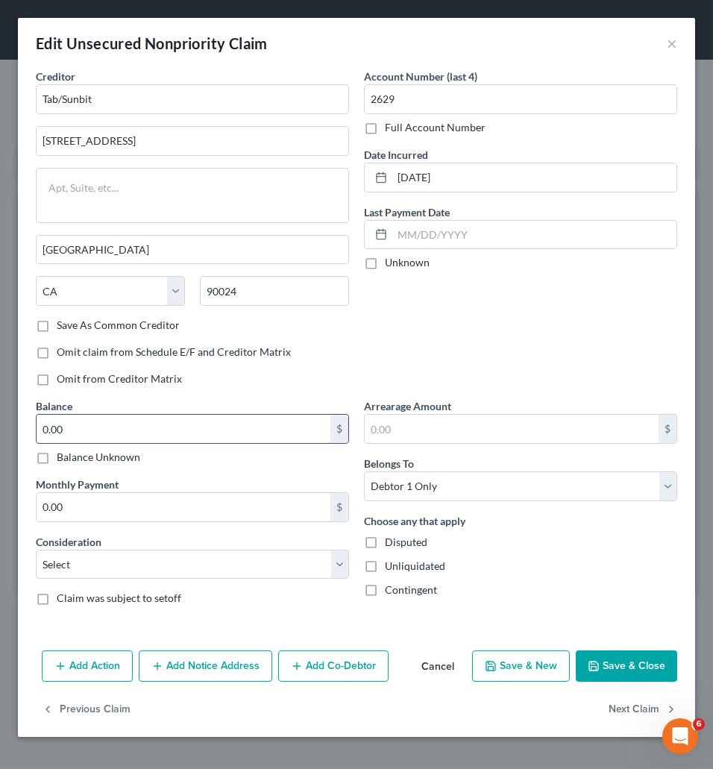
drag, startPoint x: 98, startPoint y: 431, endPoint x: 10, endPoint y: 433, distance: 88.7
click at [37, 433] on input "0.00" at bounding box center [184, 428] width 294 height 28
drag, startPoint x: 10, startPoint y: 433, endPoint x: 135, endPoint y: 433, distance: 125.2
click at [135, 433] on div "Edit Unsecured Nonpriority Claim × Creditor * Tab/Sunbit [GEOGRAPHIC_DATA] [US_…" at bounding box center [356, 384] width 713 height 769
drag, startPoint x: 135, startPoint y: 433, endPoint x: 62, endPoint y: 432, distance: 73.1
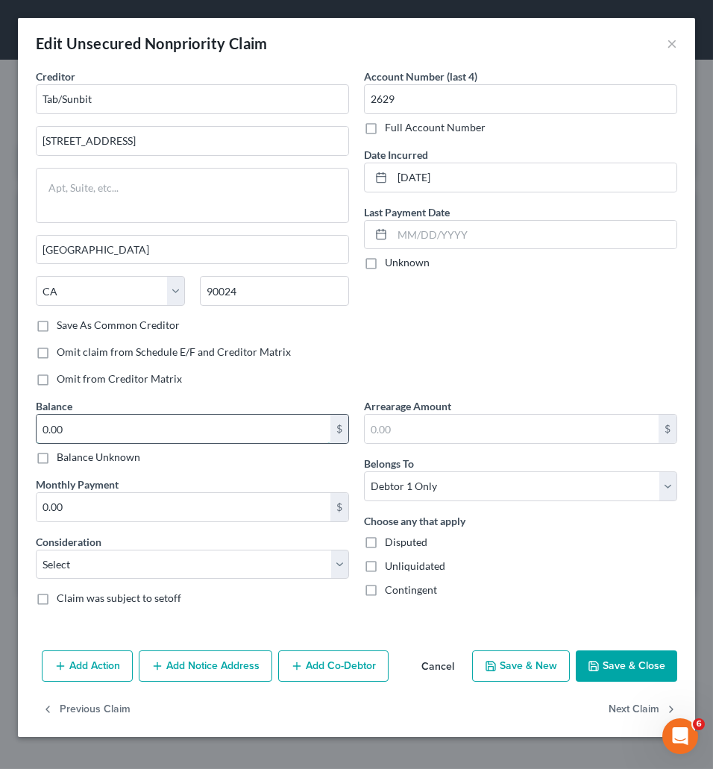
click at [62, 432] on input "0.00" at bounding box center [184, 428] width 294 height 28
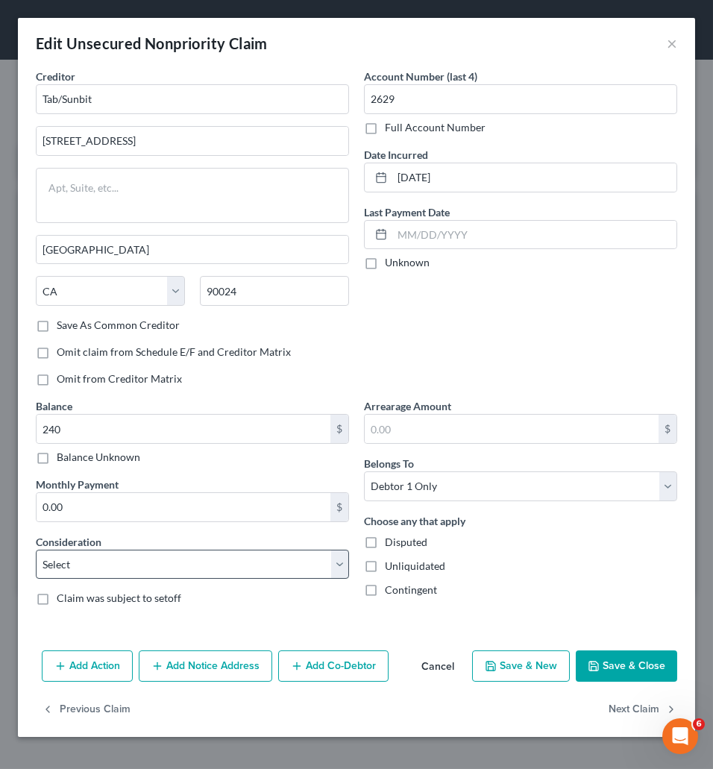
drag, startPoint x: 658, startPoint y: 670, endPoint x: 172, endPoint y: 567, distance: 496.8
click at [487, 616] on div "Edit Unsecured Nonpriority Claim × Creditor * Tab/Sunbit [GEOGRAPHIC_DATA] [US_…" at bounding box center [356, 377] width 677 height 719
click at [36, 549] on select "Select Cable / Satellite Services Collection Agency Credit Card Debt Debt Couns…" at bounding box center [192, 564] width 313 height 30
click option "Medical Services" at bounding box center [0, 0] width 0 height 0
click at [602, 663] on button "Save & Close" at bounding box center [625, 665] width 101 height 31
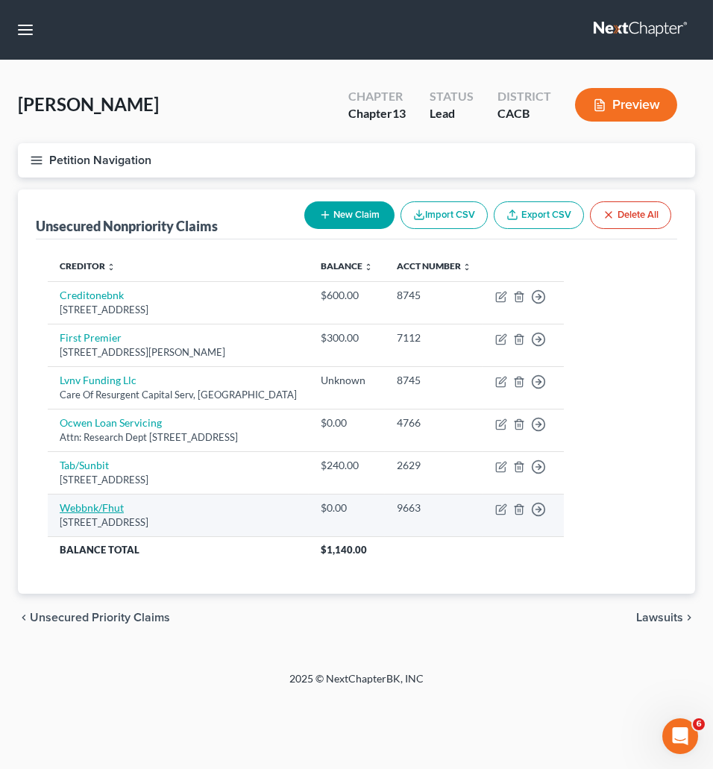
click at [83, 514] on link "Webbnk/Fhut" at bounding box center [92, 507] width 64 height 13
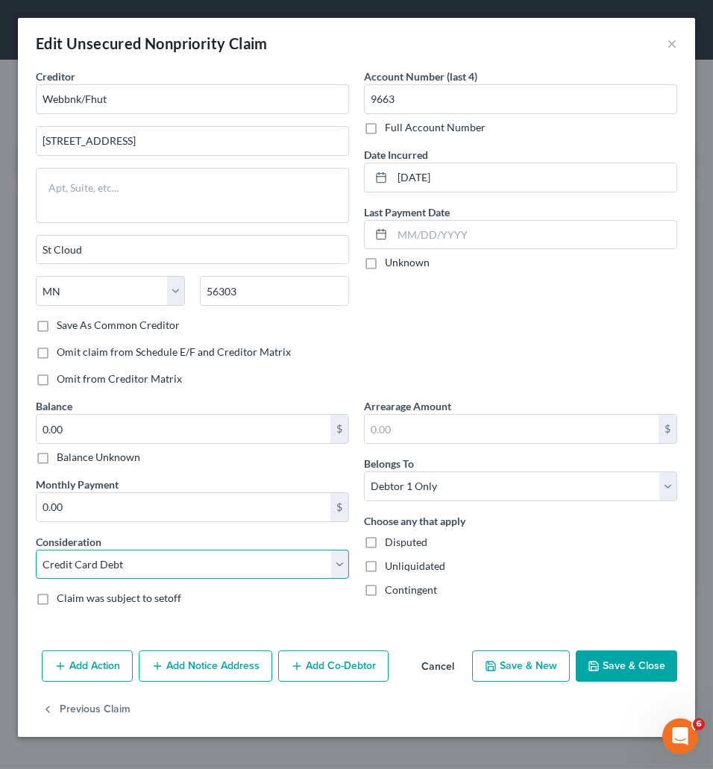
click at [36, 549] on select "Select Cable / Satellite Services Collection Agency Credit Card Debt Debt Couns…" at bounding box center [192, 564] width 313 height 30
click option "Other" at bounding box center [0, 0] width 0 height 0
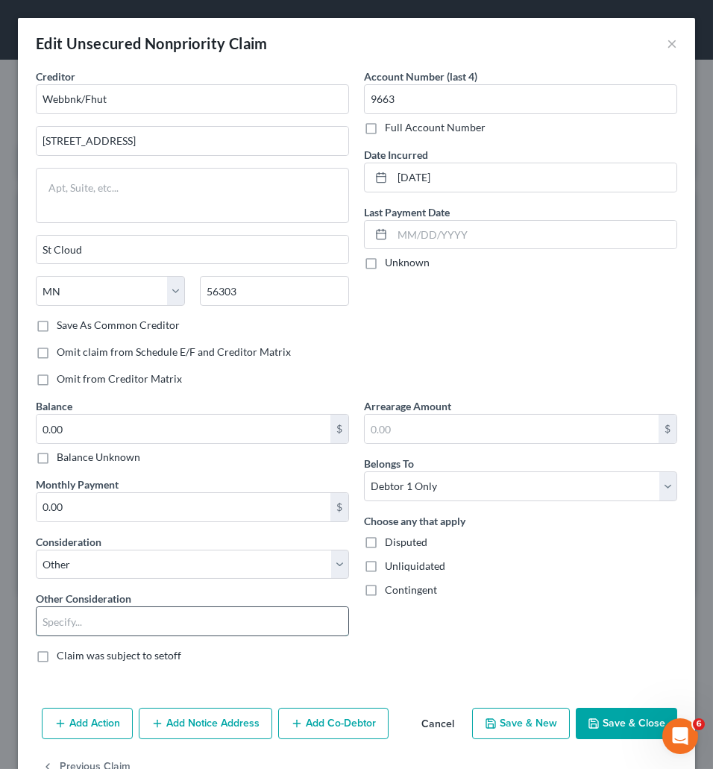
click at [108, 622] on input "text" at bounding box center [193, 621] width 312 height 28
click at [478, 627] on div "Arrearage Amount $ Belongs To * Select Debtor 1 Only Debtor 2 Only Debtor 1 And…" at bounding box center [520, 536] width 328 height 277
click at [617, 739] on button "Save & Close" at bounding box center [625, 722] width 101 height 31
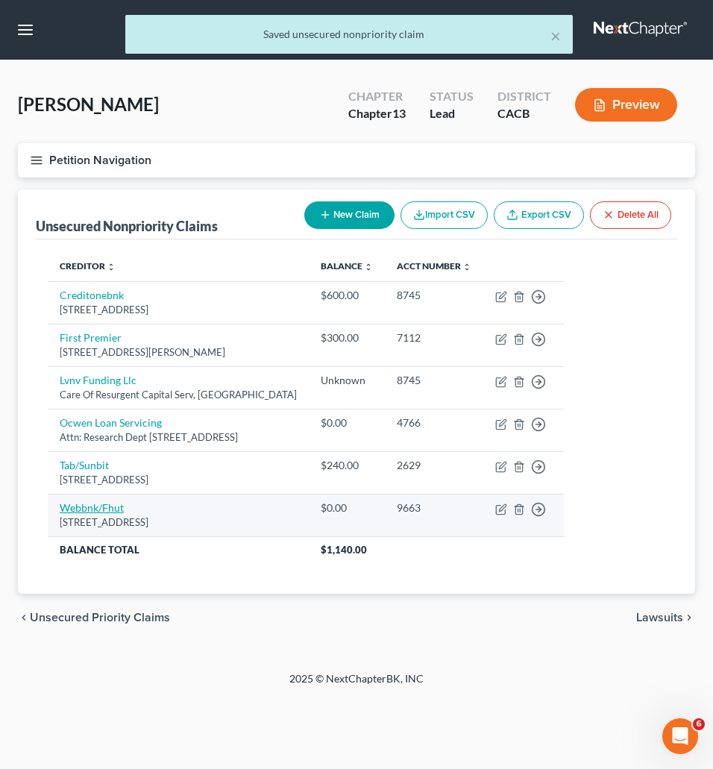
click at [64, 513] on link "Webbnk/Fhut" at bounding box center [92, 507] width 64 height 13
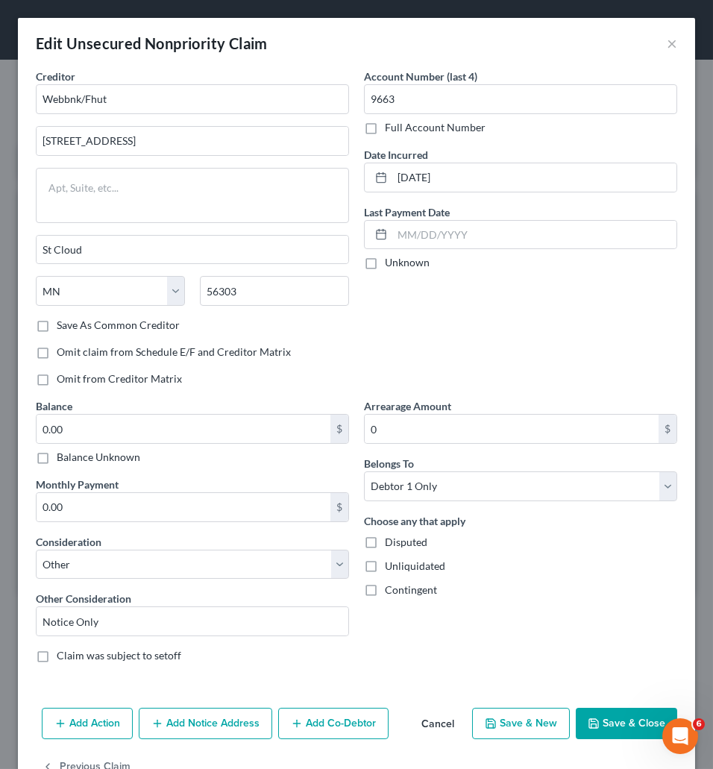
click at [591, 728] on button "Save & Close" at bounding box center [625, 722] width 101 height 31
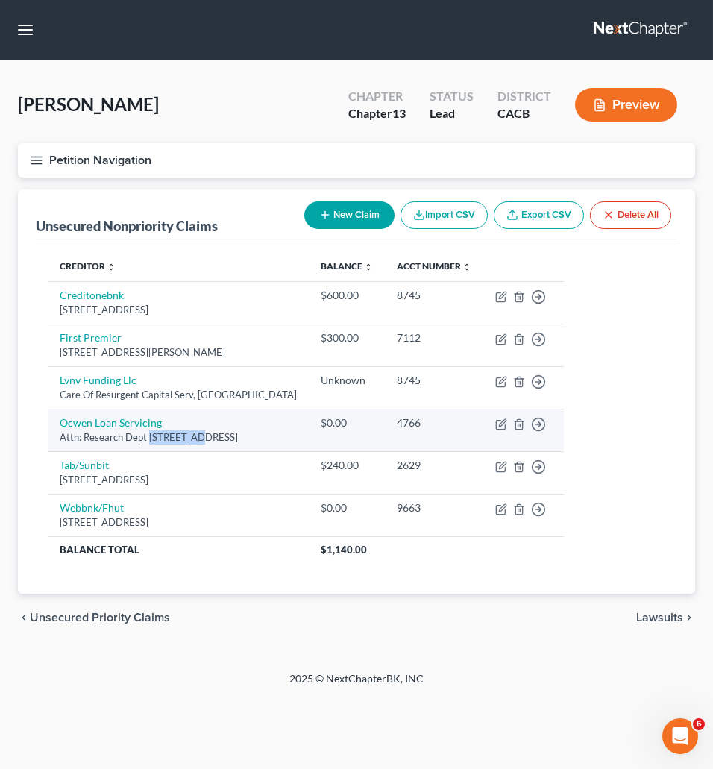
drag, startPoint x: 150, startPoint y: 436, endPoint x: 200, endPoint y: 441, distance: 50.2
click at [200, 441] on div "Attn: Research Dept [STREET_ADDRESS]" at bounding box center [178, 437] width 237 height 14
copy div "1661 Worth"
click at [525, 427] on icon "button" at bounding box center [519, 424] width 12 height 12
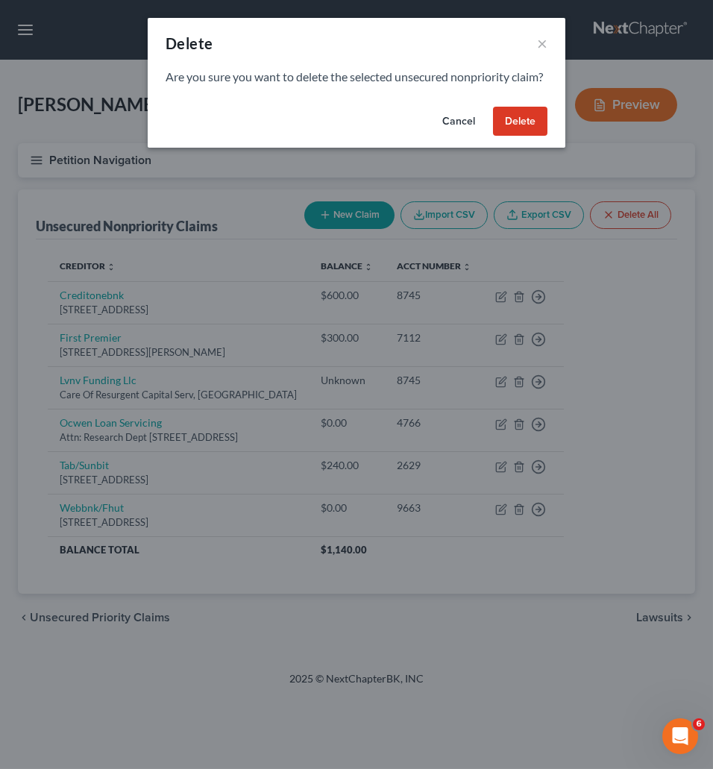
drag, startPoint x: 535, startPoint y: 130, endPoint x: 369, endPoint y: 167, distance: 170.2
click at [531, 133] on button "Delete" at bounding box center [520, 122] width 54 height 30
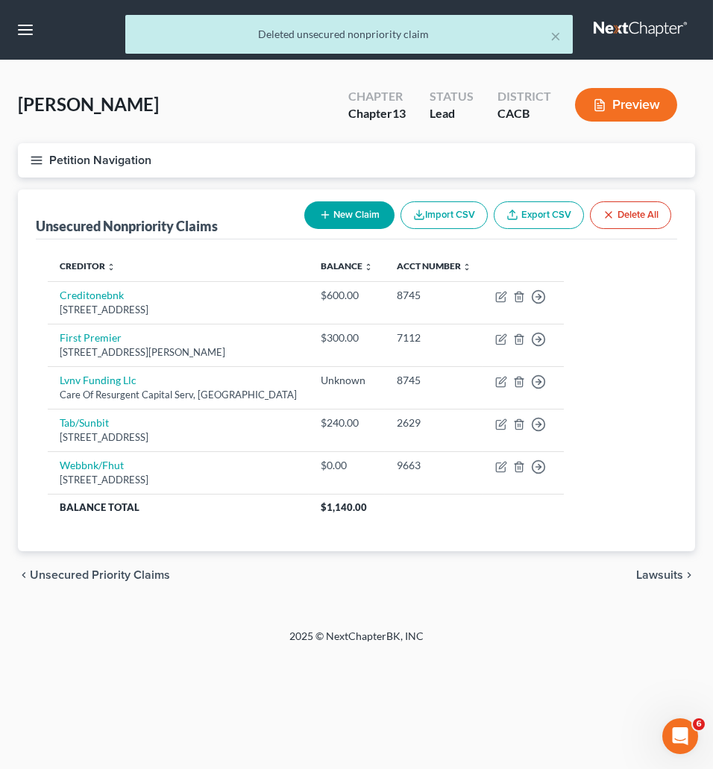
click at [116, 584] on div "chevron_left Unsecured Priority Claims Lawsuits chevron_right" at bounding box center [356, 575] width 677 height 48
click at [116, 580] on span "Unsecured Priority Claims" at bounding box center [100, 575] width 140 height 12
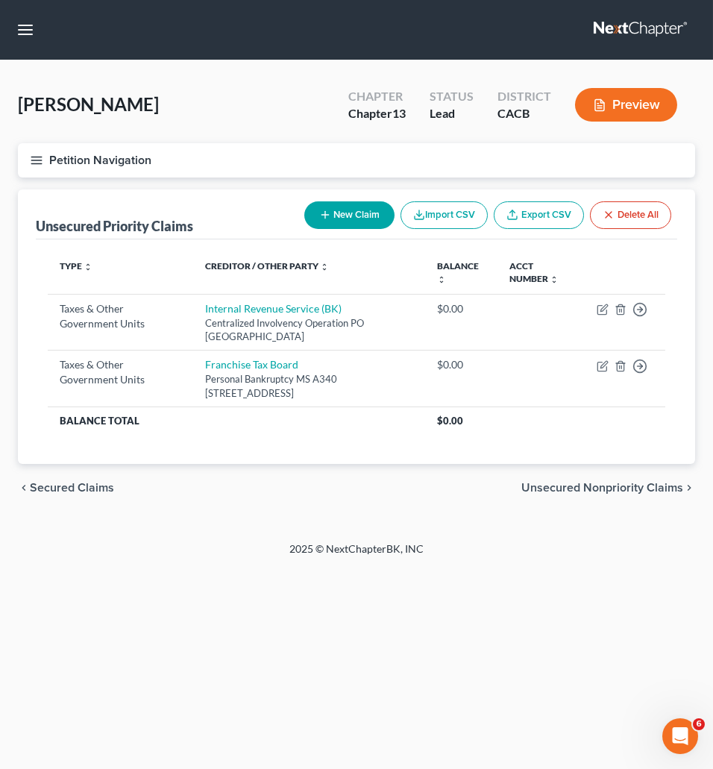
click at [91, 484] on span "Secured Claims" at bounding box center [72, 488] width 84 height 12
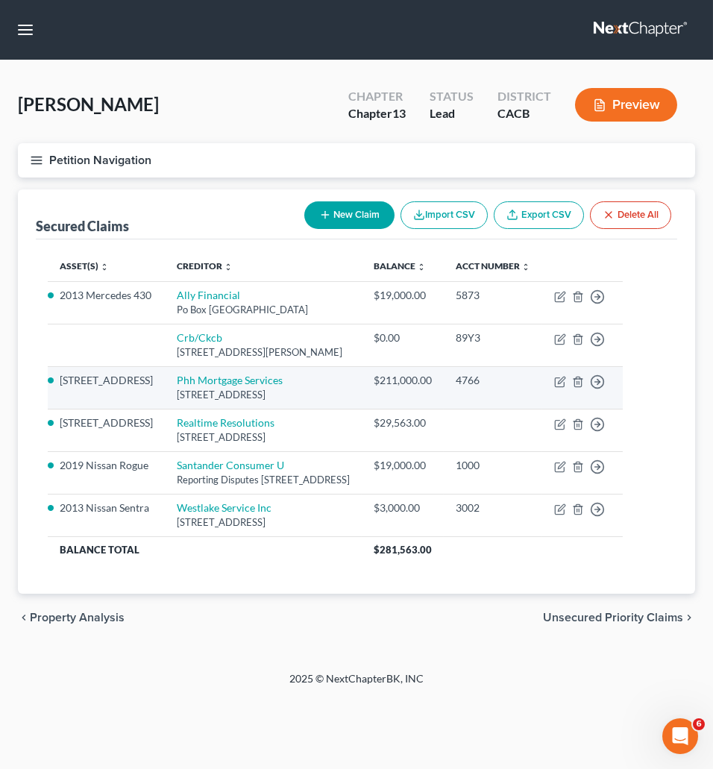
click at [210, 402] on div "[STREET_ADDRESS]" at bounding box center [263, 395] width 173 height 14
click at [212, 386] on link "Phh Mortgage Services" at bounding box center [230, 379] width 106 height 13
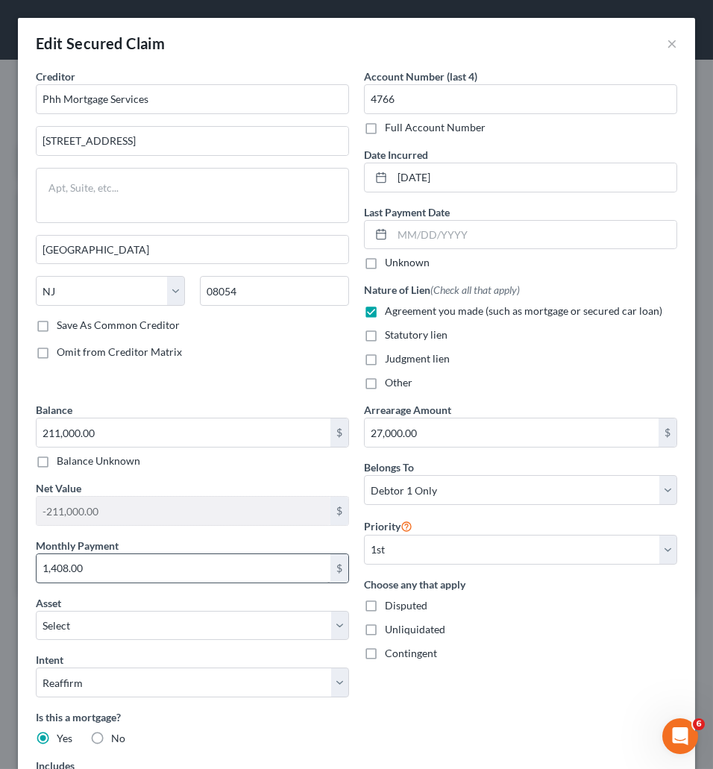
scroll to position [264, 0]
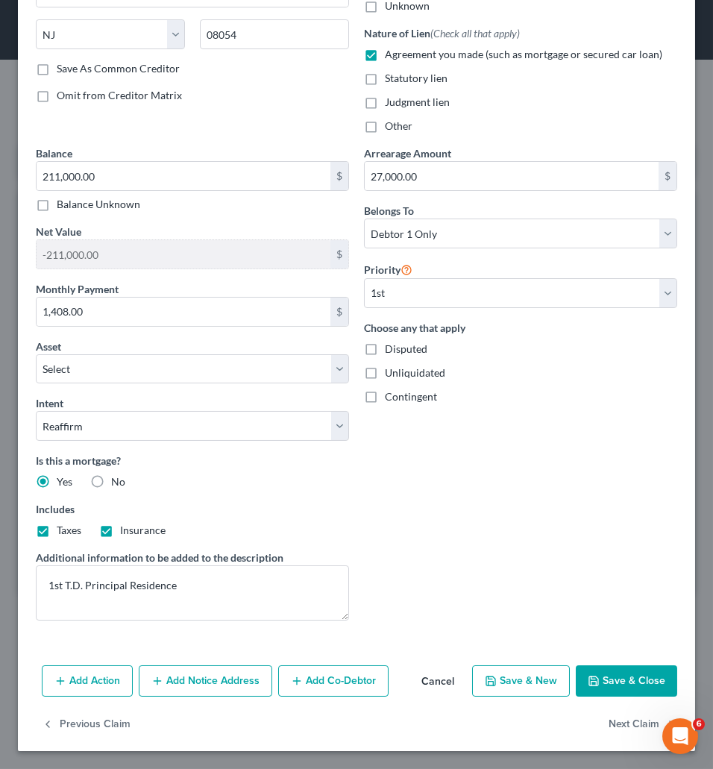
click at [185, 686] on button "Add Notice Address" at bounding box center [205, 680] width 133 height 31
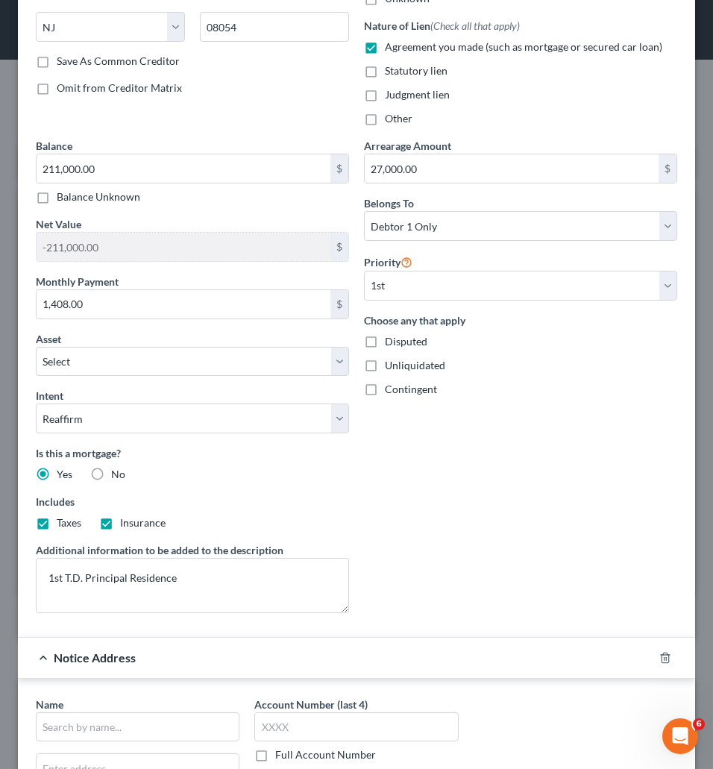
scroll to position [588, 0]
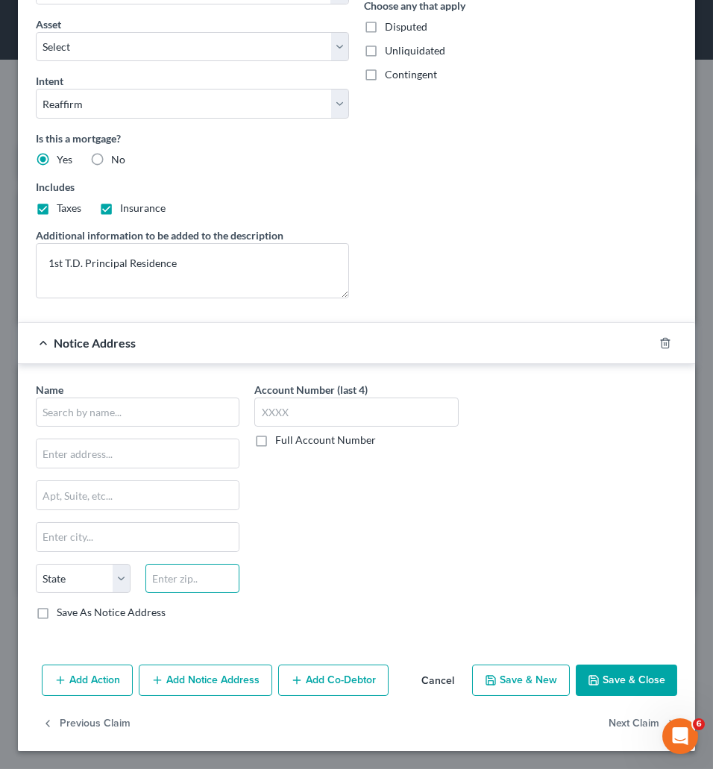
click at [192, 582] on input "text" at bounding box center [192, 579] width 95 height 30
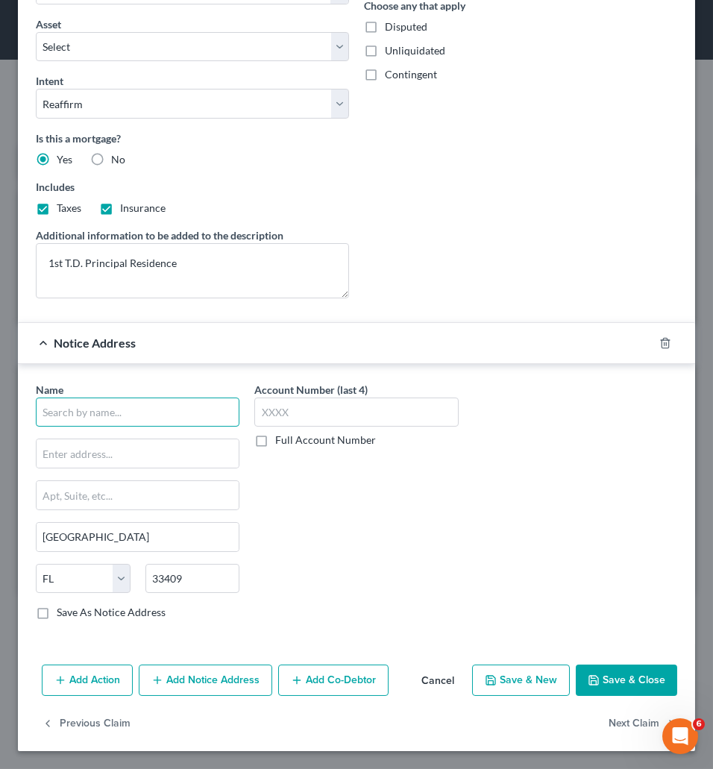
click at [91, 412] on input "text" at bounding box center [137, 412] width 203 height 30
paste input "1661 Worth"
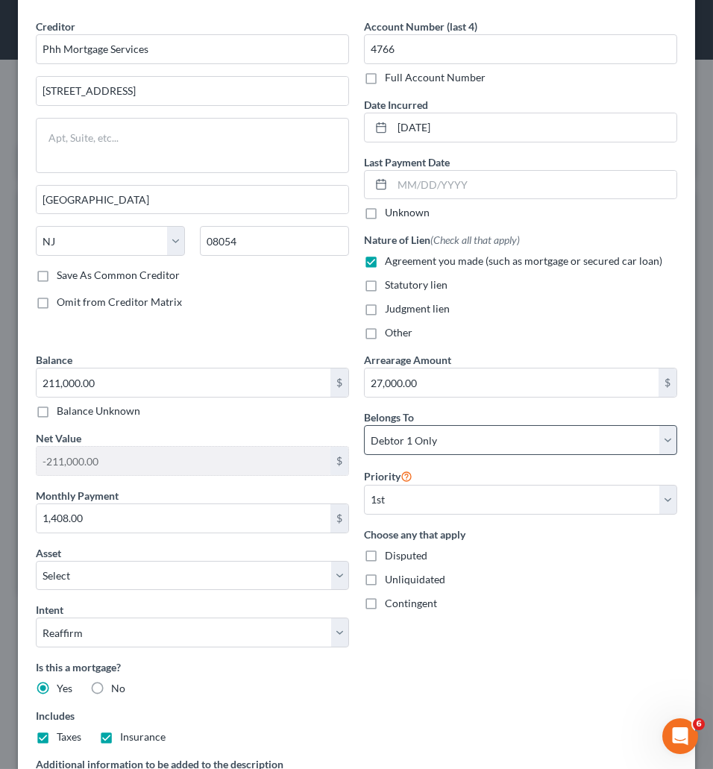
scroll to position [435, 0]
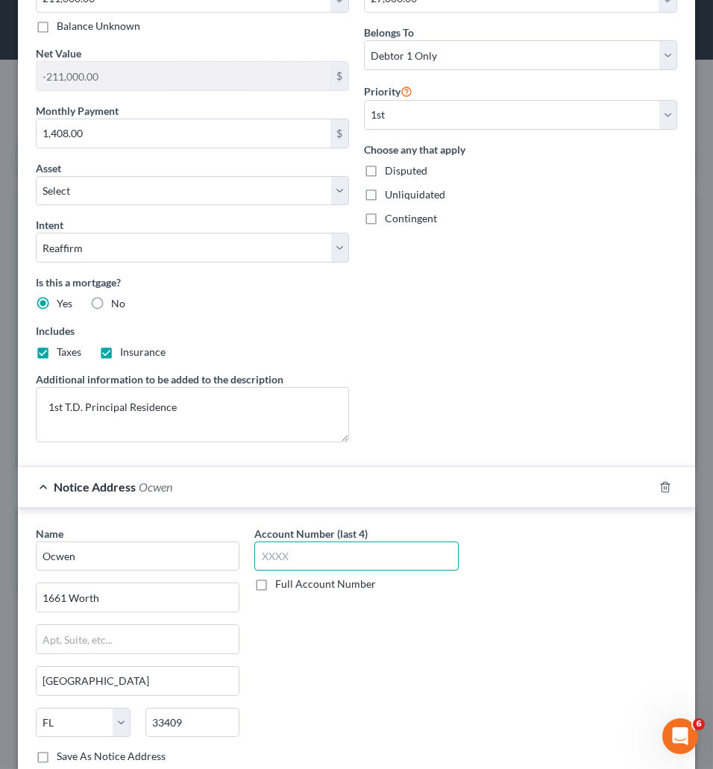
click at [313, 559] on input "text" at bounding box center [355, 556] width 203 height 30
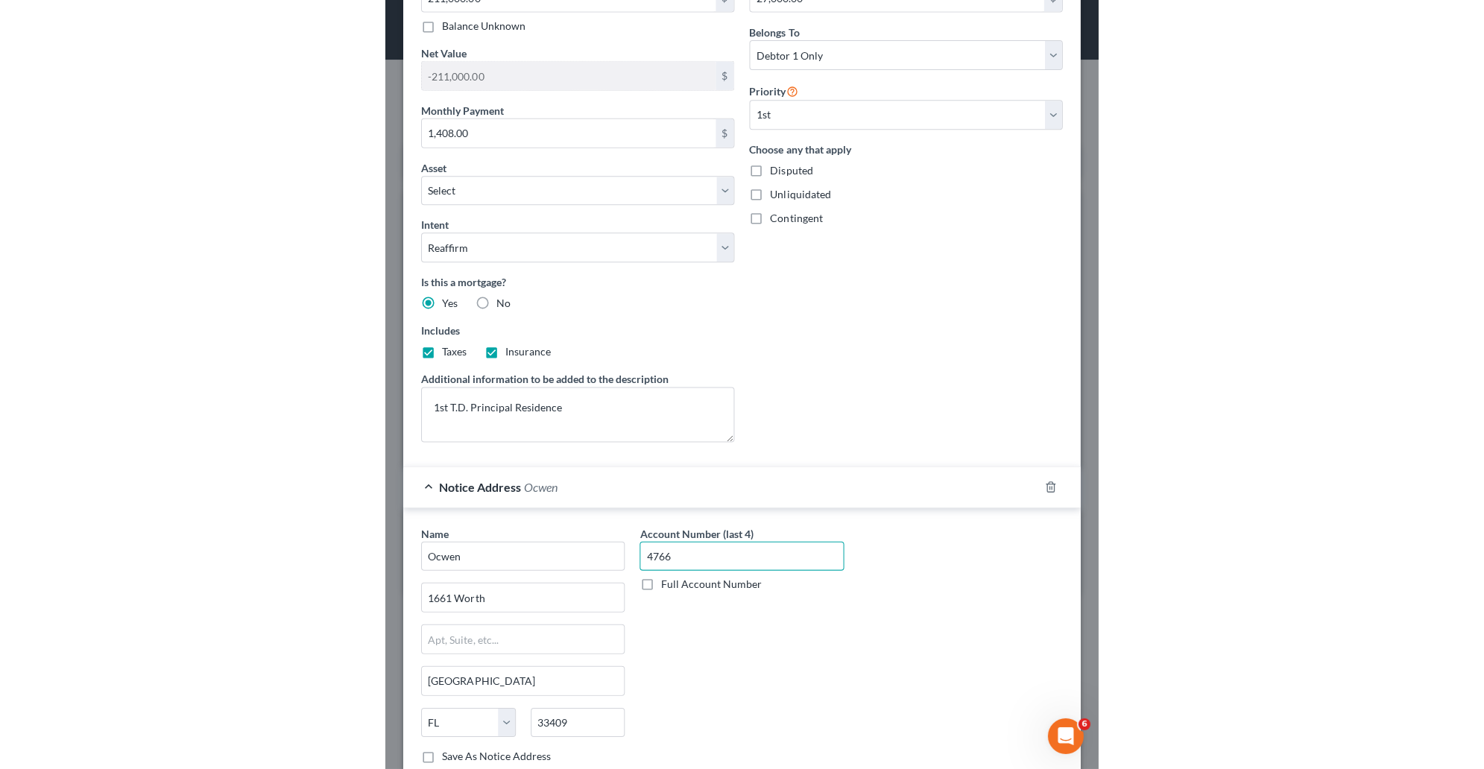
scroll to position [588, 0]
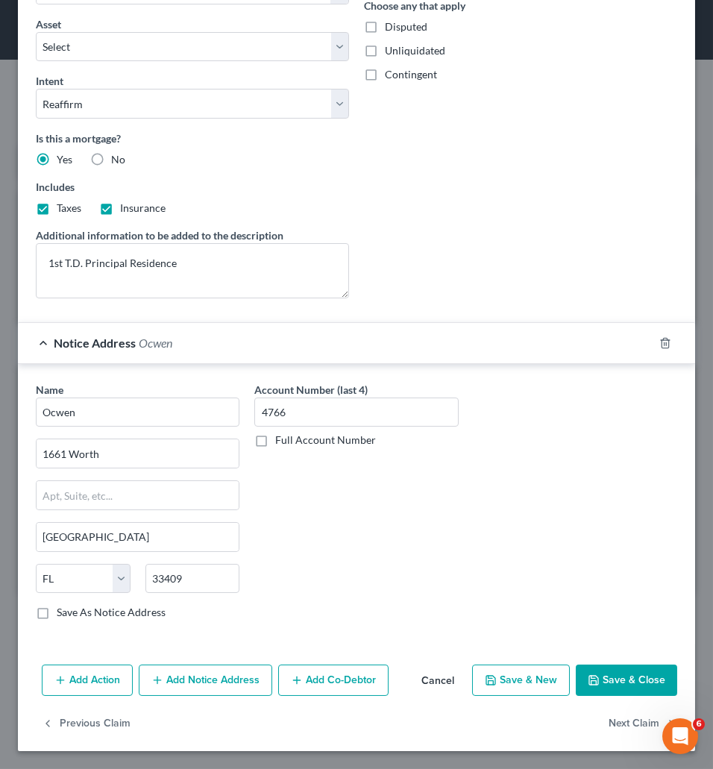
click at [625, 681] on button "Save & Close" at bounding box center [625, 679] width 101 height 31
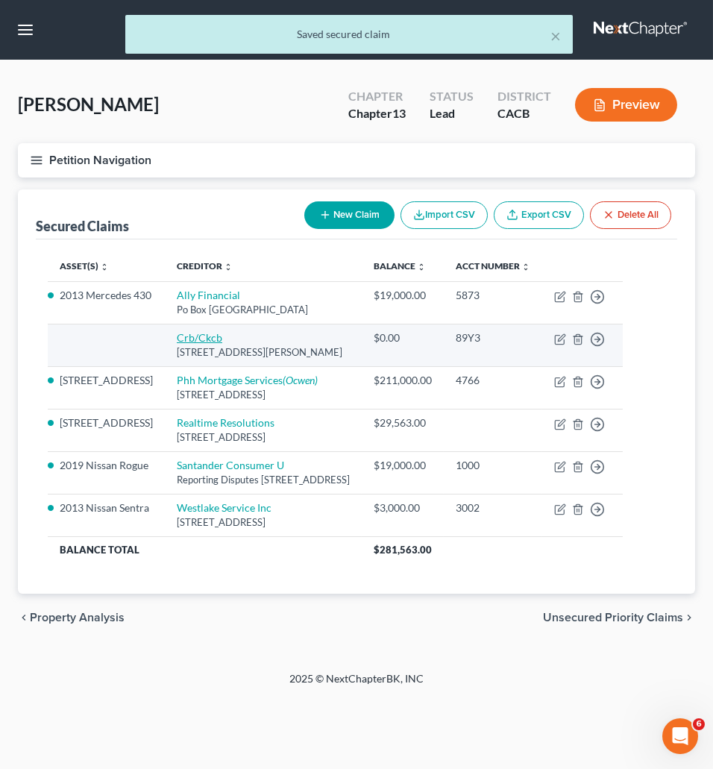
click at [184, 344] on link "Crb/Ckcb" at bounding box center [199, 337] width 45 height 13
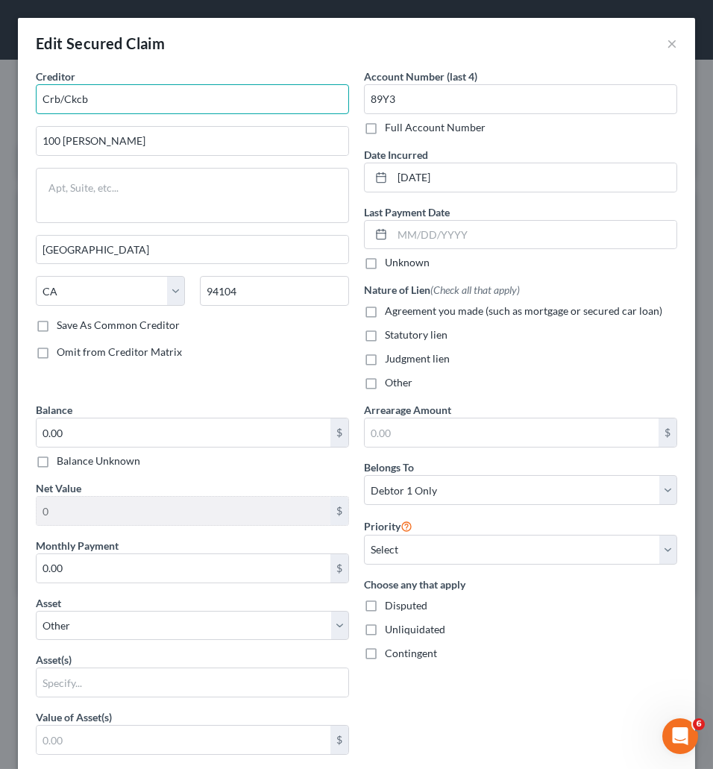
drag, startPoint x: 96, startPoint y: 103, endPoint x: 44, endPoint y: 104, distance: 52.2
click at [44, 104] on input "Crb/Ckcb" at bounding box center [192, 99] width 313 height 30
click at [666, 42] on button "×" at bounding box center [671, 43] width 10 height 18
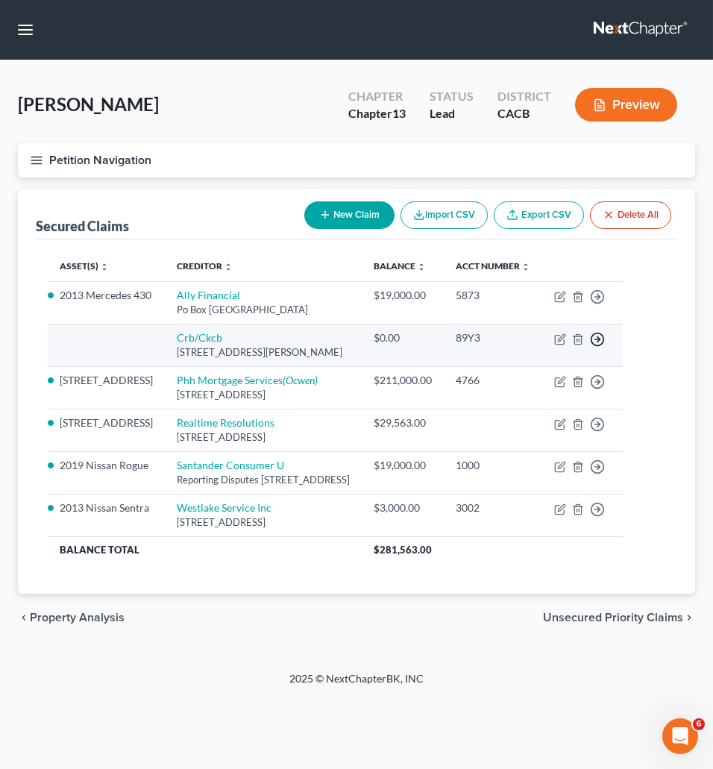
click at [605, 304] on icon "button" at bounding box center [597, 296] width 15 height 15
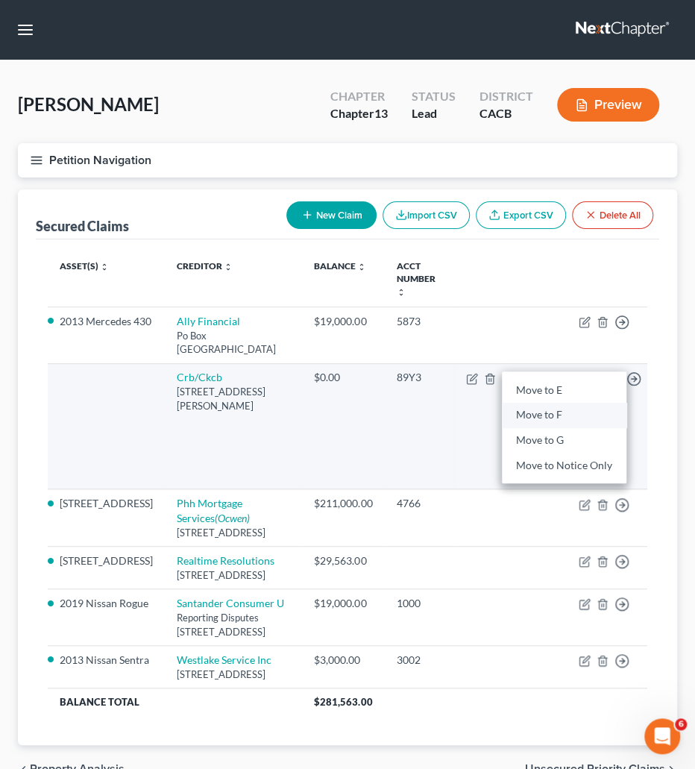
click at [572, 403] on link "Move to F" at bounding box center [564, 415] width 124 height 25
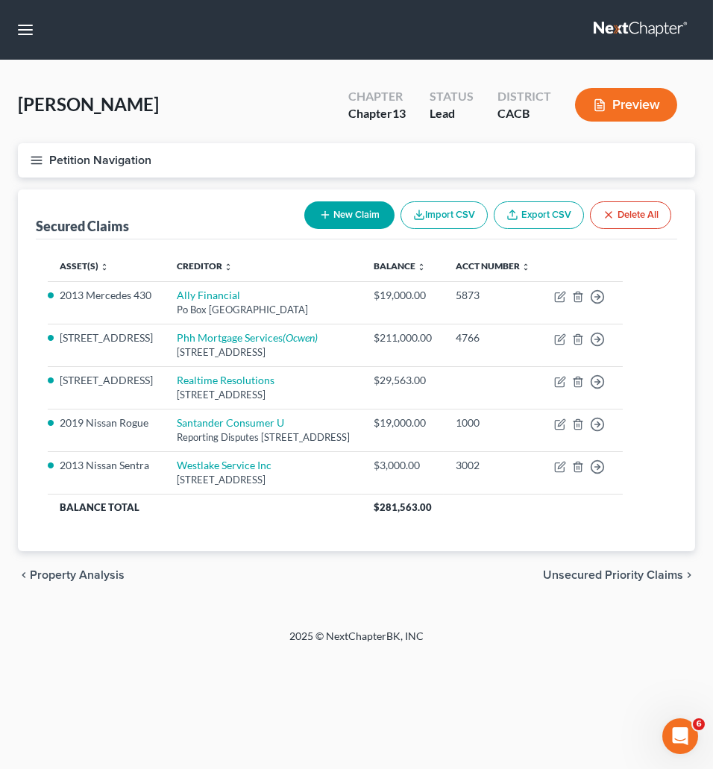
click at [613, 581] on span "Unsecured Priority Claims" at bounding box center [613, 575] width 140 height 12
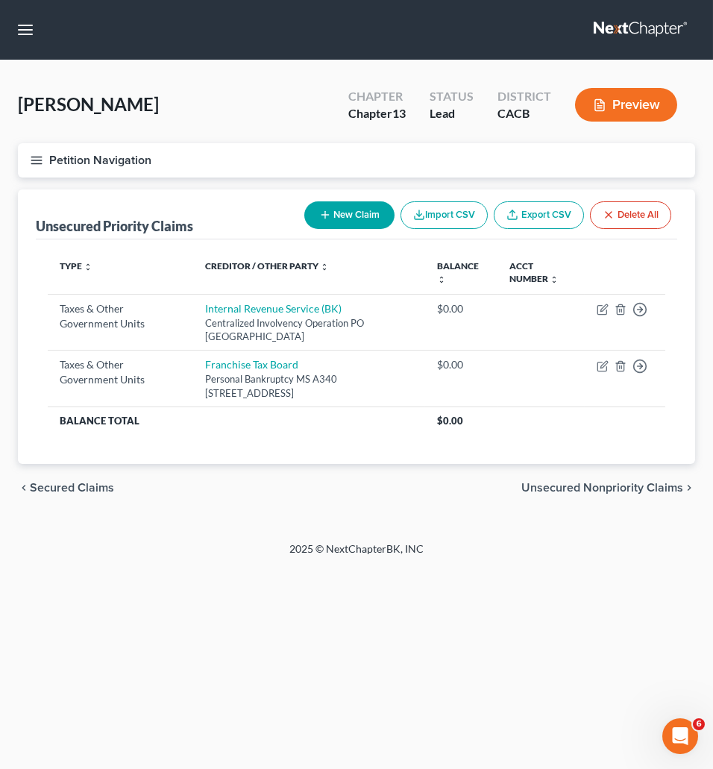
click at [629, 490] on span "Unsecured Nonpriority Claims" at bounding box center [602, 488] width 162 height 12
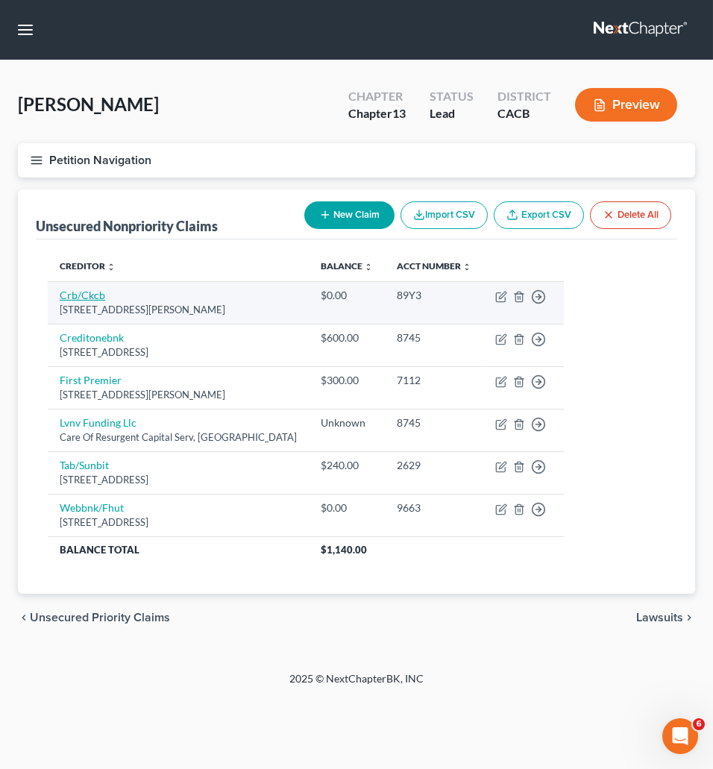
click at [69, 296] on link "Crb/Ckcb" at bounding box center [82, 294] width 45 height 13
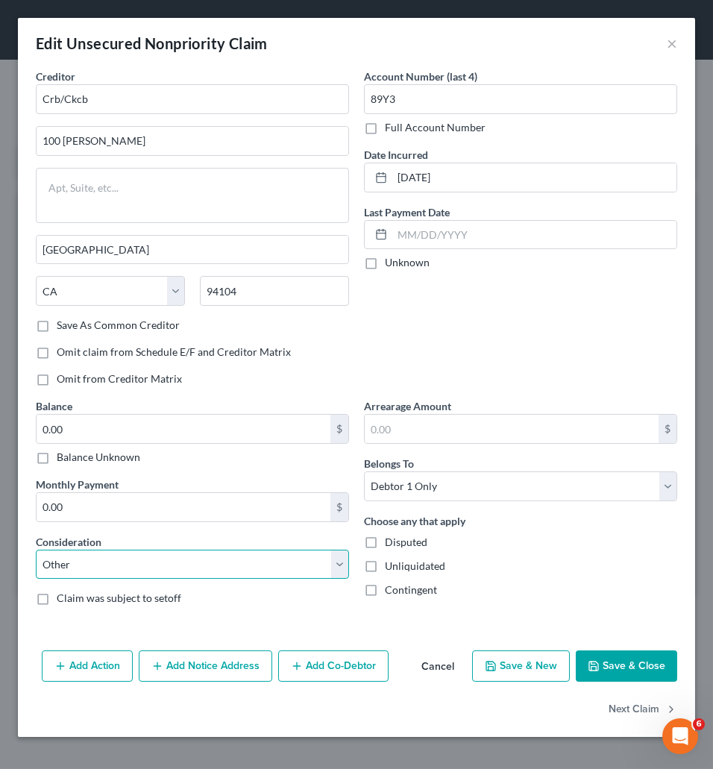
click option "Other" at bounding box center [0, 0] width 0 height 0
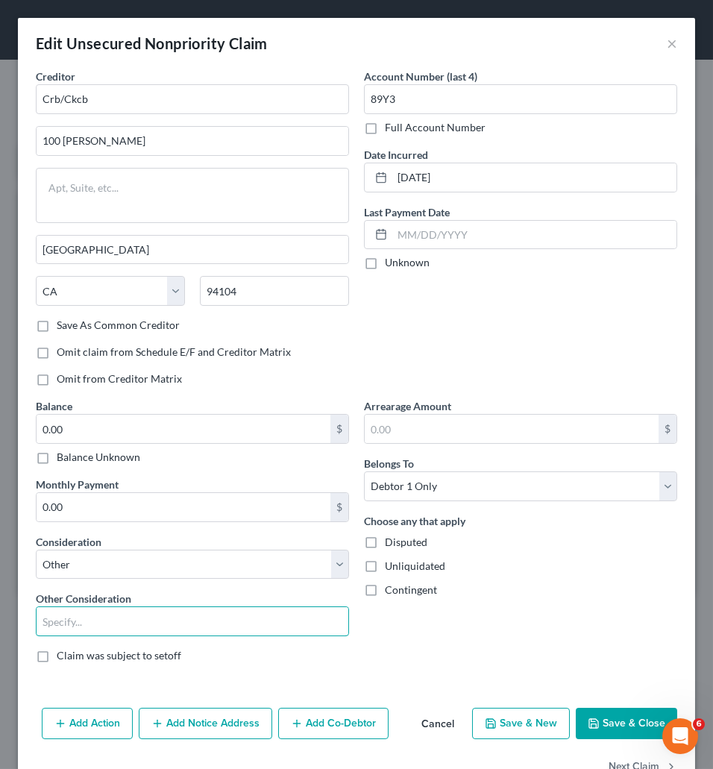
drag, startPoint x: 75, startPoint y: 631, endPoint x: 109, endPoint y: 606, distance: 42.6
click at [76, 631] on input "text" at bounding box center [193, 621] width 312 height 28
click at [602, 737] on button "Save & Close" at bounding box center [625, 722] width 101 height 31
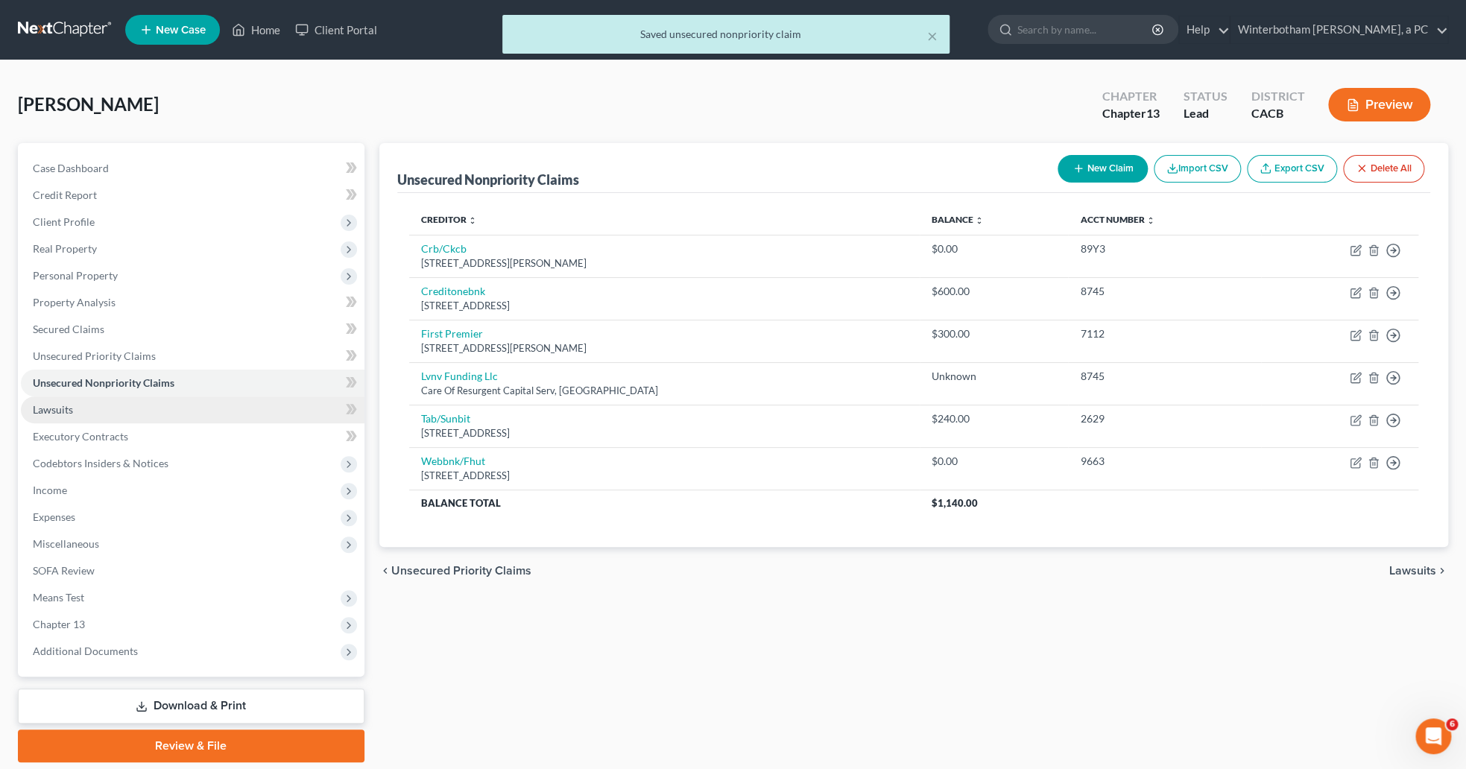
click at [48, 408] on span "Lawsuits" at bounding box center [53, 409] width 40 height 13
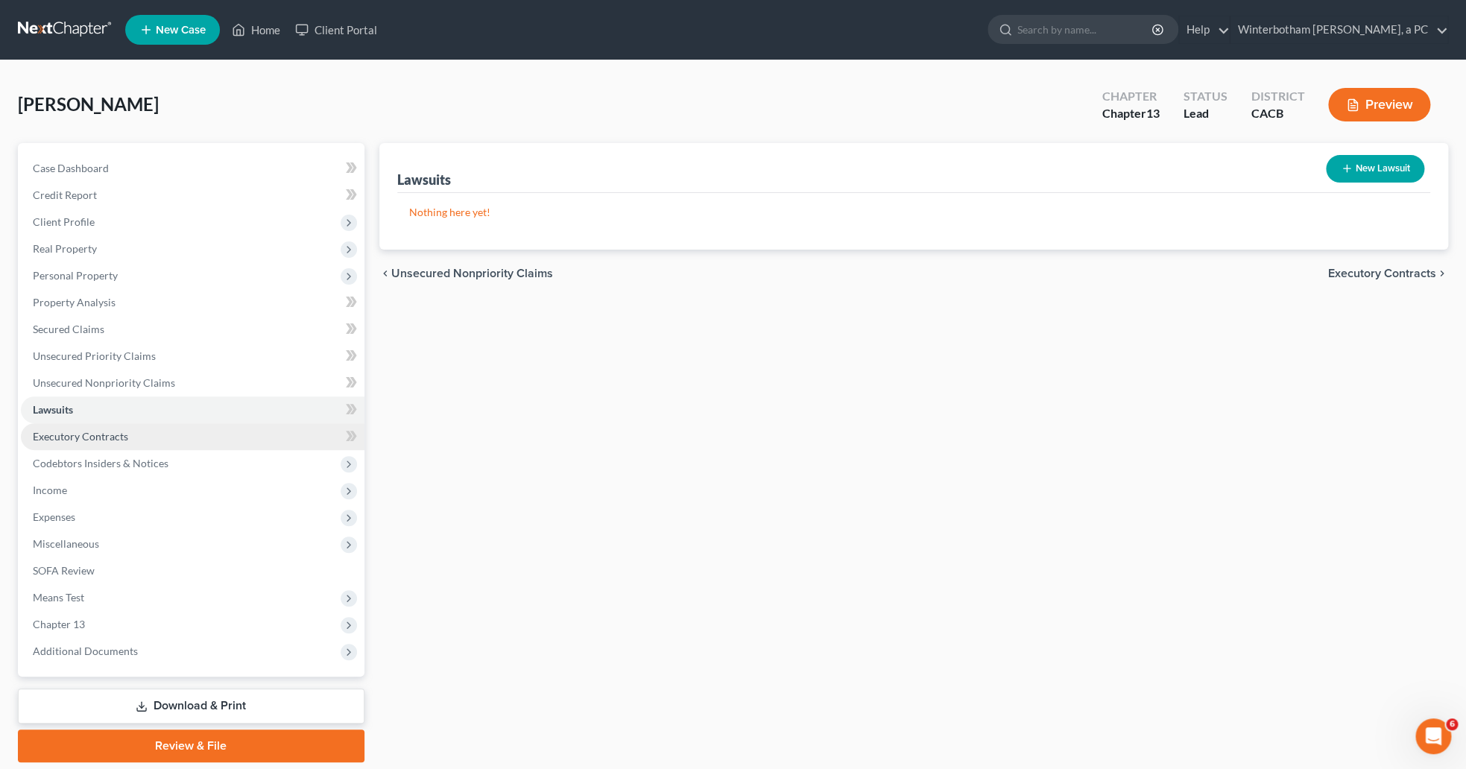
click at [52, 432] on span "Executory Contracts" at bounding box center [80, 436] width 95 height 13
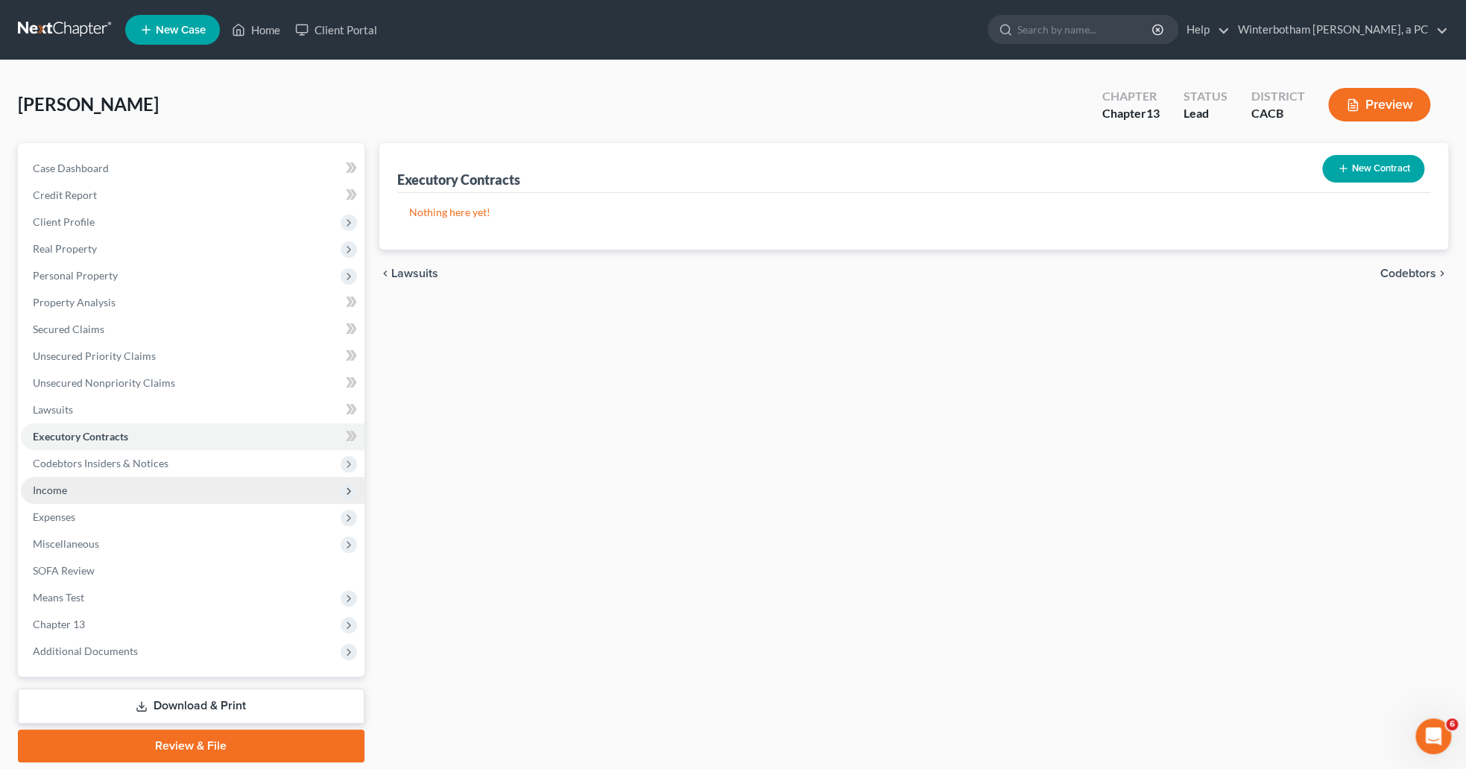
click at [57, 491] on span "Income" at bounding box center [50, 490] width 34 height 13
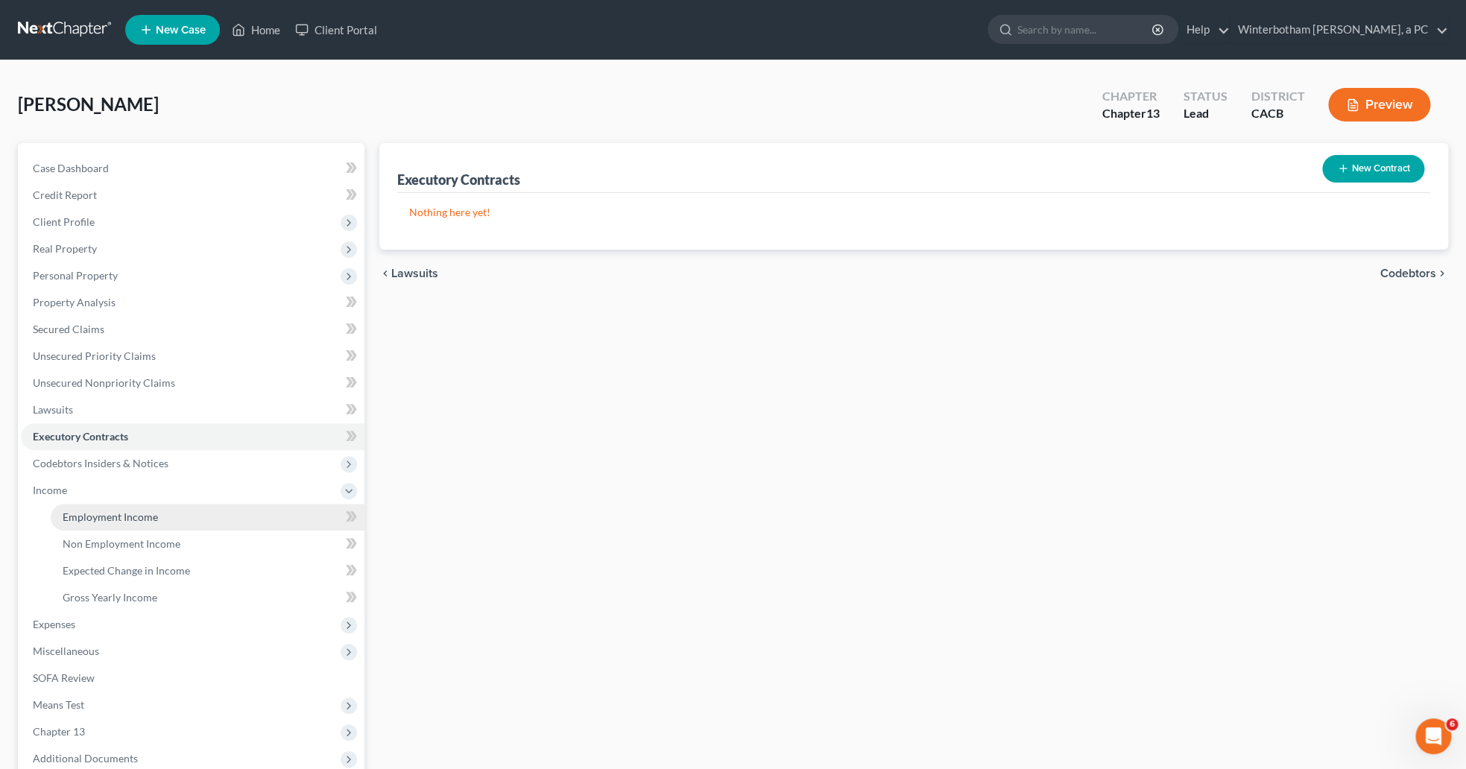
click at [91, 521] on span "Employment Income" at bounding box center [110, 517] width 95 height 13
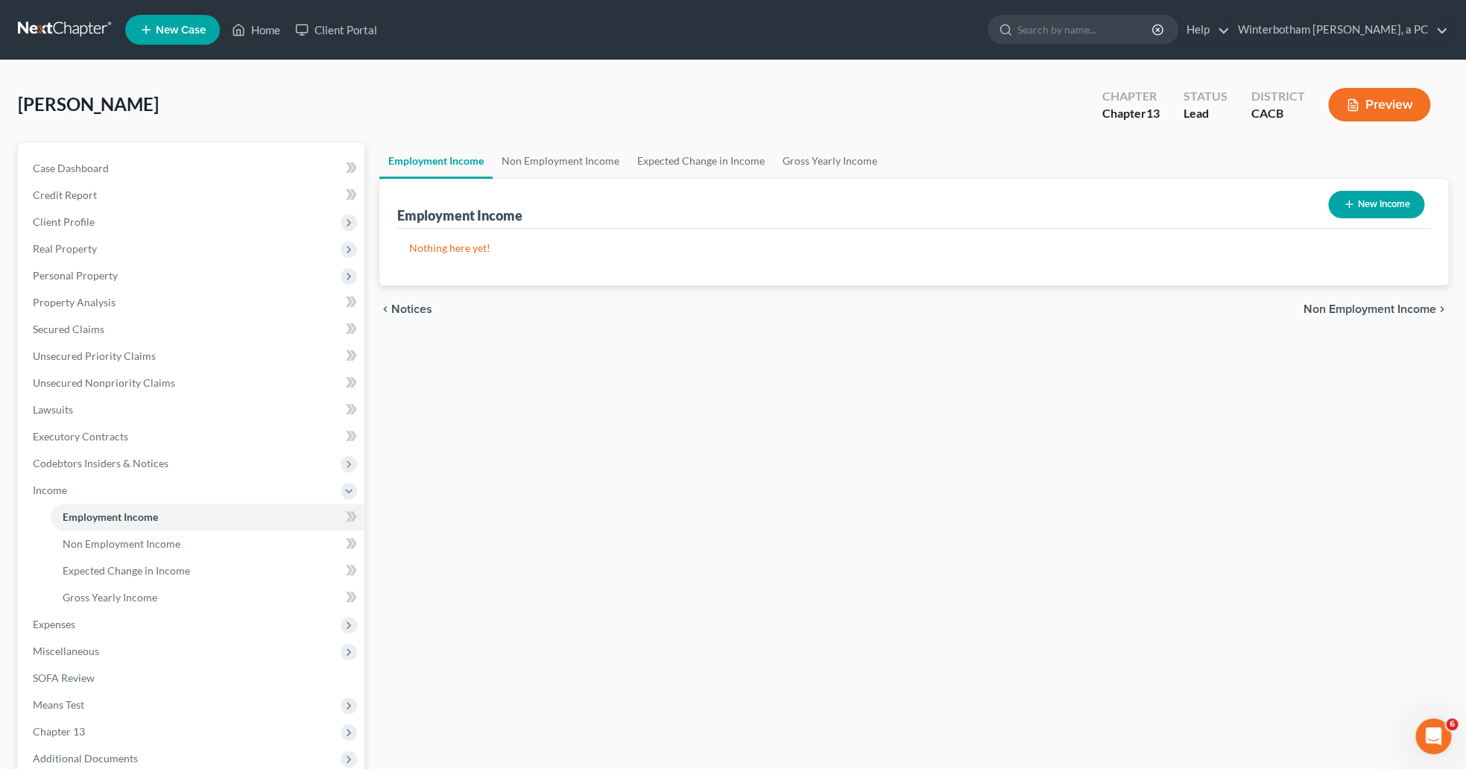
click at [1369, 210] on button "New Income" at bounding box center [1376, 205] width 96 height 28
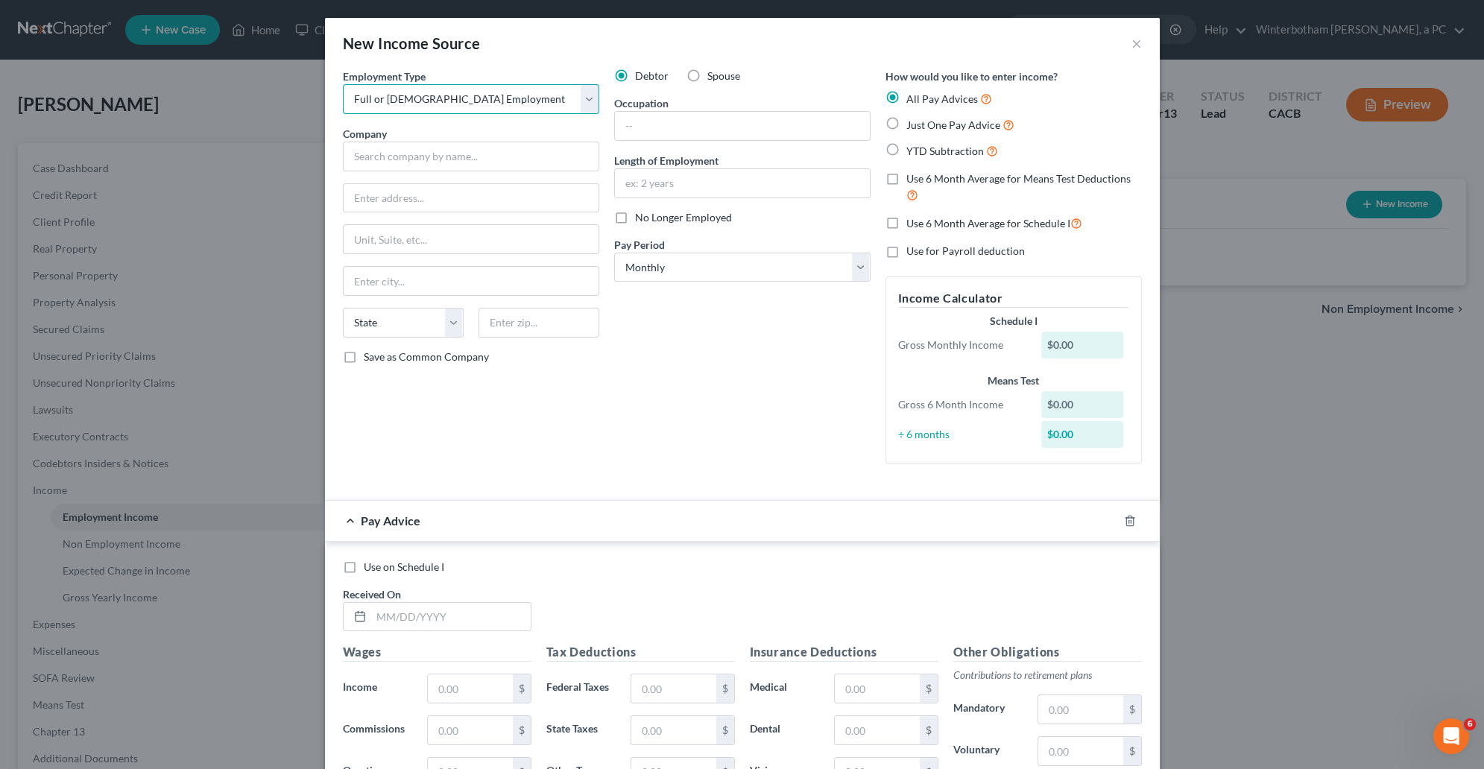
click option "Full or [DEMOGRAPHIC_DATA] Employment" at bounding box center [0, 0] width 0 height 0
click at [439, 155] on input "text" at bounding box center [471, 157] width 256 height 30
click at [628, 135] on input "text" at bounding box center [742, 126] width 255 height 28
click at [906, 130] on label "Just One Pay Advice" at bounding box center [960, 124] width 108 height 17
click at [912, 126] on input "Just One Pay Advice" at bounding box center [917, 121] width 10 height 10
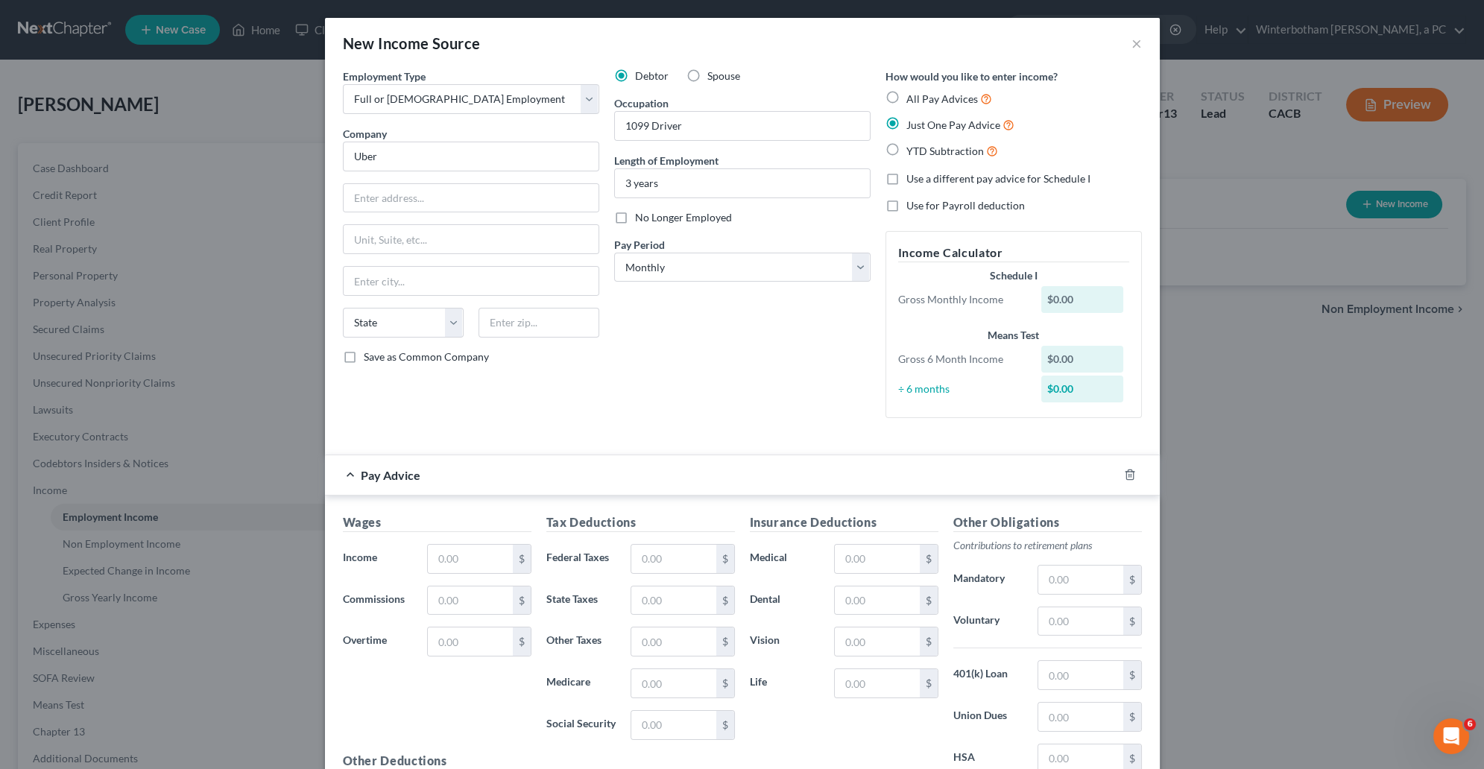
click at [692, 399] on div "Debtor Spouse Occupation 1099 Driver Length of Employment 3 years No Longer Emp…" at bounding box center [742, 250] width 271 height 362
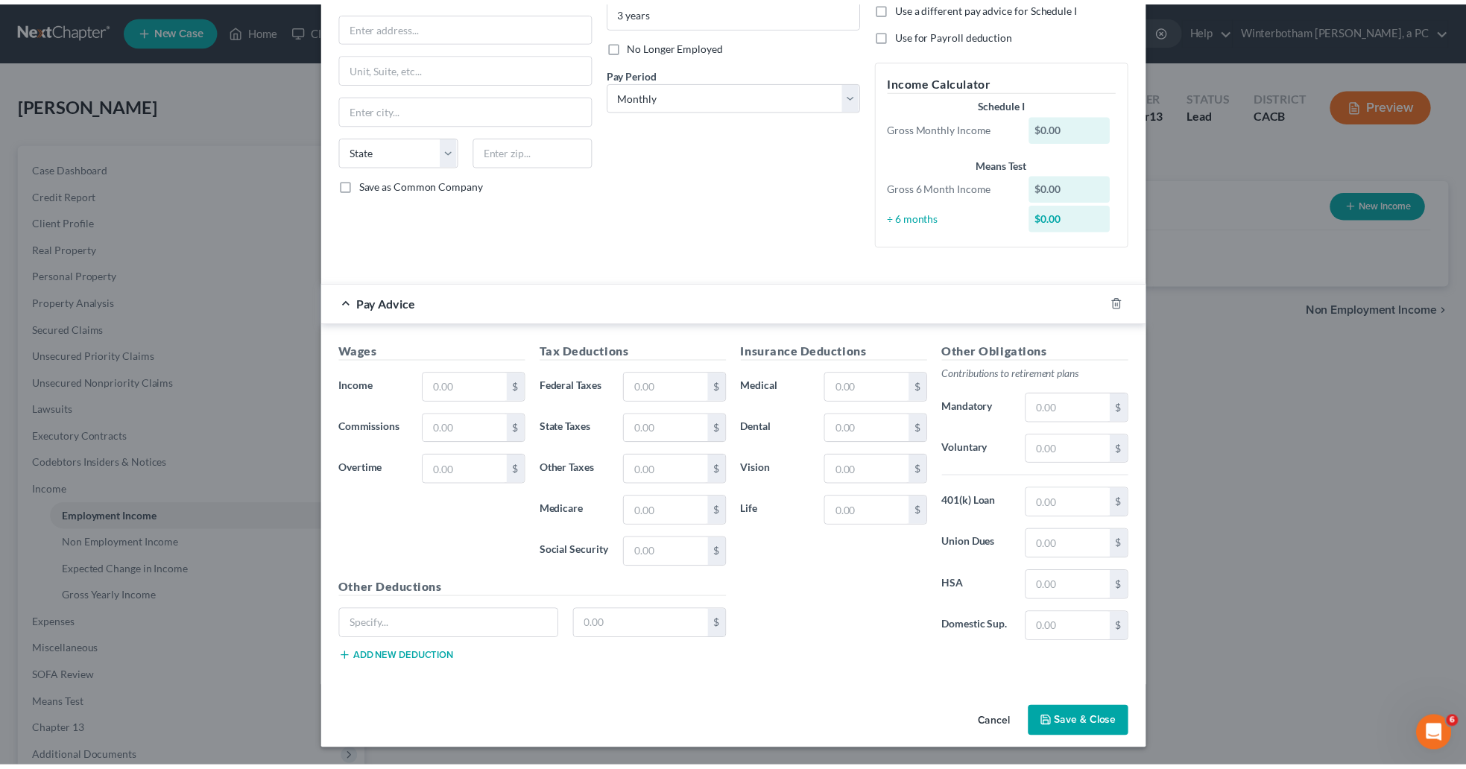
scroll to position [178, 0]
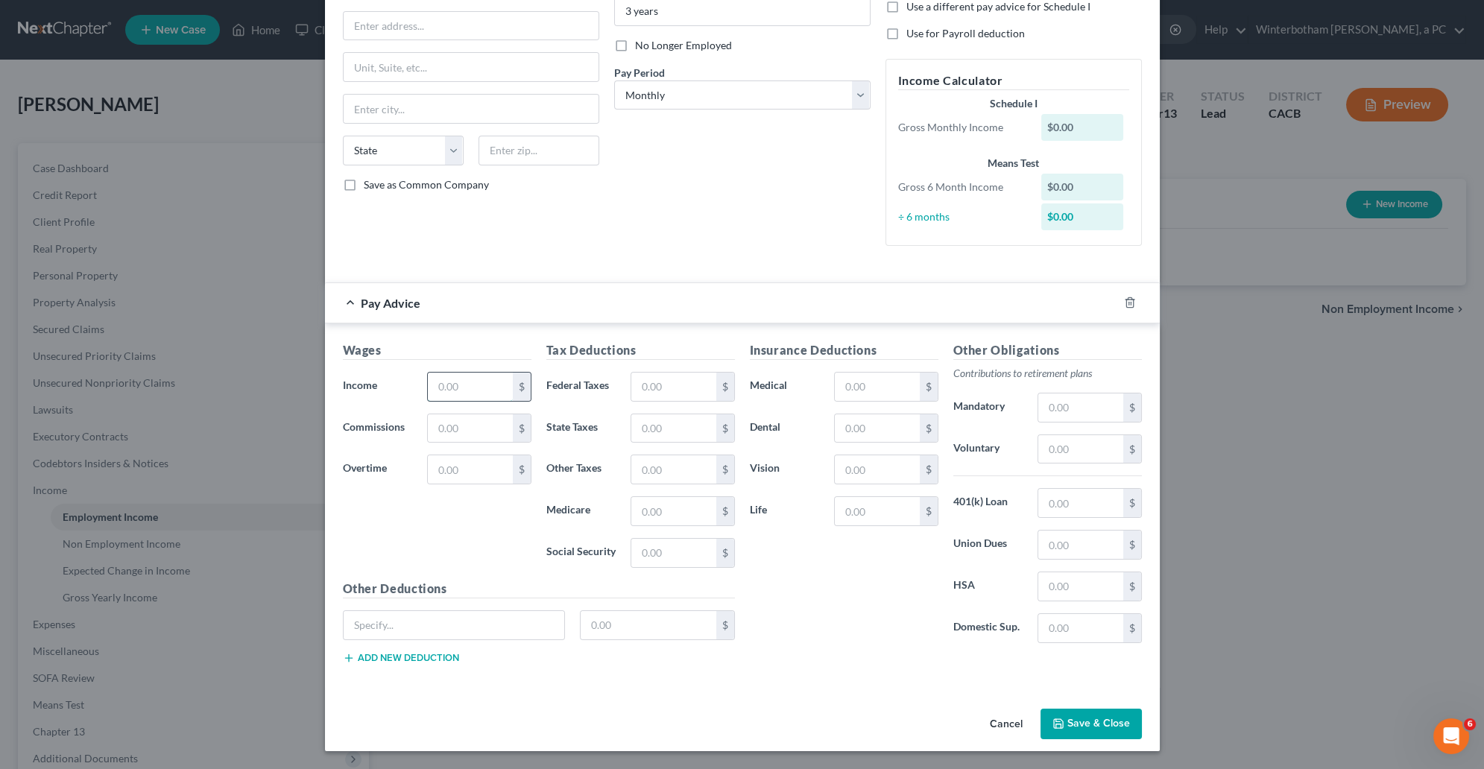
click at [441, 377] on input "text" at bounding box center [470, 387] width 84 height 28
click at [1095, 727] on button "Save & Close" at bounding box center [1091, 724] width 101 height 31
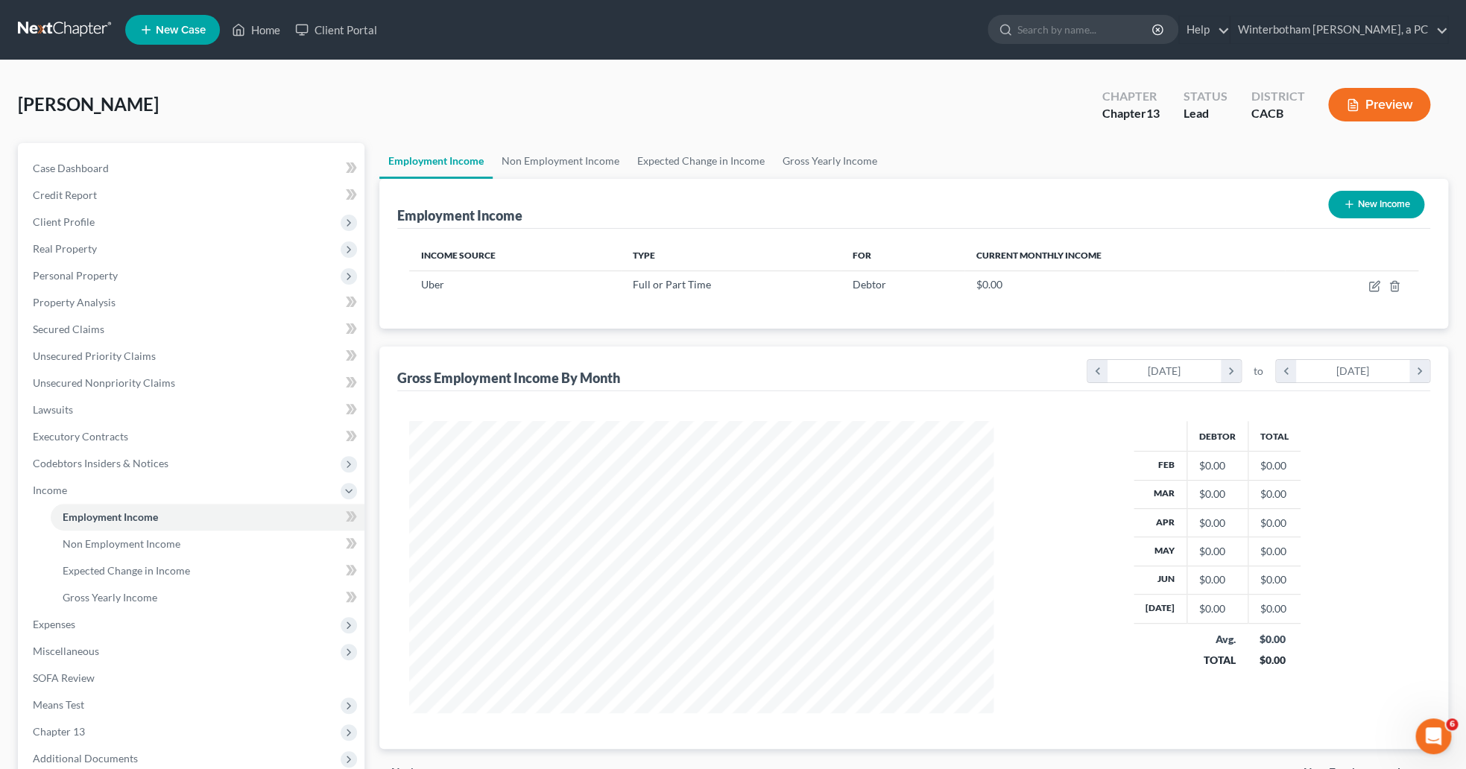
scroll to position [287, 605]
click at [531, 165] on link "Non Employment Income" at bounding box center [561, 161] width 136 height 36
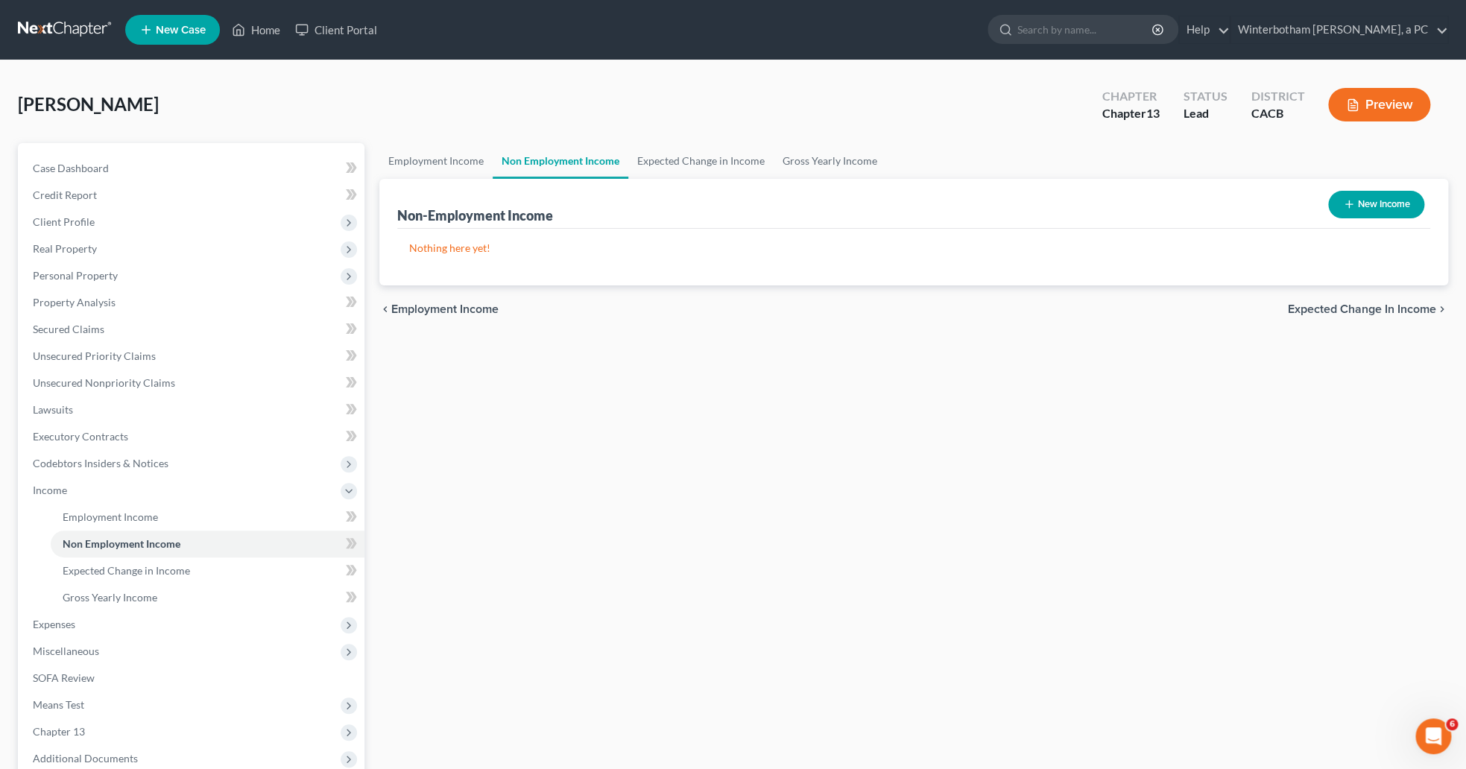
click at [1361, 195] on button "New Income" at bounding box center [1376, 205] width 96 height 28
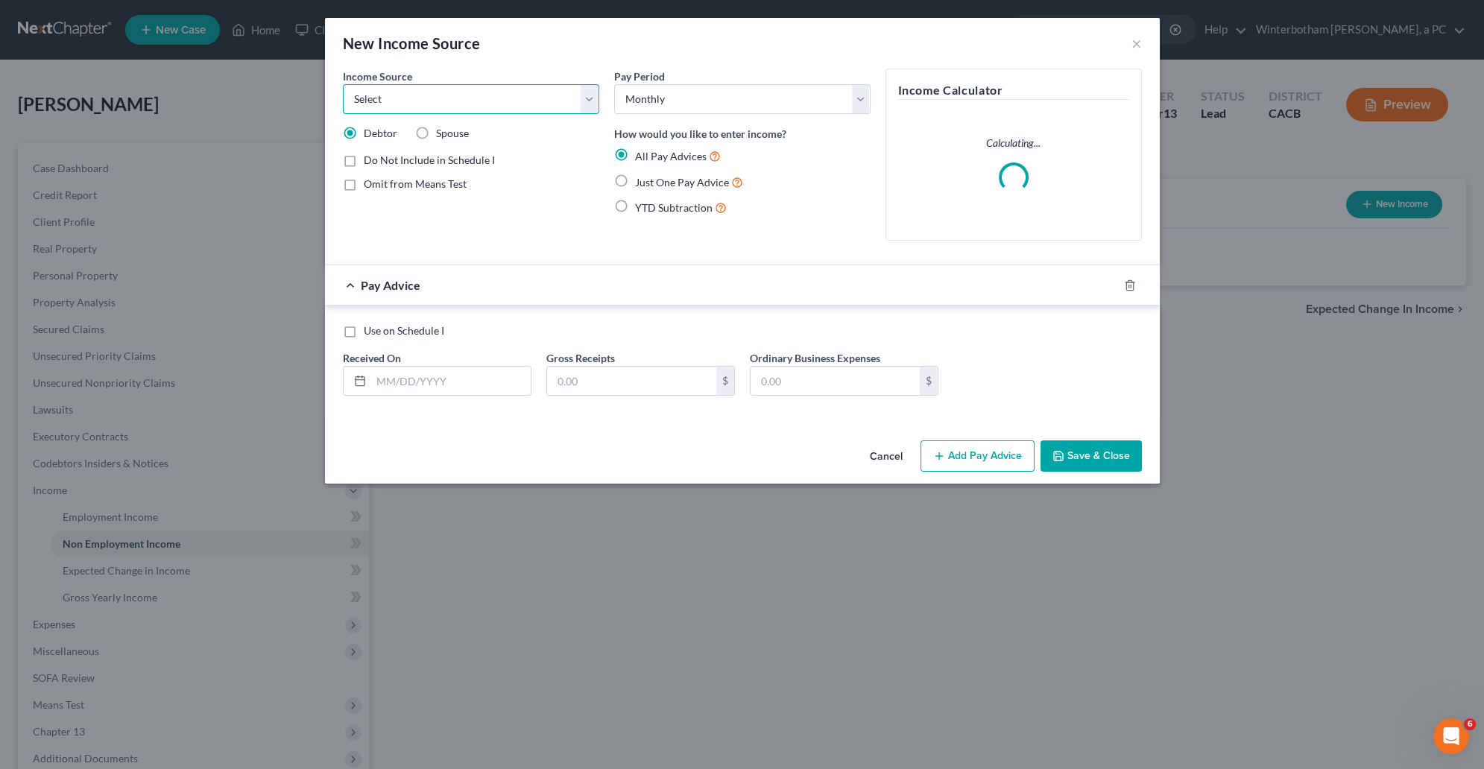
click at [343, 84] on select "Select Unemployment Disability (from employer) Pension Retirement Social Securi…" at bounding box center [471, 99] width 256 height 30
click option "Social Security / Social Security Disability" at bounding box center [0, 0] width 0 height 0
click at [364, 188] on label "Omit from Means Test" at bounding box center [415, 184] width 103 height 15
click at [370, 186] on input "Omit from Means Test" at bounding box center [375, 182] width 10 height 10
click at [636, 180] on span "Just One Pay Advice" at bounding box center [682, 182] width 94 height 13
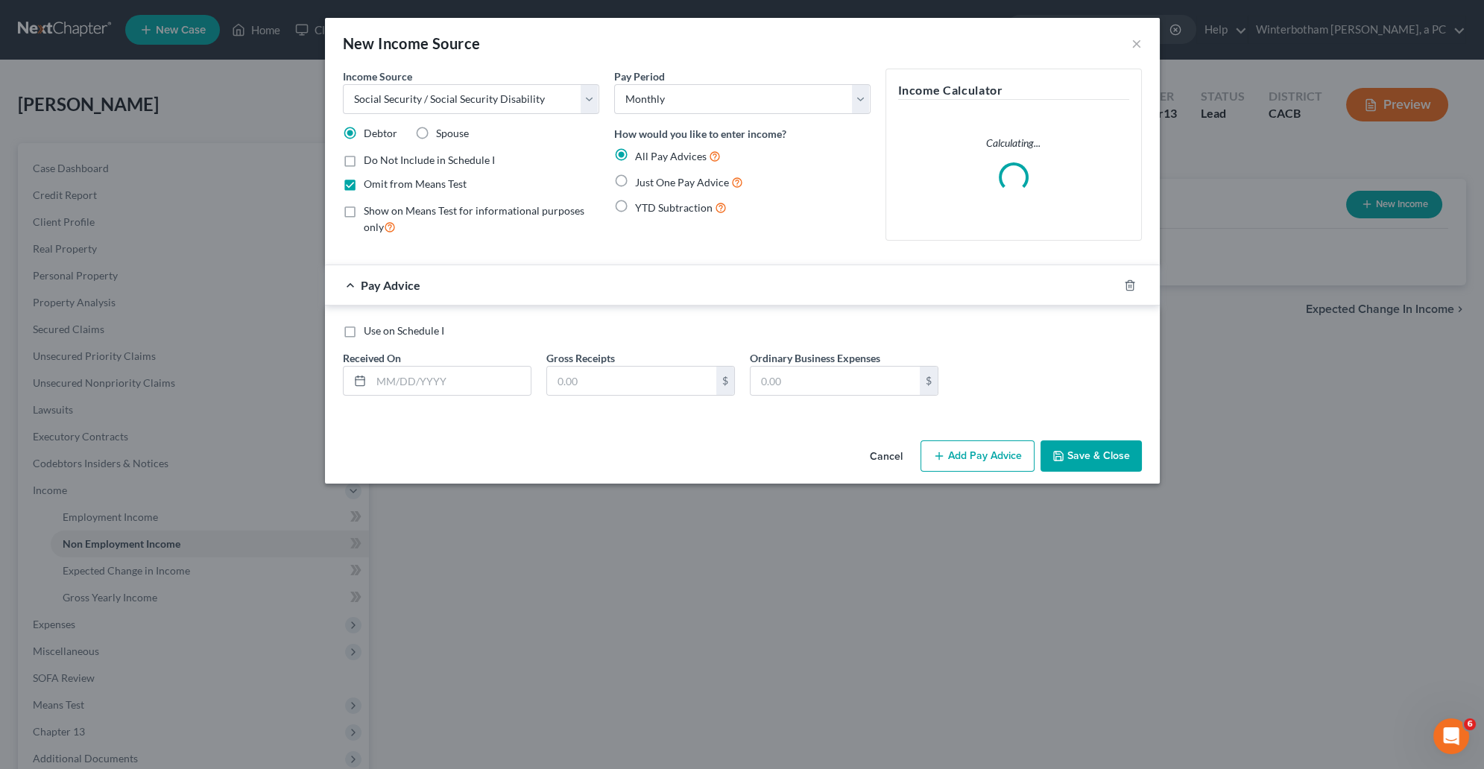
click at [641, 180] on input "Just One Pay Advice" at bounding box center [646, 179] width 10 height 10
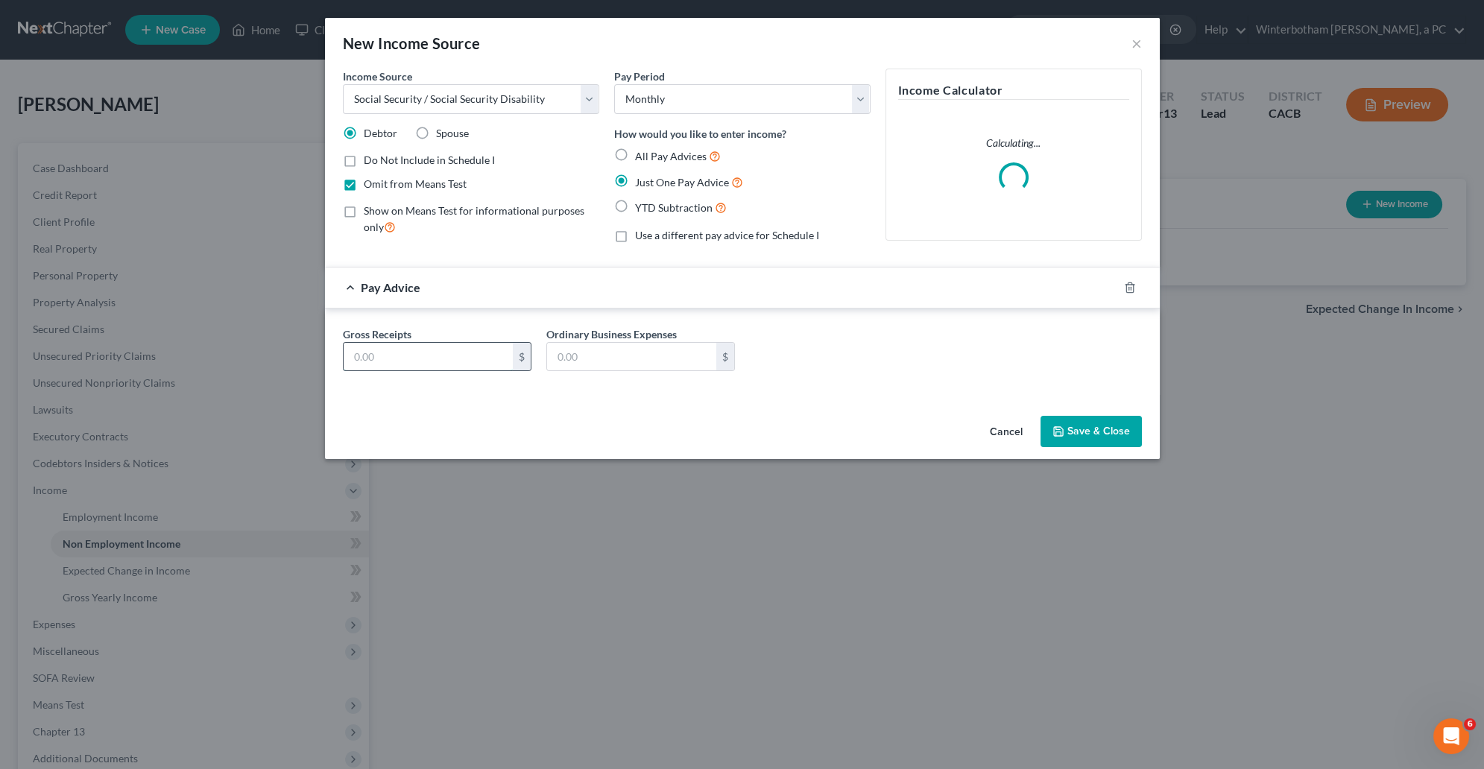
click at [356, 367] on input "text" at bounding box center [428, 357] width 169 height 28
click at [1108, 449] on div "Cancel Save & Close" at bounding box center [742, 434] width 835 height 49
click at [1108, 433] on button "Save & Close" at bounding box center [1091, 431] width 101 height 31
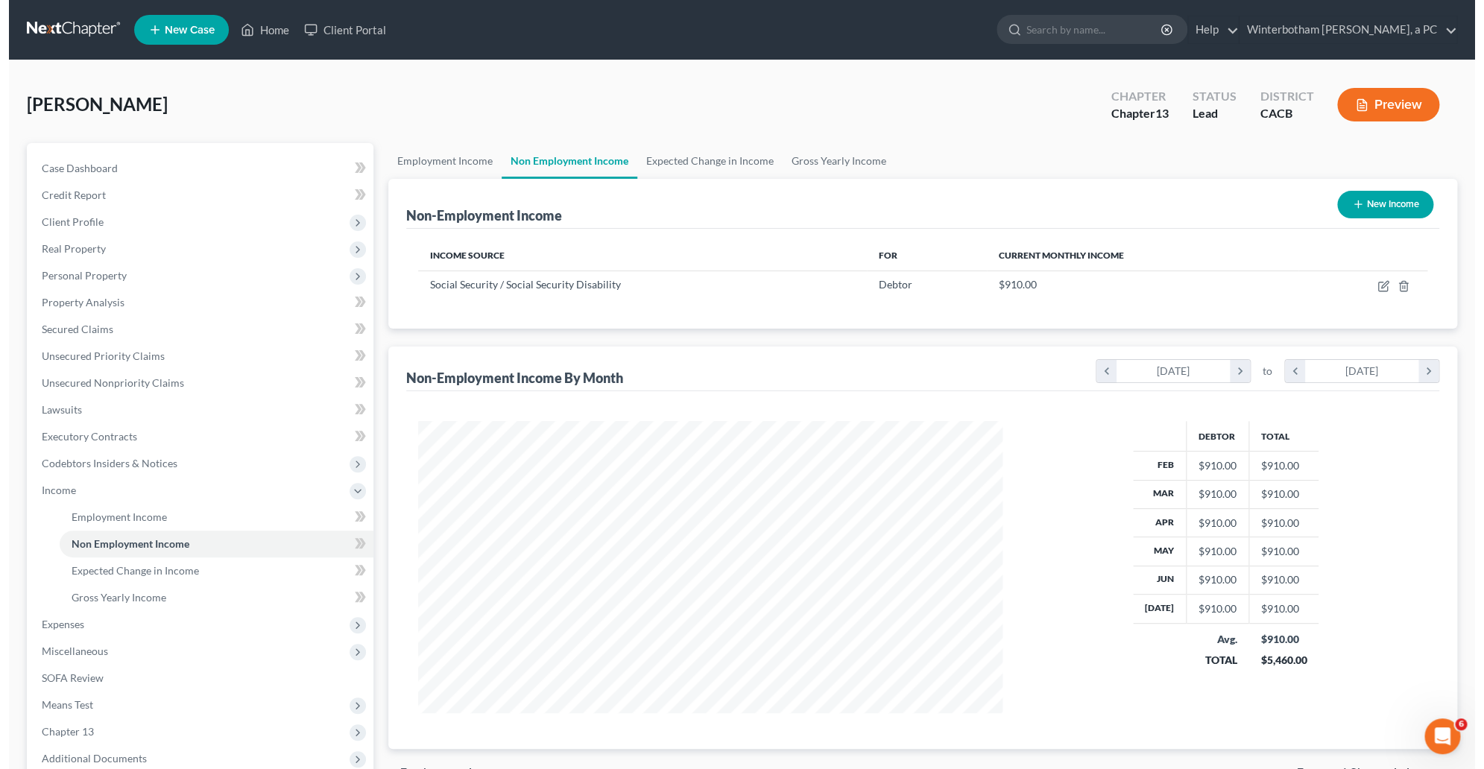
scroll to position [745115, 744797]
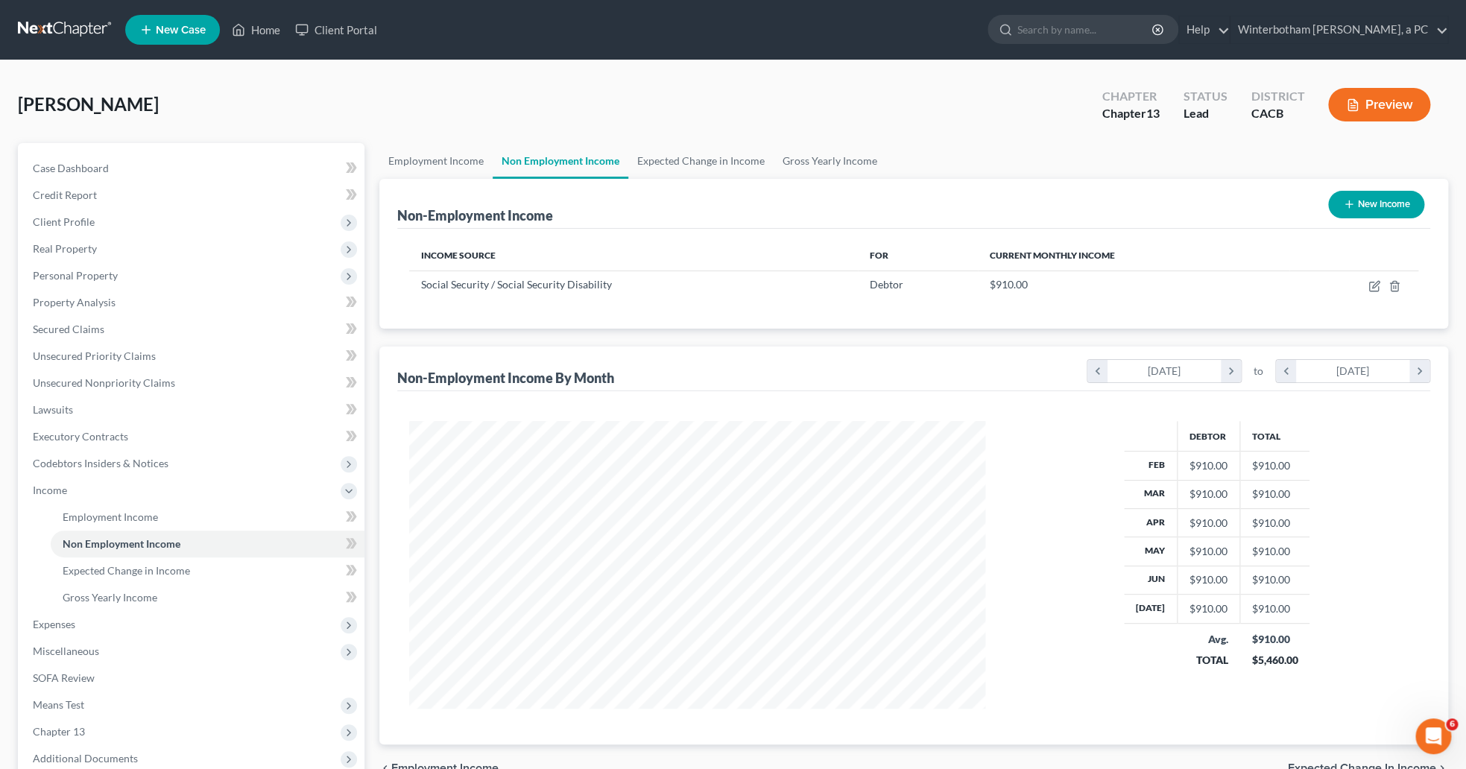
click at [1374, 191] on button "New Income" at bounding box center [1376, 205] width 96 height 28
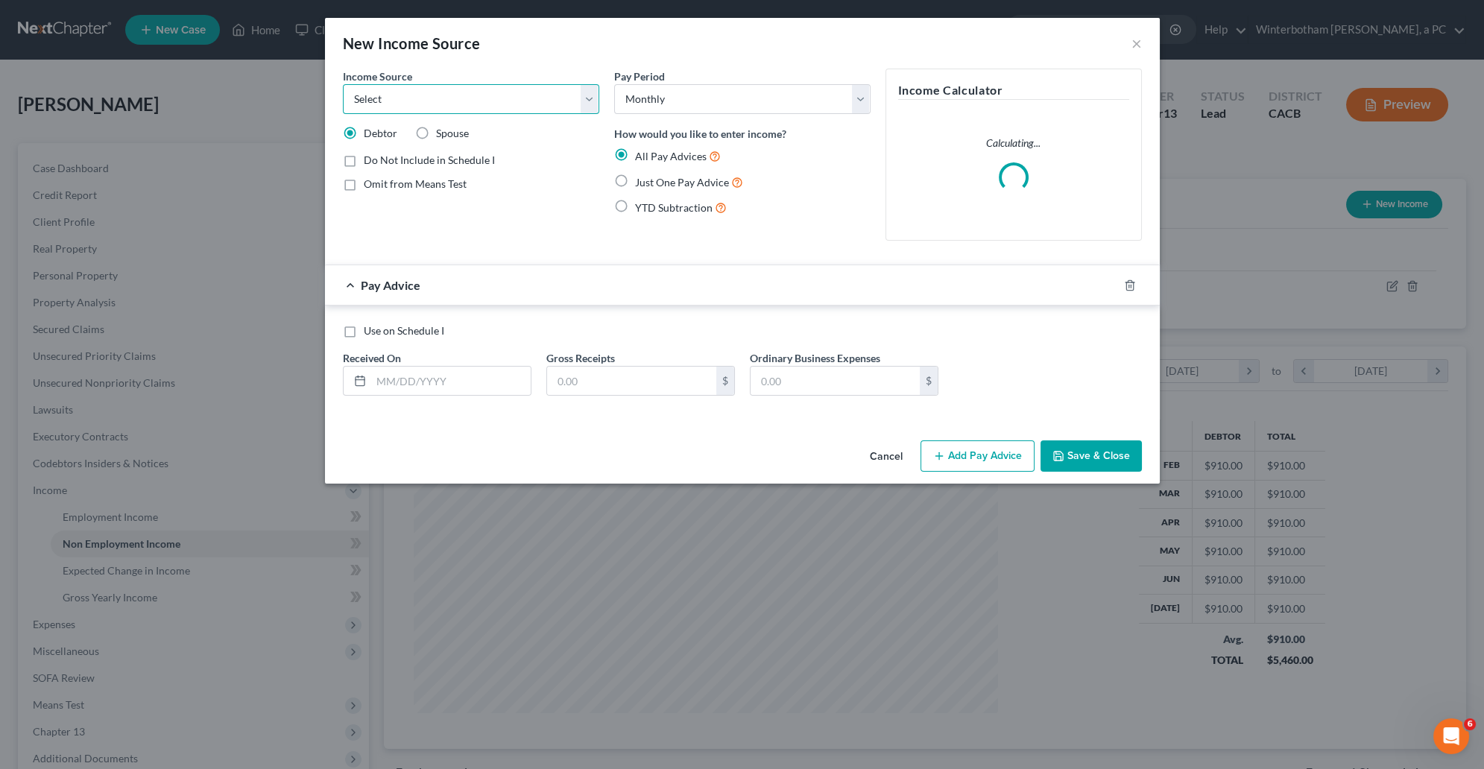
click at [343, 84] on select "Select Unemployment Disability (from employer) Pension Retirement Social Securi…" at bounding box center [471, 99] width 256 height 30
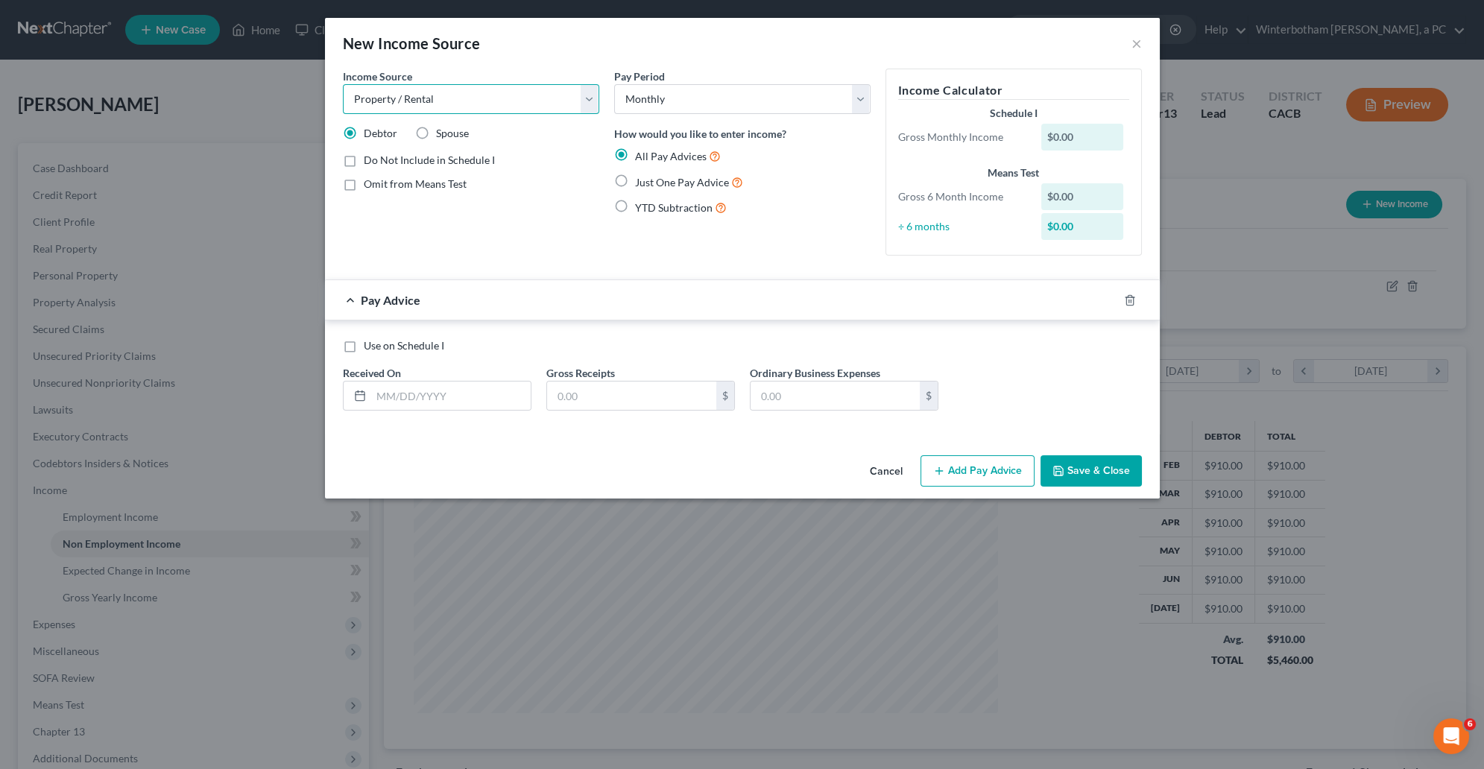
click option "Property / Rental" at bounding box center [0, 0] width 0 height 0
click at [635, 174] on label "Just One Pay Advice" at bounding box center [689, 182] width 108 height 17
click at [641, 174] on input "Just One Pay Advice" at bounding box center [646, 179] width 10 height 10
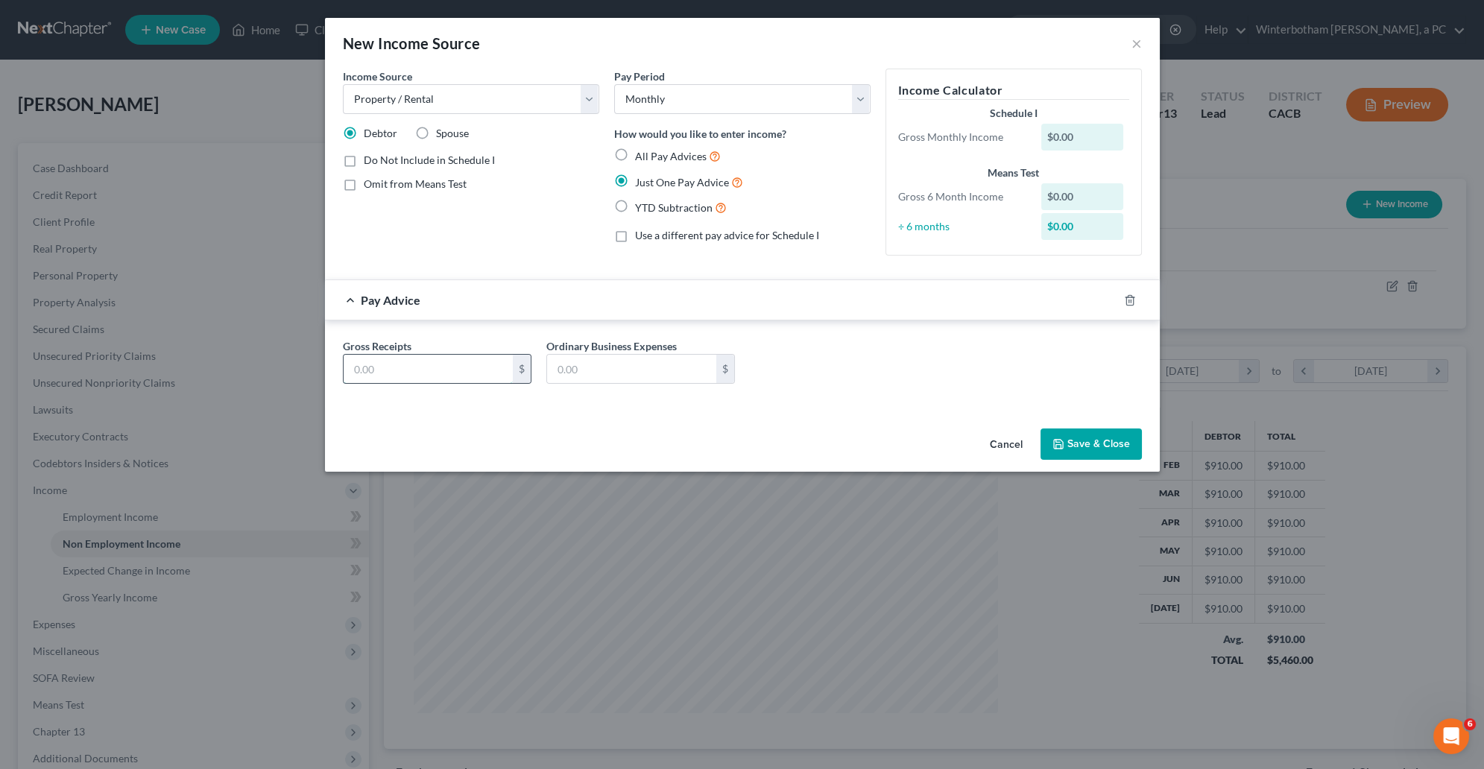
click at [458, 367] on input "text" at bounding box center [428, 369] width 169 height 28
click at [1111, 433] on button "Save & Close" at bounding box center [1091, 444] width 101 height 31
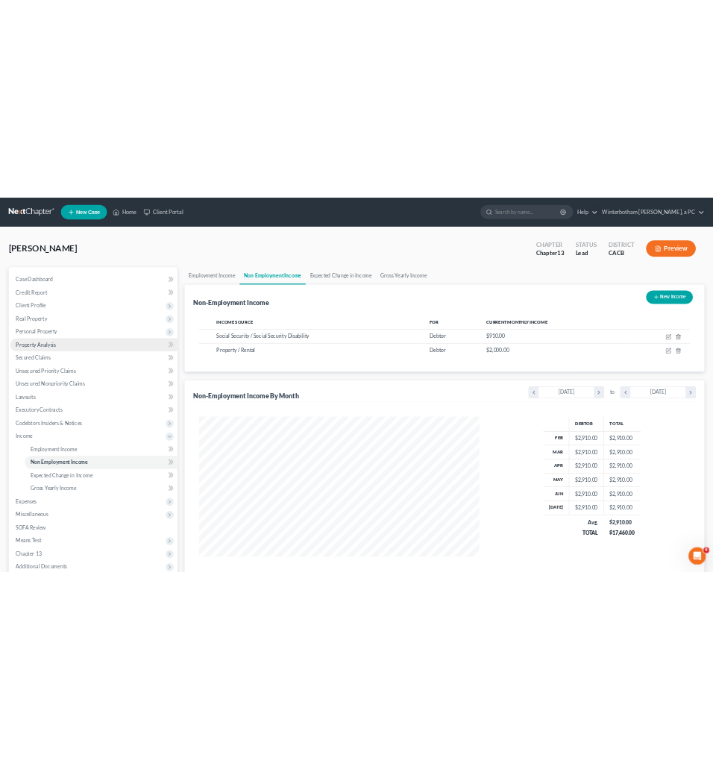
scroll to position [745115, 744797]
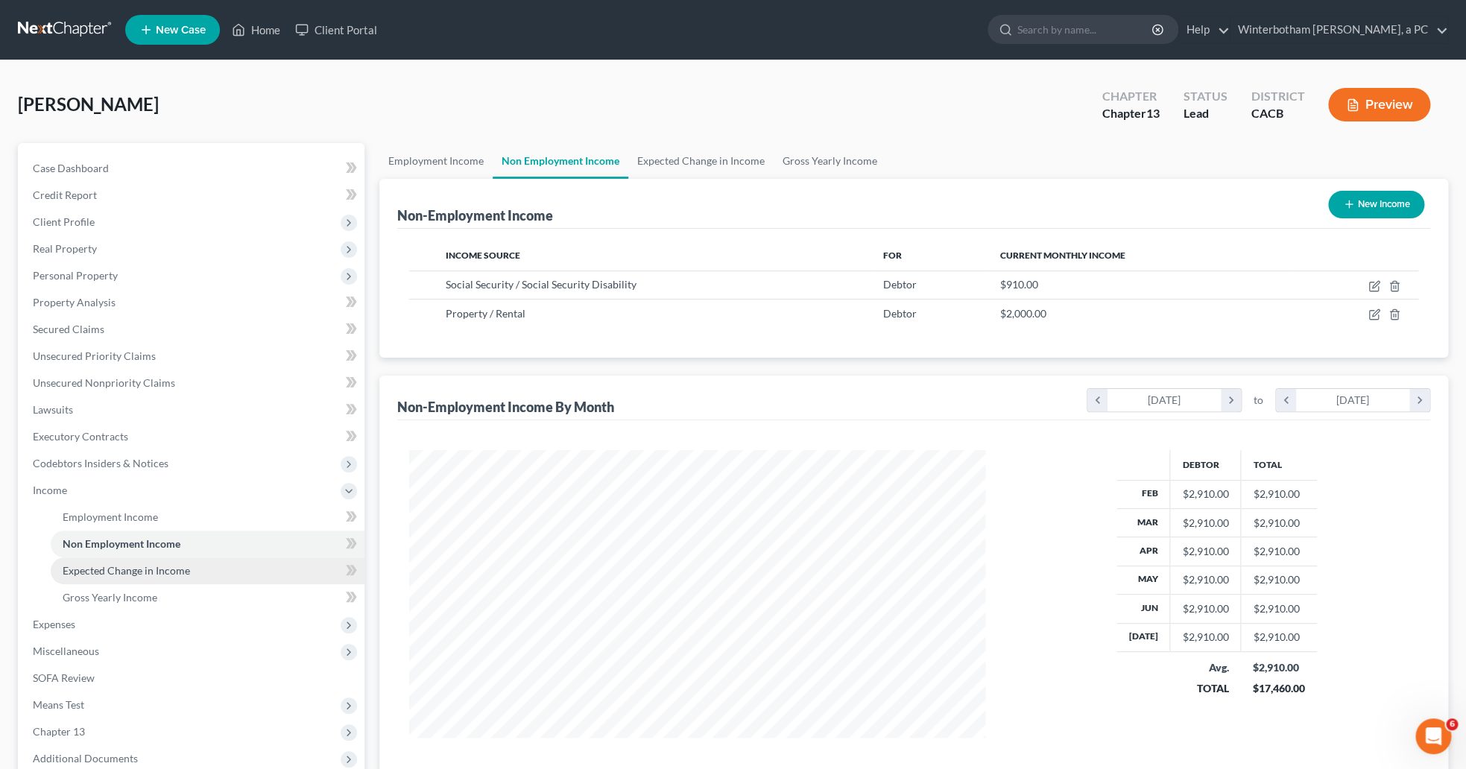
click at [184, 570] on span "Expected Change in Income" at bounding box center [126, 570] width 127 height 13
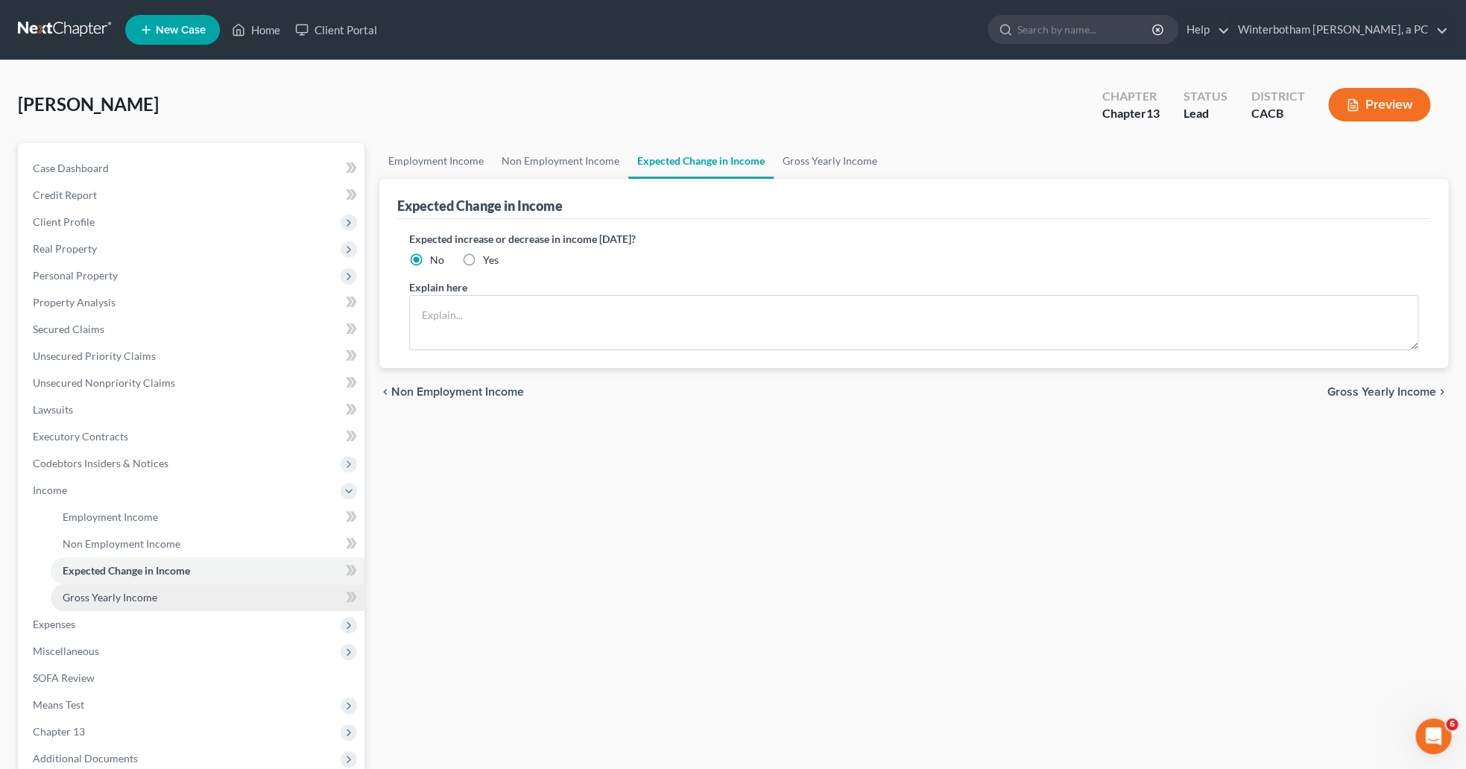
click at [162, 602] on link "Gross Yearly Income" at bounding box center [208, 597] width 314 height 27
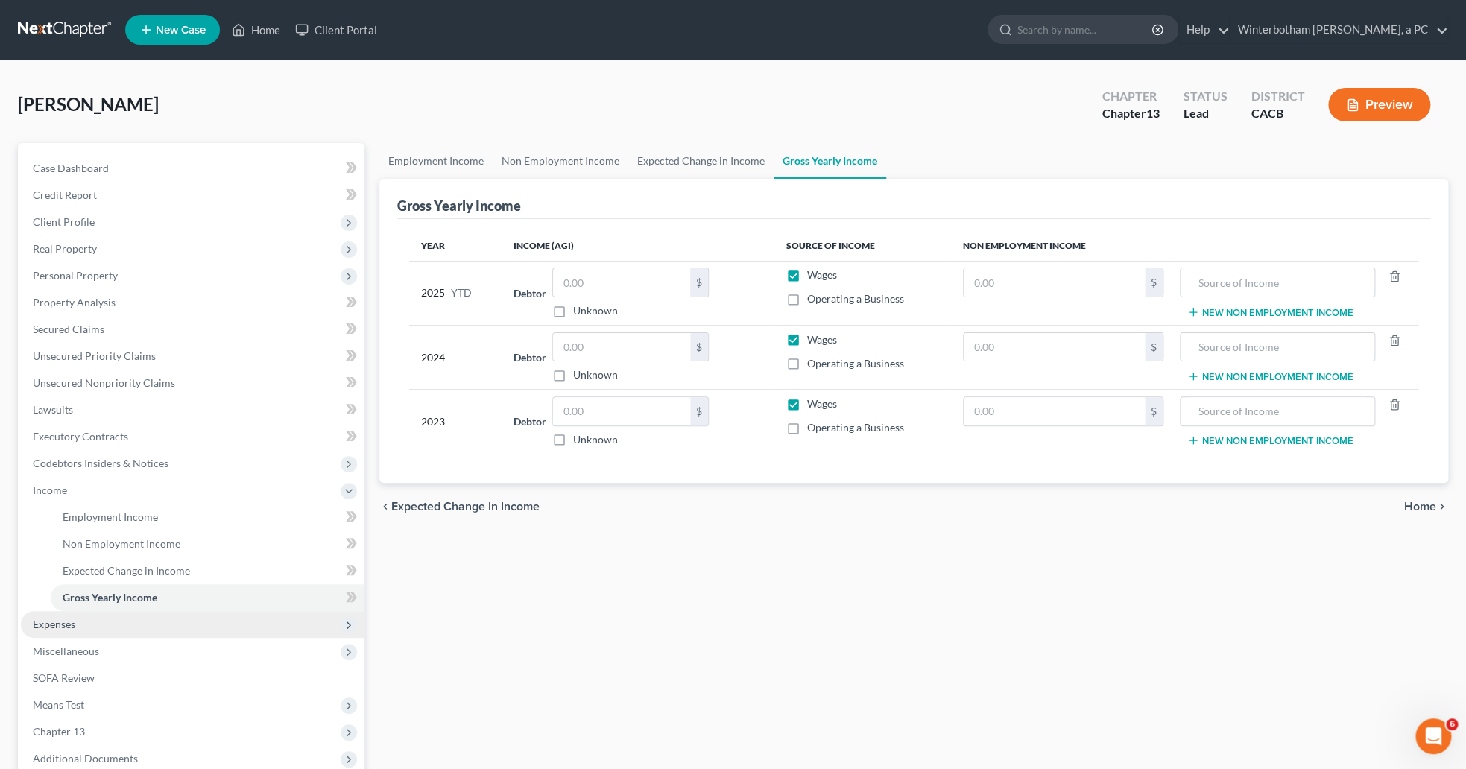
click at [146, 636] on span "Expenses" at bounding box center [193, 624] width 344 height 27
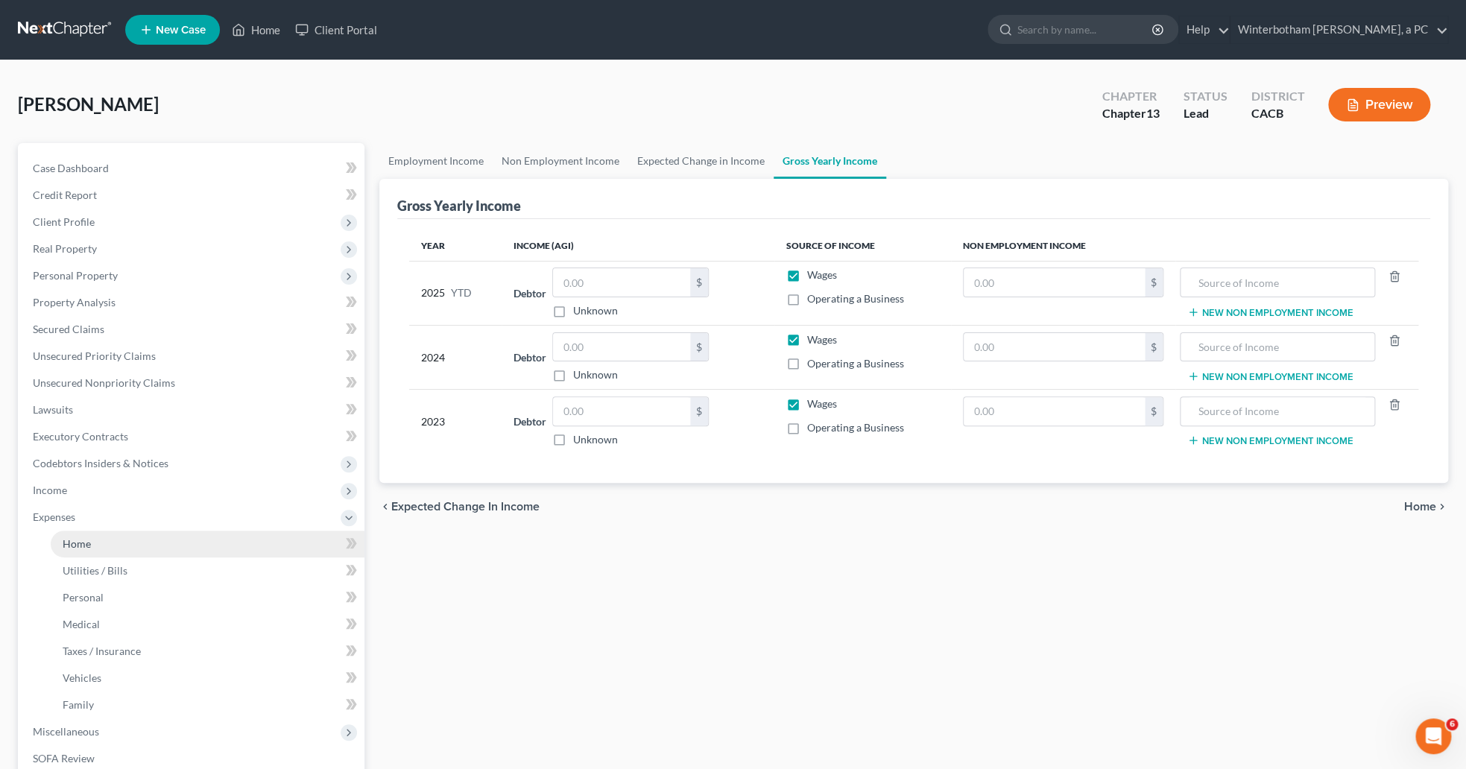
click at [145, 540] on link "Home" at bounding box center [208, 544] width 314 height 27
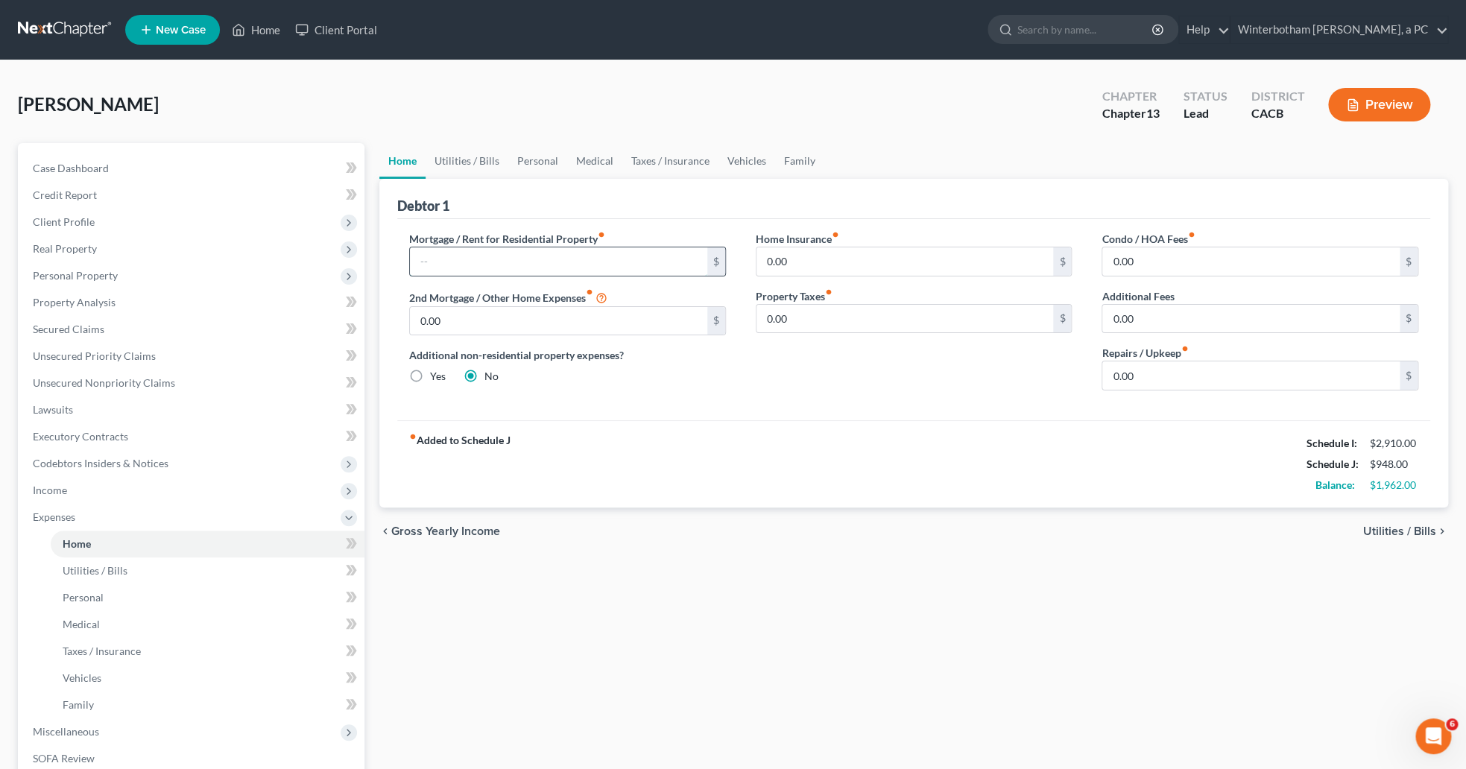
click at [505, 264] on input "text" at bounding box center [558, 261] width 297 height 28
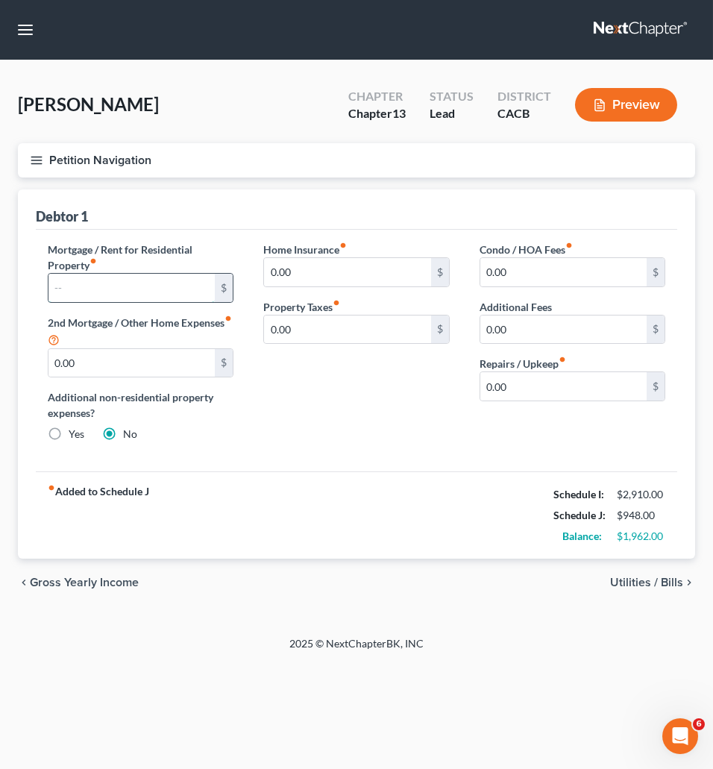
click at [120, 291] on input "text" at bounding box center [131, 288] width 166 height 28
click at [101, 359] on input "0.00" at bounding box center [131, 363] width 166 height 28
click at [288, 502] on div "fiber_manual_record Added to Schedule J Schedule I: $2,910.00 Schedule J: $2,57…" at bounding box center [356, 514] width 641 height 87
click at [552, 371] on label "Repairs / Upkeep fiber_manual_record" at bounding box center [522, 364] width 86 height 16
click at [523, 399] on input "0.00" at bounding box center [563, 386] width 166 height 28
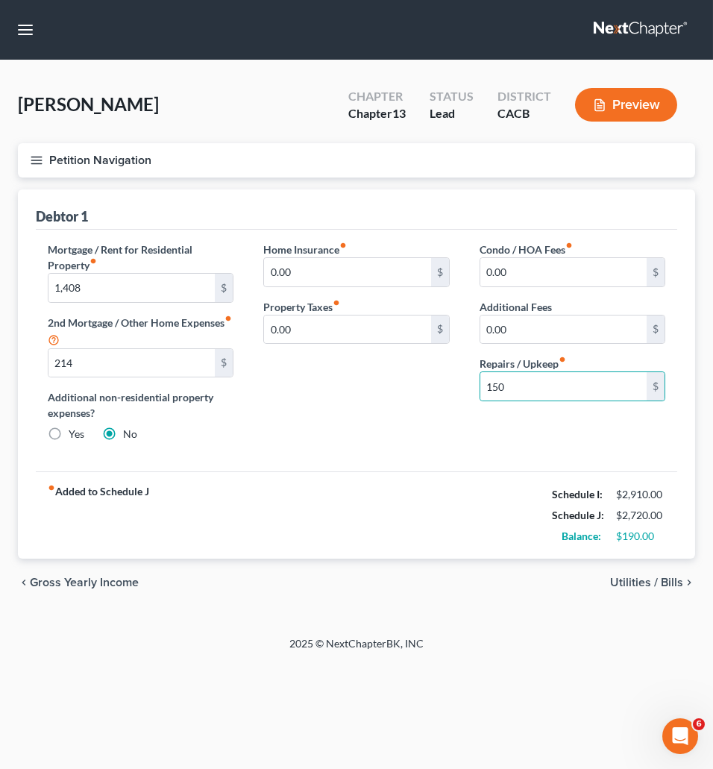
click at [523, 594] on div "chevron_left Gross Yearly Income Utilities / Bills chevron_right" at bounding box center [356, 582] width 677 height 48
click at [359, 578] on div "chevron_left Gross Yearly Income Utilities / Bills chevron_right" at bounding box center [356, 582] width 677 height 48
click at [42, 160] on icon "button" at bounding box center [36, 160] width 13 height 13
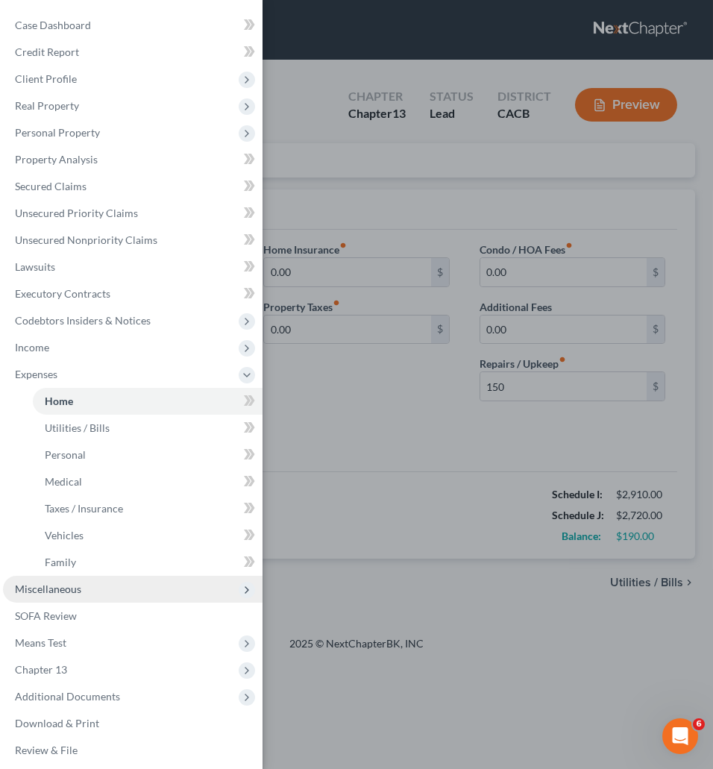
click at [67, 591] on span "Miscellaneous" at bounding box center [48, 588] width 66 height 13
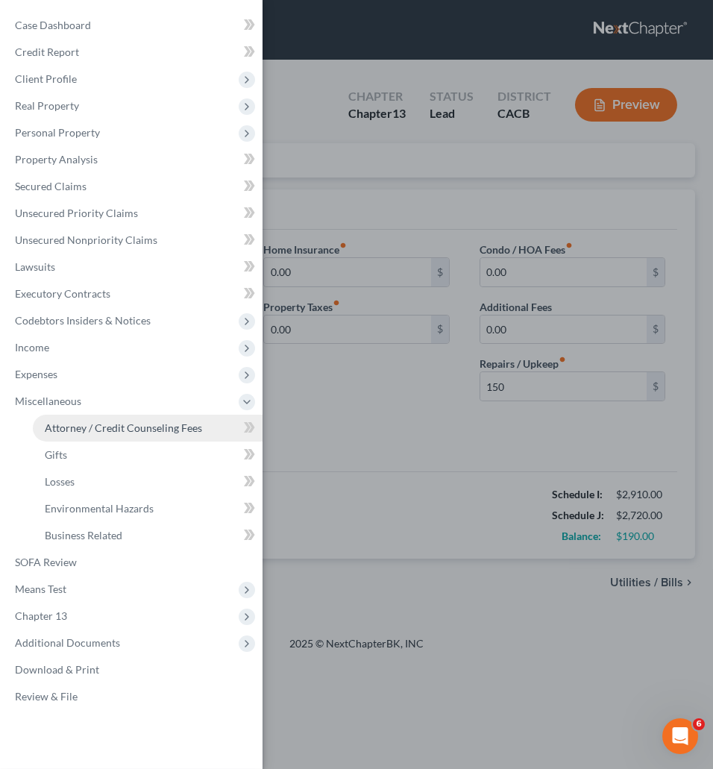
click at [66, 422] on span "Attorney / Credit Counseling Fees" at bounding box center [123, 427] width 157 height 13
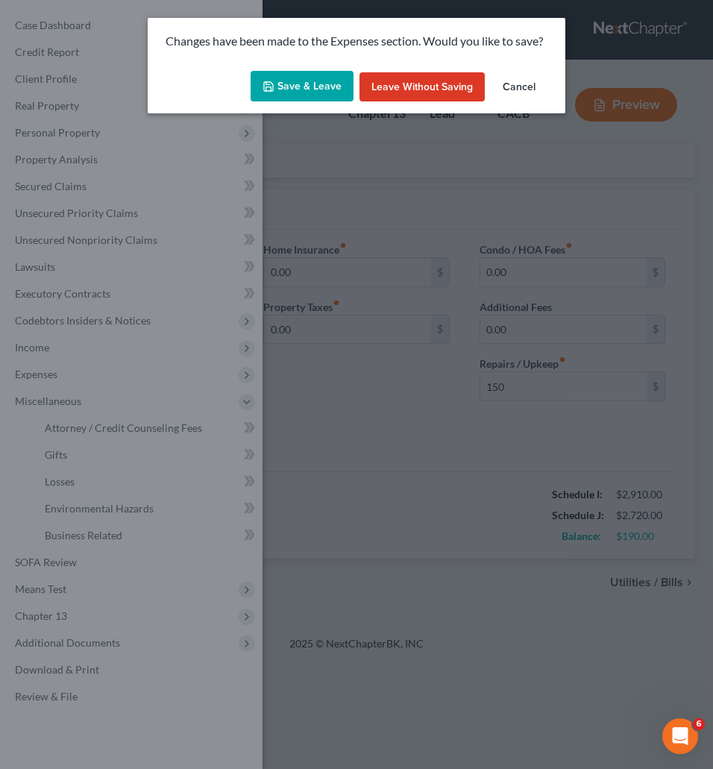
click at [306, 95] on button "Save & Leave" at bounding box center [301, 86] width 103 height 31
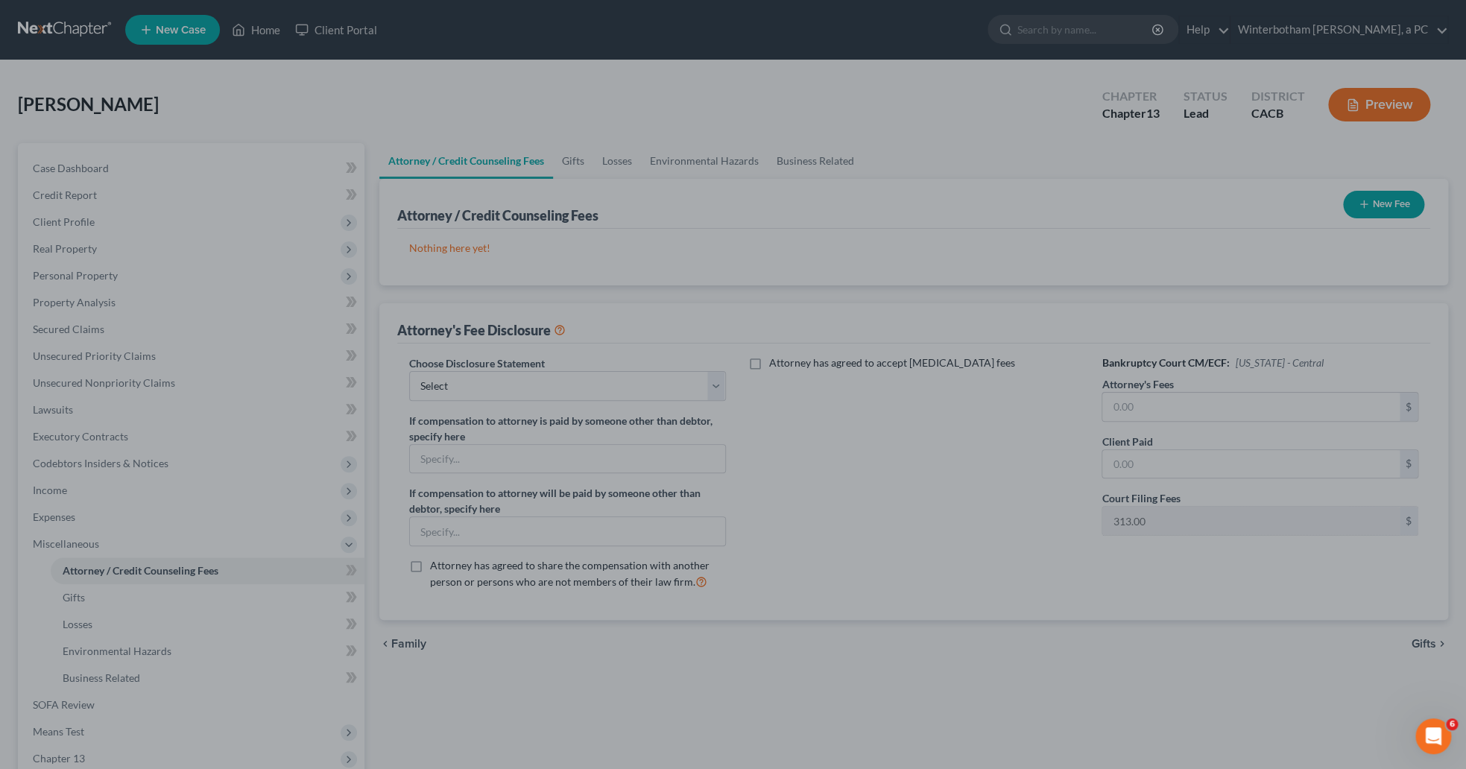
click at [380, 340] on div at bounding box center [733, 384] width 1466 height 769
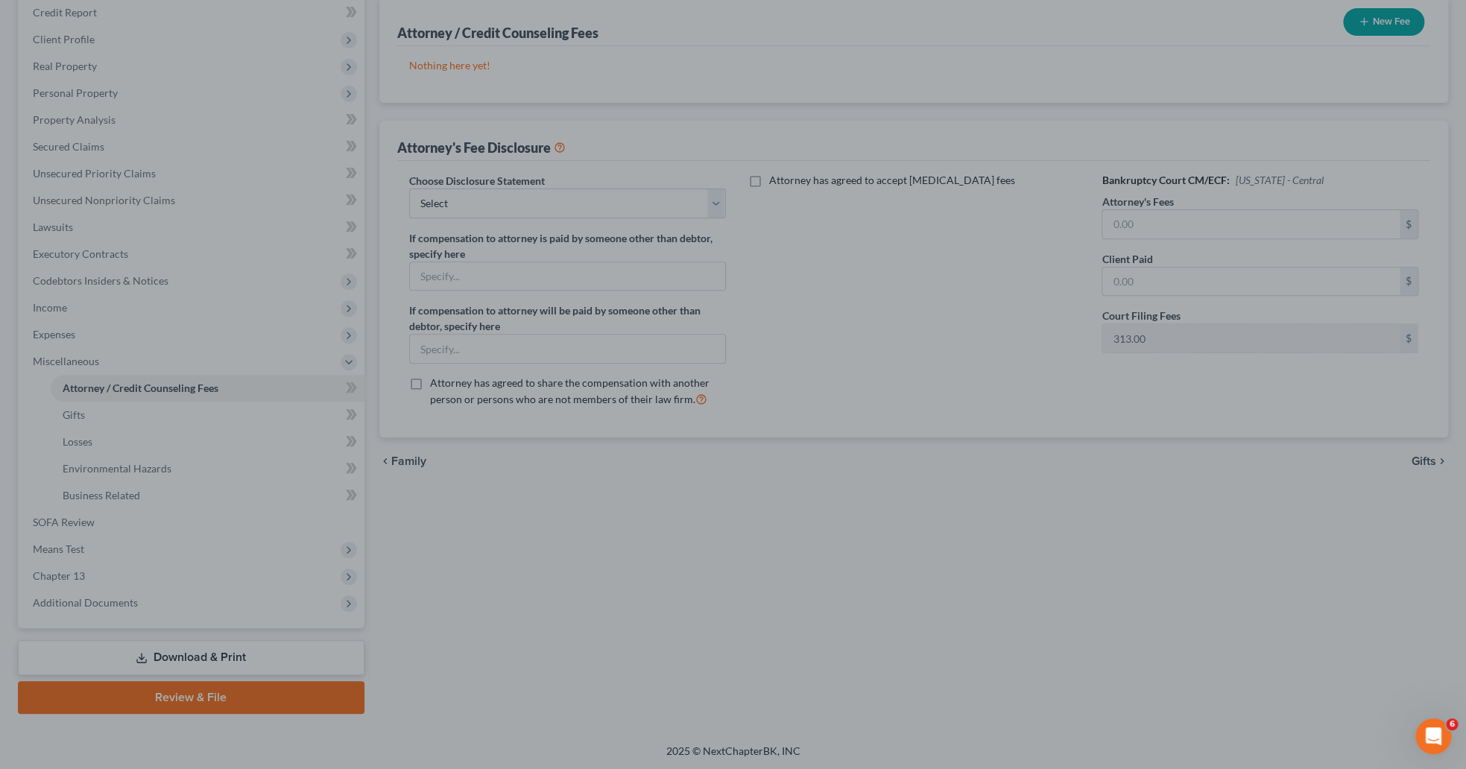
click at [81, 405] on div at bounding box center [733, 384] width 1466 height 769
click at [72, 420] on div at bounding box center [733, 384] width 1466 height 769
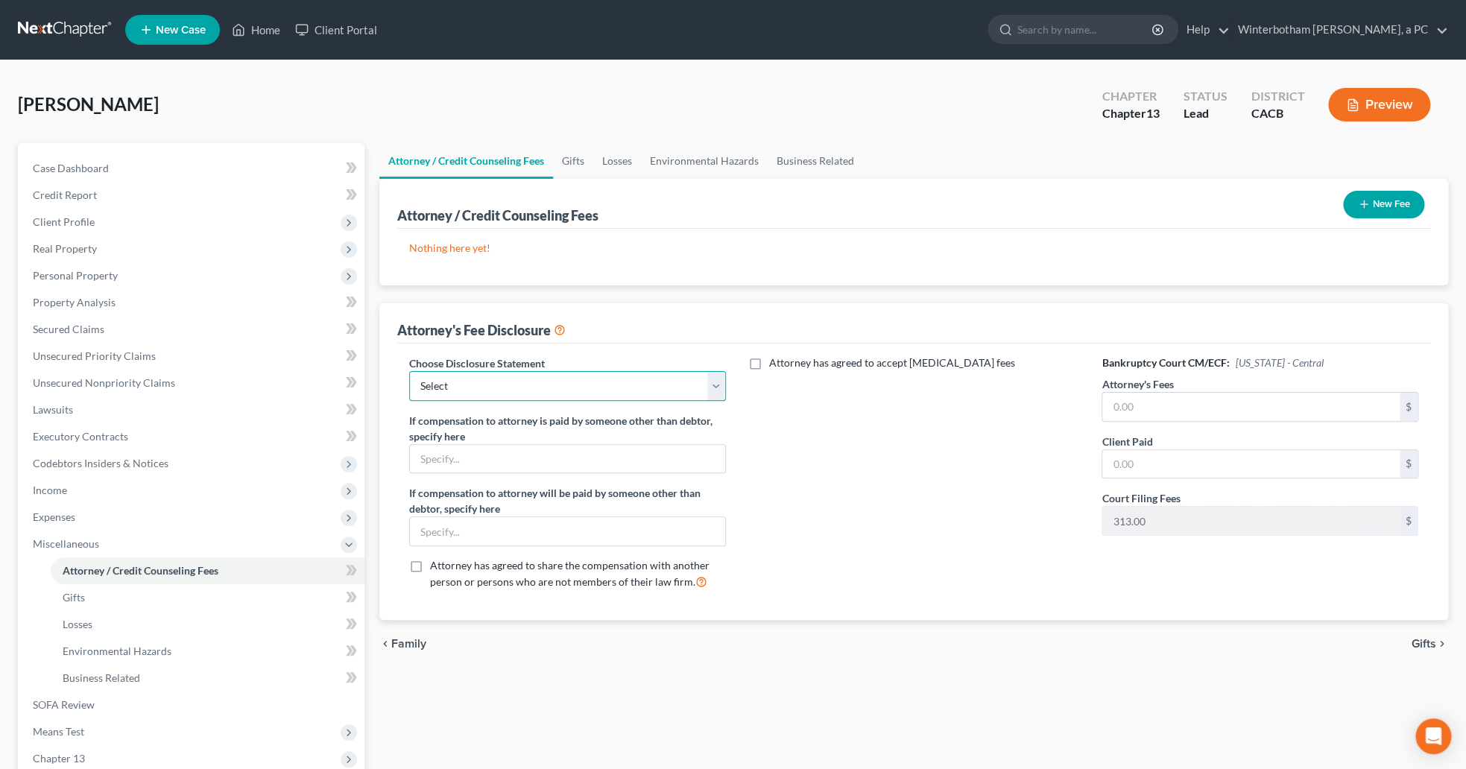
click at [409, 371] on select "Select Chapter 13 Disclosure Chapter 7 Disclosure" at bounding box center [567, 386] width 317 height 30
select select "0"
click option "Chapter 13 Disclosure" at bounding box center [0, 0] width 0 height 0
click at [1231, 409] on input "text" at bounding box center [1250, 407] width 297 height 28
type input "7,000"
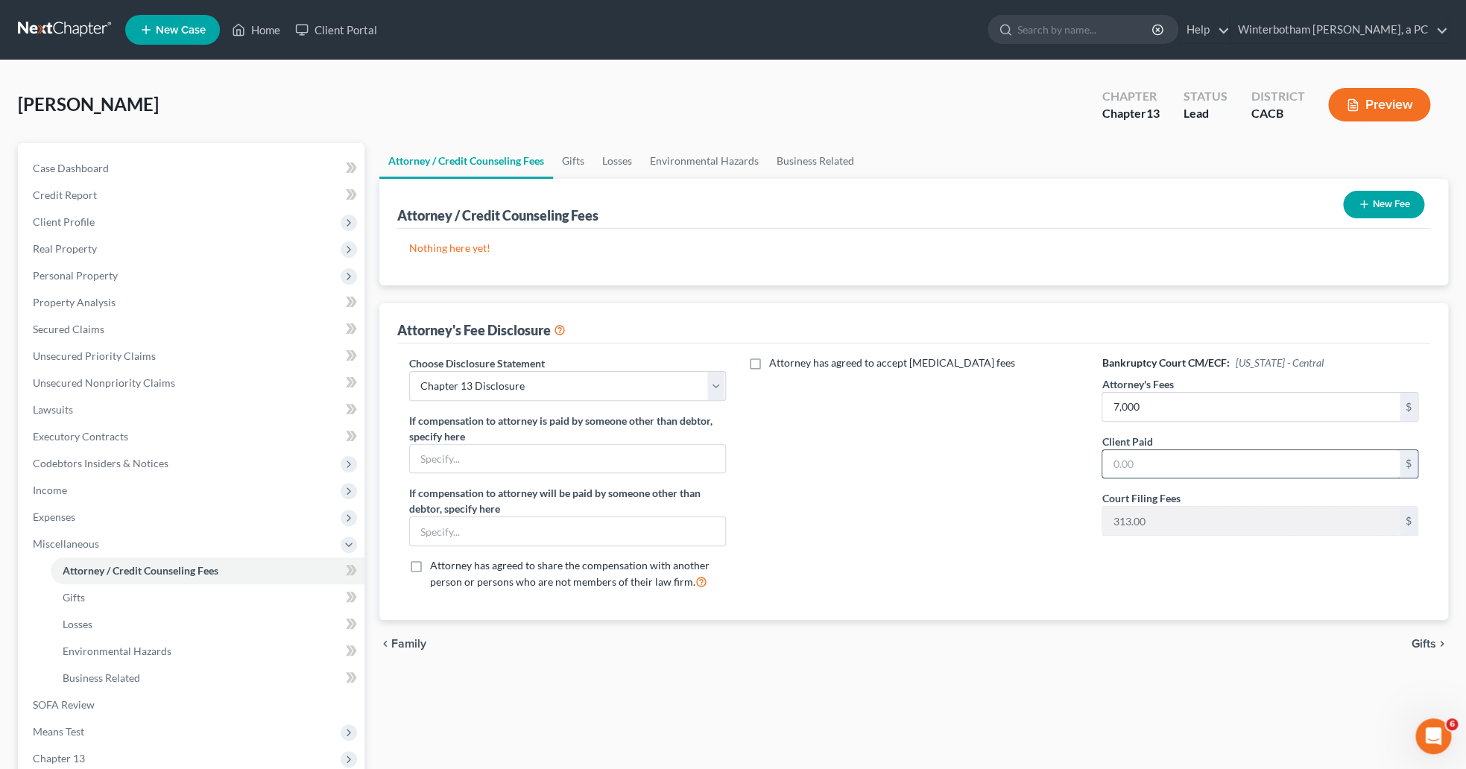
click at [1214, 461] on input "text" at bounding box center [1250, 464] width 297 height 28
type input "1,687"
click at [950, 663] on div "chevron_left Family Gifts chevron_right" at bounding box center [913, 644] width 1069 height 48
click at [1368, 193] on button "New Fee" at bounding box center [1383, 205] width 81 height 28
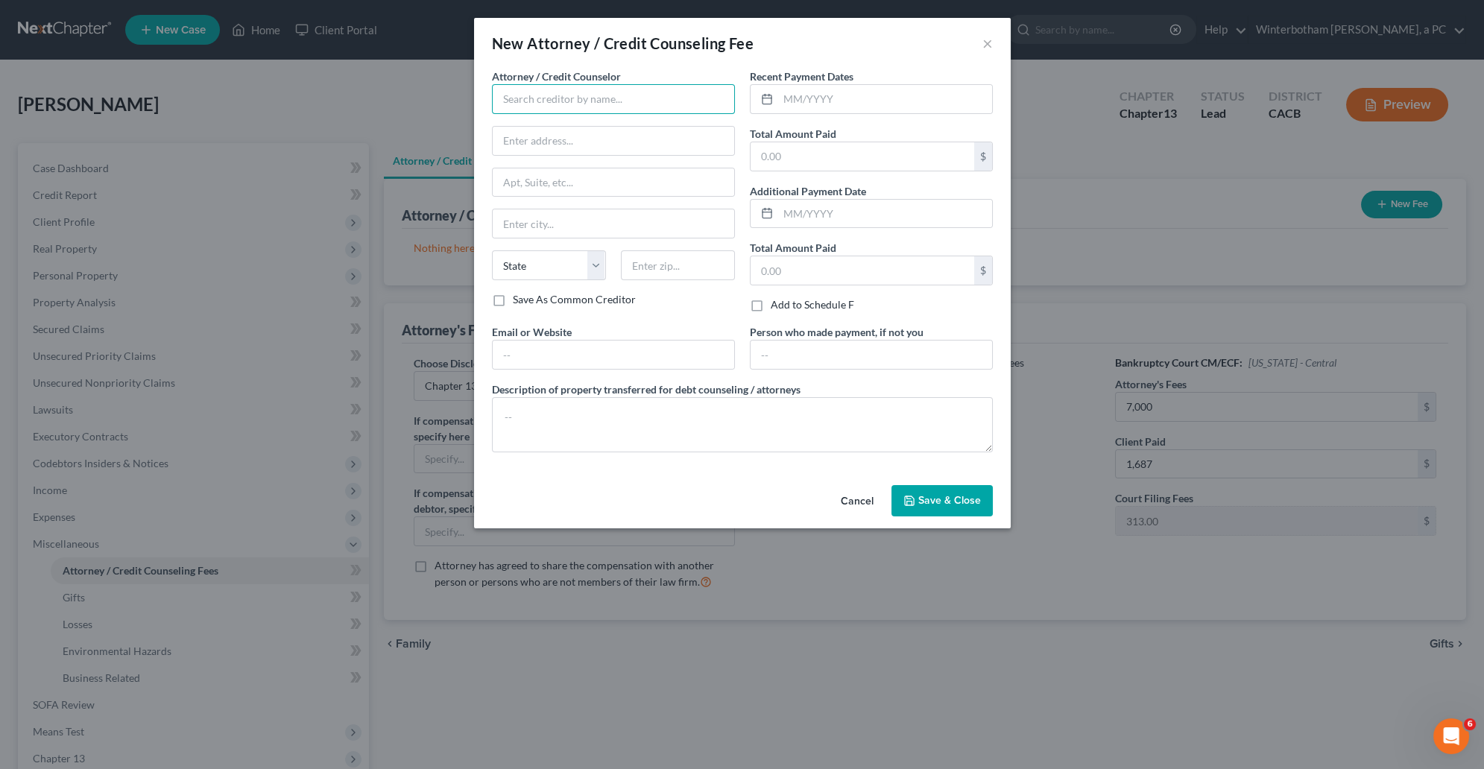
click at [540, 104] on input "text" at bounding box center [613, 99] width 243 height 30
type input "w"
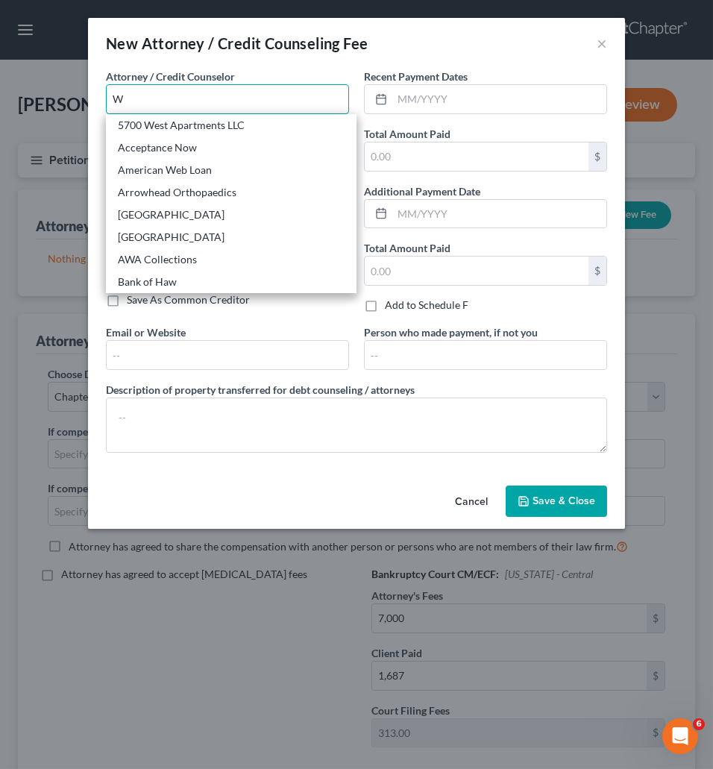
type input "W"
